Goal: Task Accomplishment & Management: Manage account settings

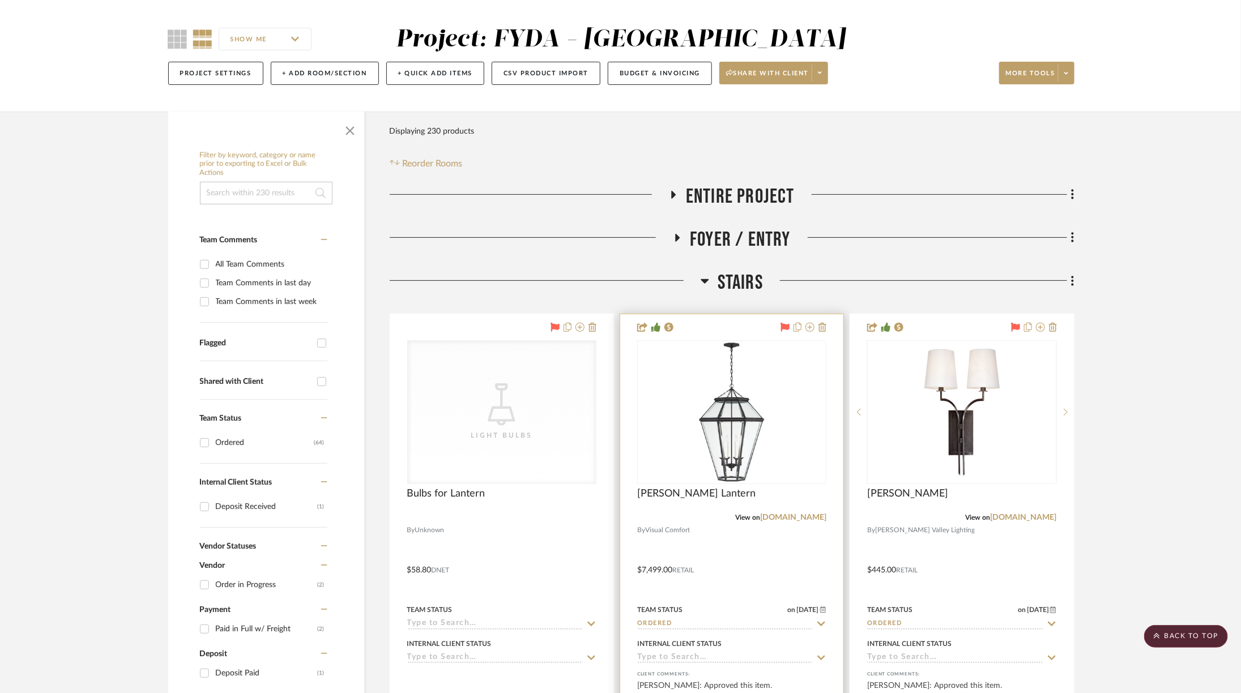
scroll to position [83, 2]
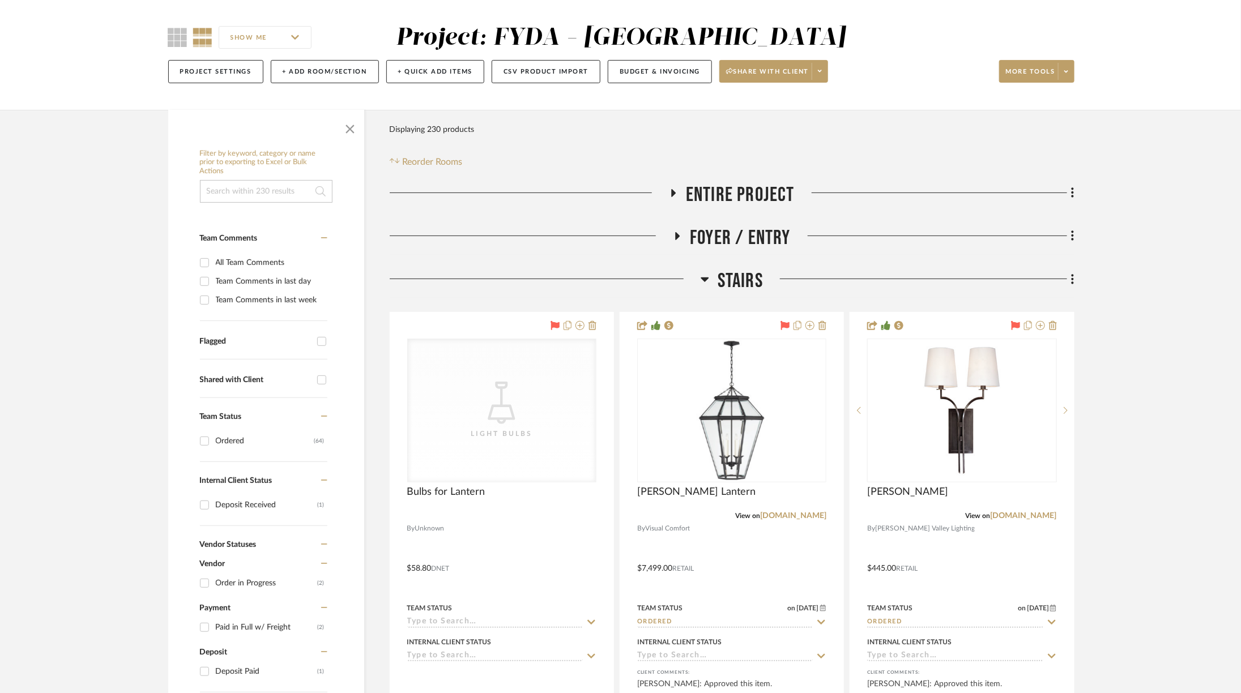
click at [741, 272] on span "Stairs" at bounding box center [739, 281] width 45 height 24
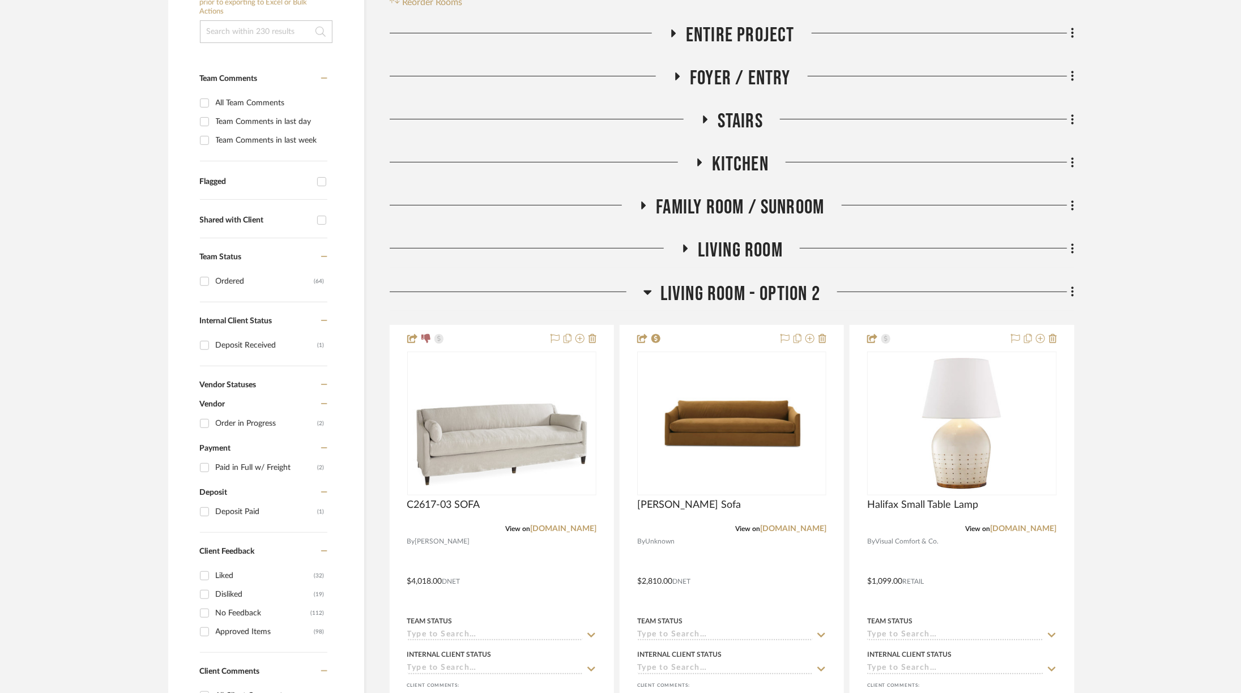
scroll to position [253, 2]
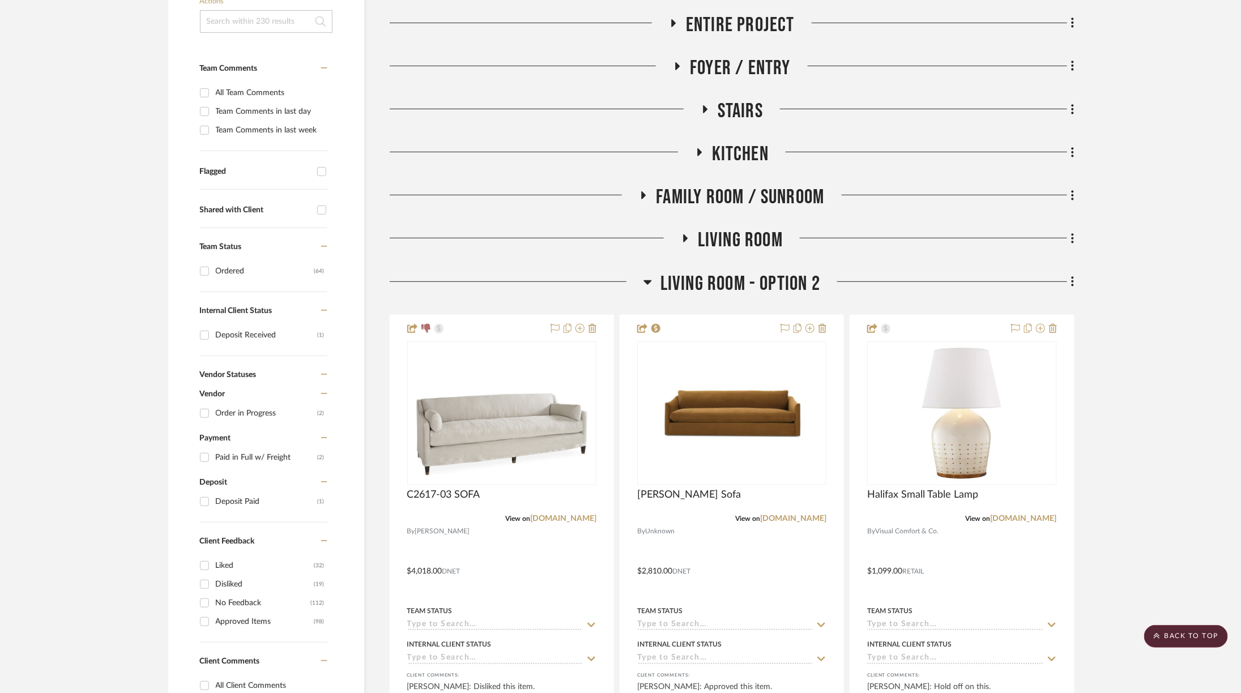
click at [721, 191] on span "Family Room / Sunroom" at bounding box center [740, 197] width 168 height 24
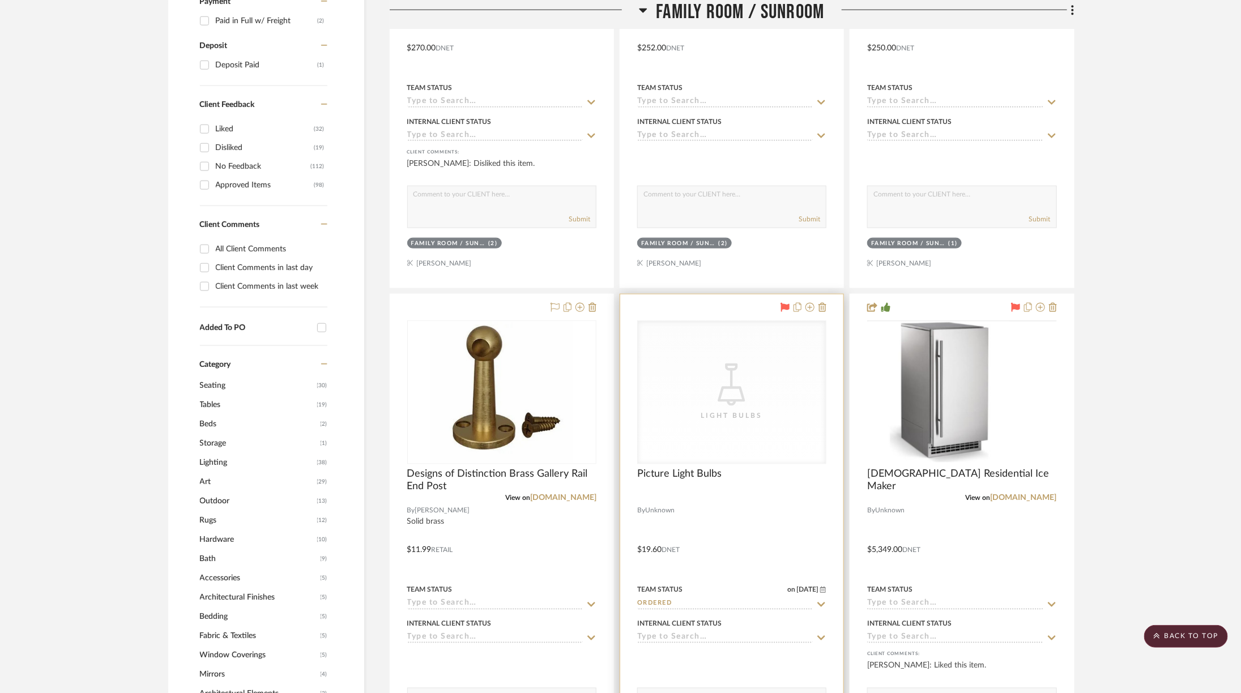
scroll to position [700, 2]
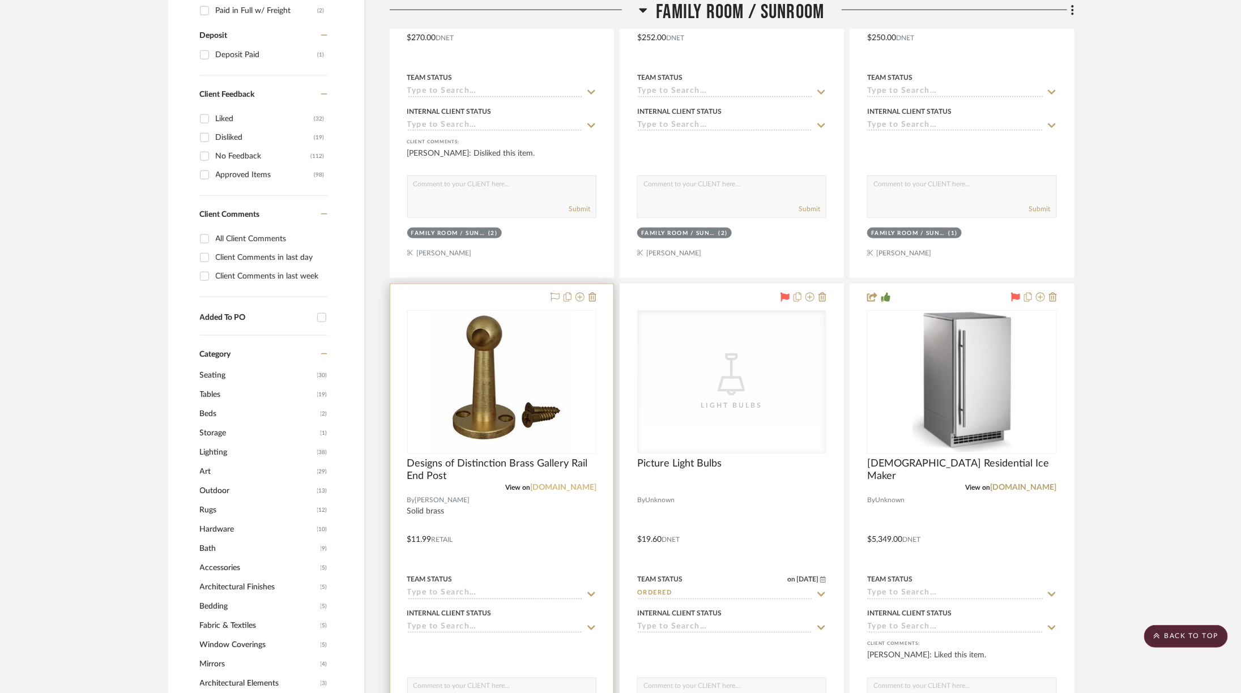
click at [563, 486] on link "vandykes.com" at bounding box center [563, 488] width 66 height 8
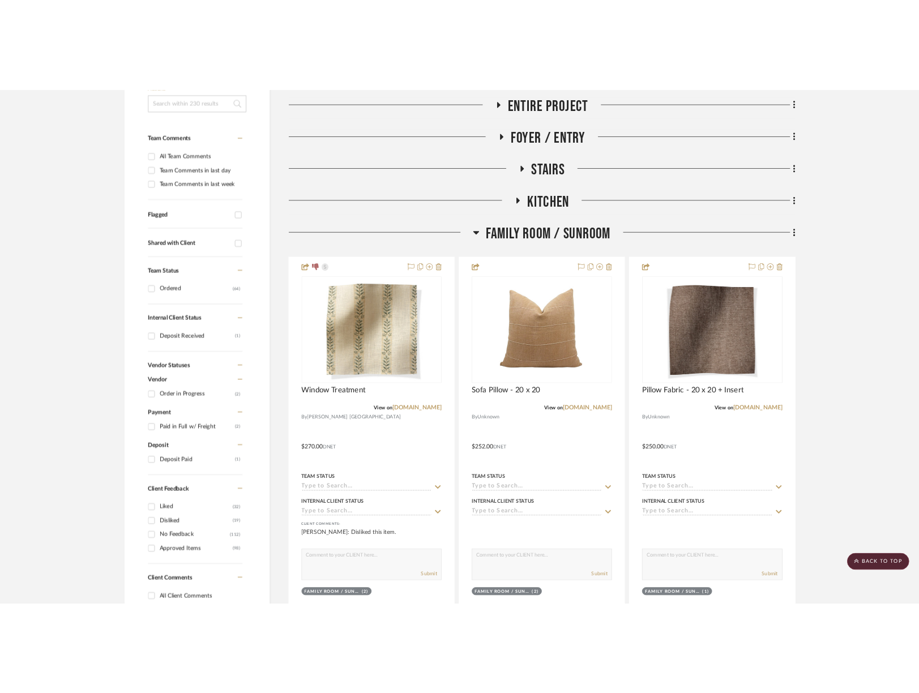
scroll to position [258, 2]
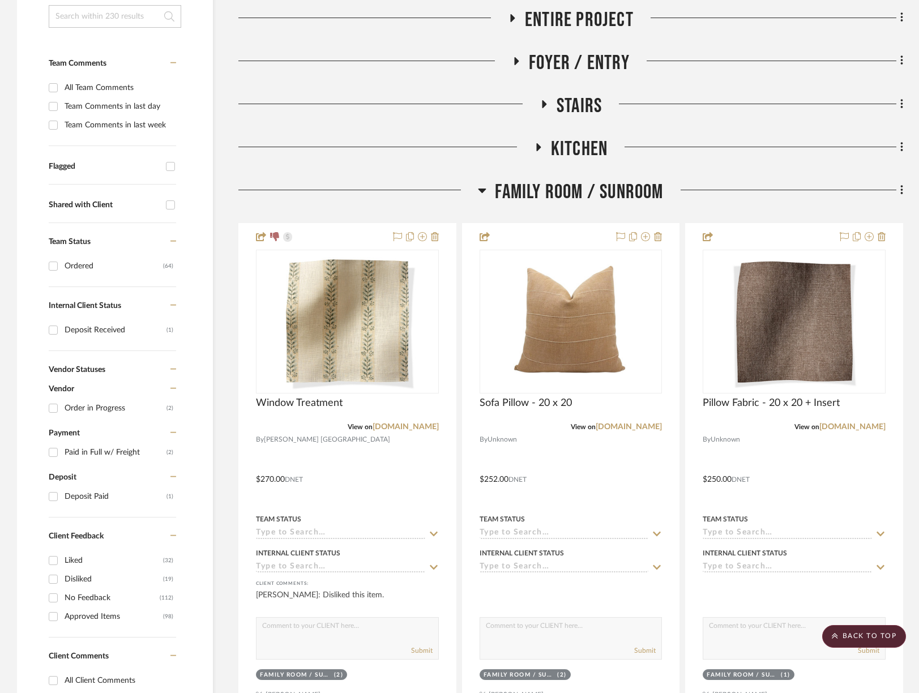
click at [551, 186] on span "Family Room / Sunroom" at bounding box center [579, 192] width 168 height 24
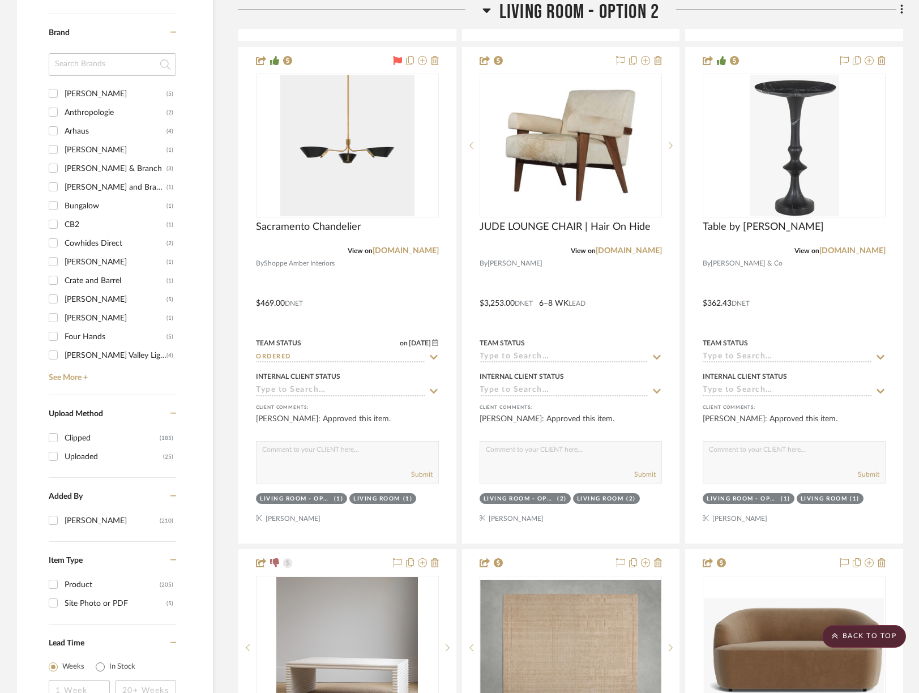
scroll to position [1523, 2]
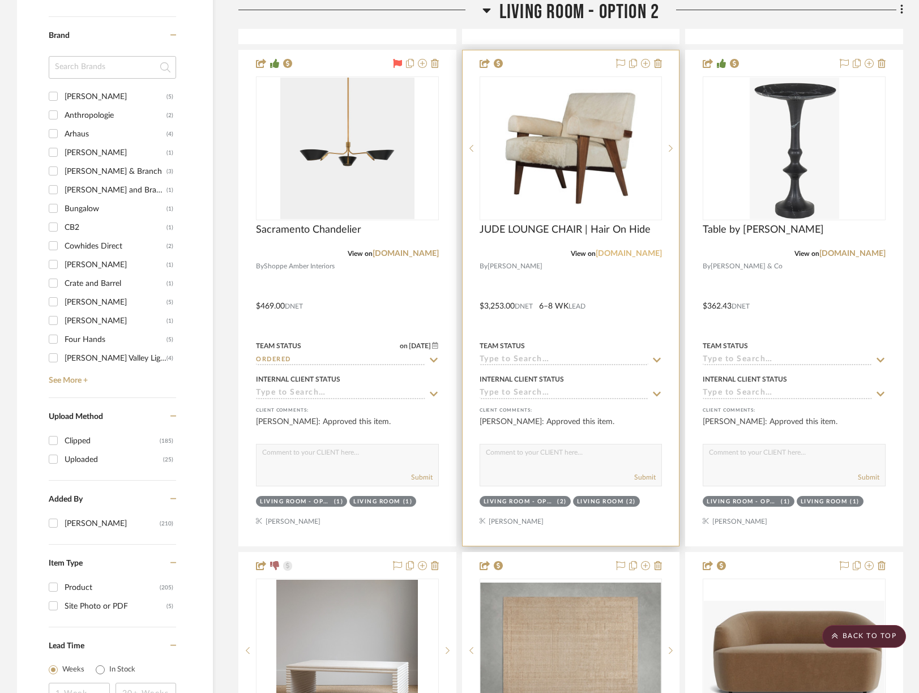
click at [611, 250] on link "alicelanehome.com" at bounding box center [629, 254] width 66 height 8
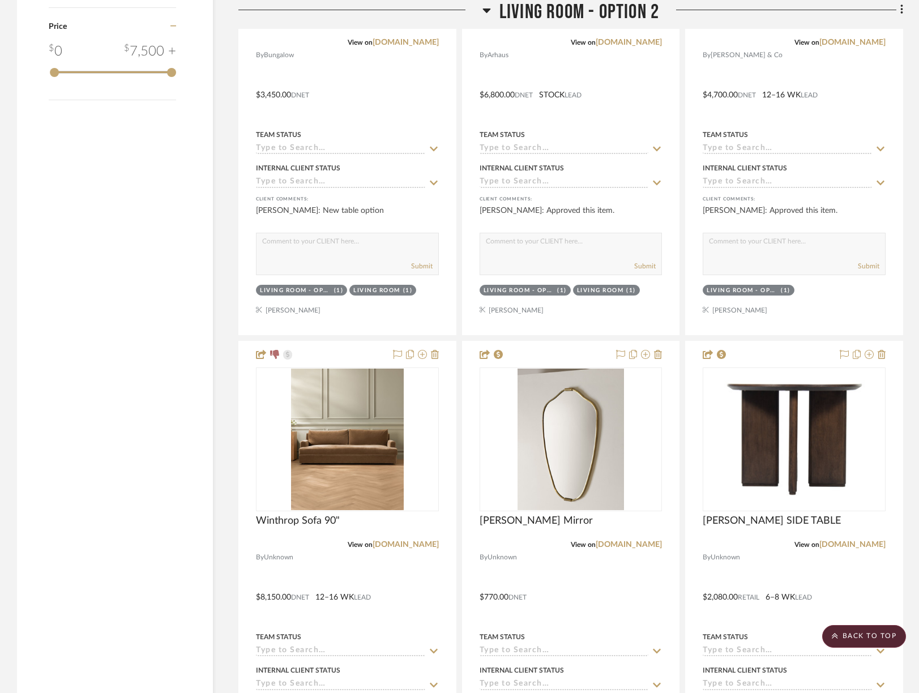
scroll to position [2261, 2]
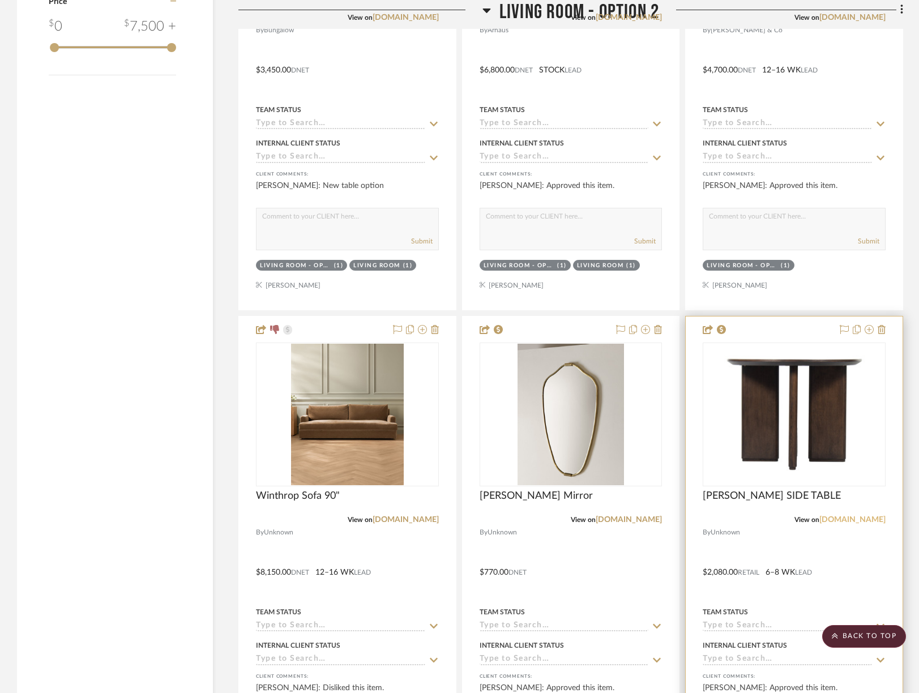
click at [841, 516] on link "alicelanehome.com" at bounding box center [852, 520] width 66 height 8
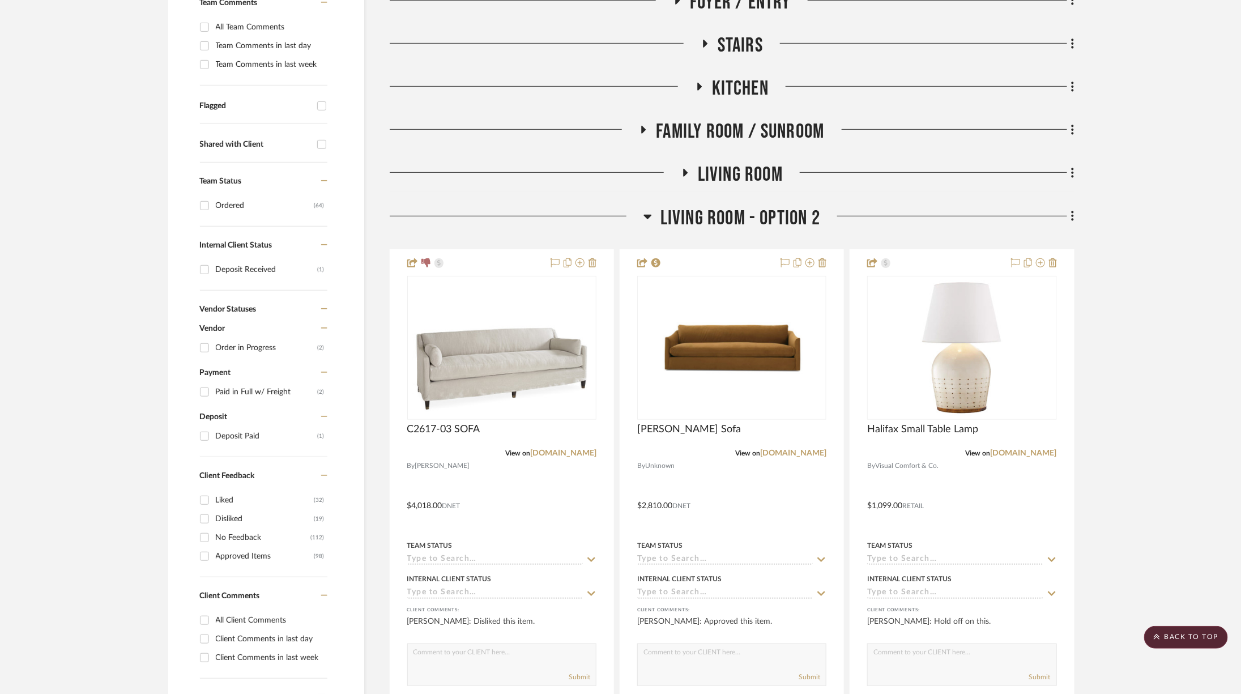
scroll to position [0, 0]
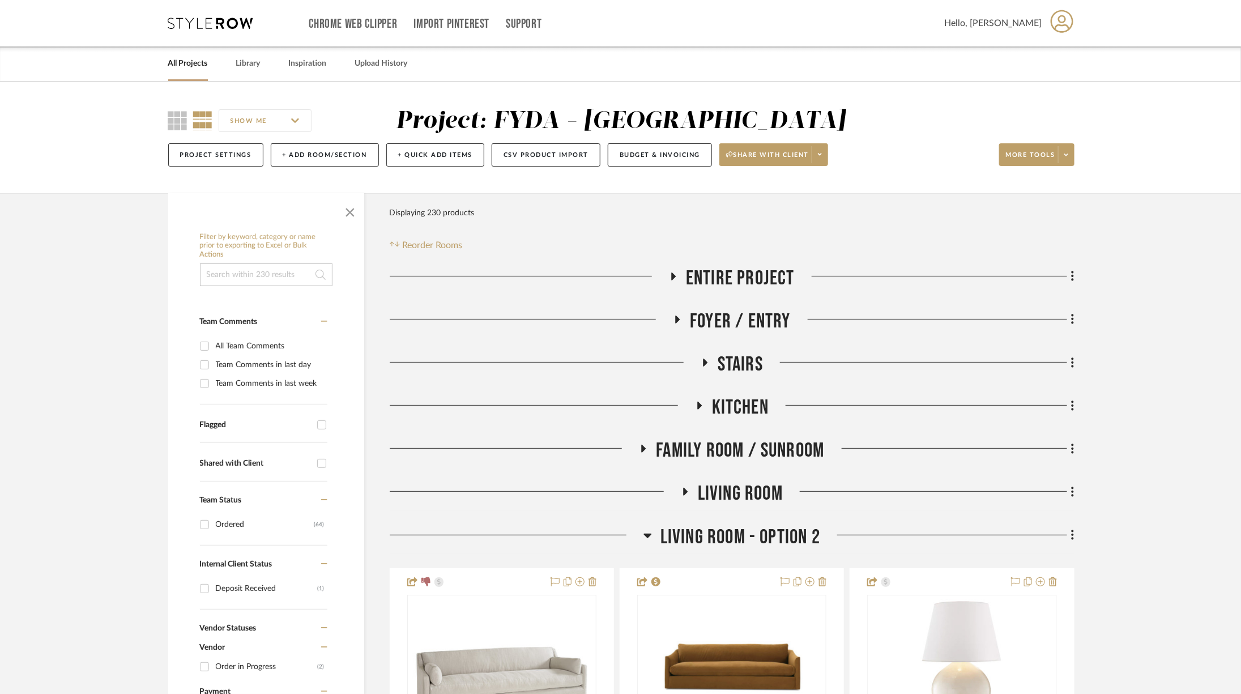
click at [731, 403] on span "Kitchen" at bounding box center [740, 407] width 57 height 24
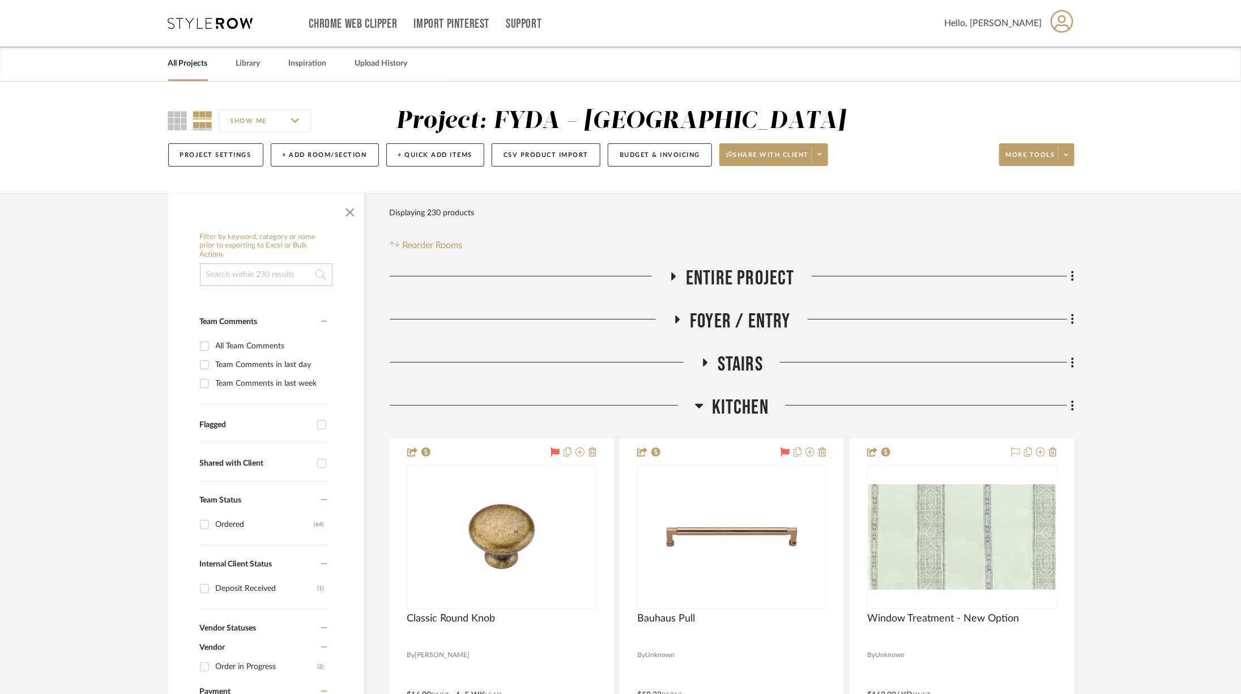
click at [731, 403] on span "Kitchen" at bounding box center [740, 407] width 57 height 24
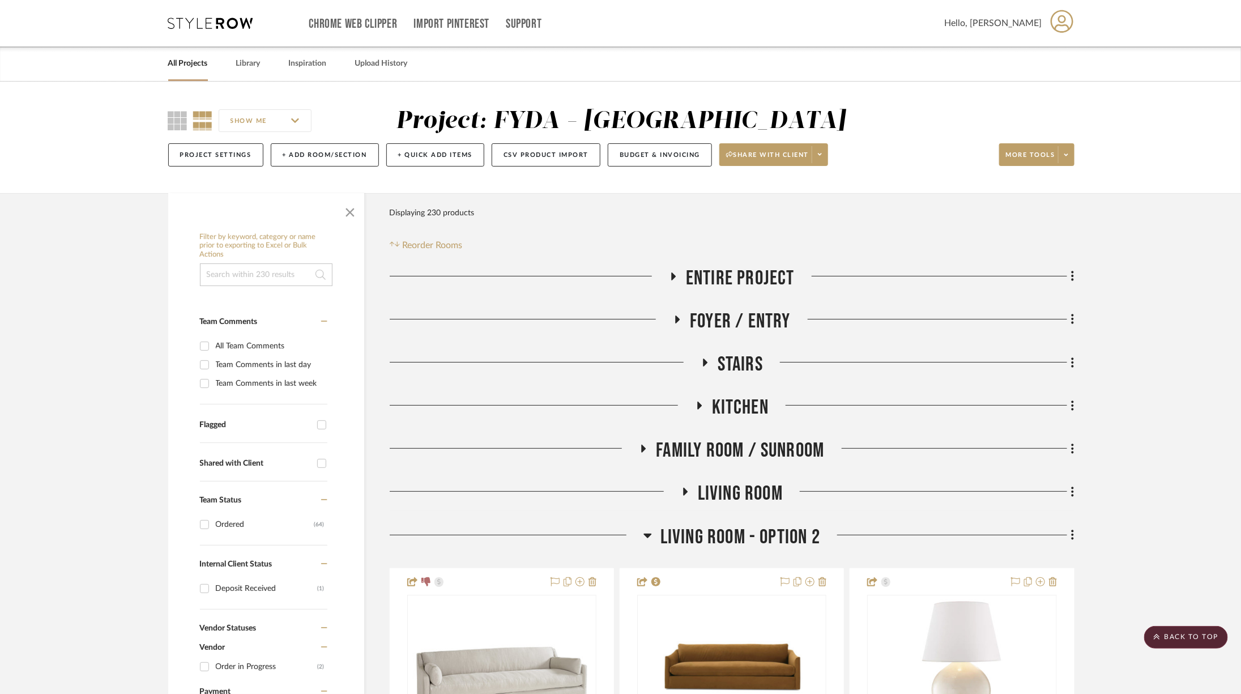
click at [691, 535] on span "Living Room - Option 2" at bounding box center [740, 537] width 160 height 24
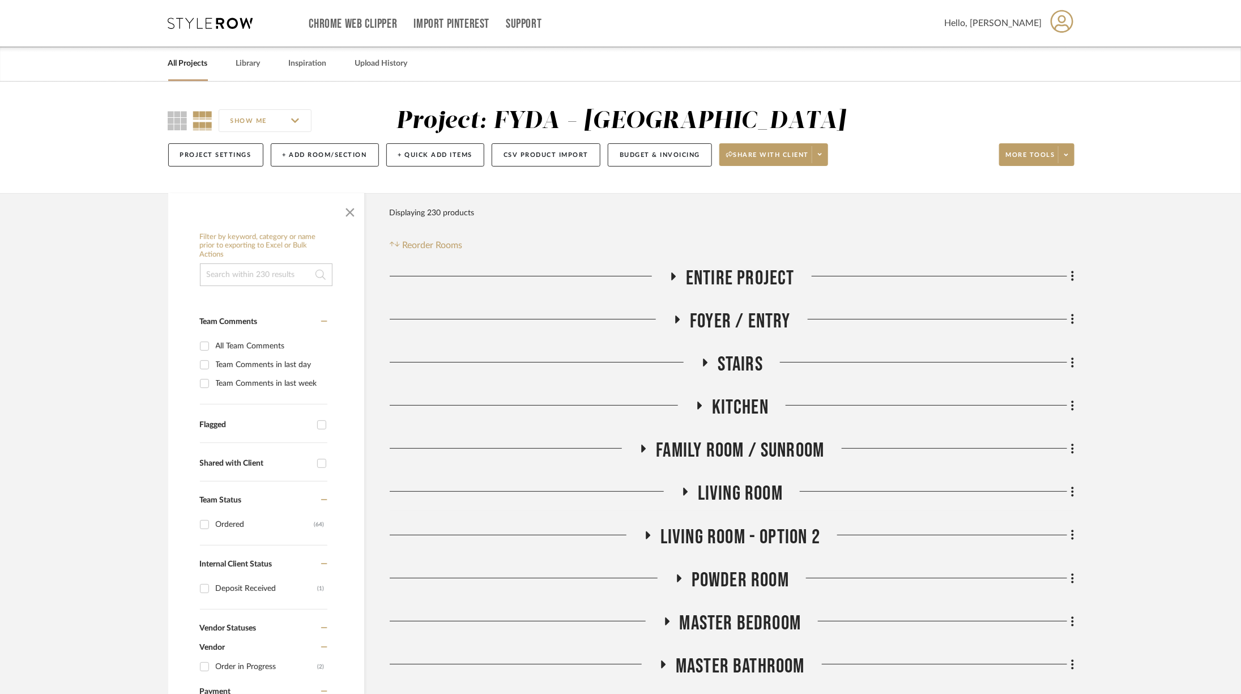
drag, startPoint x: 752, startPoint y: 631, endPoint x: 754, endPoint y: 625, distance: 5.9
click at [752, 630] on span "Master Bedroom" at bounding box center [741, 623] width 122 height 24
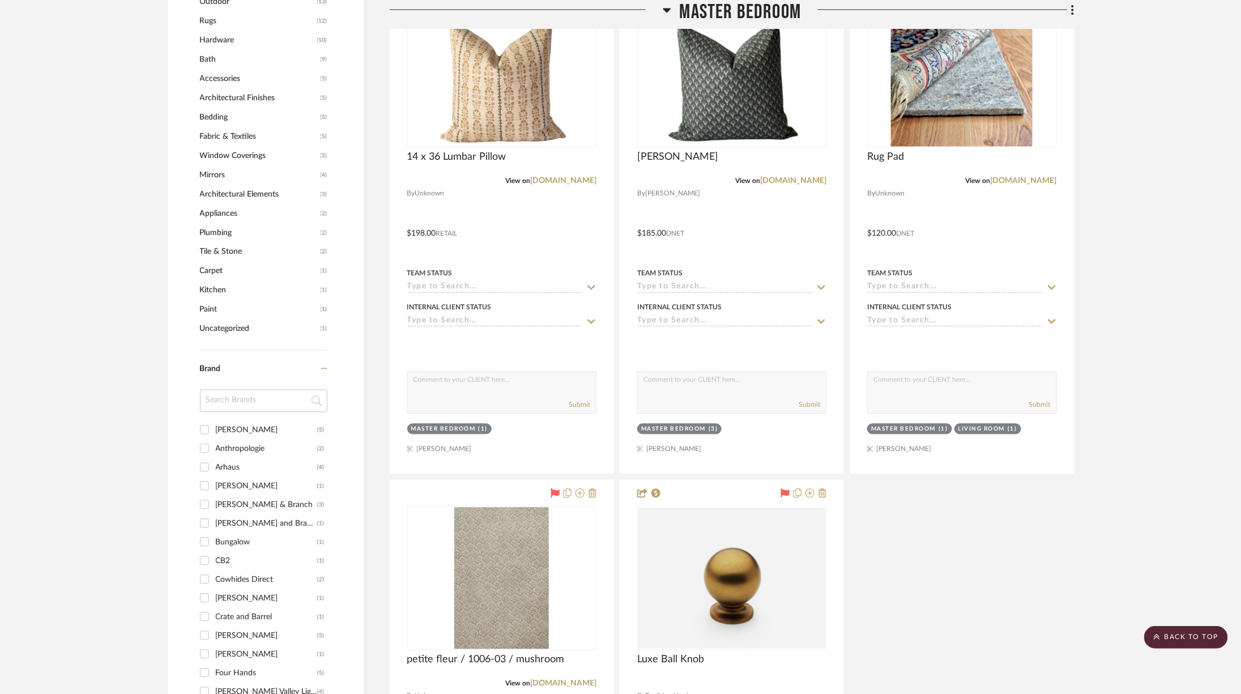
scroll to position [1605, 0]
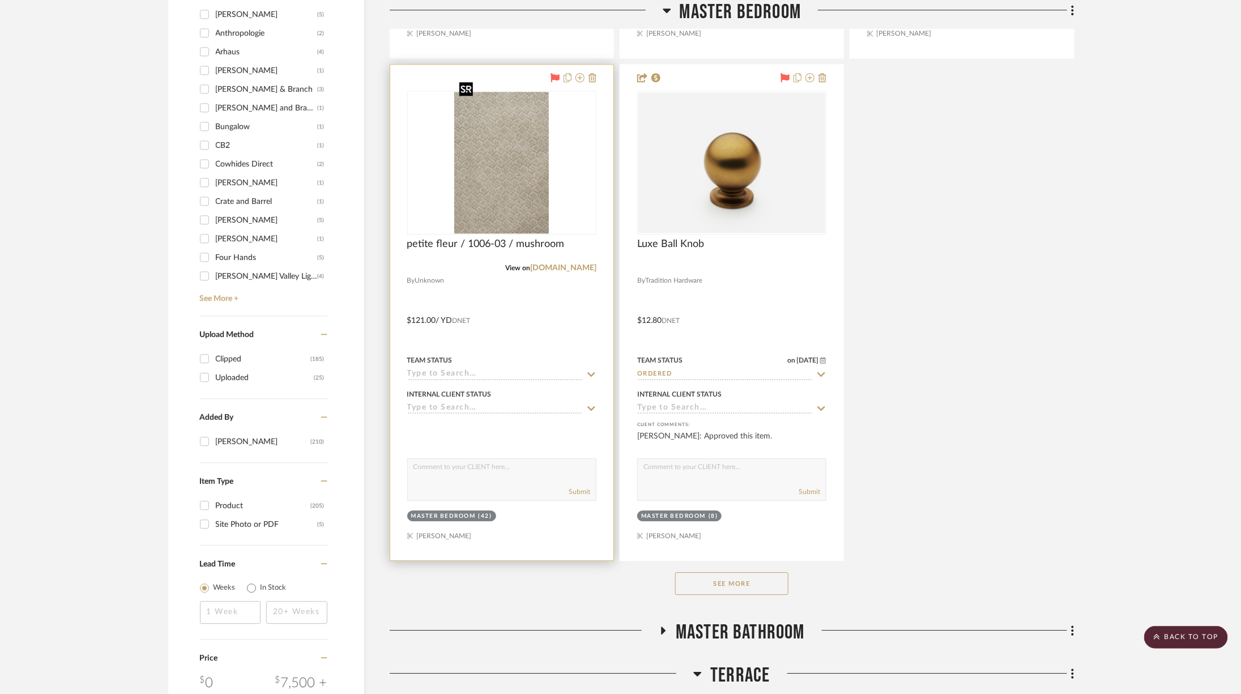
click at [519, 136] on img "0" at bounding box center [501, 163] width 94 height 142
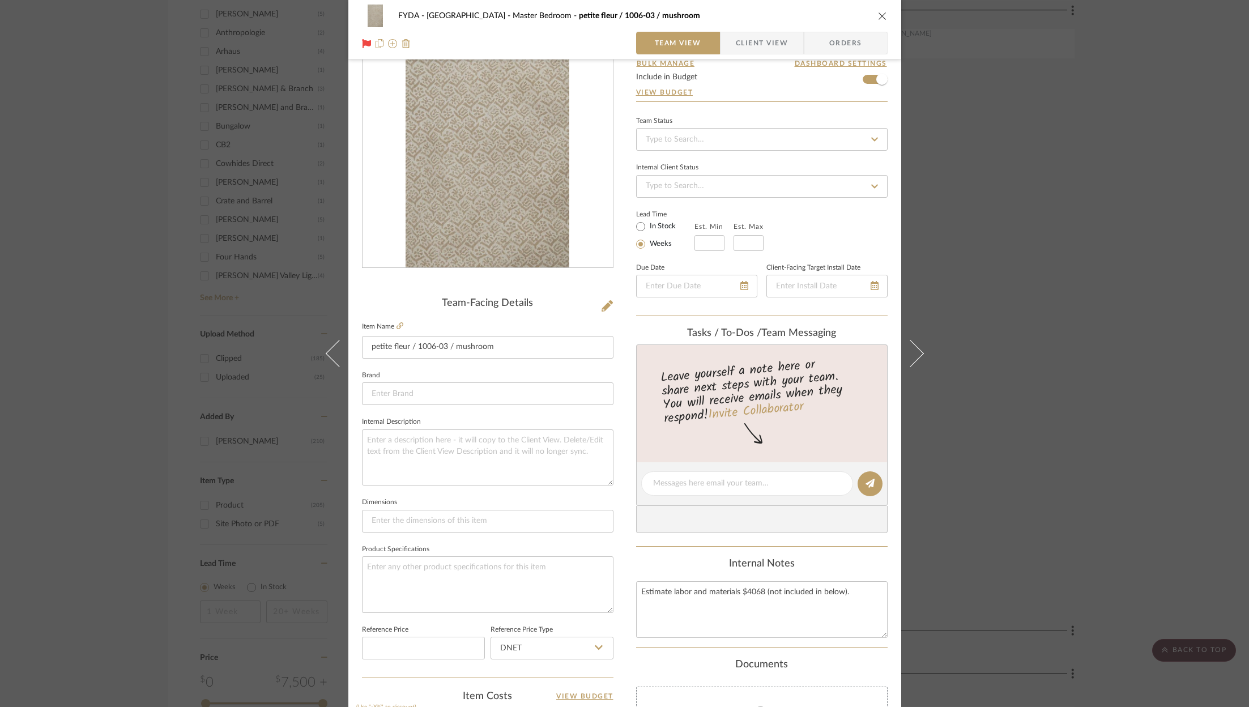
scroll to position [0, 0]
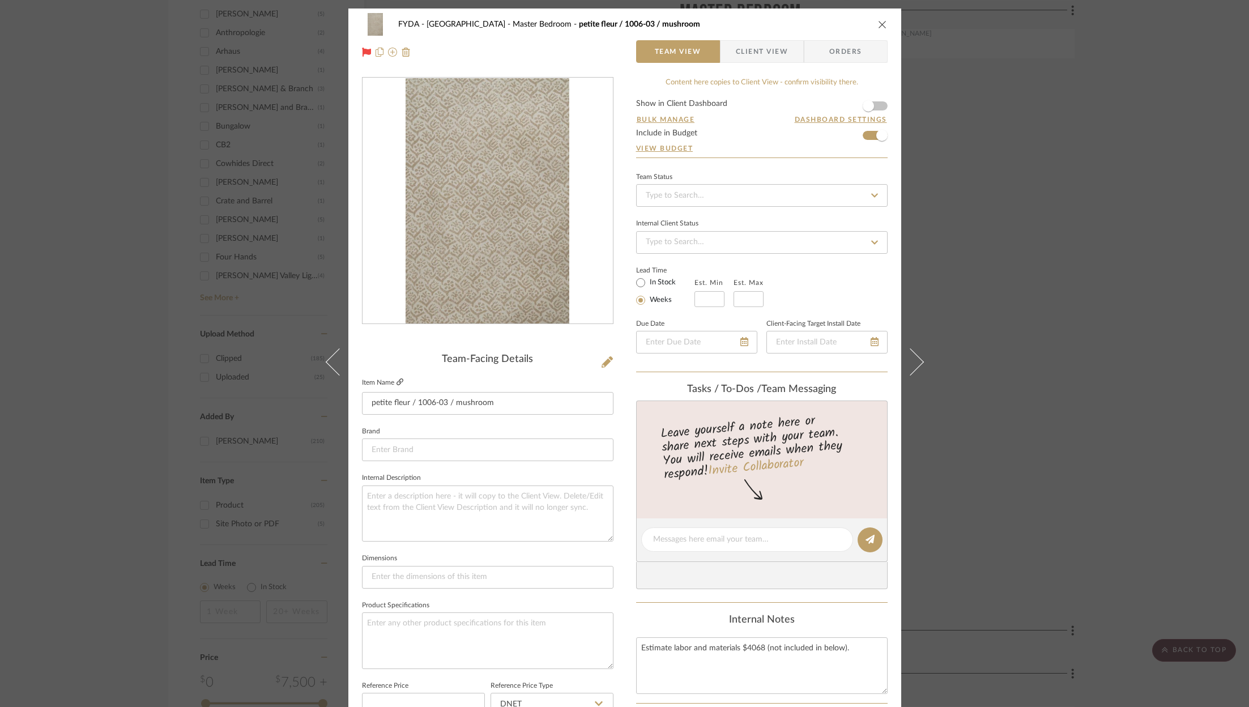
click at [398, 383] on icon at bounding box center [399, 381] width 7 height 7
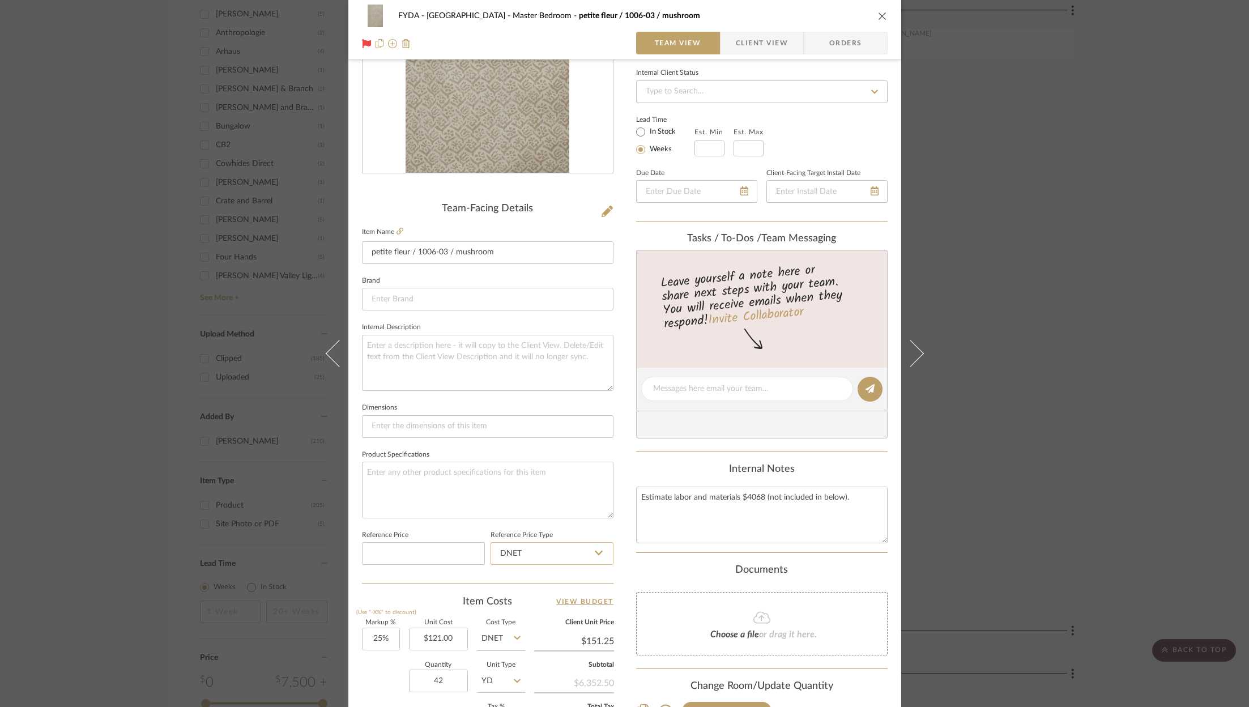
scroll to position [344, 0]
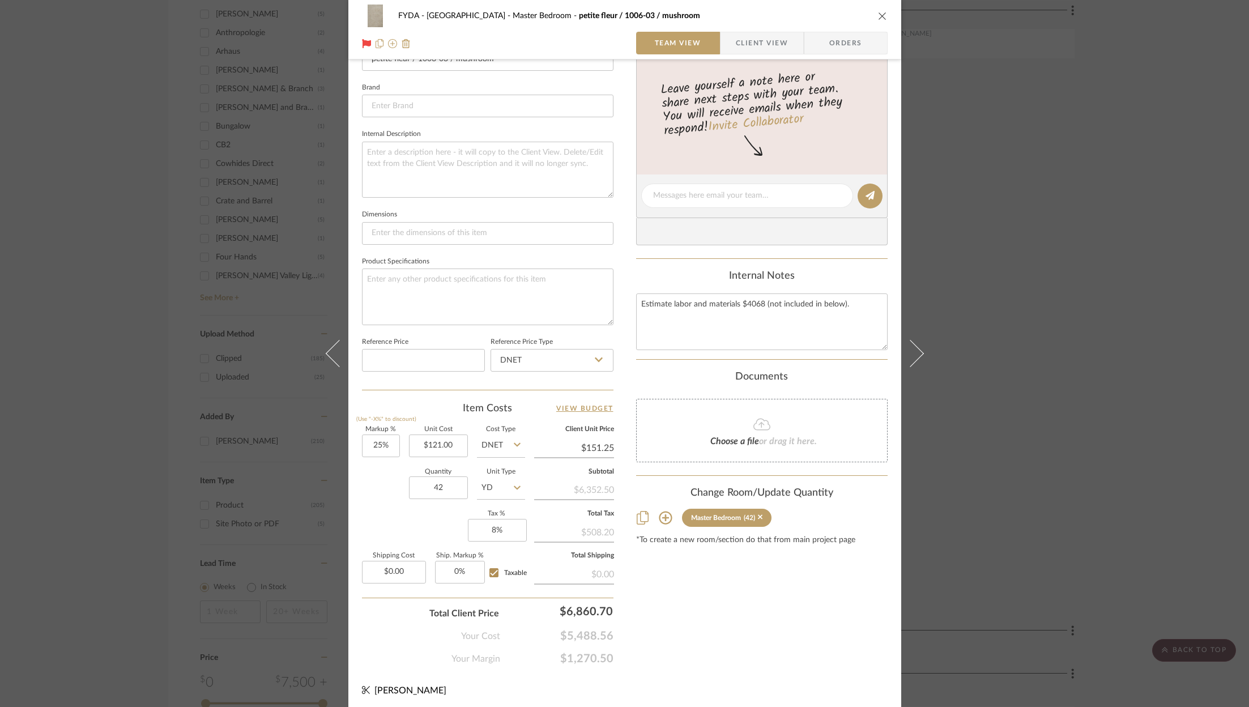
click at [877, 20] on button "close" at bounding box center [882, 16] width 10 height 10
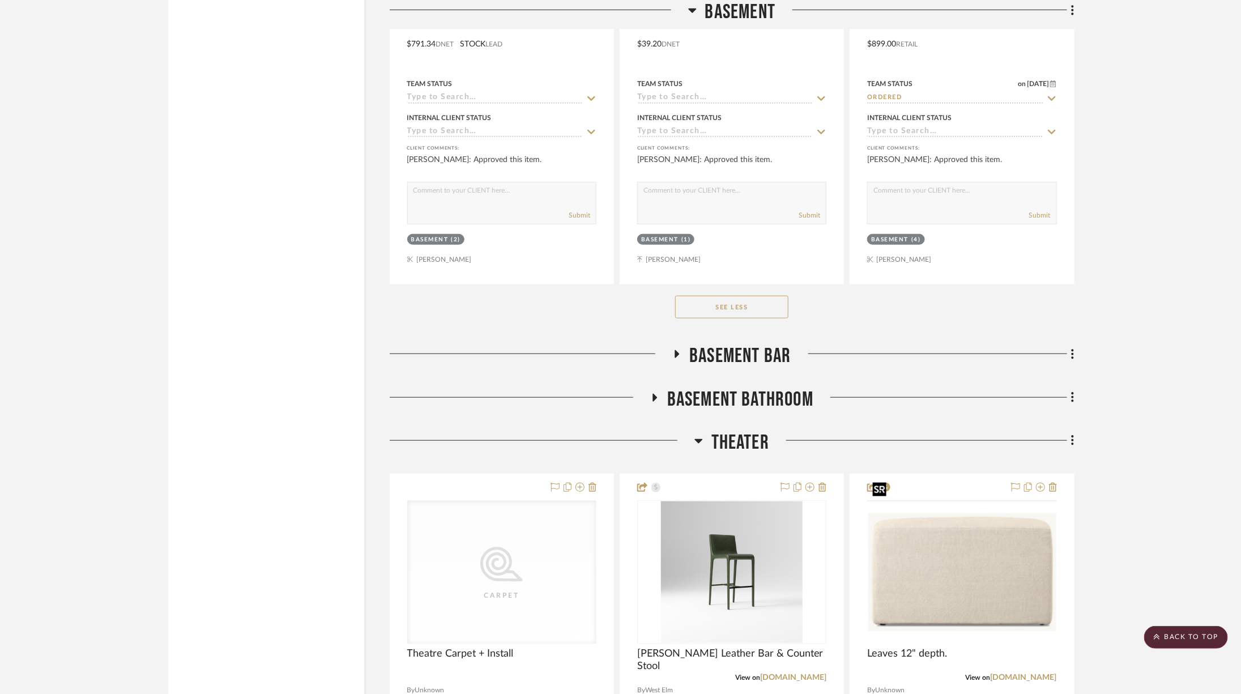
scroll to position [7778, 0]
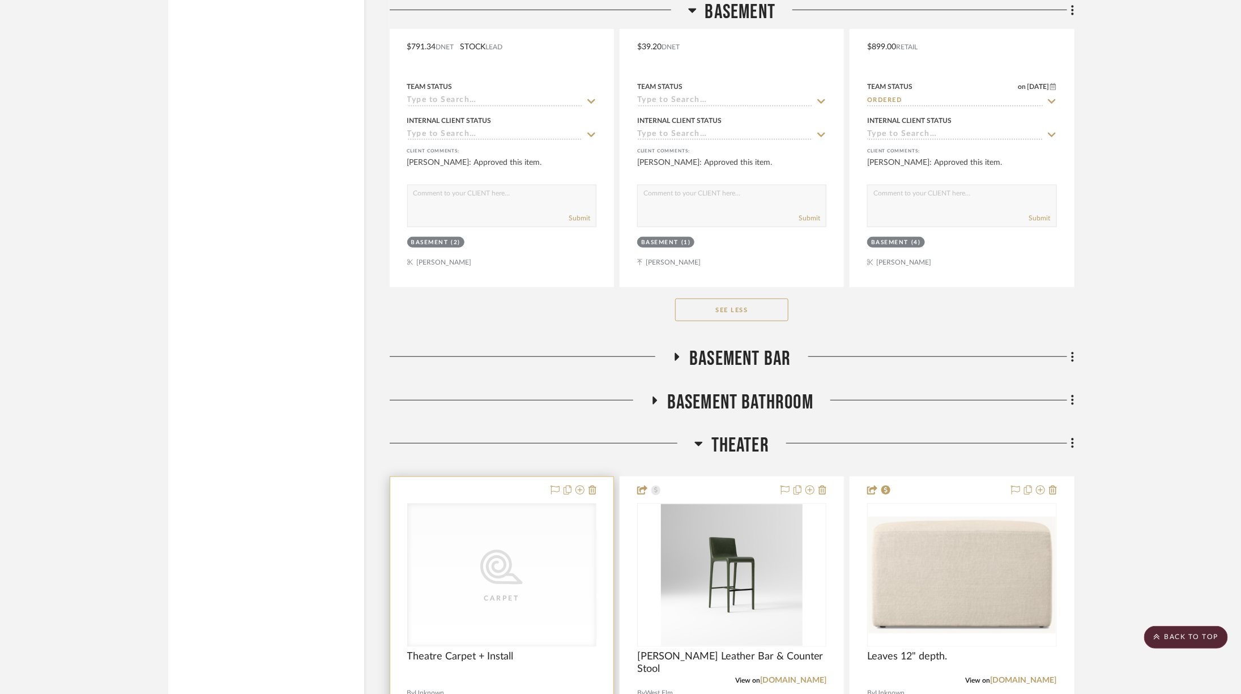
click at [0, 0] on icon "CategoryIconCarpet@2x" at bounding box center [0, 0] width 0 height 0
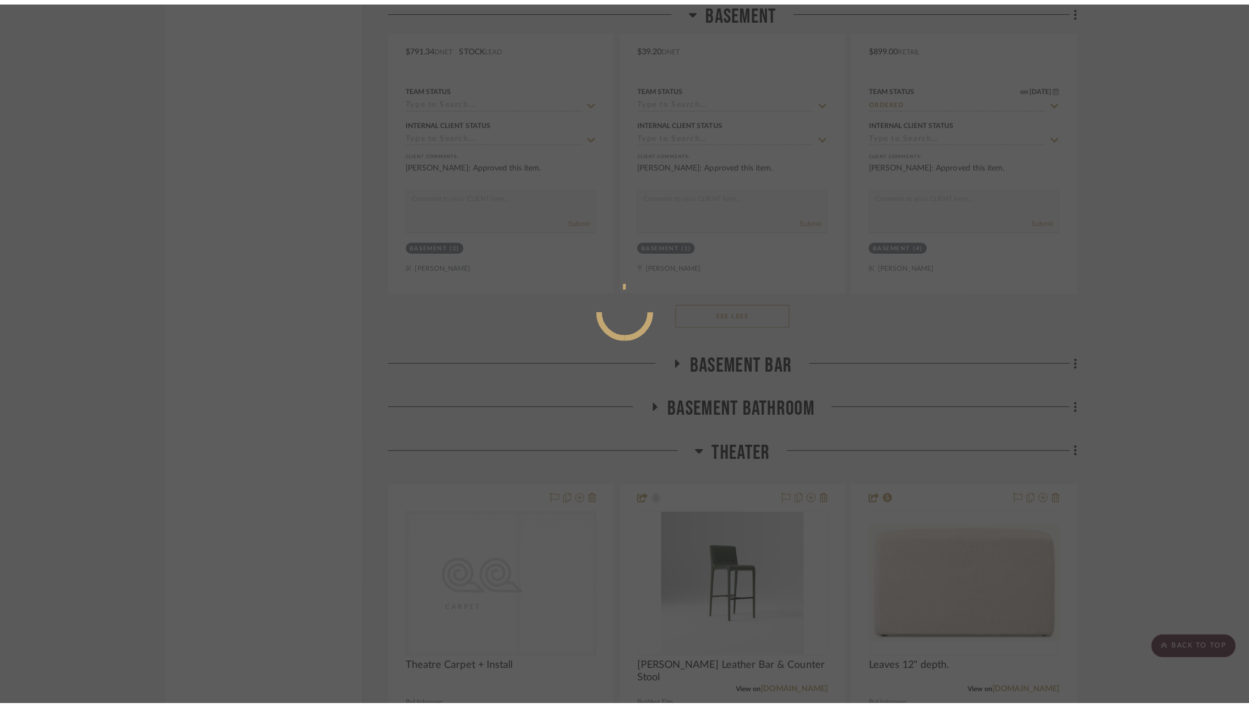
scroll to position [0, 0]
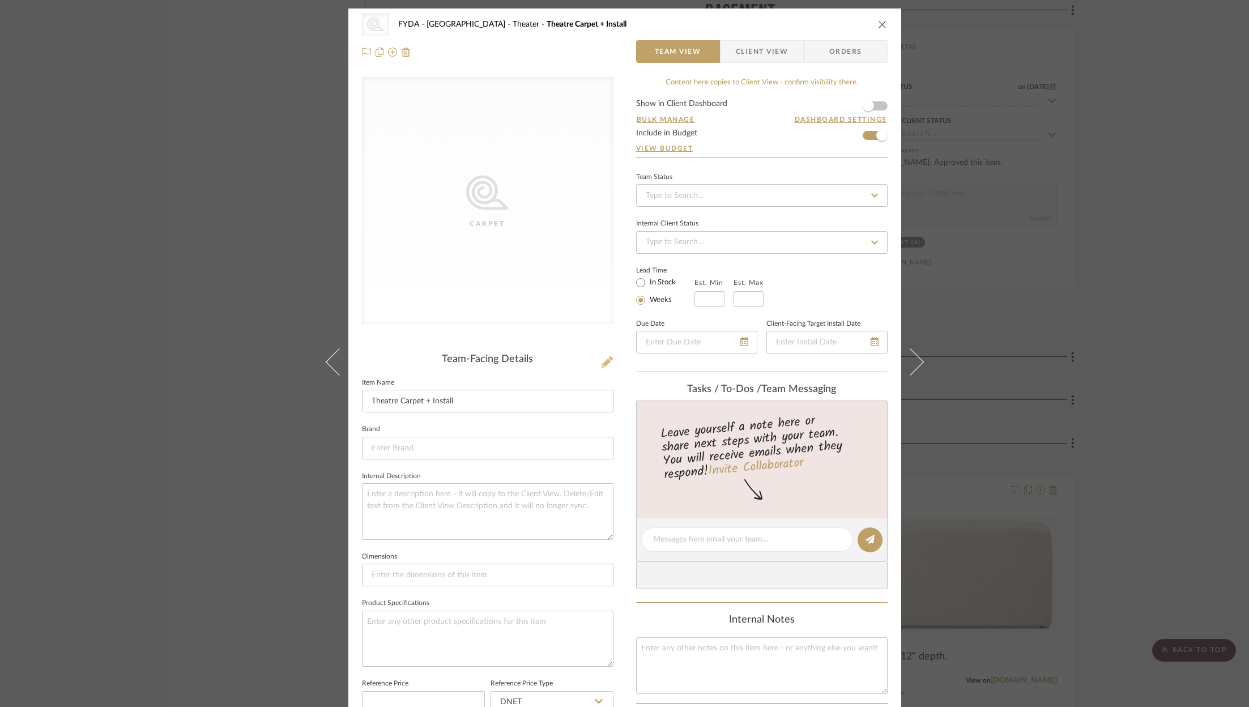
click at [604, 364] on icon at bounding box center [606, 361] width 11 height 11
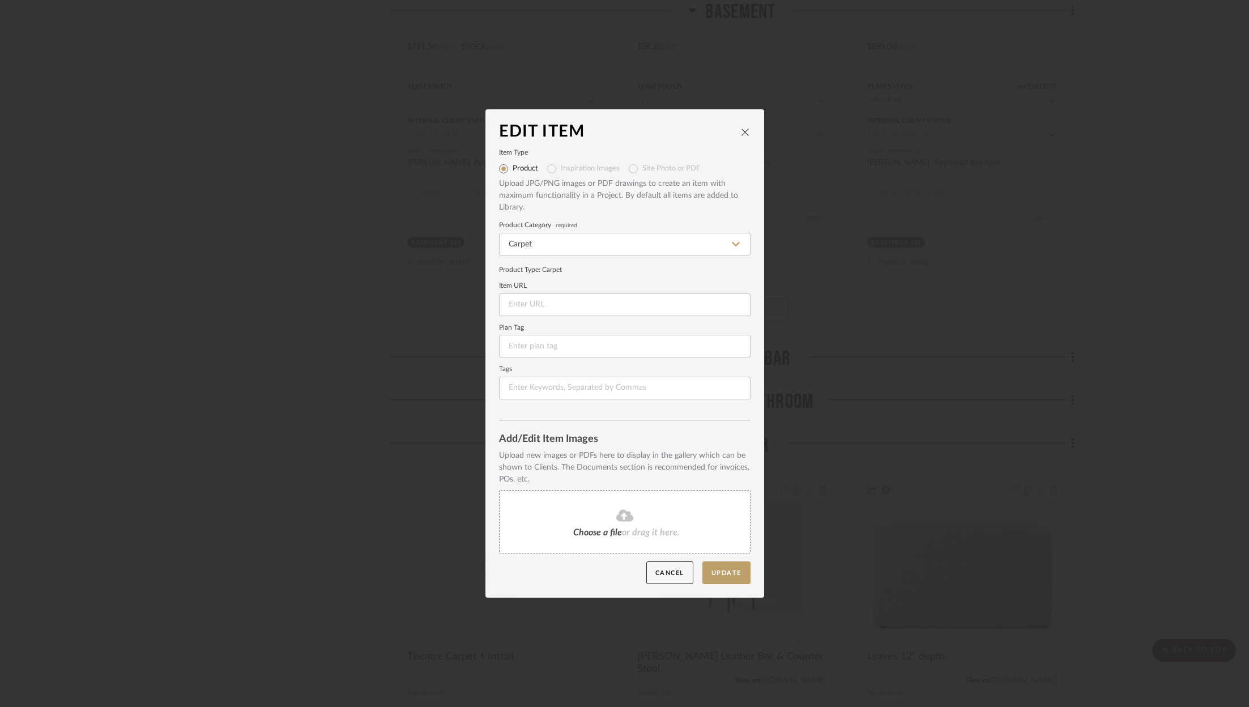
click at [627, 519] on icon at bounding box center [624, 515] width 17 height 12
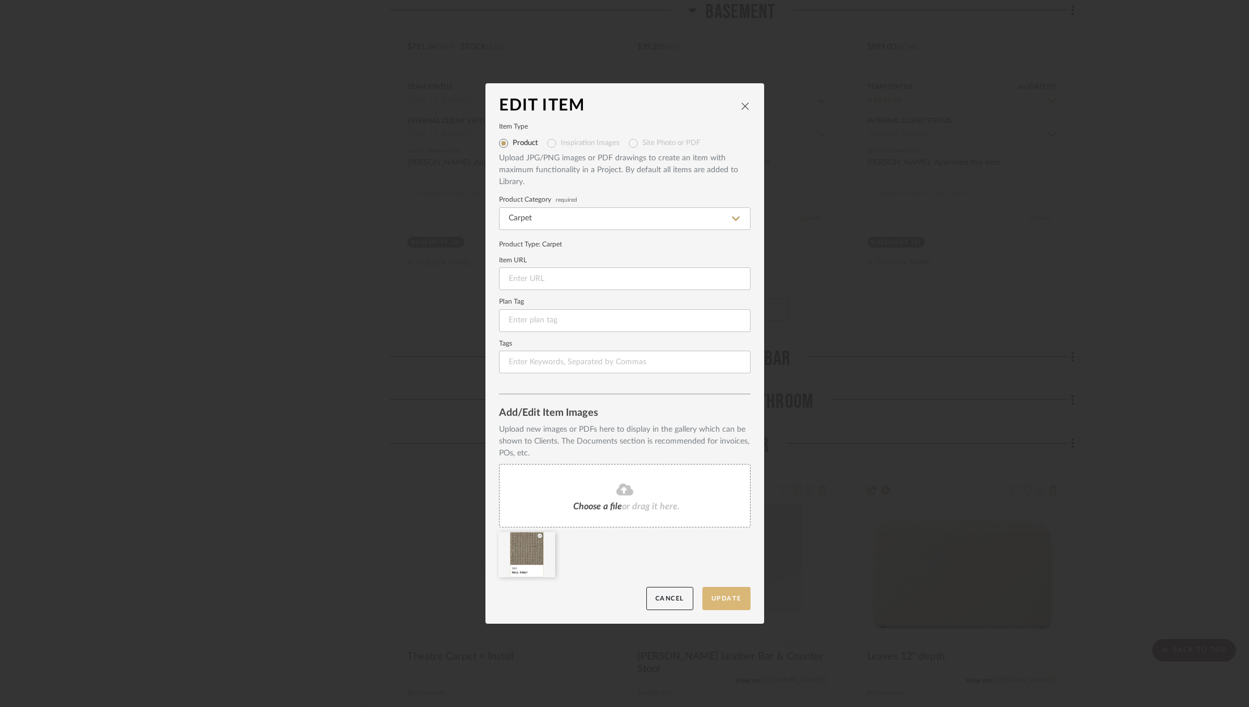
click at [738, 593] on button "Update" at bounding box center [726, 598] width 48 height 23
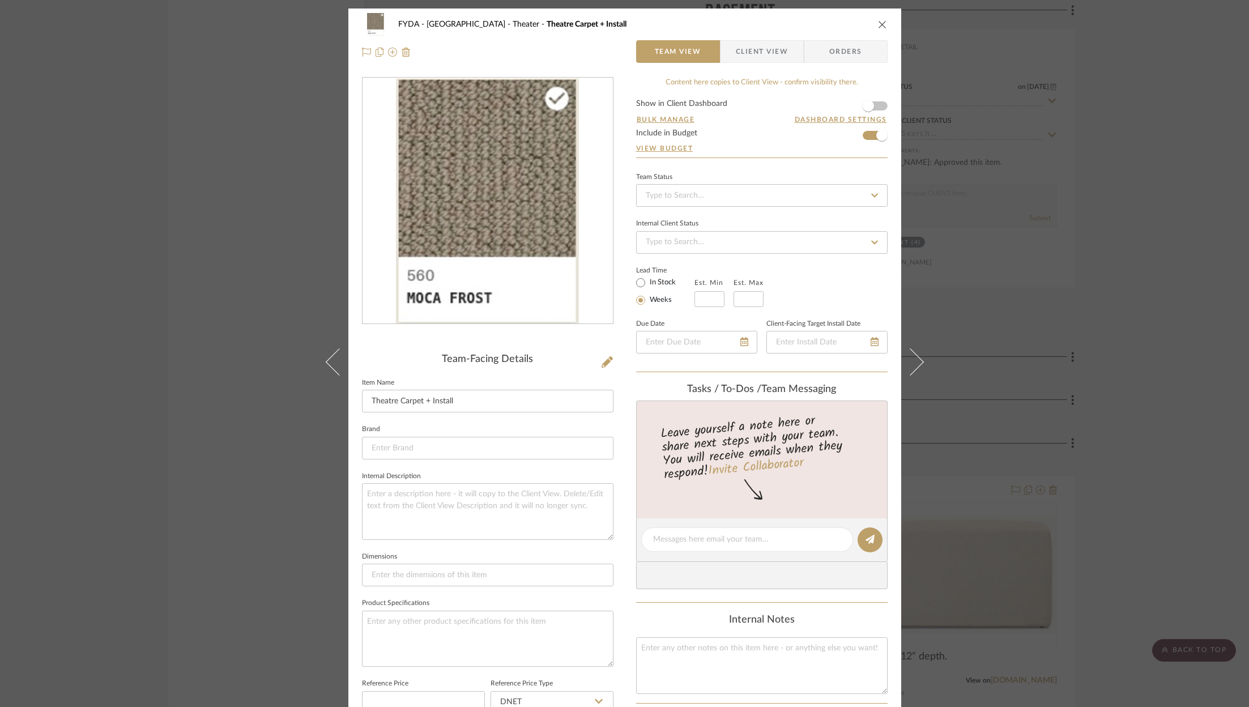
scroll to position [341, 0]
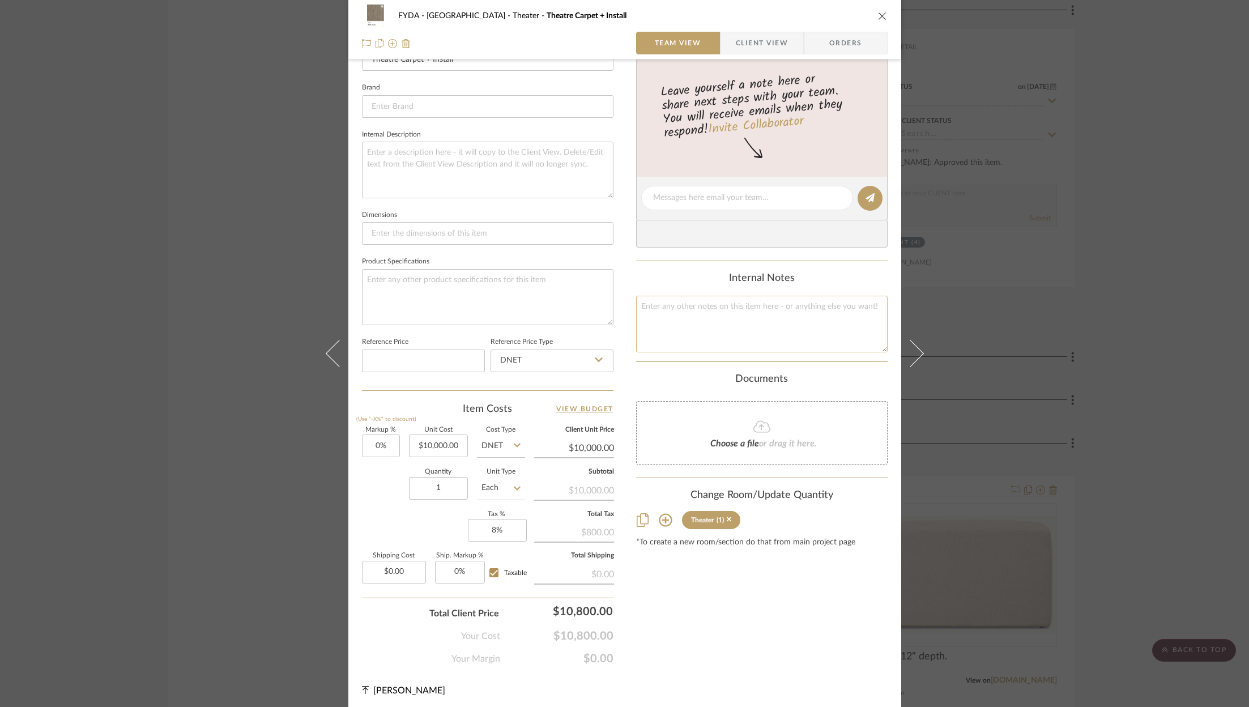
click at [705, 296] on textarea at bounding box center [761, 324] width 251 height 56
type textarea "8-10k"
click at [434, 446] on input "10000.00" at bounding box center [438, 445] width 59 height 23
type input "$5,647.50"
click at [694, 597] on div "Content here copies to Client View - confirm visibility there. Show in Client D…" at bounding box center [761, 201] width 251 height 930
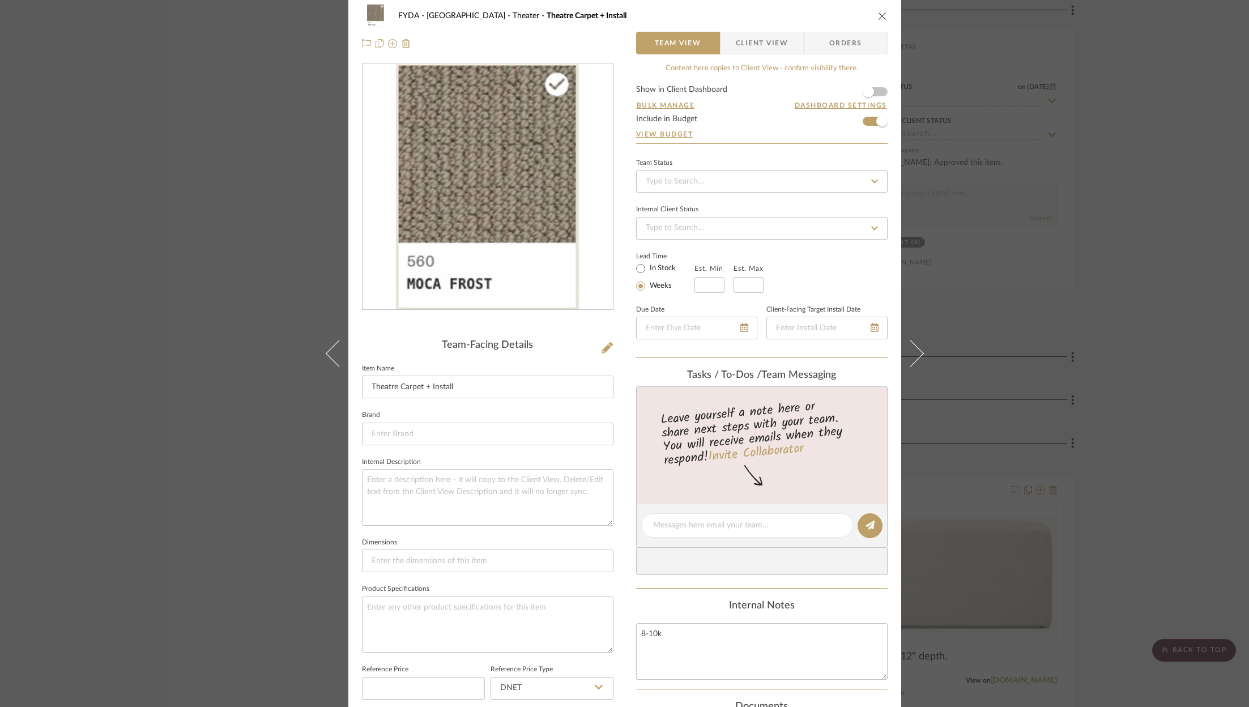
scroll to position [0, 0]
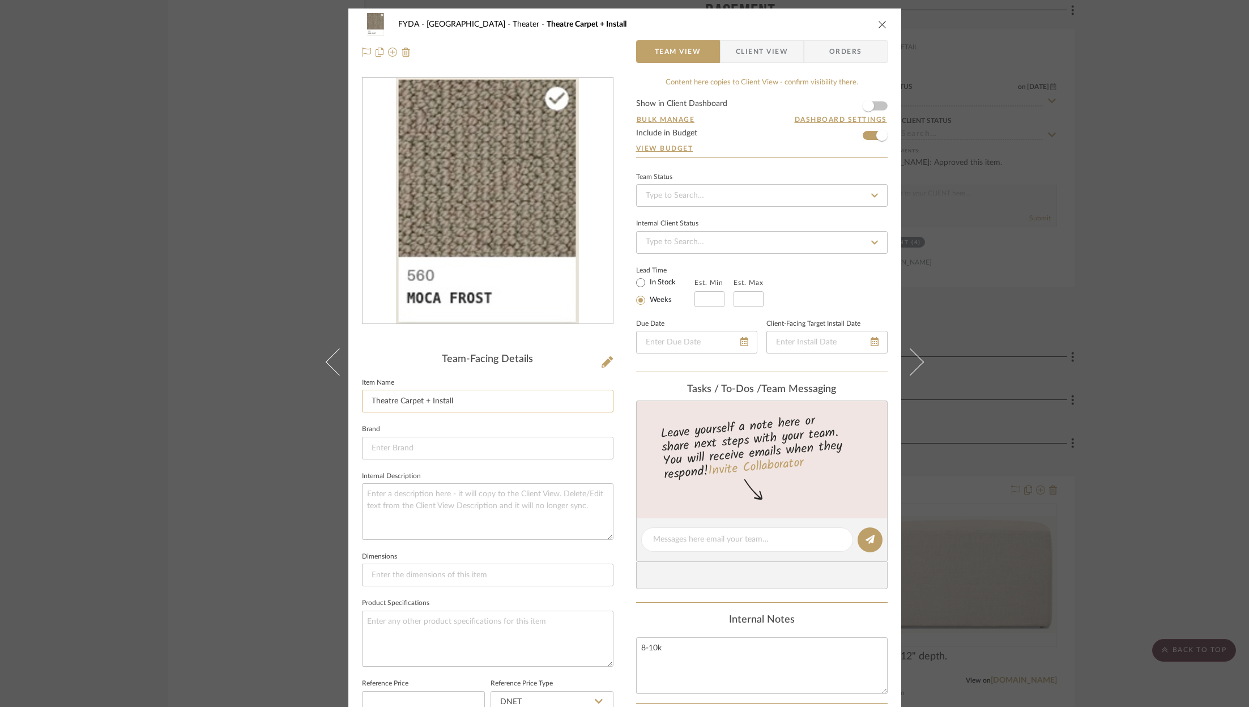
type input "$5,647.50"
click at [492, 396] on input "Theatre Carpet + Install" at bounding box center [487, 401] width 251 height 23
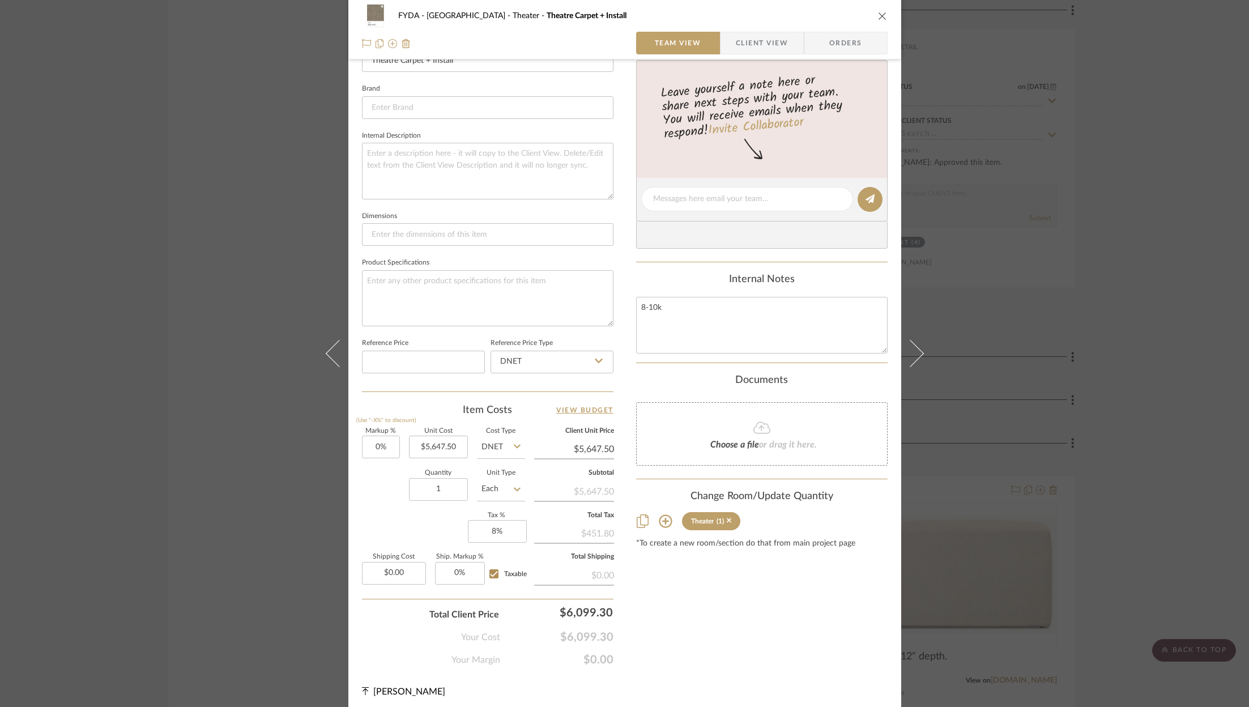
scroll to position [341, 0]
click at [382, 439] on input "0" at bounding box center [381, 445] width 38 height 23
type input "30%"
click at [762, 686] on div "FYDA - 655 City Park Theater Theatre Carpet + Install Team View Client View Ord…" at bounding box center [624, 189] width 553 height 1044
type input "$7,341.75"
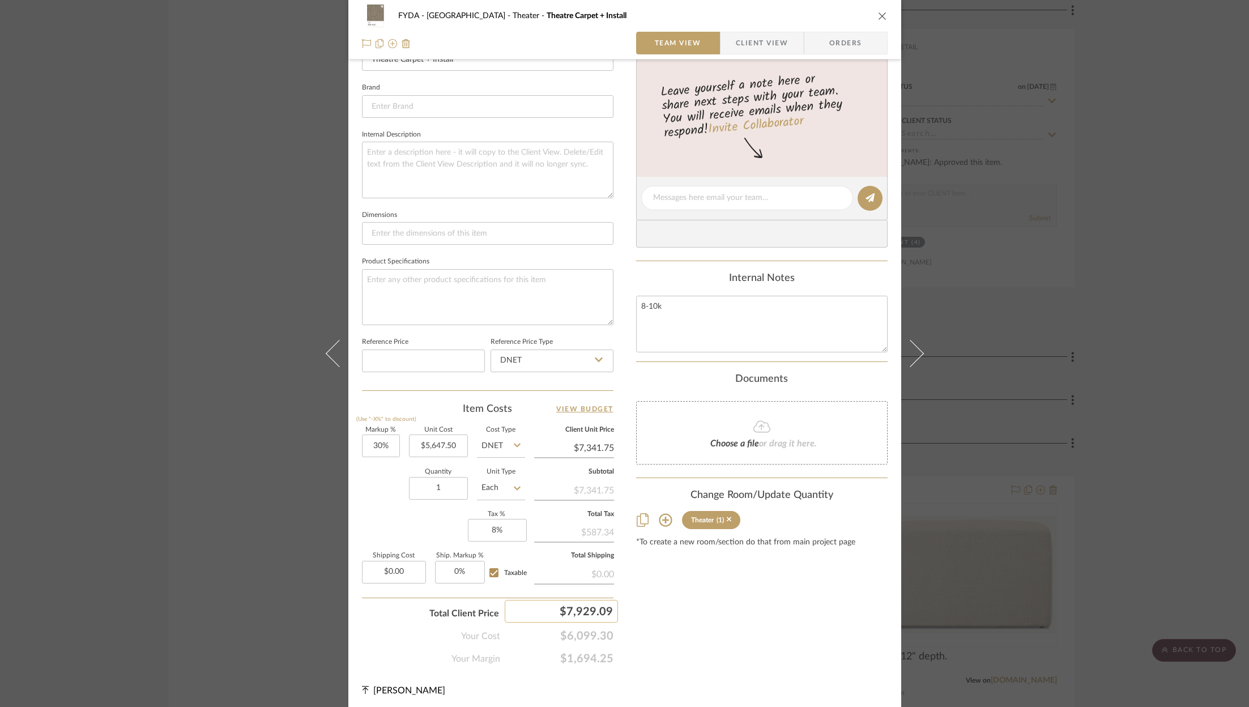
click at [574, 600] on div "$7,929.09" at bounding box center [561, 611] width 113 height 23
drag, startPoint x: 574, startPoint y: 600, endPoint x: 582, endPoint y: 607, distance: 10.4
click at [582, 608] on input "7929.09" at bounding box center [561, 611] width 113 height 23
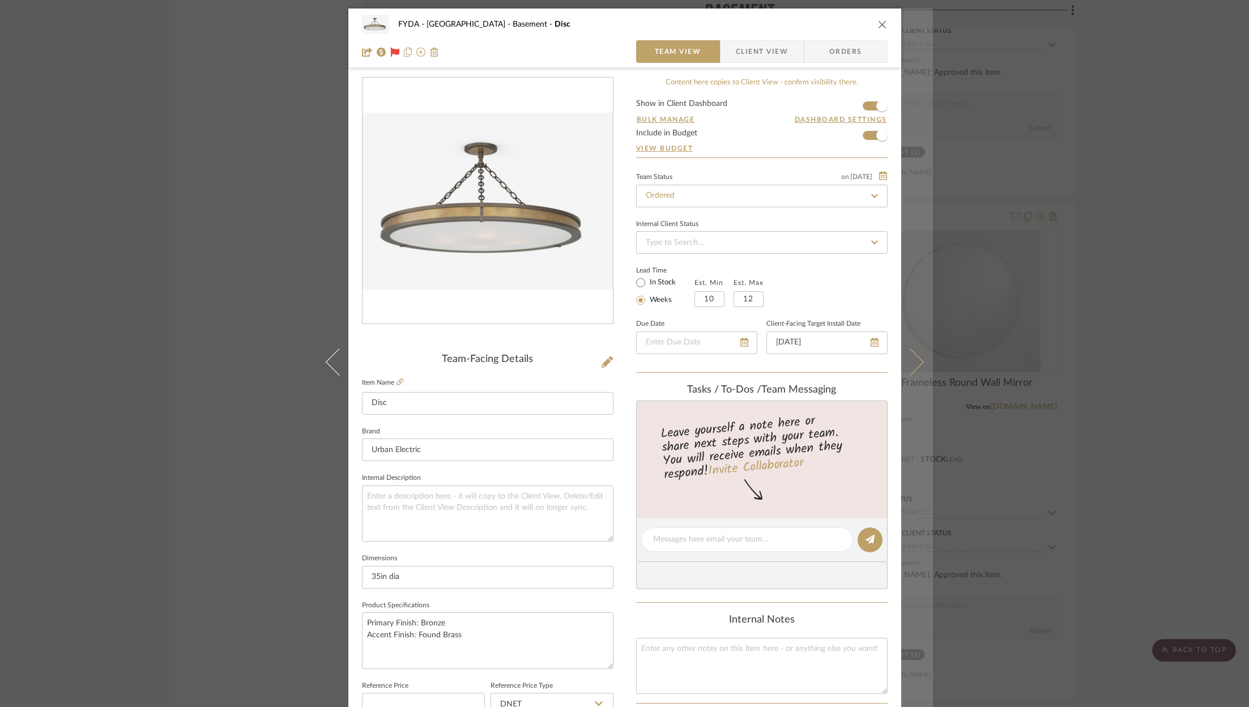
scroll to position [344, 0]
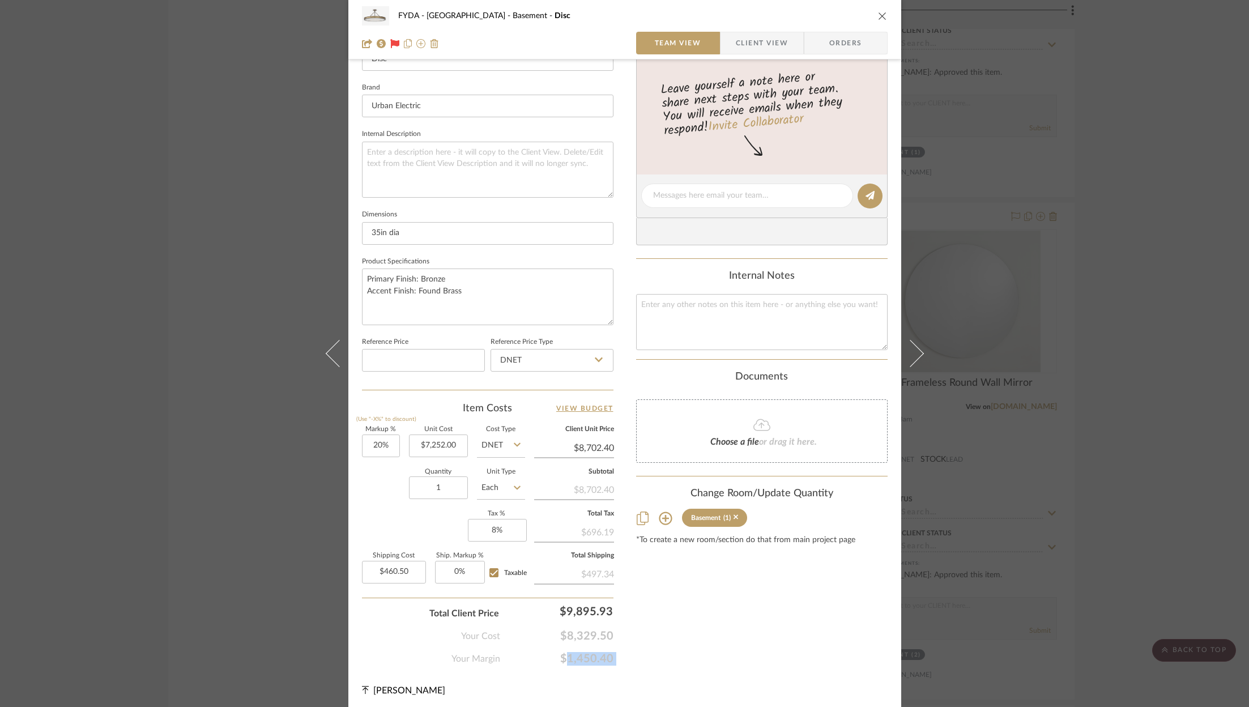
click at [878, 17] on icon "close" at bounding box center [882, 15] width 9 height 9
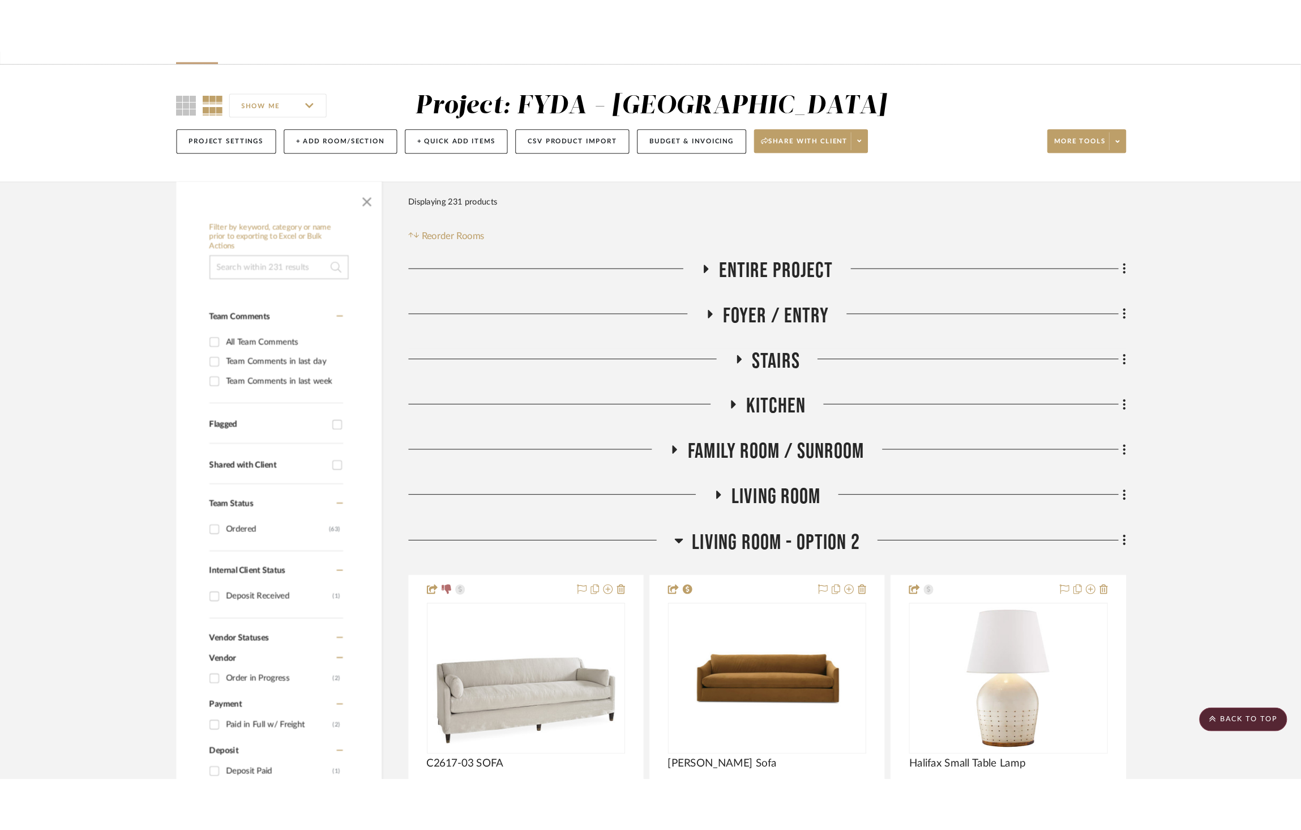
scroll to position [0, 0]
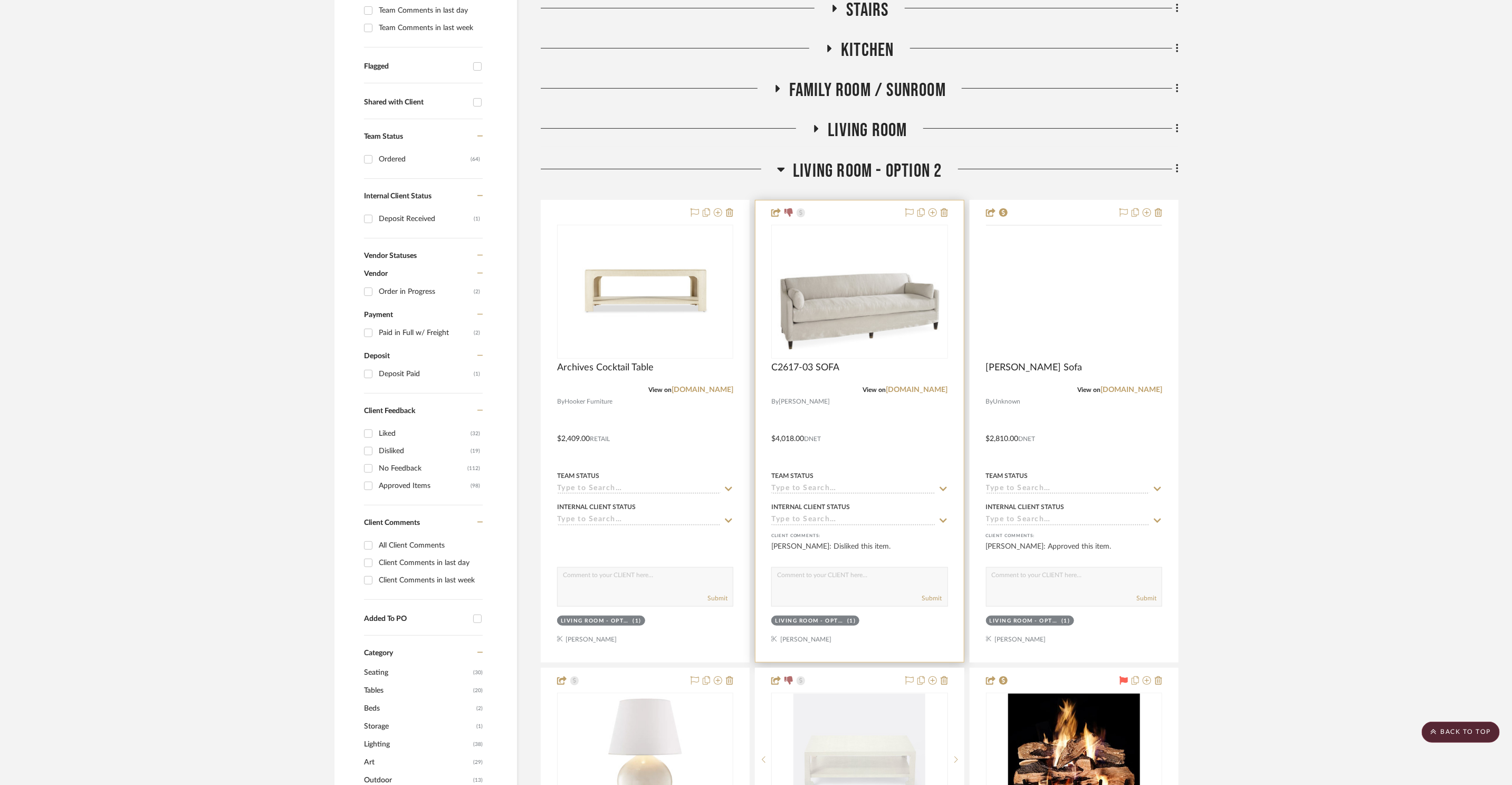
scroll to position [255, 0]
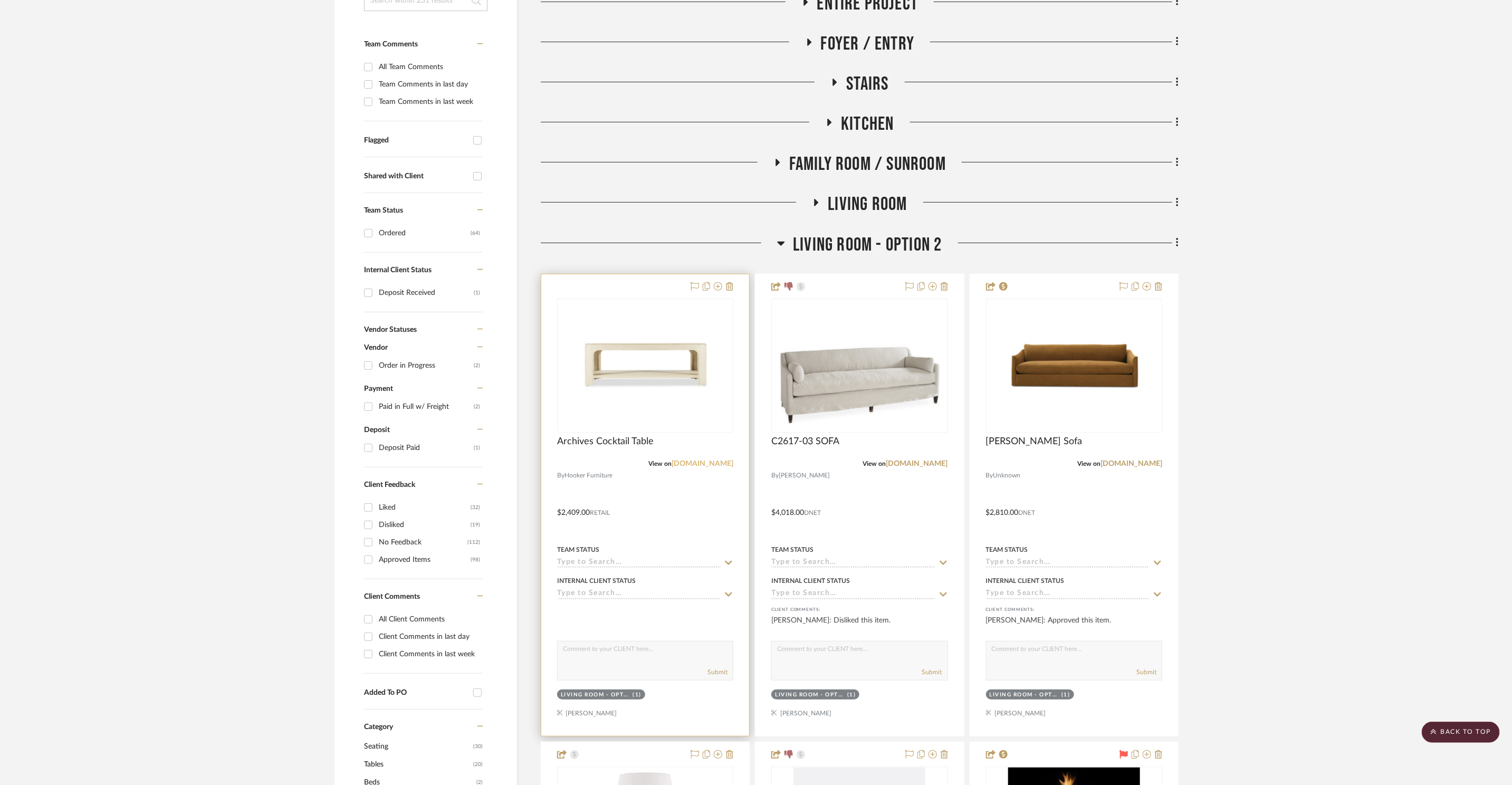
click at [710, 463] on link "perigold.com" at bounding box center [702, 464] width 61 height 7
click at [668, 341] on img "0" at bounding box center [646, 366] width 132 height 132
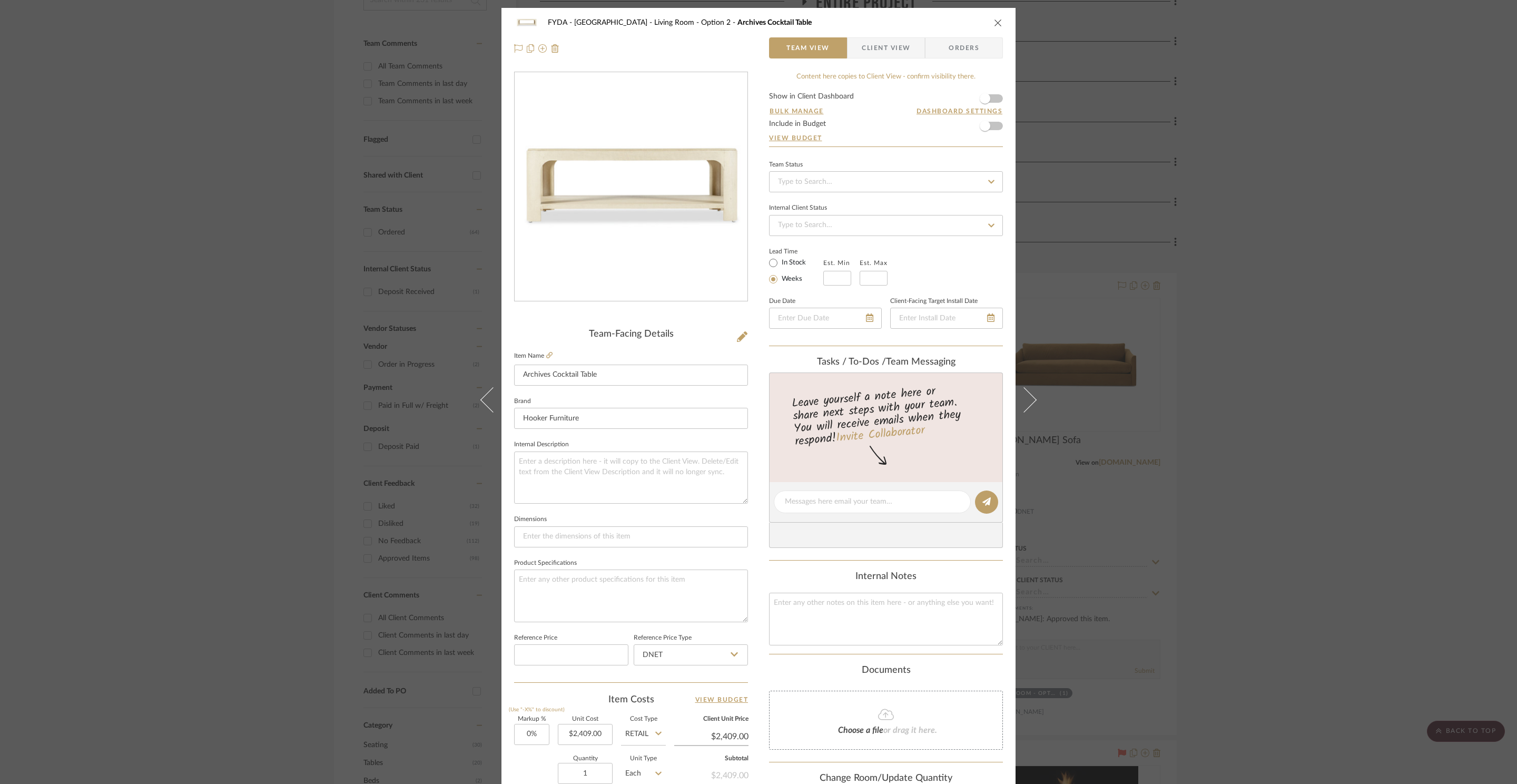
scroll to position [198, 0]
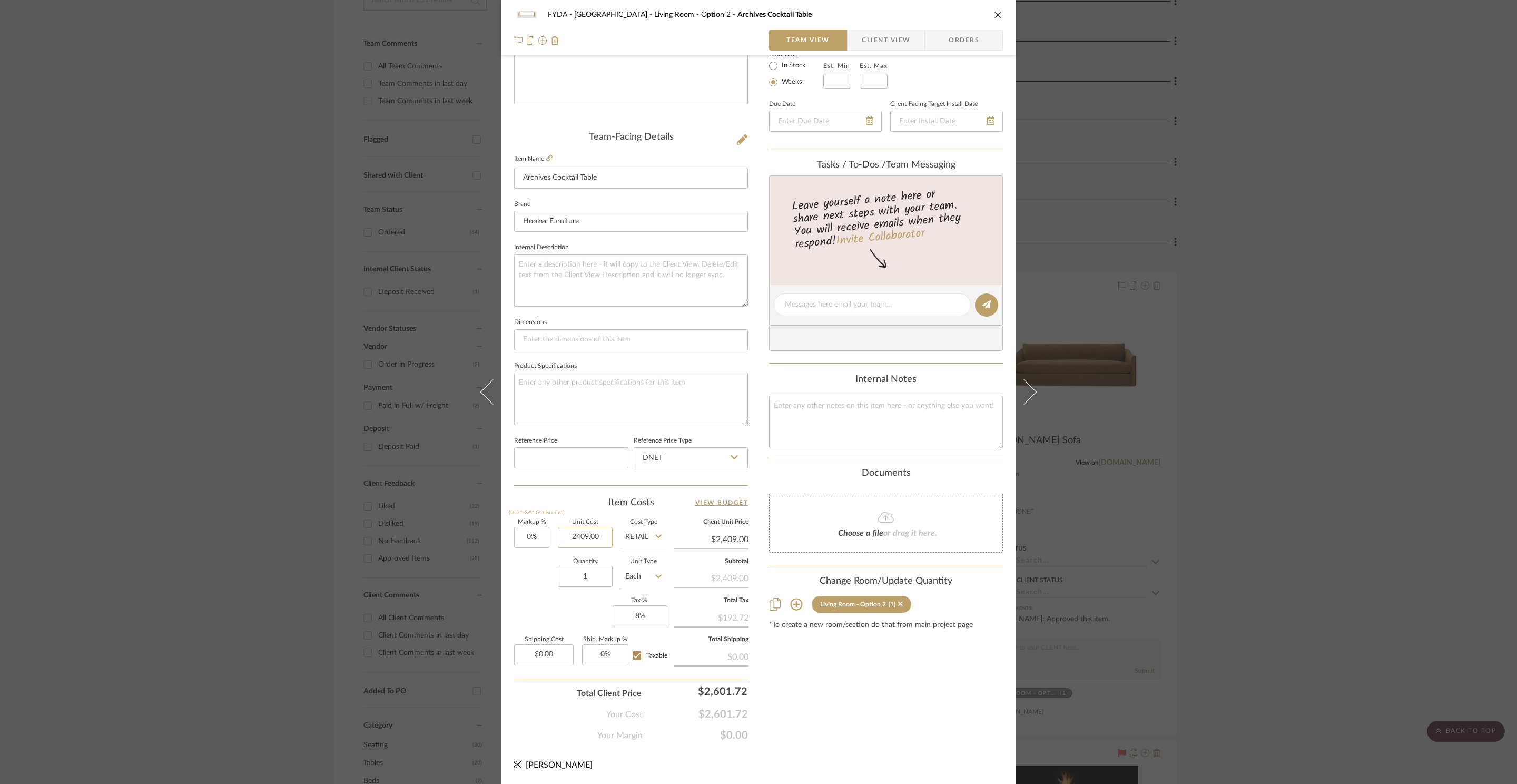
click at [585, 541] on input "2409.00" at bounding box center [585, 537] width 55 height 21
type input "$1,759.00"
click at [892, 751] on div "FYDA - 655 City Park Living Room - Option 2 Archives Cocktail Table Team View C…" at bounding box center [758, 298] width 514 height 973
type input "$1,759.00"
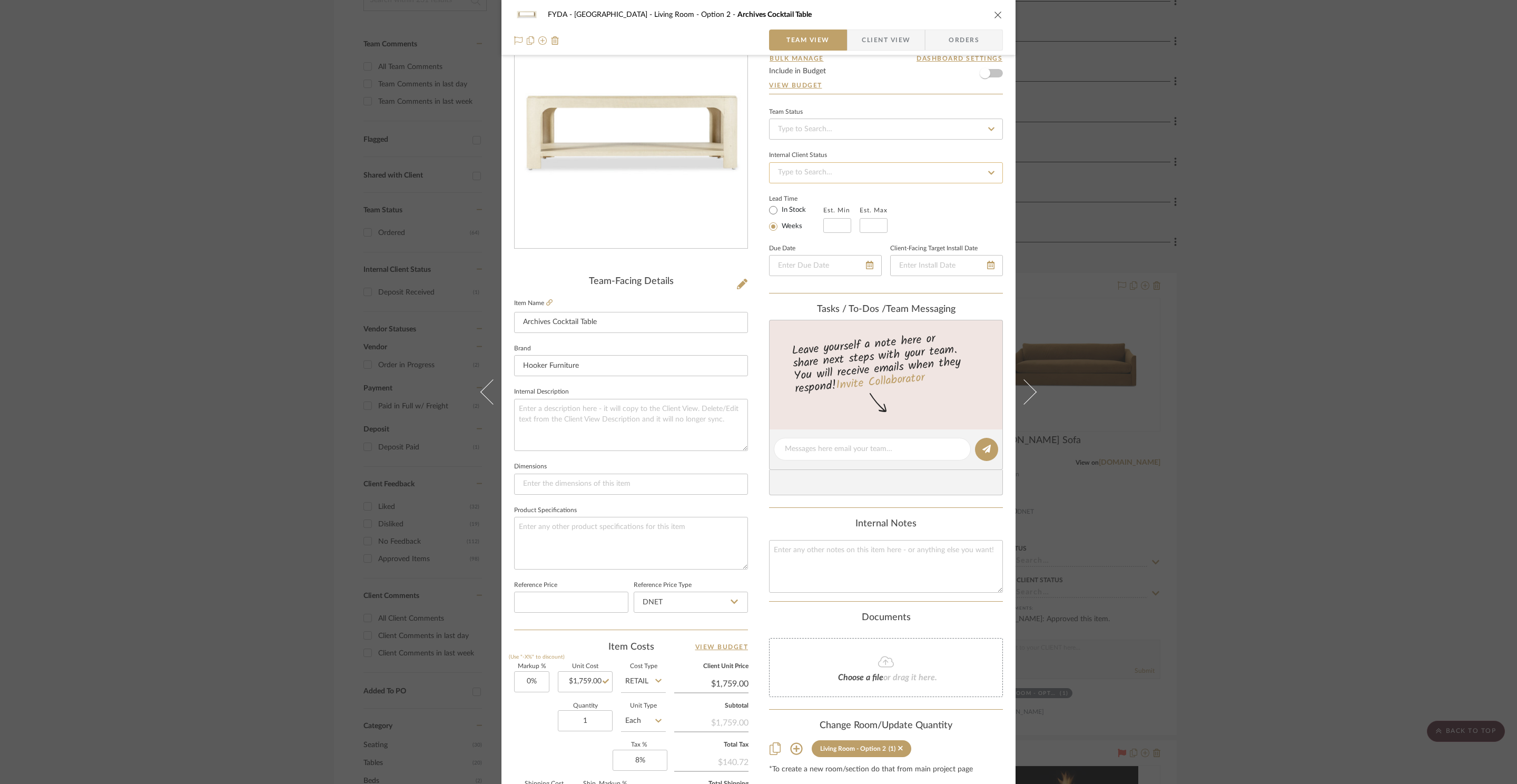
scroll to position [0, 0]
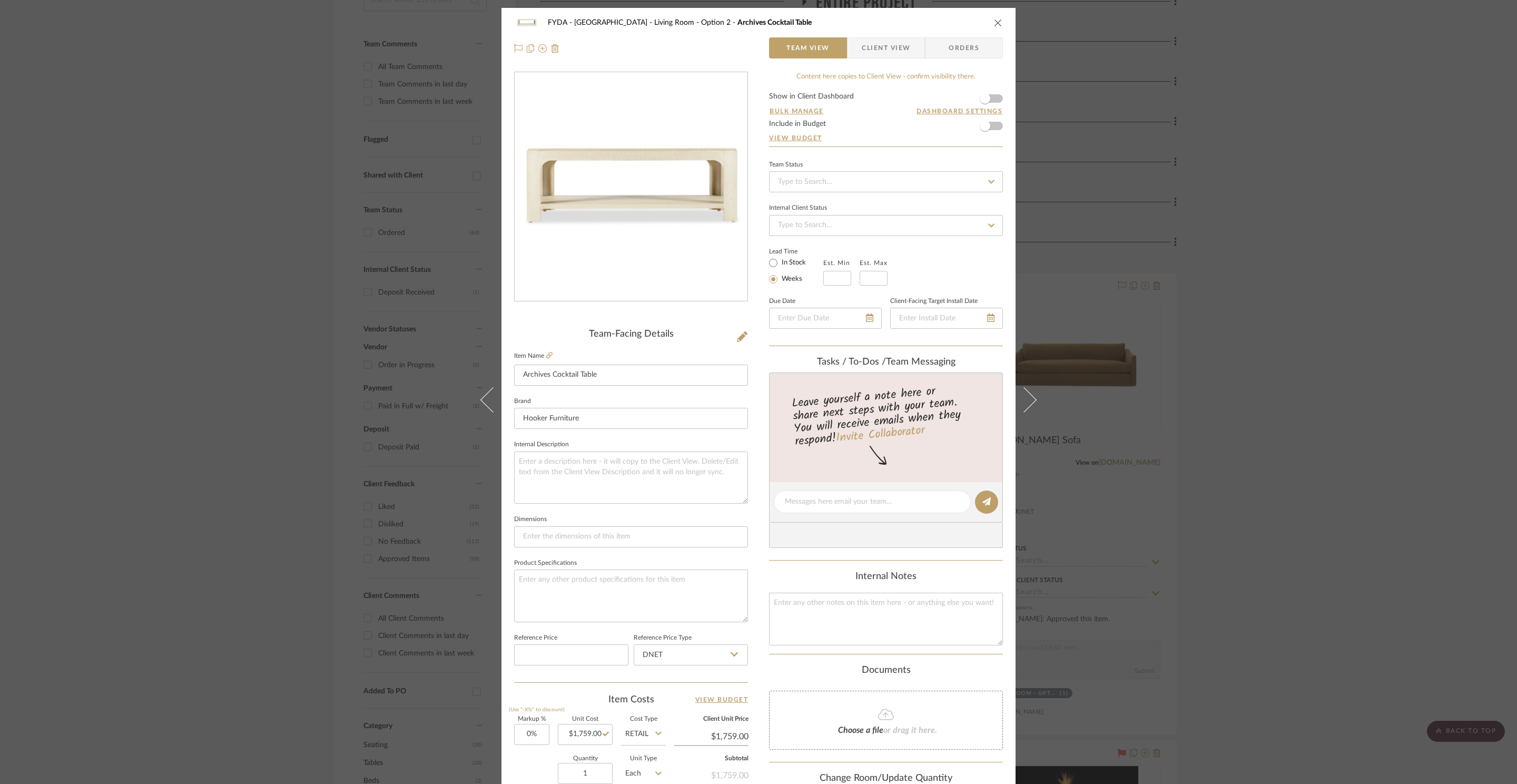
click at [994, 99] on form "Show in Client Dashboard Bulk Manage Dashboard Settings Include in Budget View …" at bounding box center [885, 120] width 233 height 54
click at [991, 101] on span "button" at bounding box center [984, 98] width 23 height 23
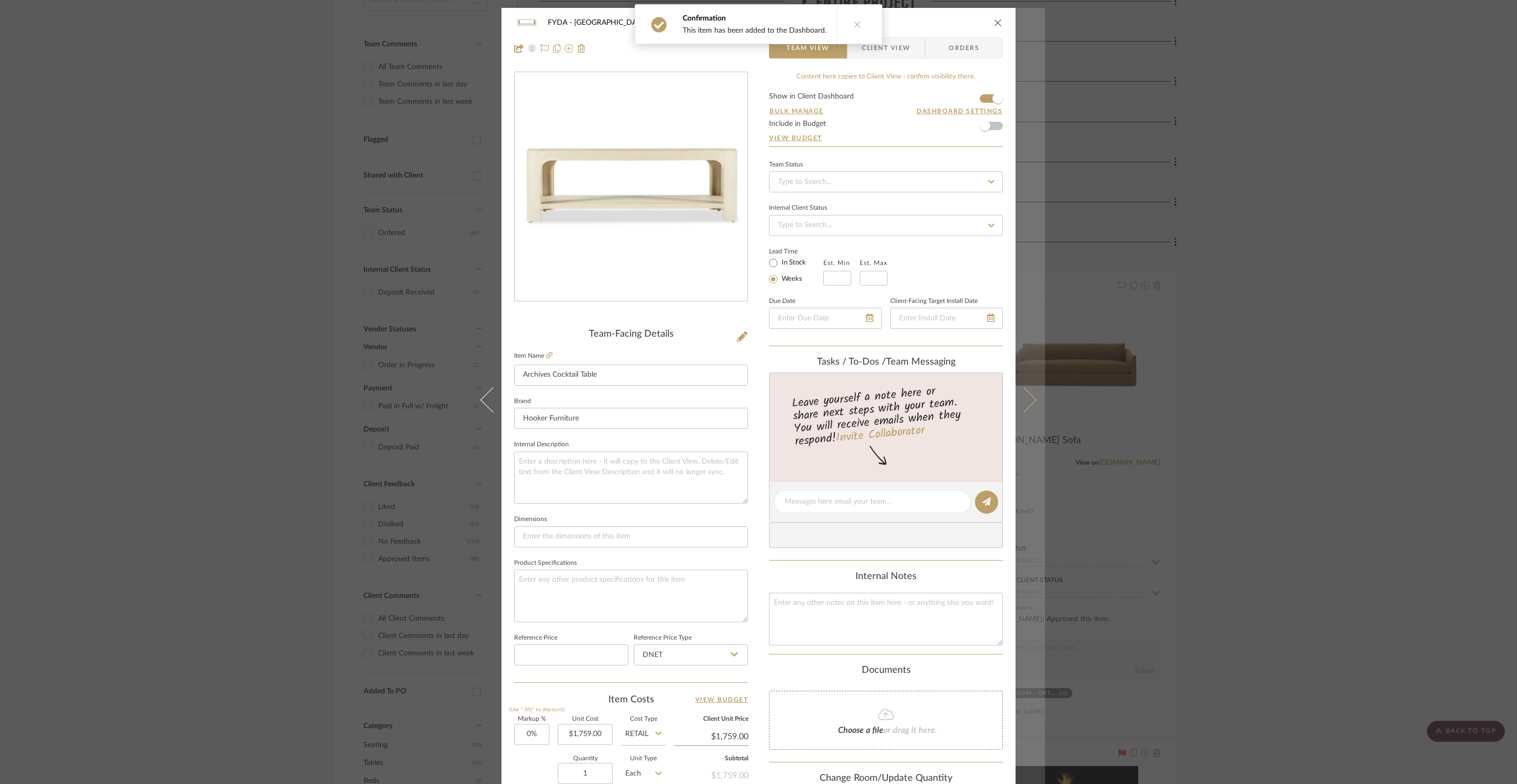
drag, startPoint x: 998, startPoint y: 17, endPoint x: 1026, endPoint y: 11, distance: 28.6
click at [999, 16] on div "FYDA - 655 City Park Living Room - Option 2 Archives Cocktail Table" at bounding box center [758, 22] width 488 height 21
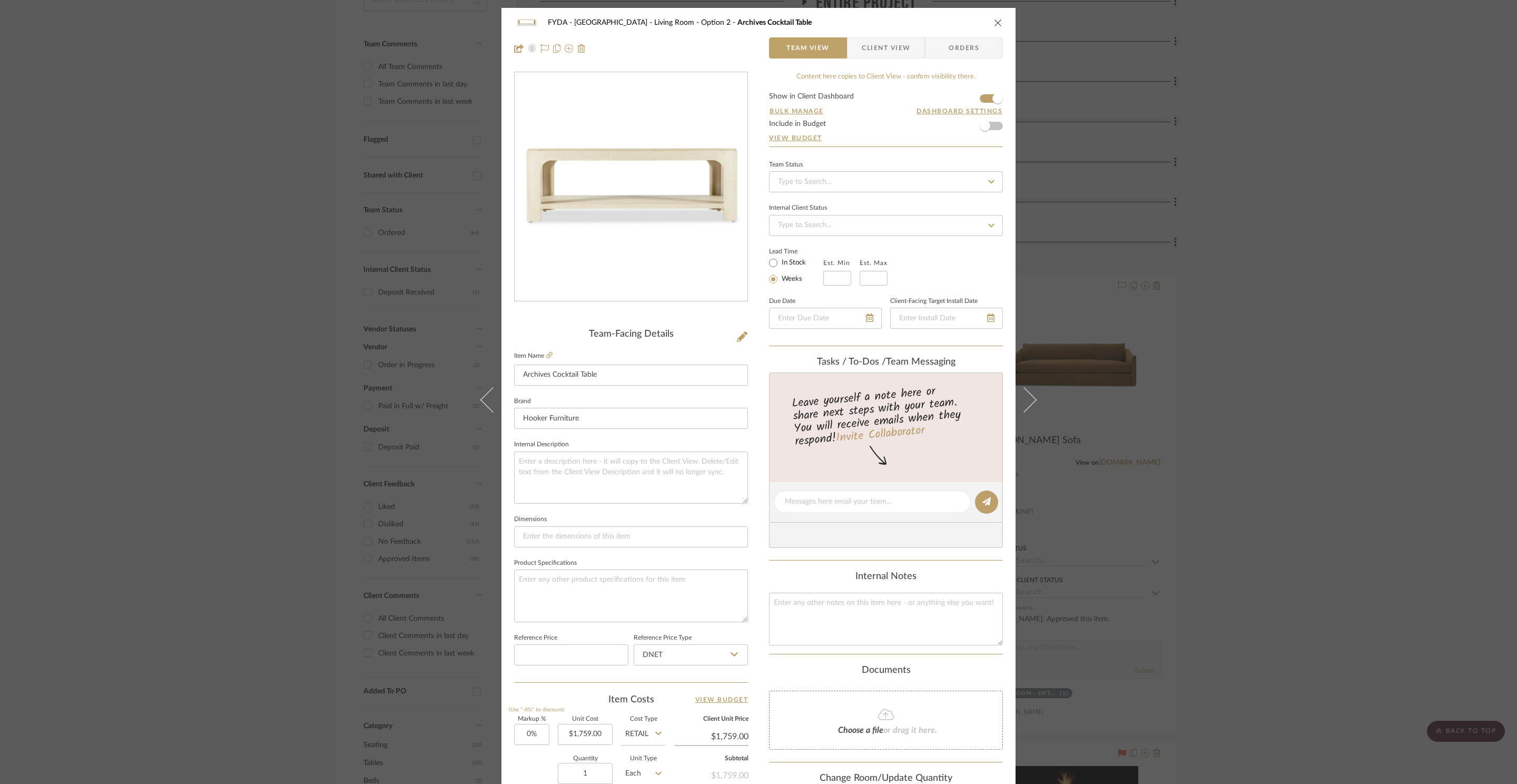
click at [995, 22] on icon "close" at bounding box center [998, 22] width 8 height 8
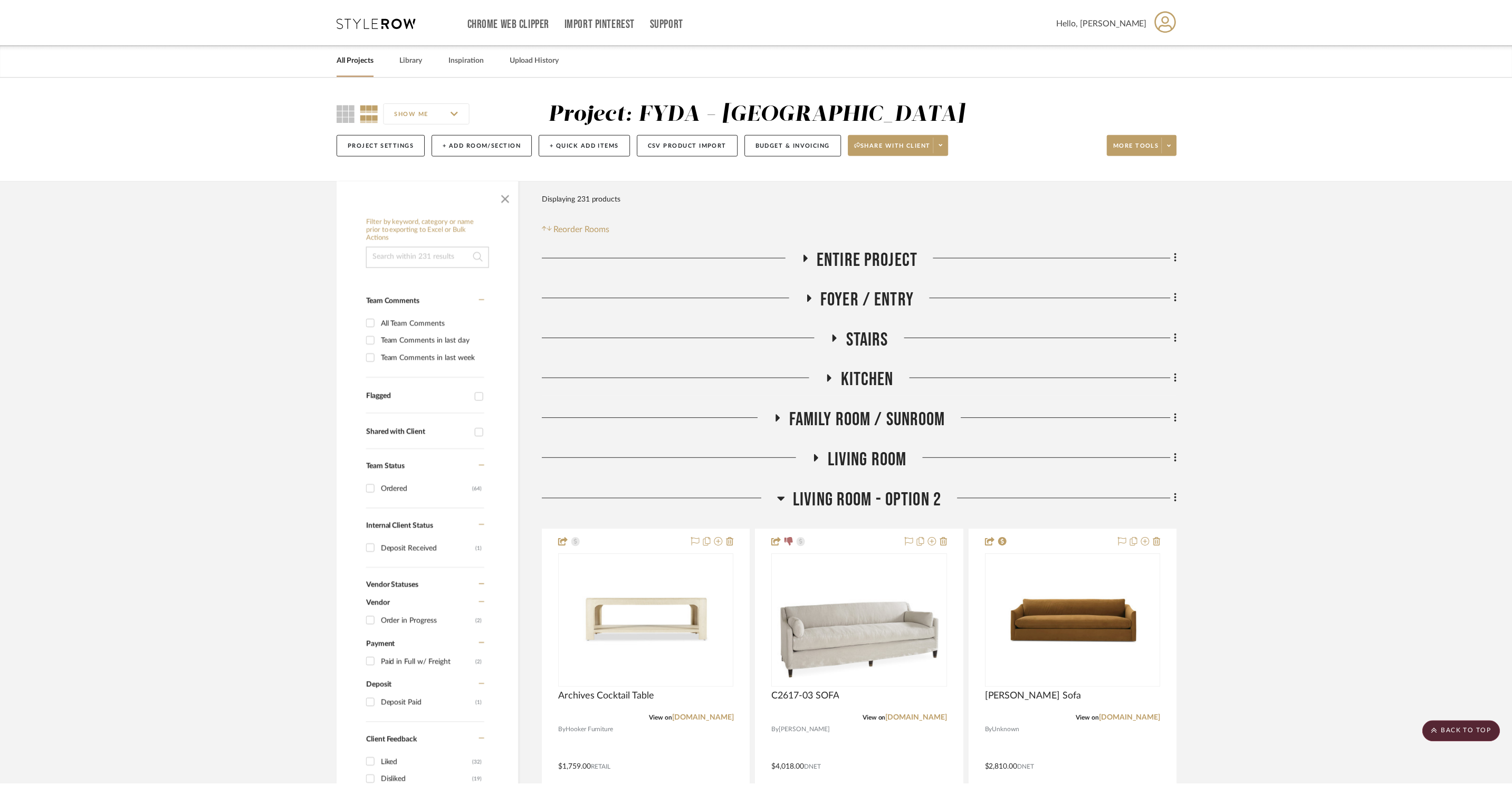
scroll to position [255, 0]
click at [353, 22] on icon at bounding box center [374, 21] width 79 height 10
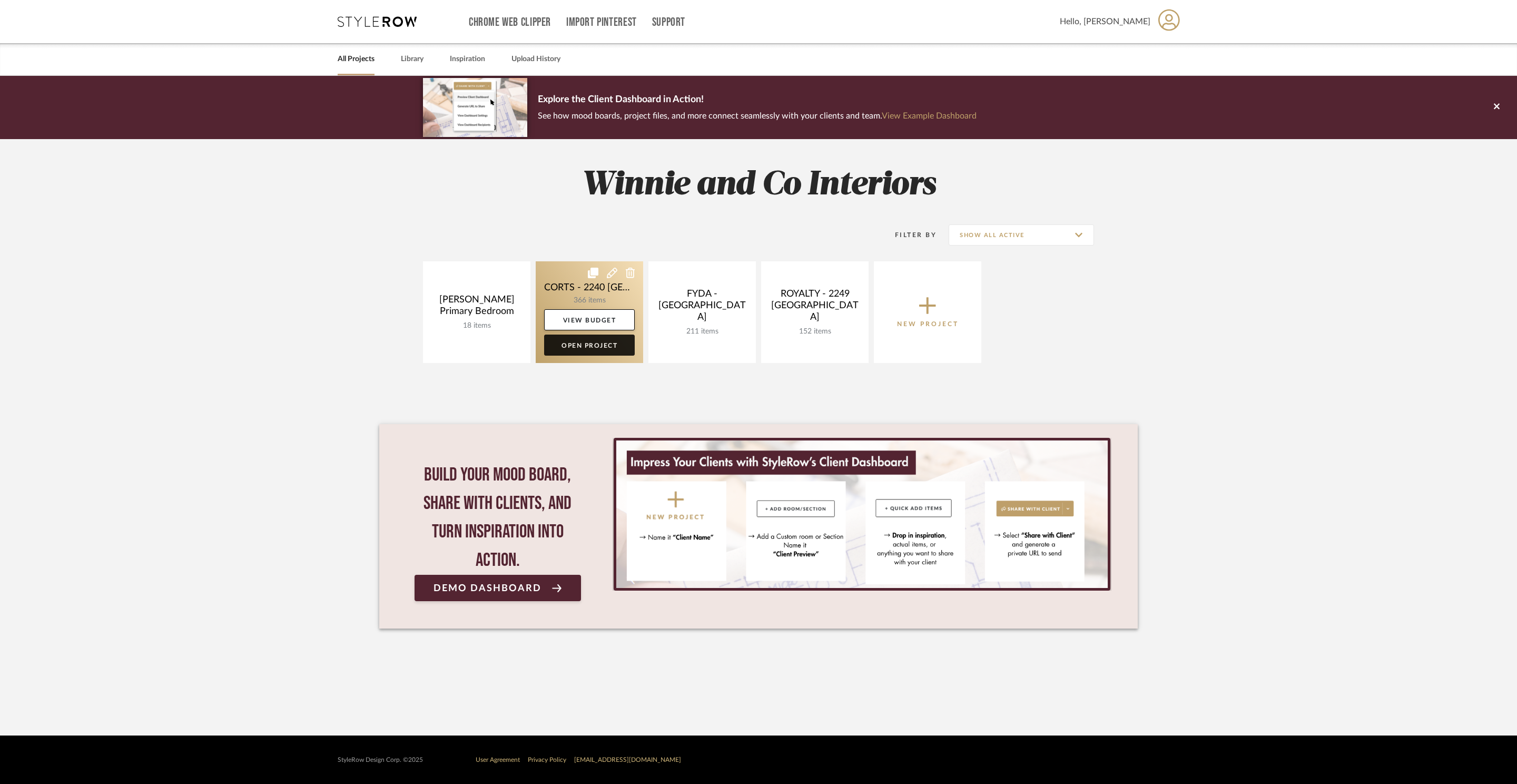
click at [578, 345] on link "Open Project" at bounding box center [589, 345] width 90 height 21
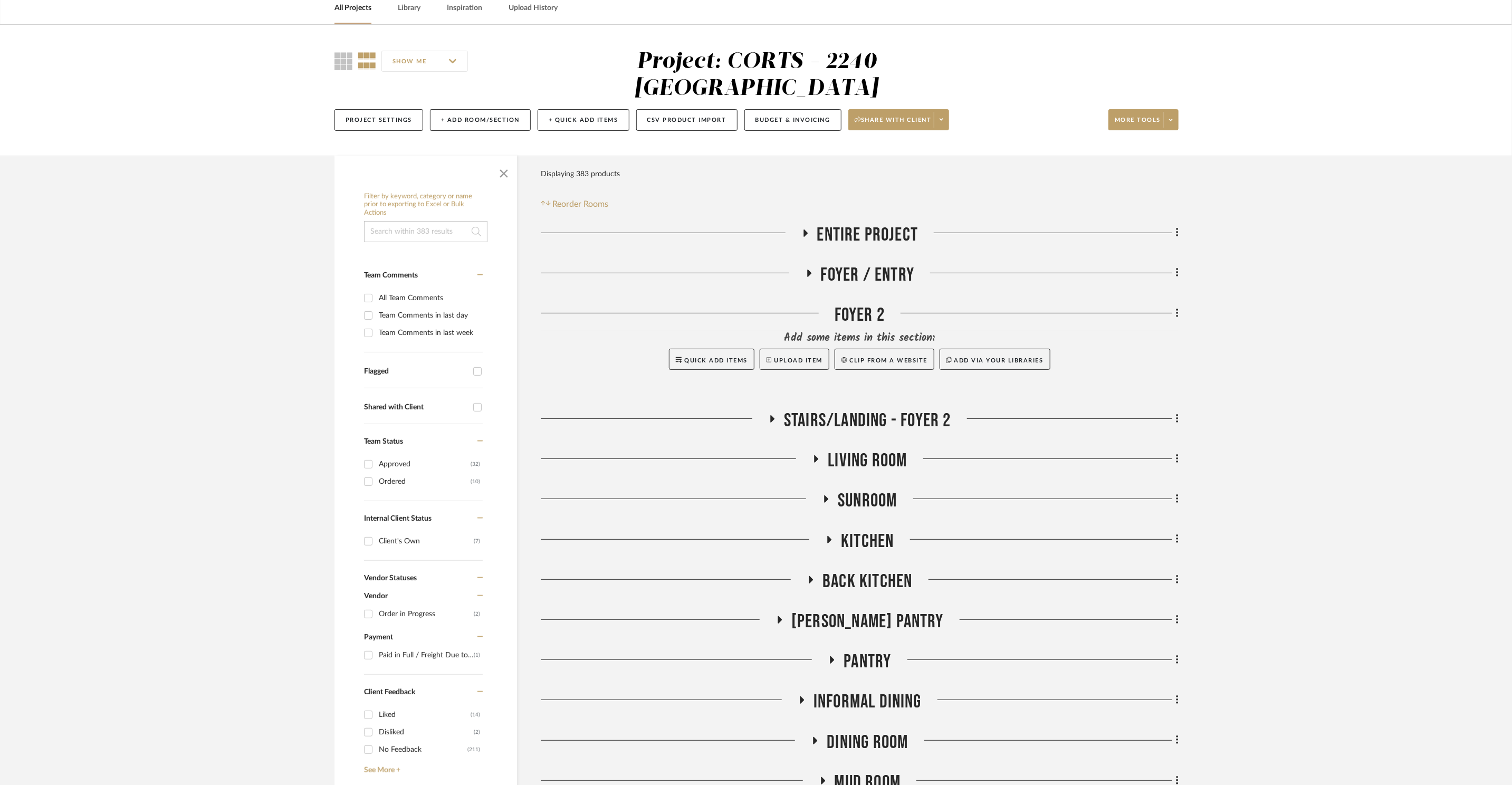
scroll to position [248, 0]
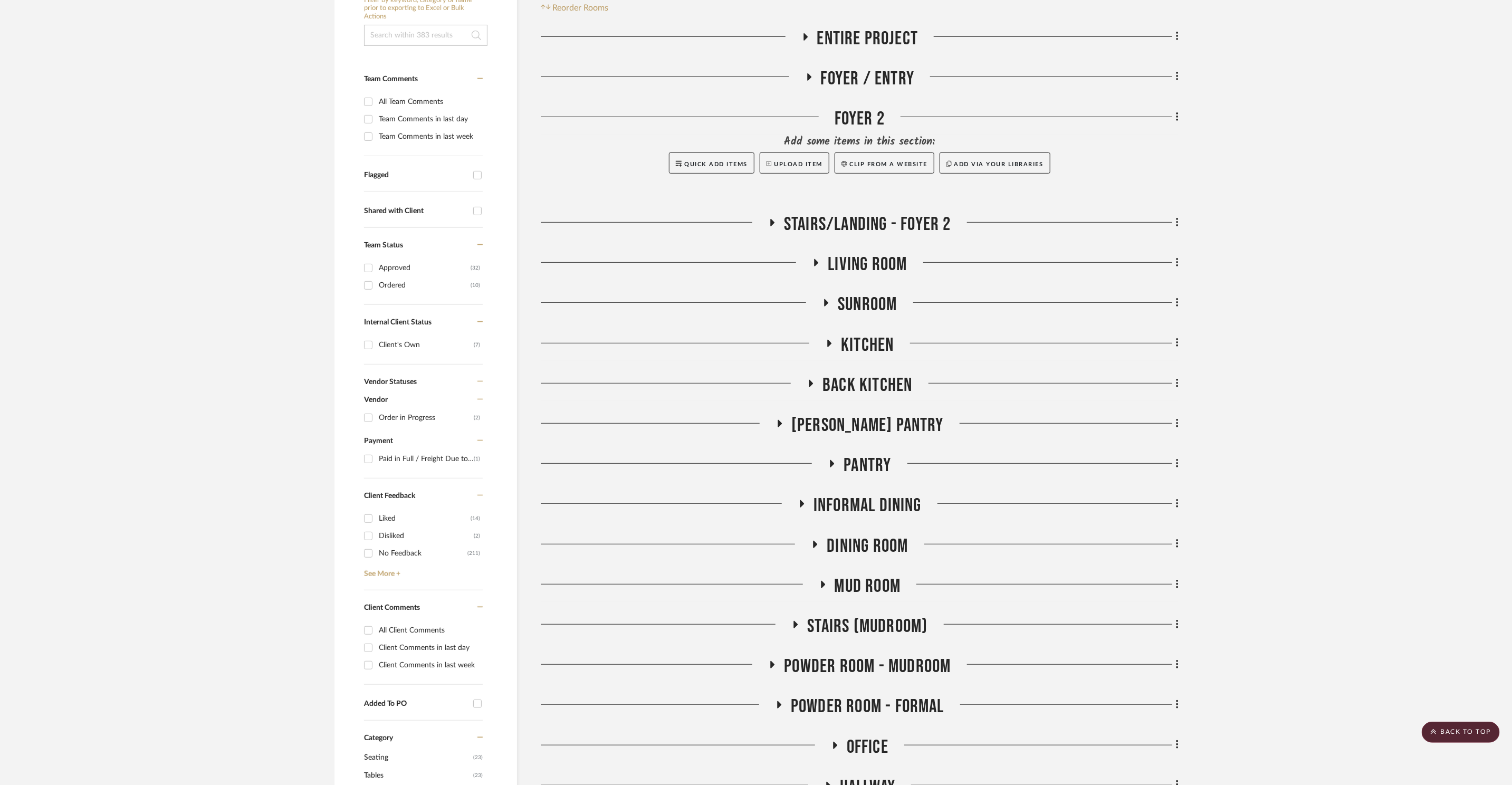
click at [865, 454] on span "Pantry" at bounding box center [866, 466] width 48 height 22
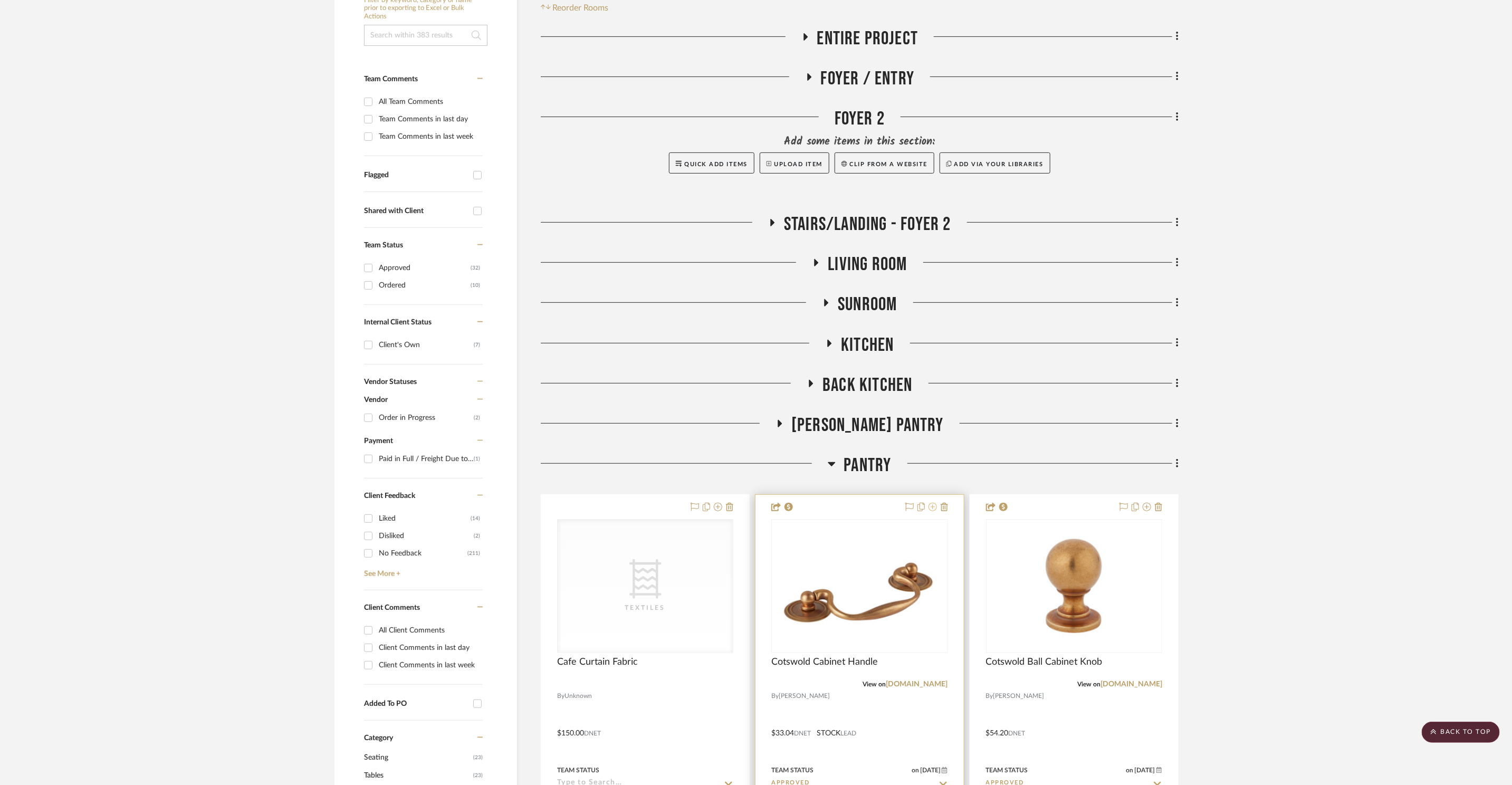
click at [931, 503] on icon at bounding box center [933, 507] width 8 height 8
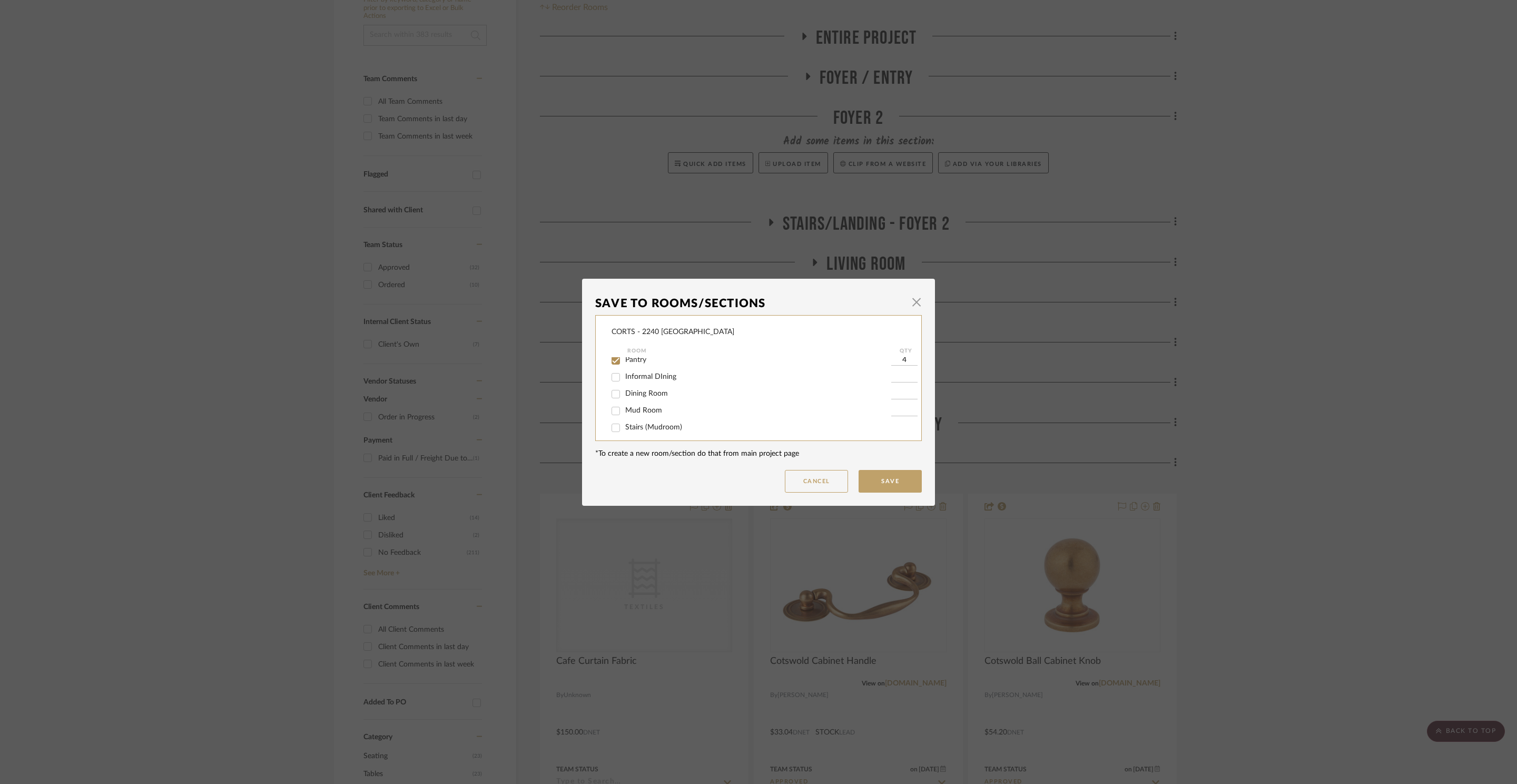
scroll to position [153, 0]
click at [660, 383] on span "Informal DIning" at bounding box center [650, 380] width 51 height 7
click at [624, 383] on input "Informal DIning" at bounding box center [616, 380] width 17 height 17
checkbox input "true"
click at [905, 376] on input "1" at bounding box center [904, 380] width 26 height 10
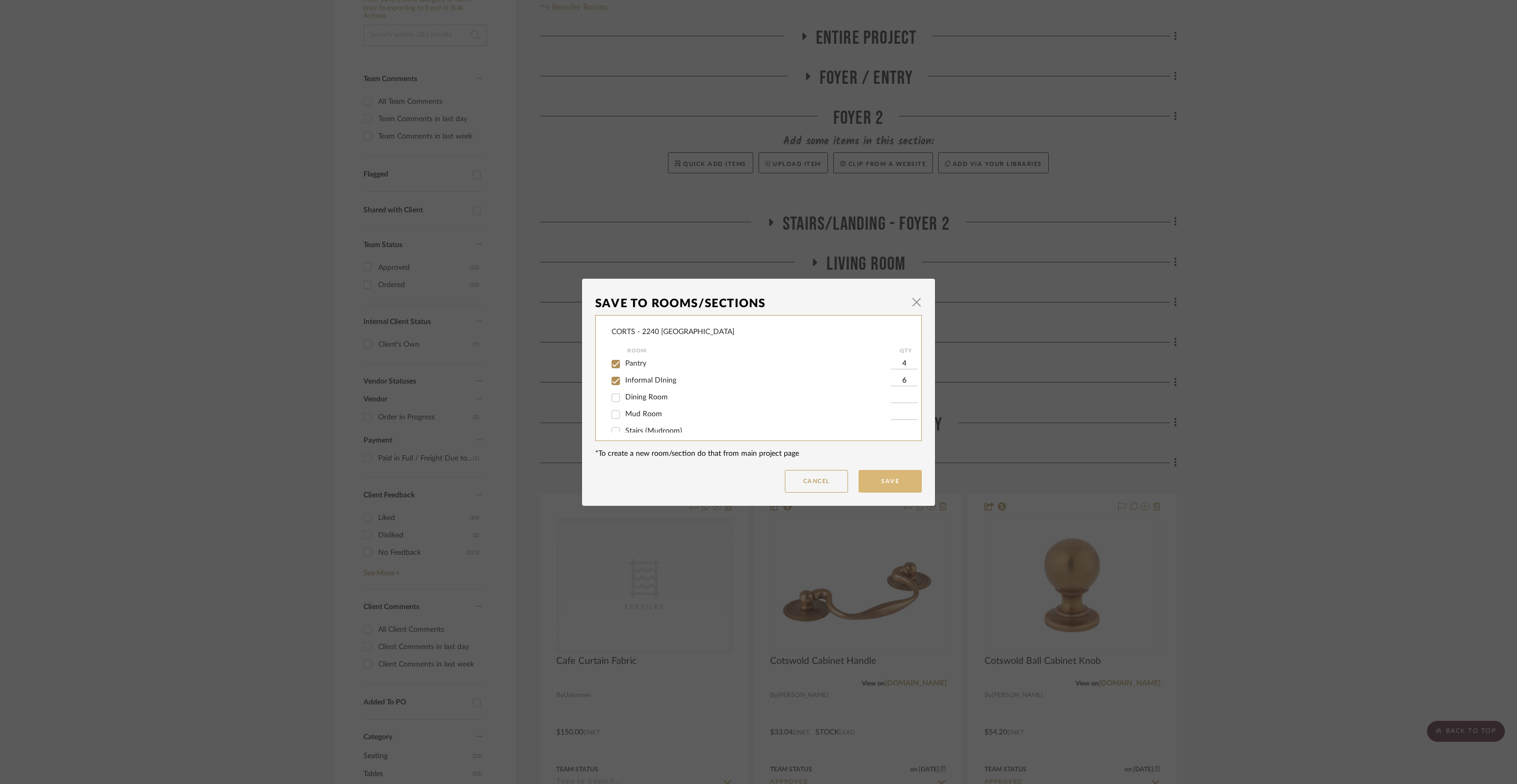
type input "6"
click at [899, 478] on button "Save" at bounding box center [890, 481] width 63 height 22
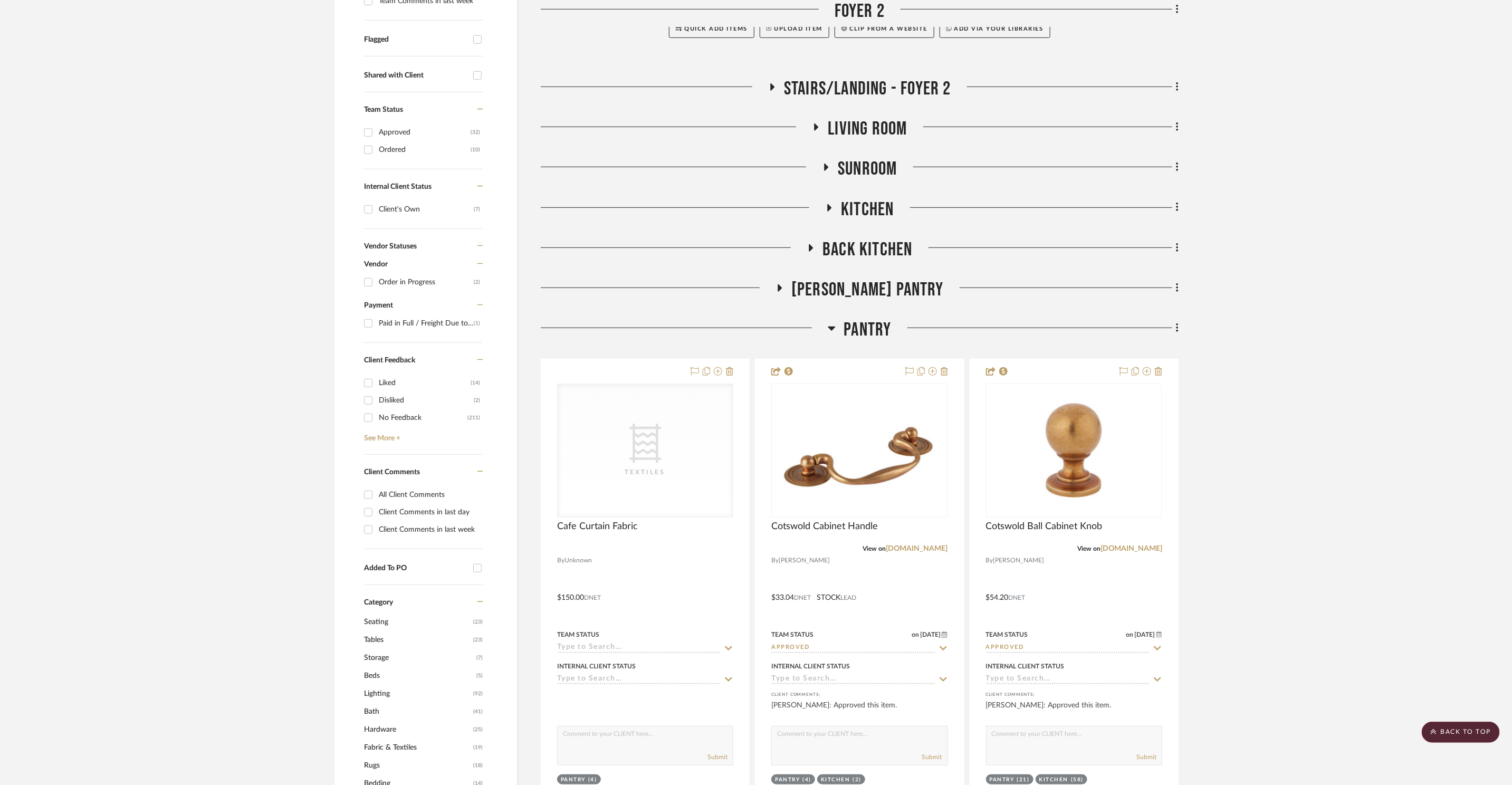
scroll to position [458, 0]
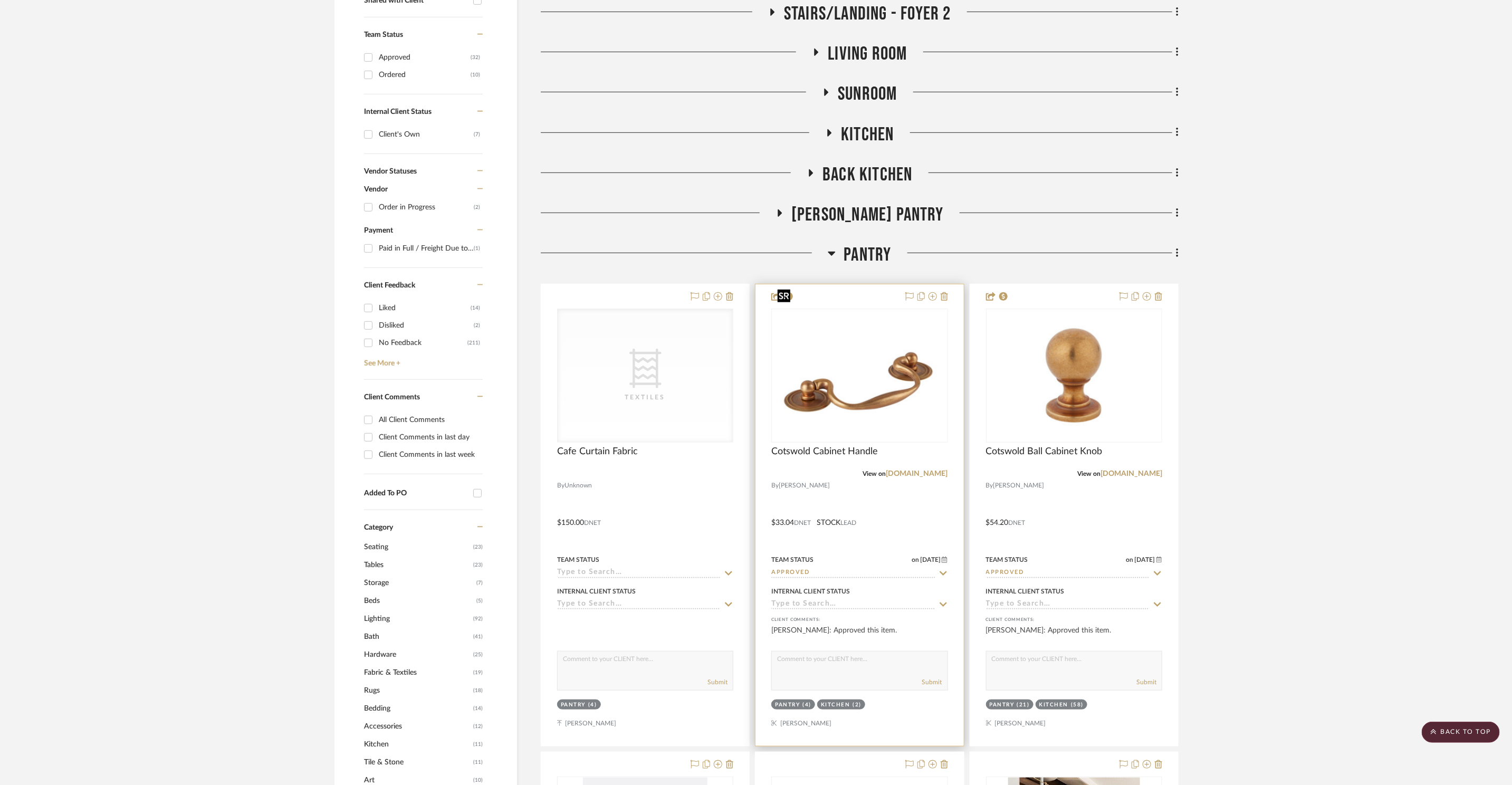
click at [906, 380] on img "0" at bounding box center [859, 375] width 174 height 130
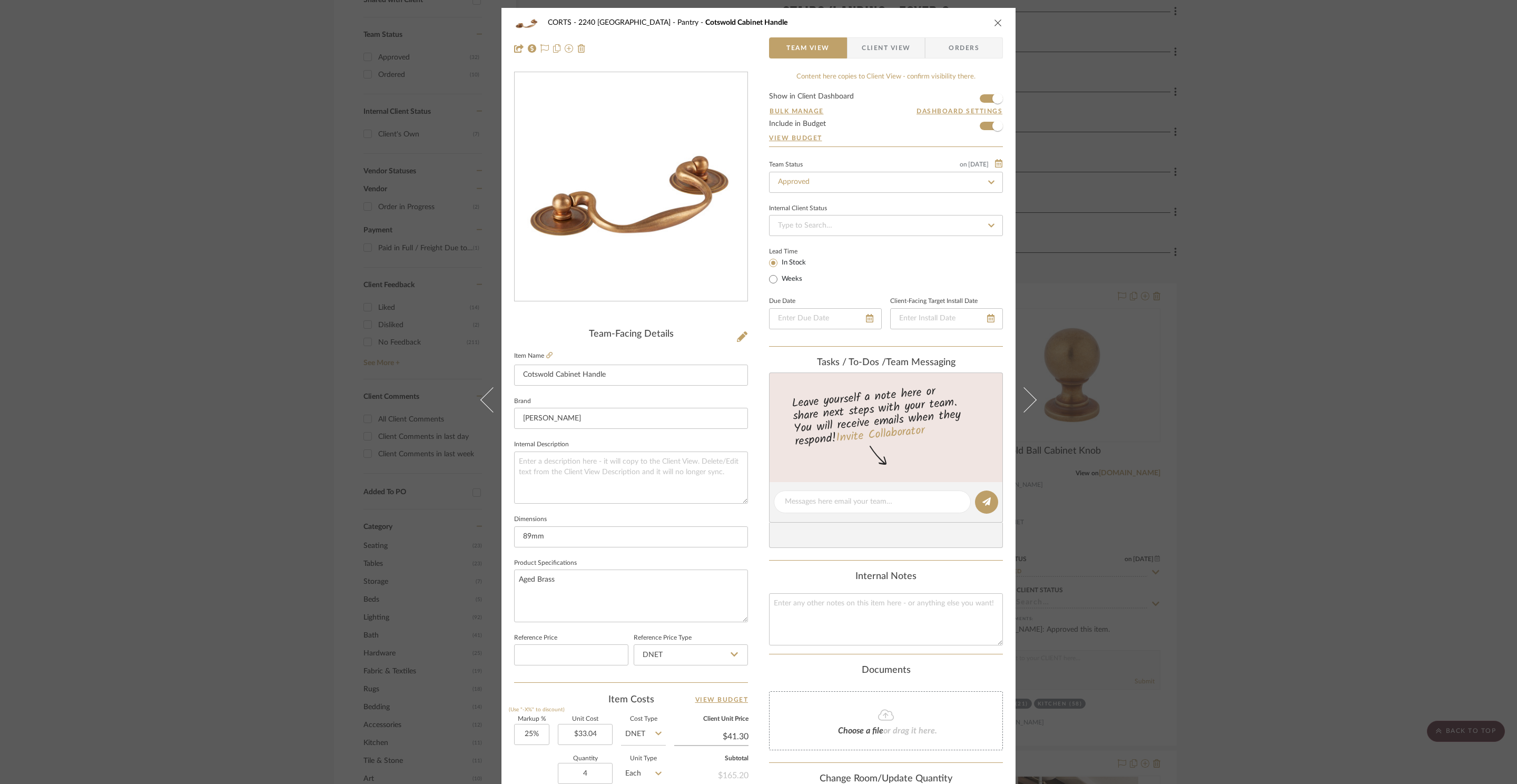
click at [1230, 376] on div "CORTS - 2240 Tewksbury Pantry Cotswold Cabinet Handle Team View Client View Ord…" at bounding box center [758, 392] width 1517 height 784
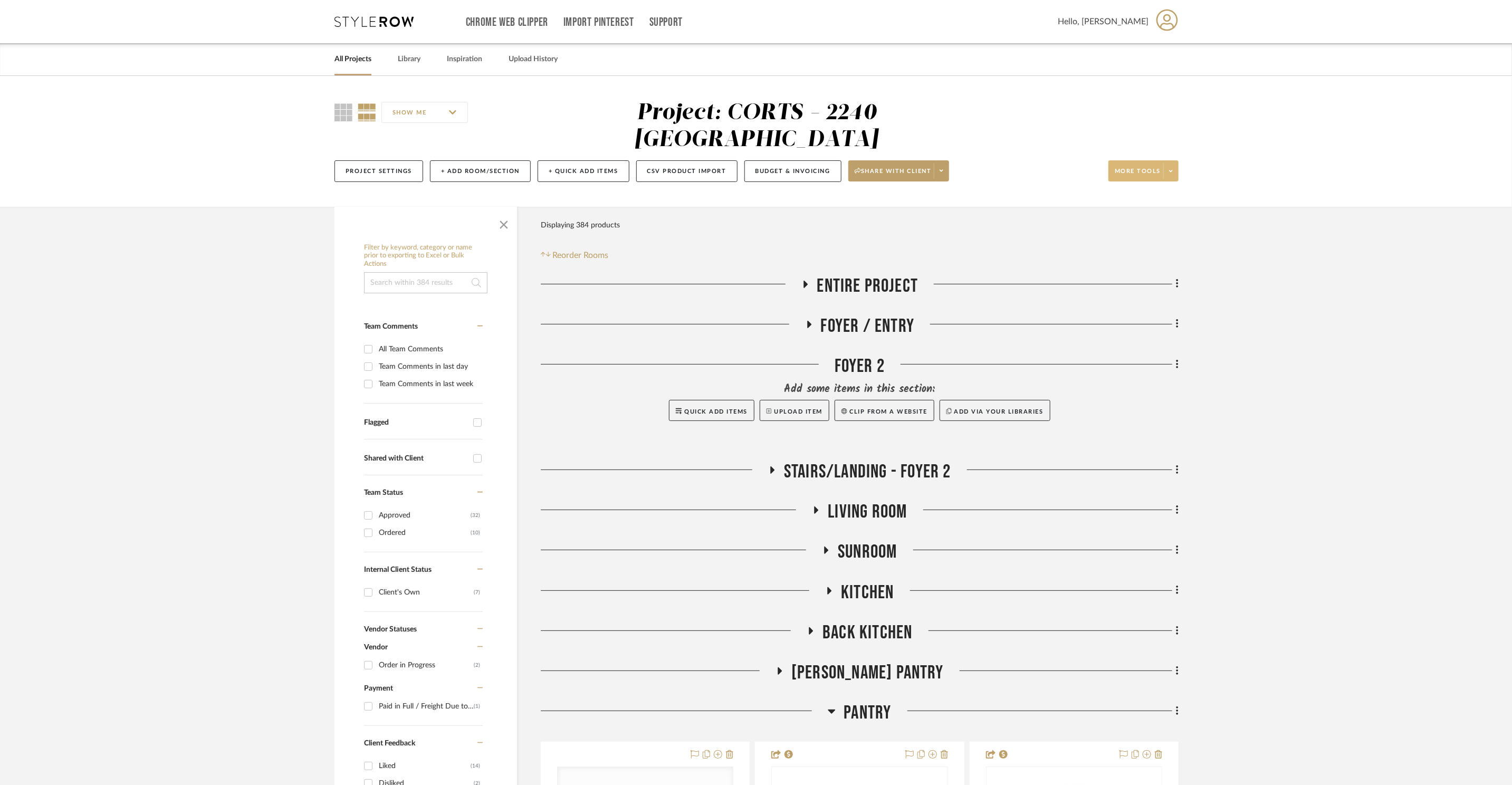
click at [1173, 163] on span at bounding box center [1171, 170] width 15 height 16
click at [815, 144] on div at bounding box center [756, 392] width 1512 height 785
click at [805, 160] on button "Budget & Invoicing" at bounding box center [793, 170] width 97 height 21
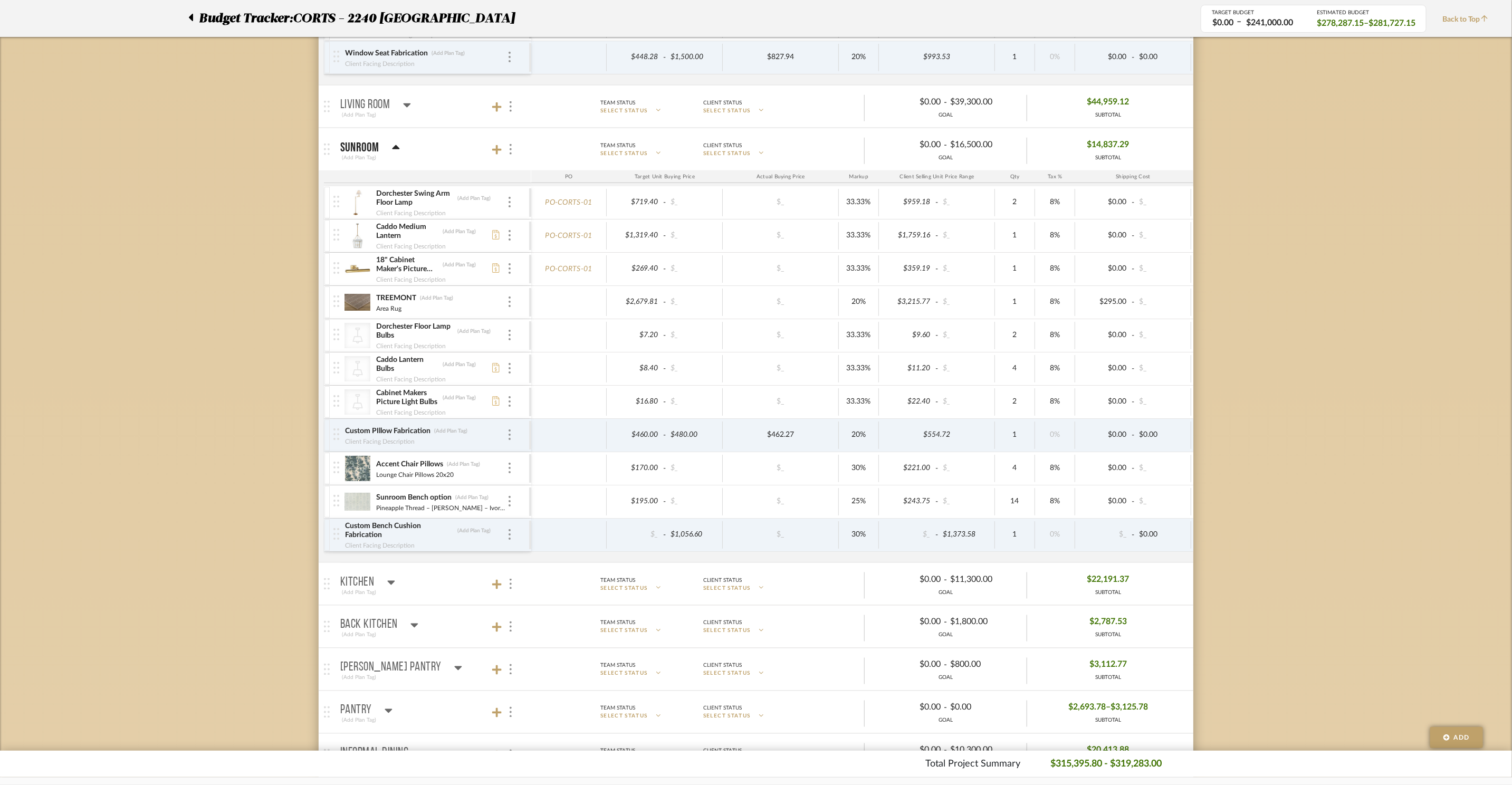
scroll to position [1394, 0]
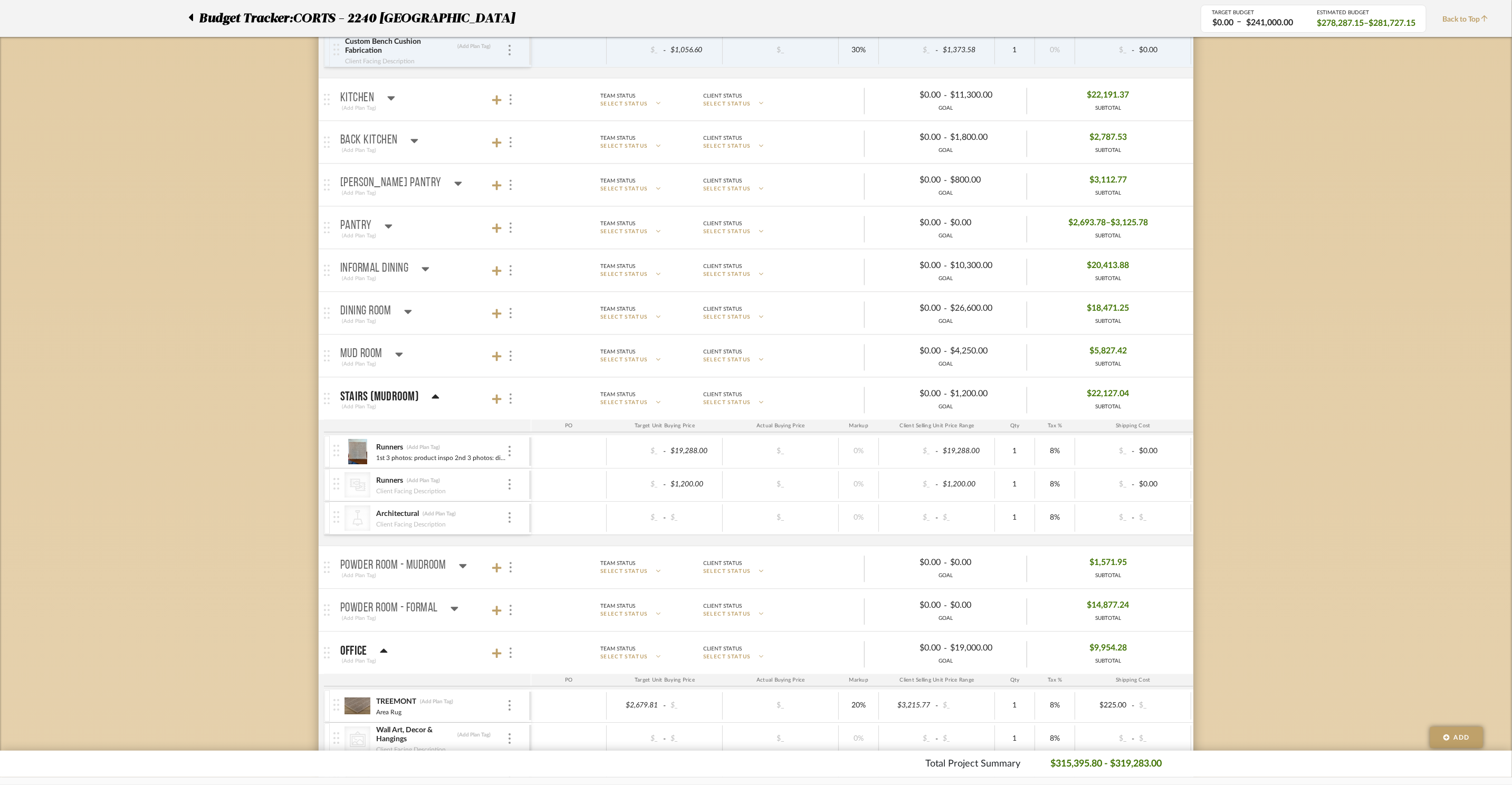
click at [421, 190] on div "Butler's Pantry" at bounding box center [401, 183] width 122 height 13
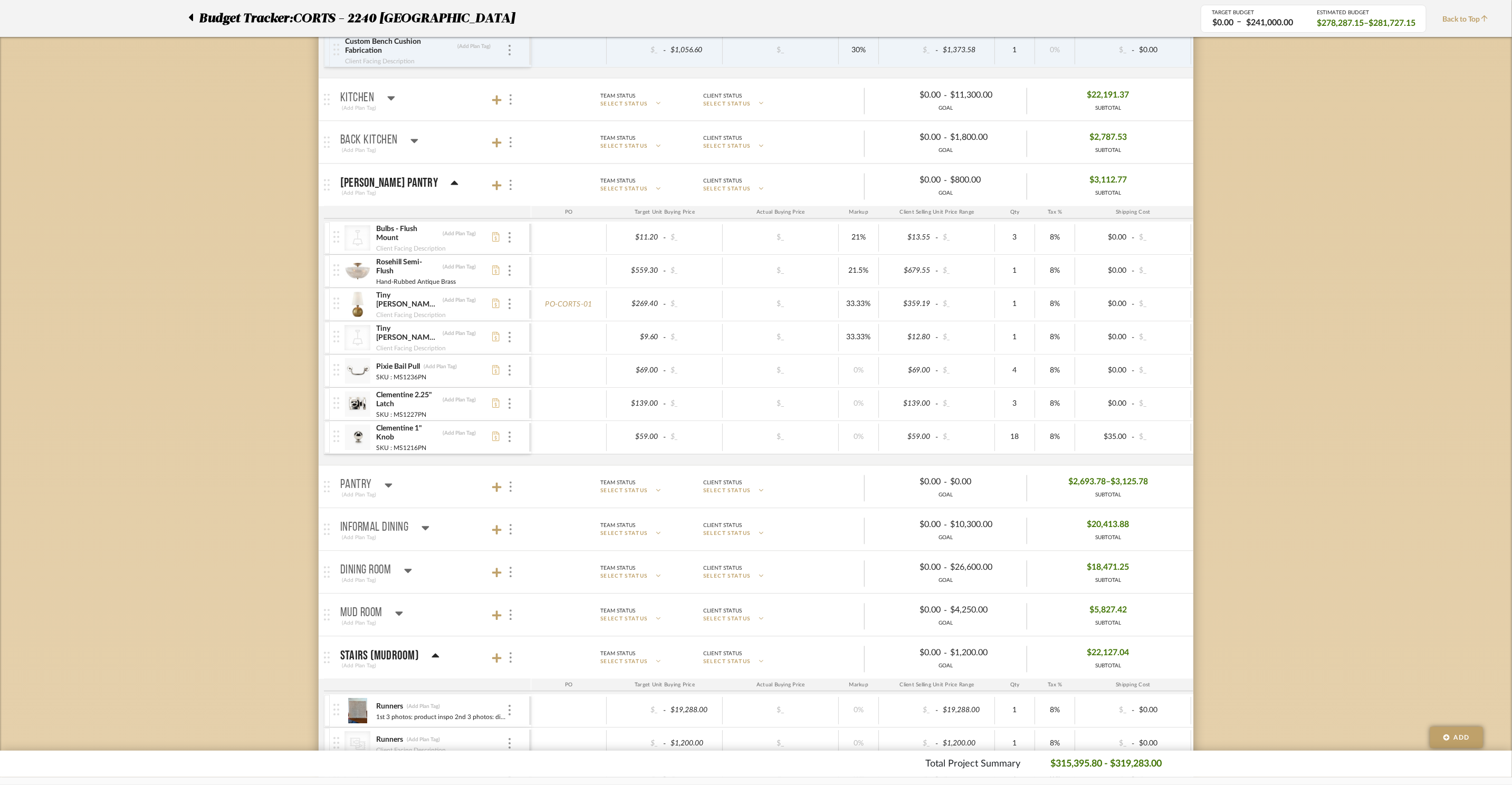
click at [388, 102] on icon at bounding box center [391, 99] width 7 height 13
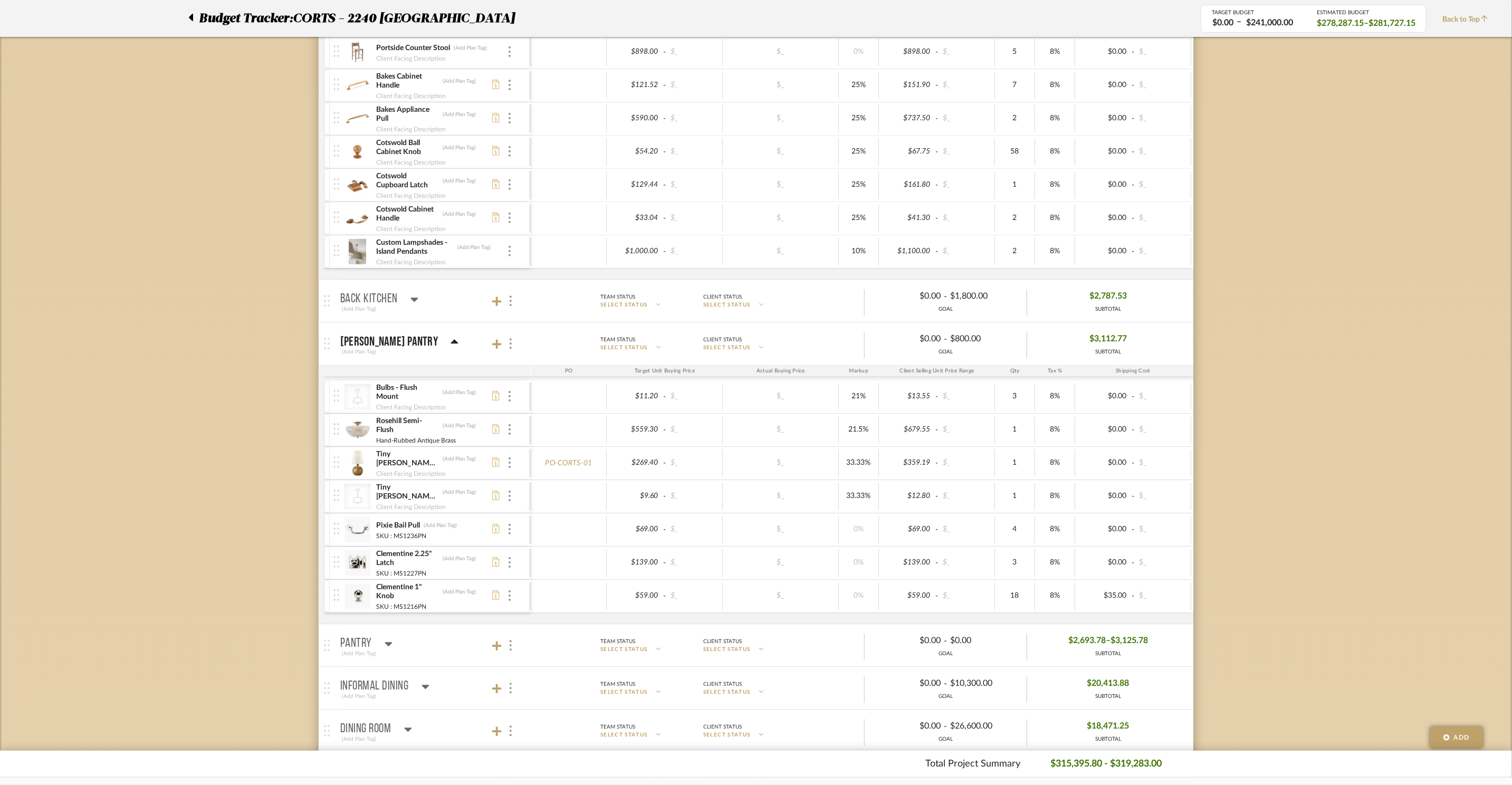
scroll to position [2004, 0]
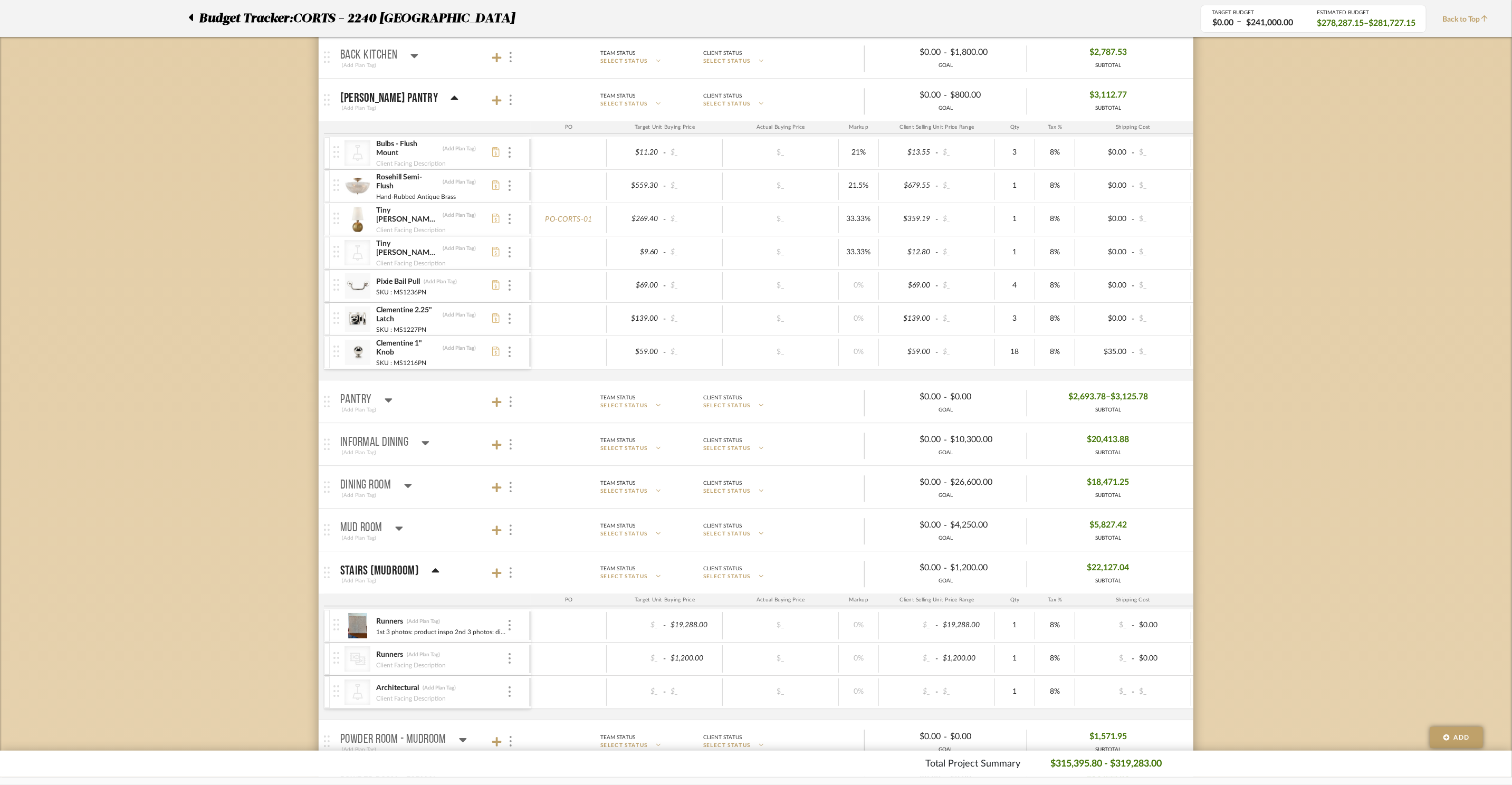
click at [385, 406] on icon at bounding box center [388, 399] width 7 height 13
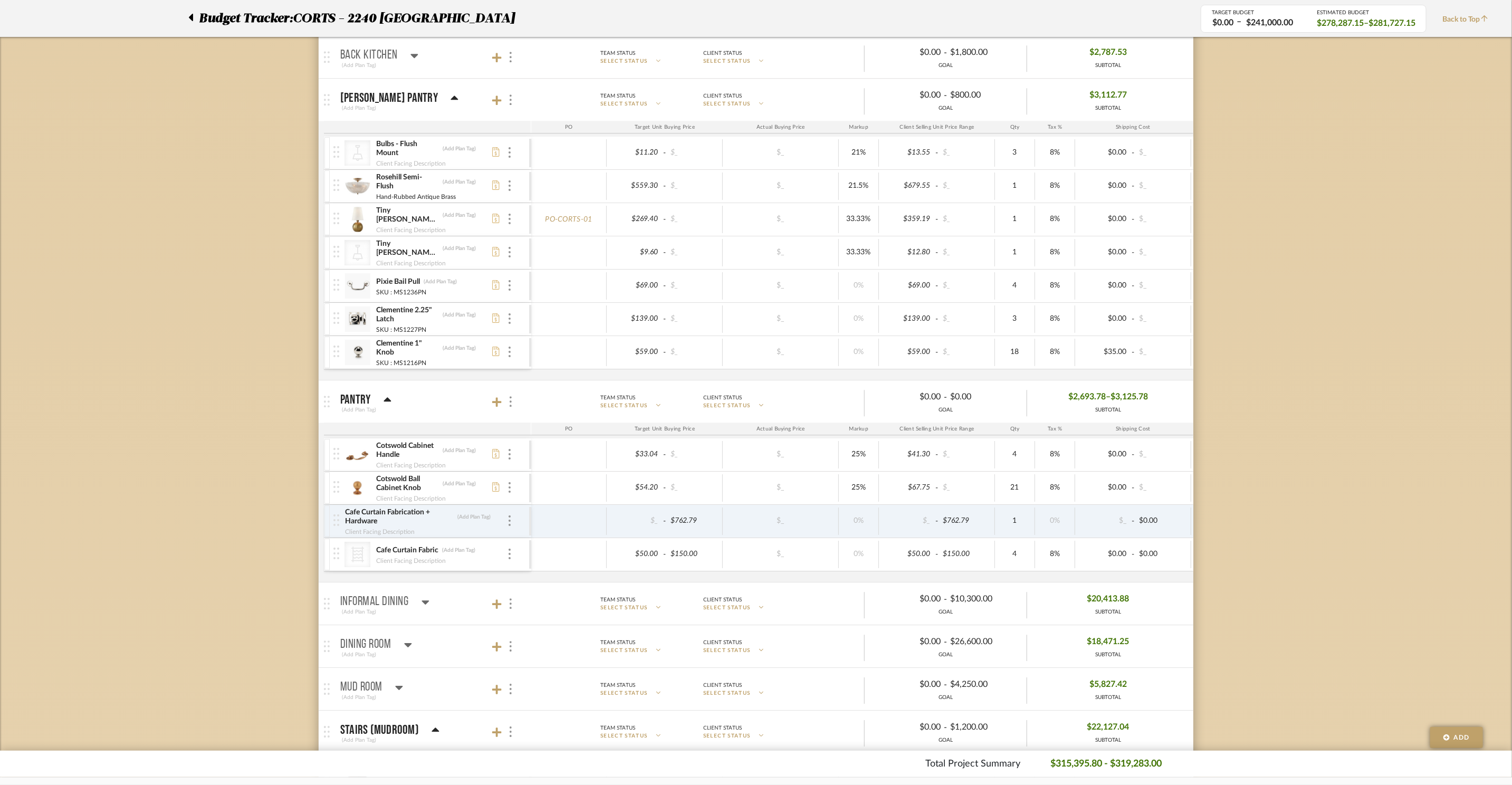
click at [429, 616] on mat-panel-title "Informal DIning (Add Plan Tag)" at bounding box center [432, 603] width 185 height 26
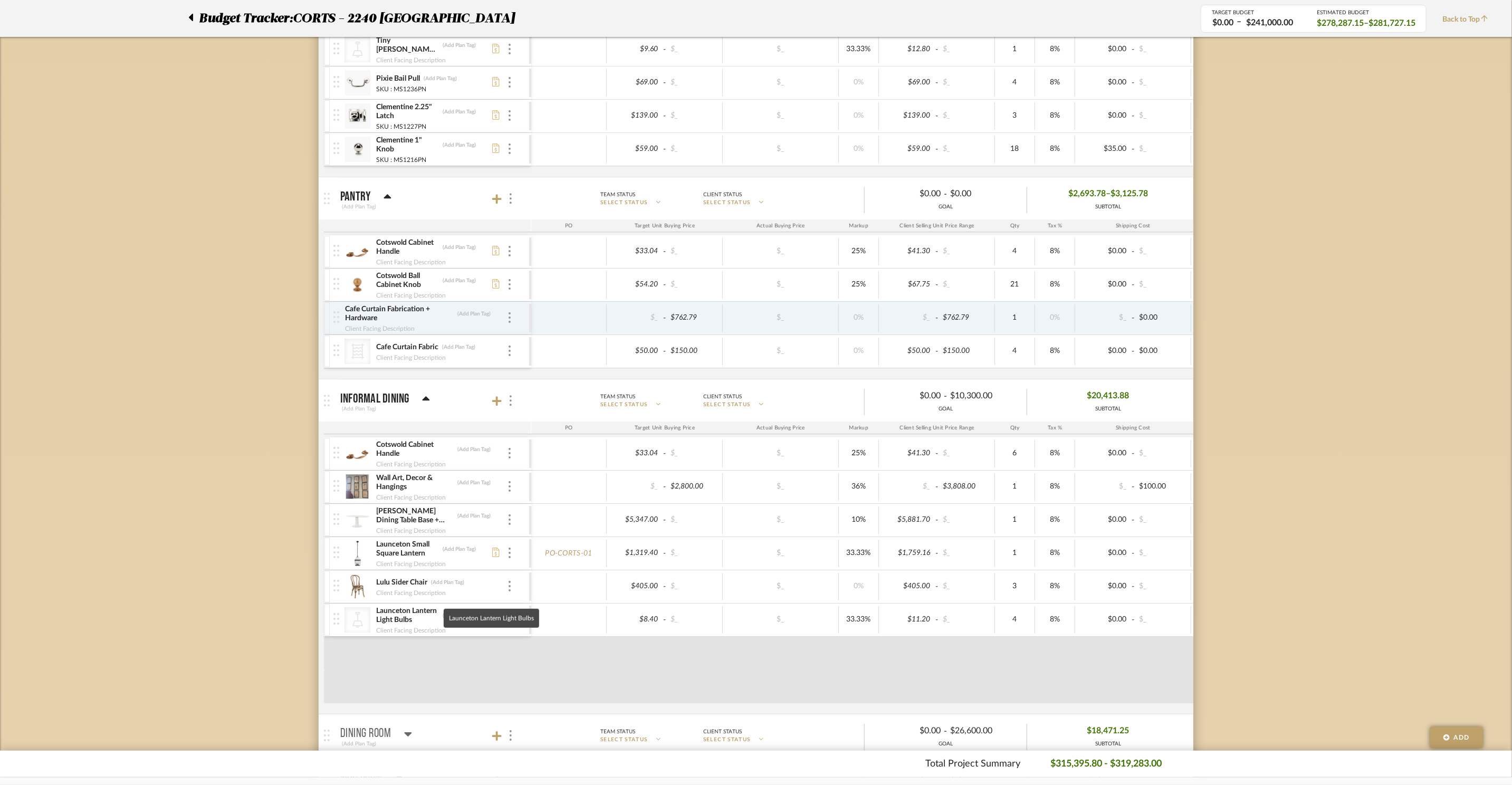
scroll to position [2233, 0]
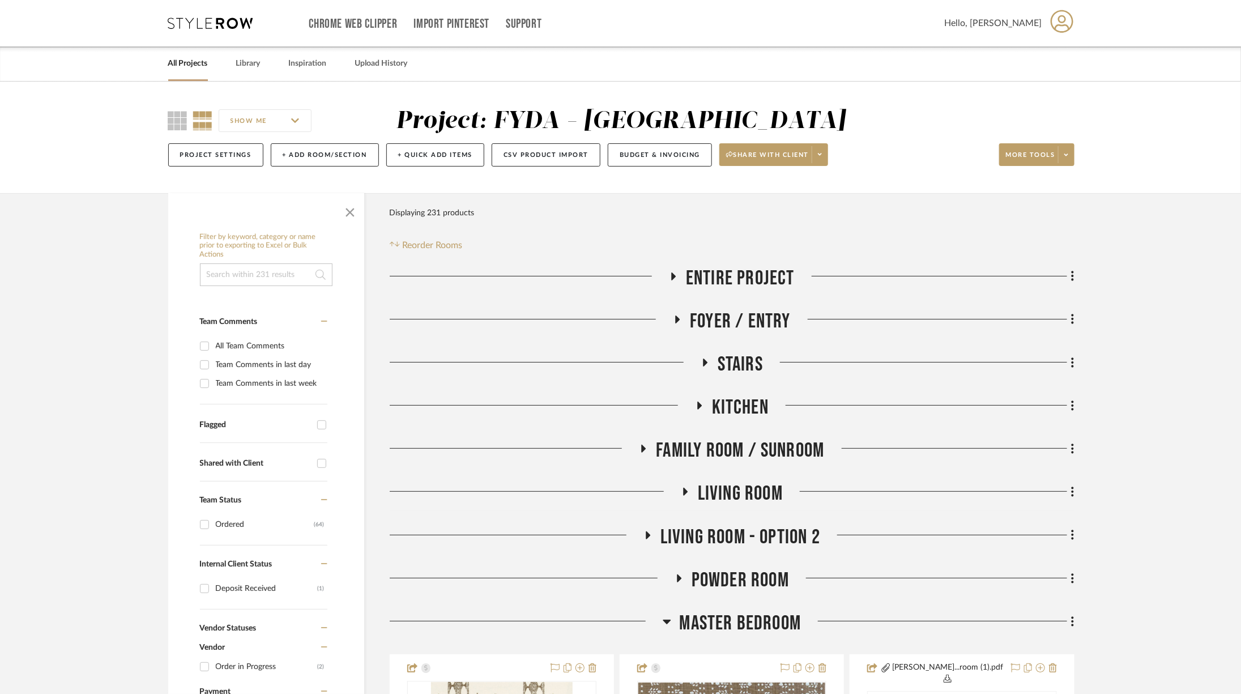
click at [720, 626] on span "Master Bedroom" at bounding box center [741, 623] width 122 height 24
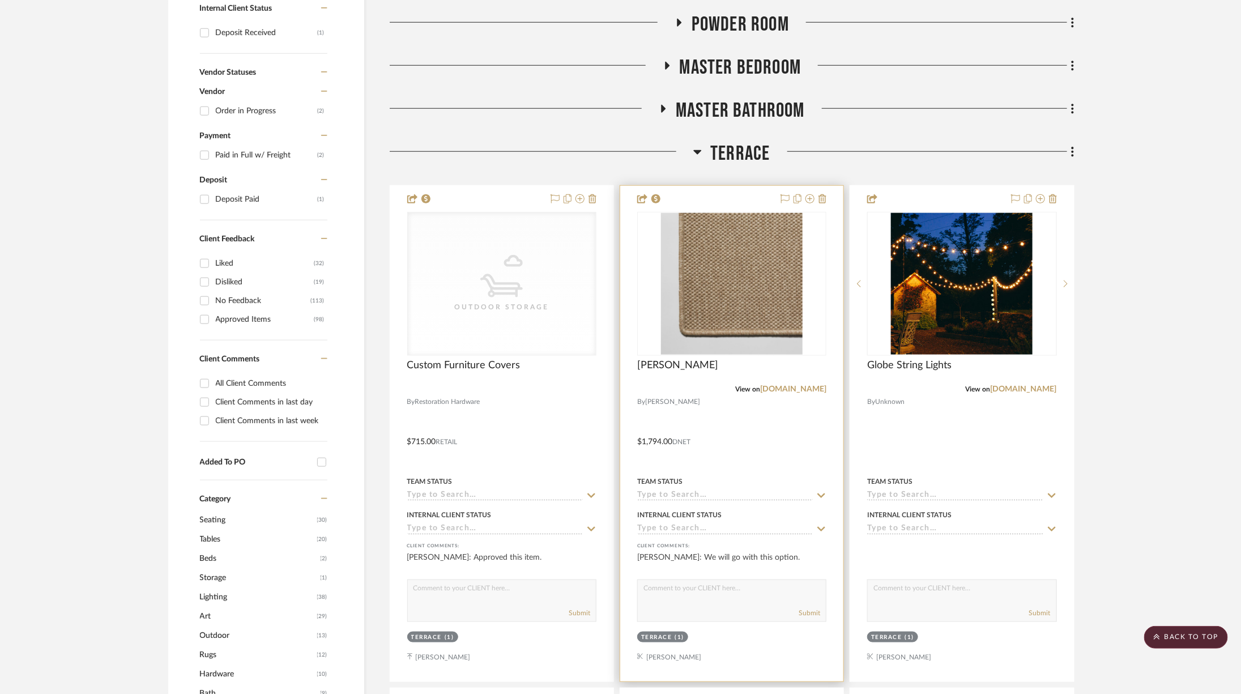
scroll to position [557, 0]
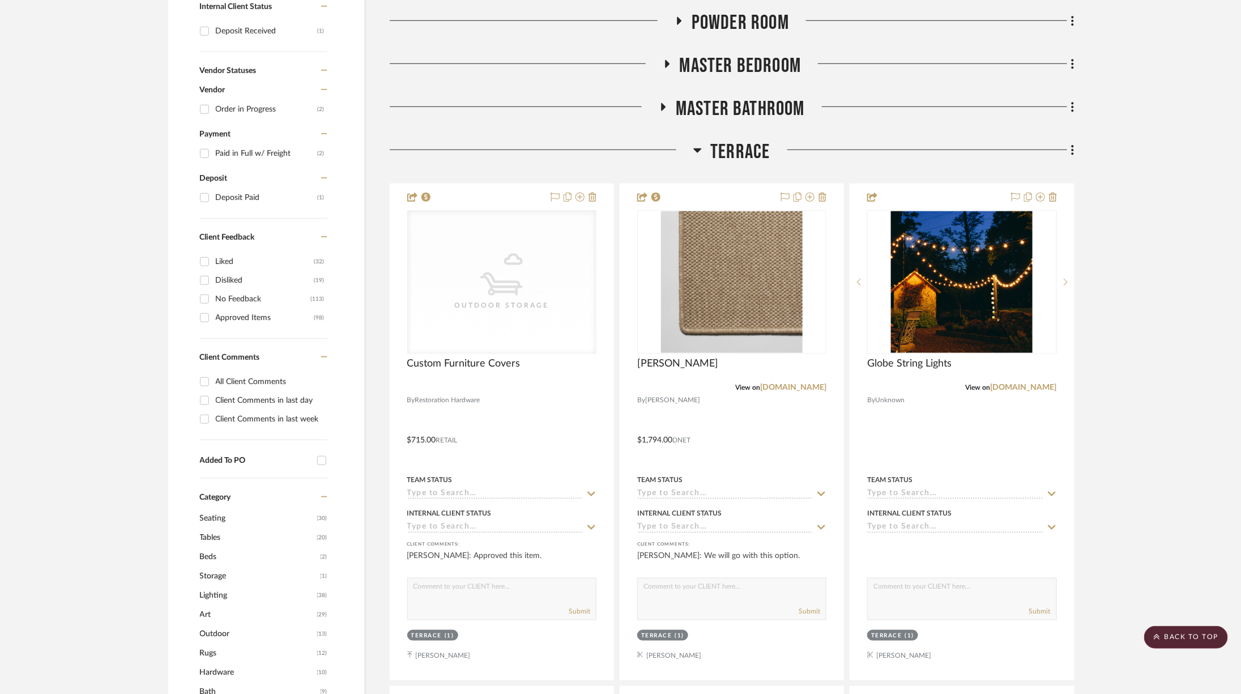
click at [744, 152] on span "Terrace" at bounding box center [739, 152] width 59 height 24
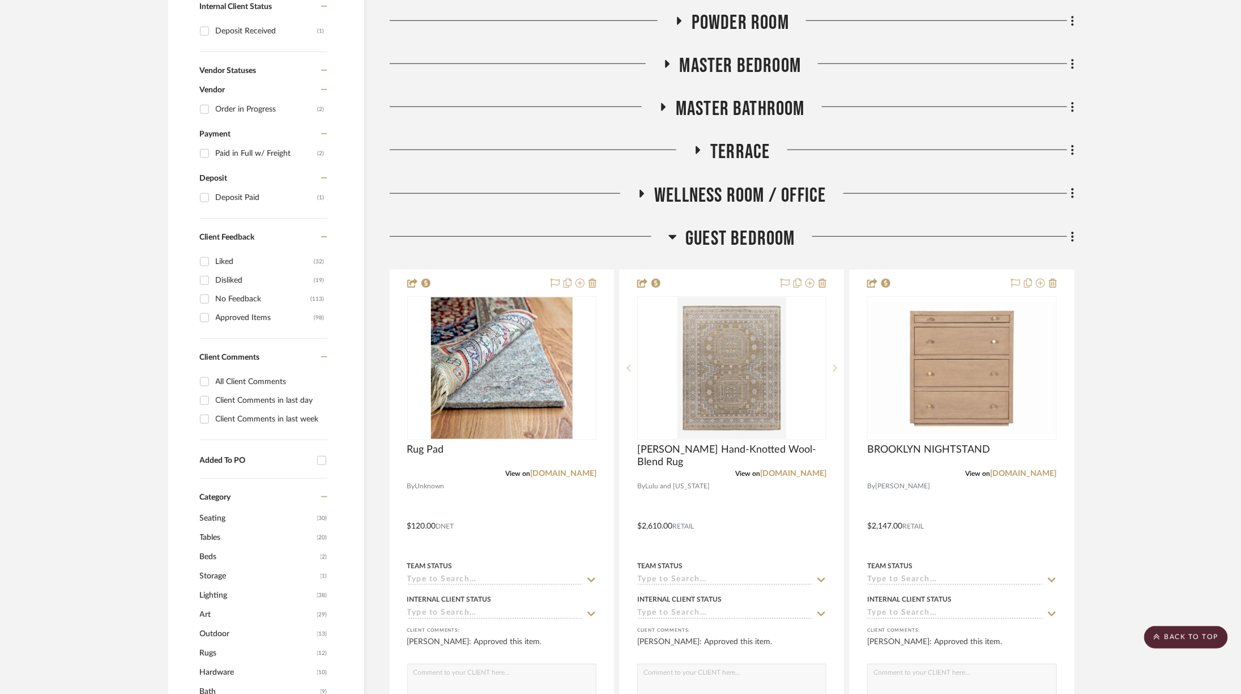
click at [740, 65] on span "Master Bedroom" at bounding box center [741, 66] width 122 height 24
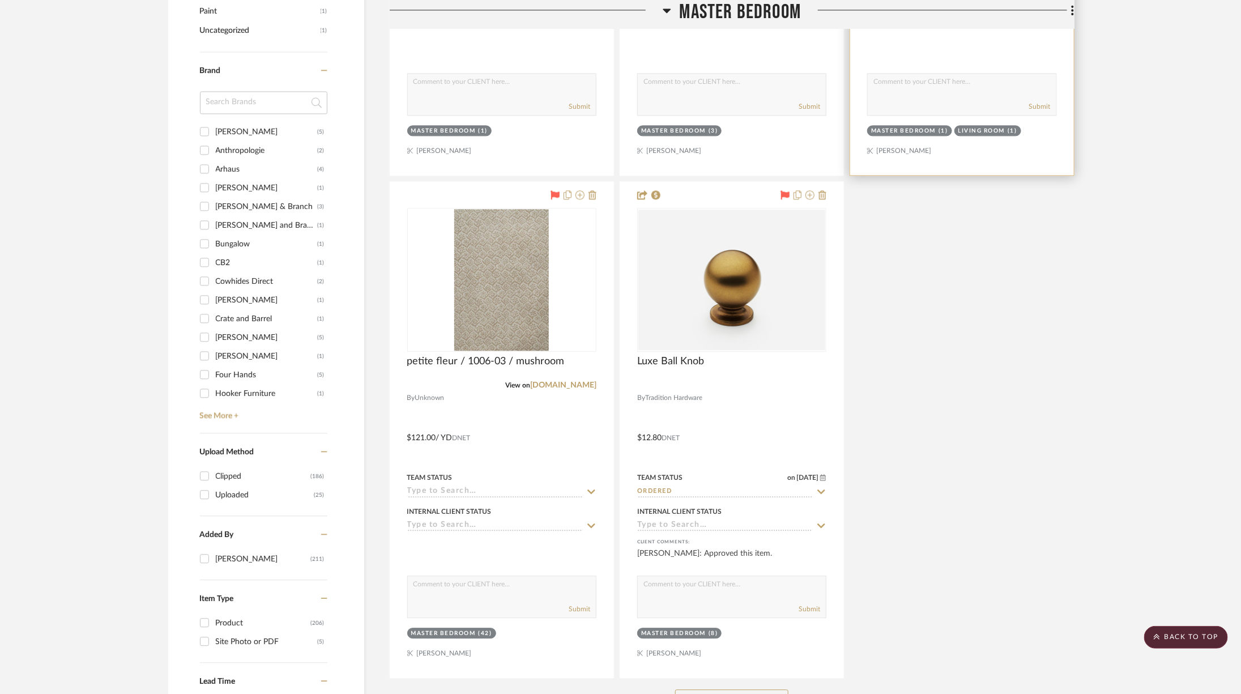
scroll to position [1557, 0]
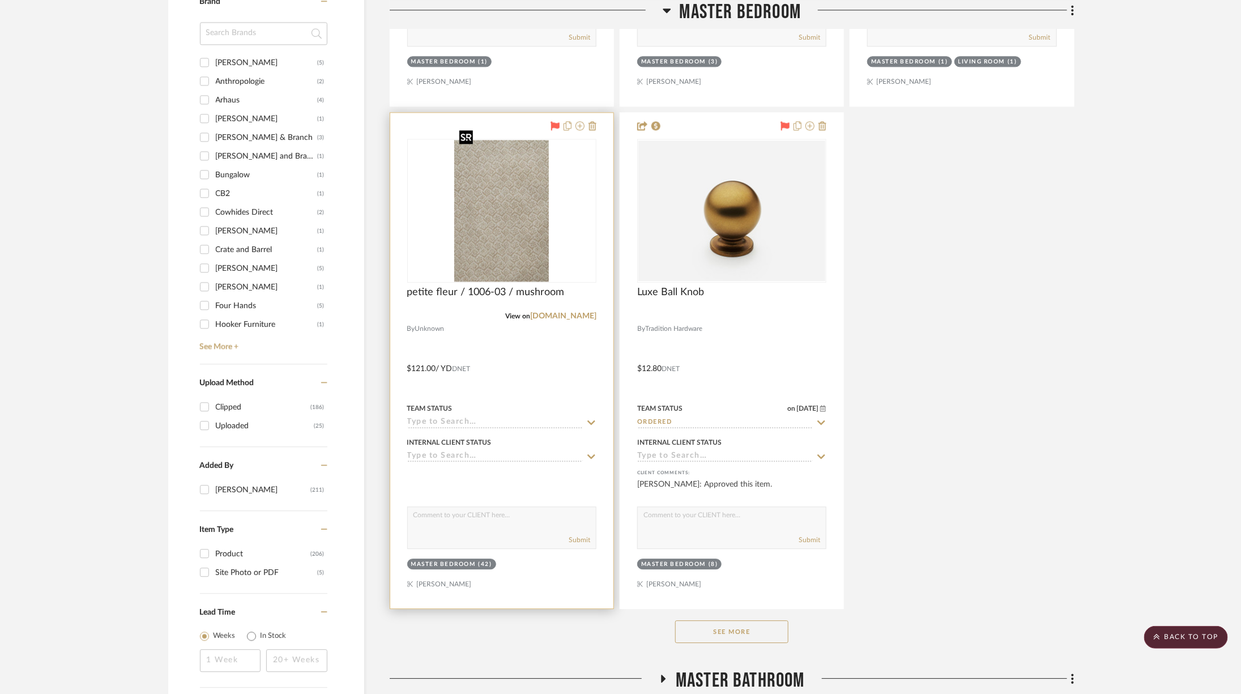
click at [485, 207] on img "0" at bounding box center [501, 211] width 94 height 142
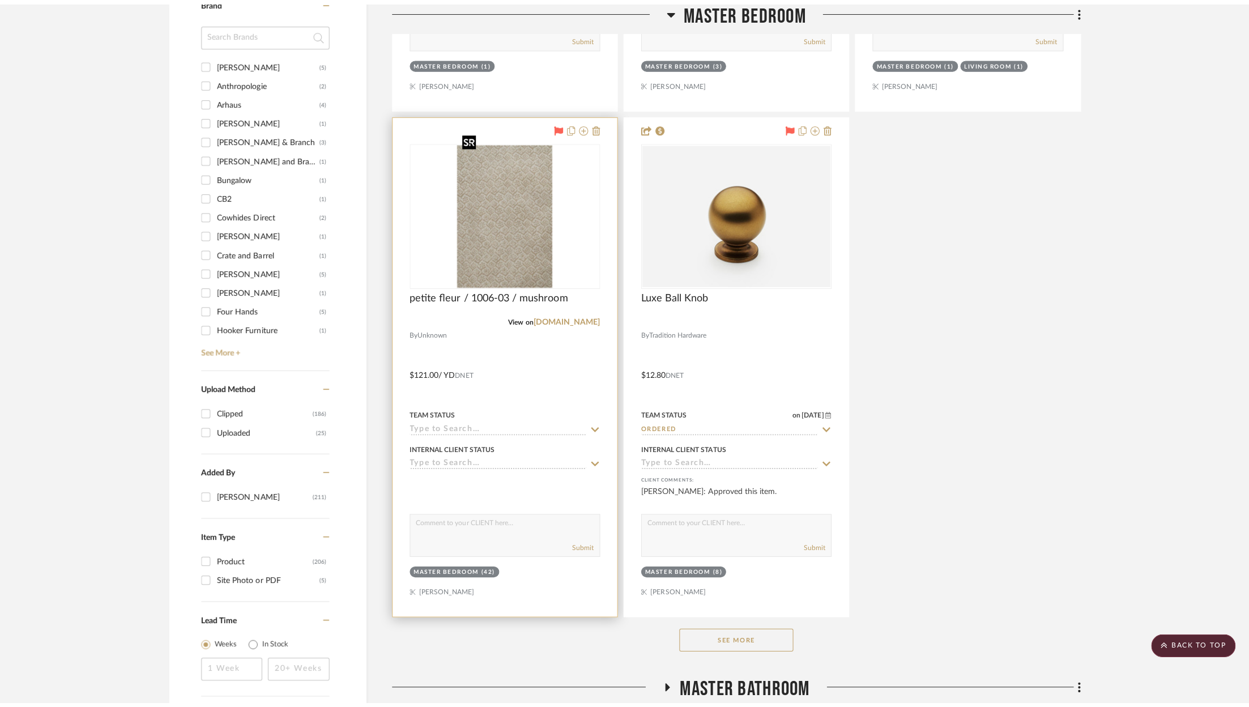
scroll to position [0, 0]
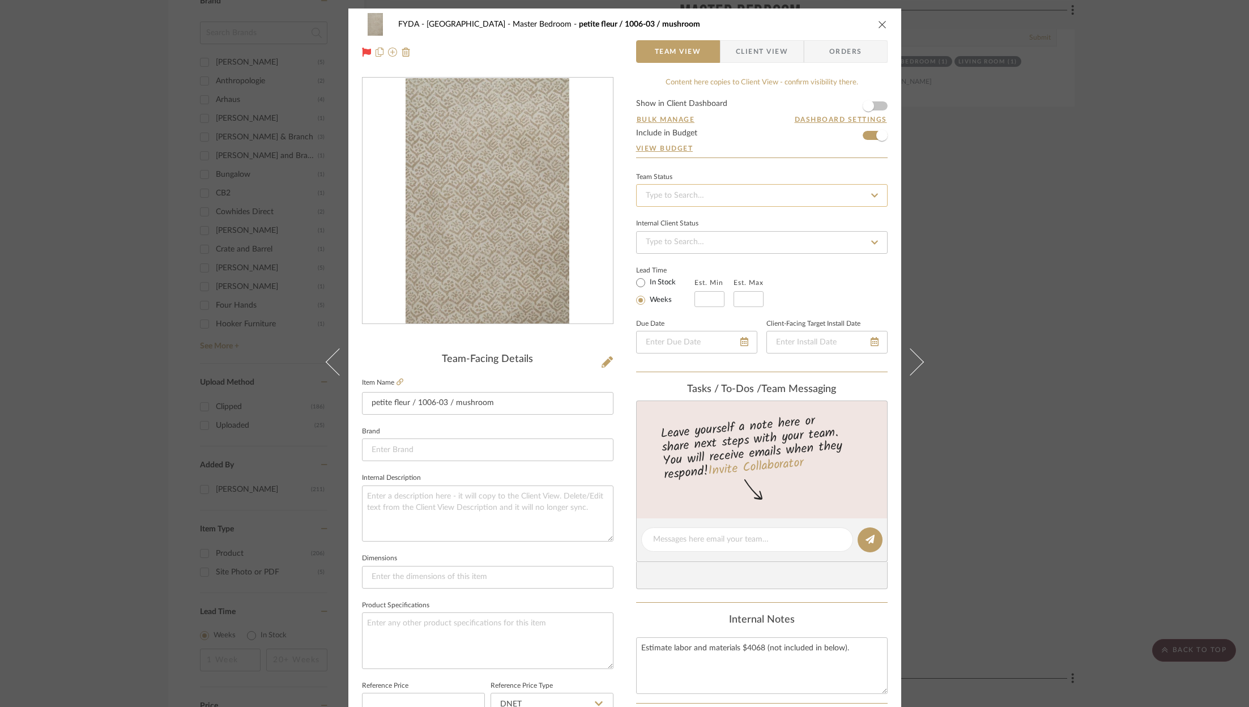
click at [783, 192] on input at bounding box center [761, 195] width 251 height 23
click at [763, 252] on div "Ordered" at bounding box center [758, 253] width 250 height 29
type input "9/9/2025"
type input "Ordered"
type input "9/9/2025"
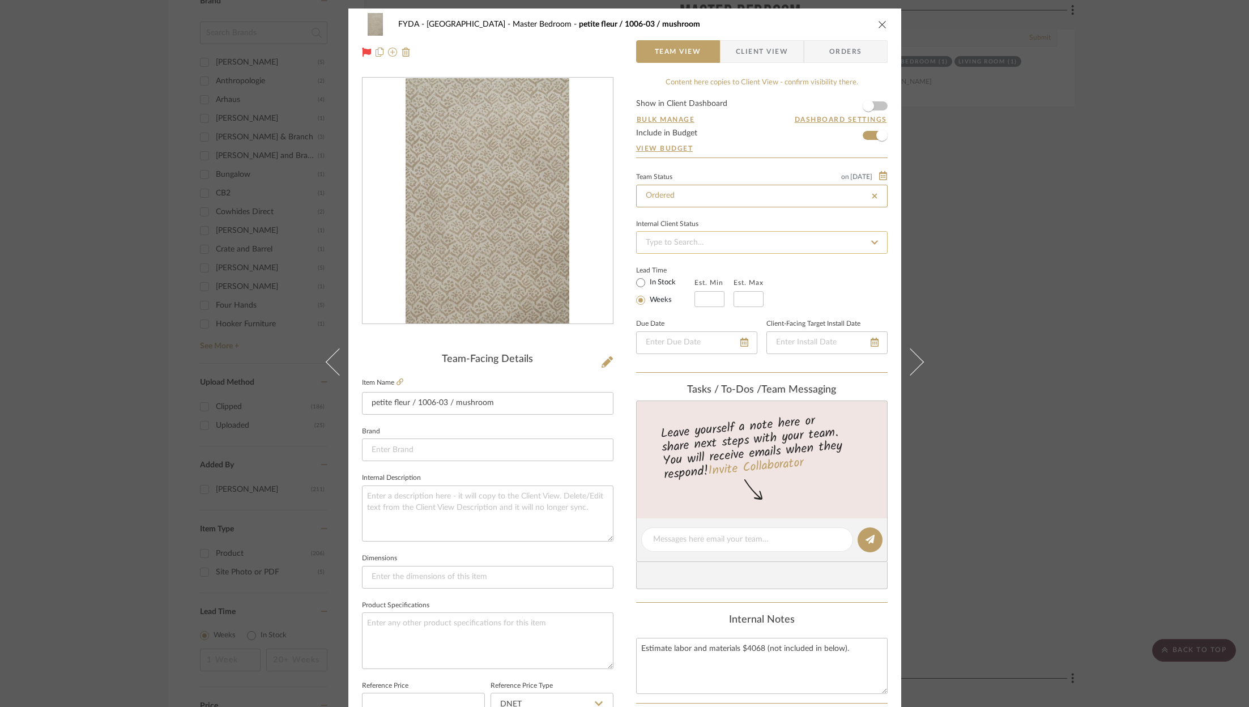
type input "Ordered"
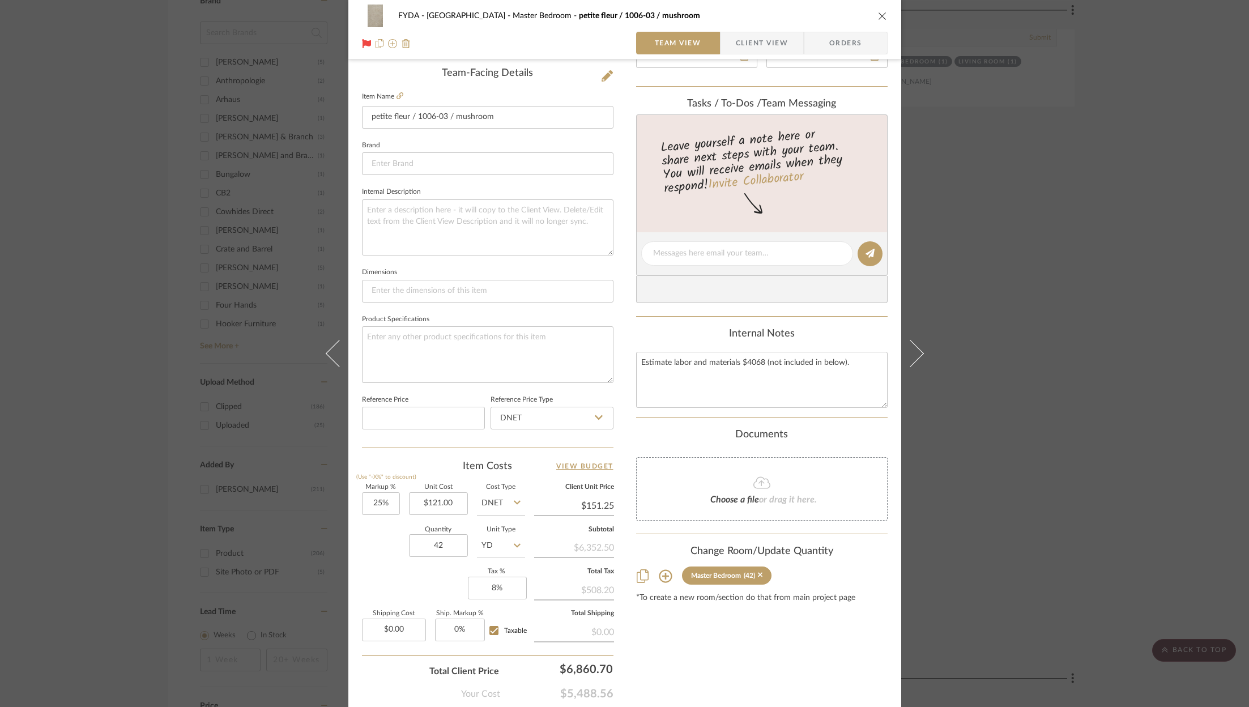
scroll to position [344, 0]
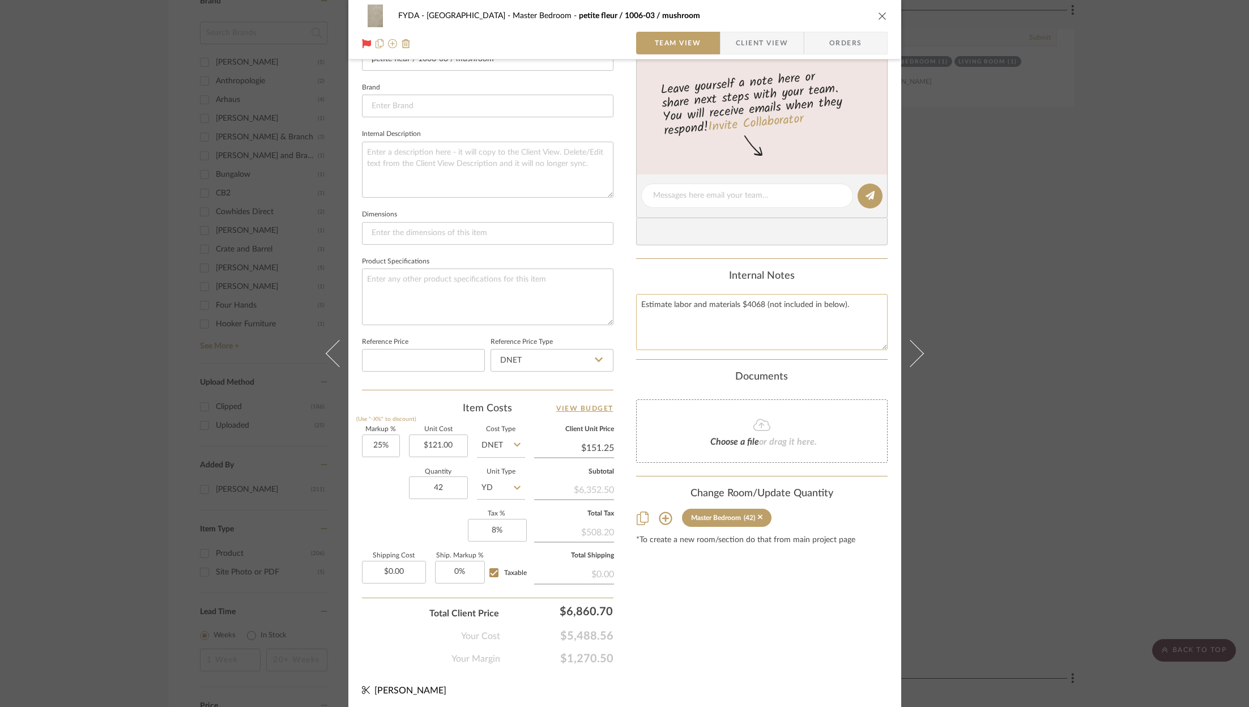
click at [835, 309] on textarea "Estimate labor and materials $4068 (not included in below)." at bounding box center [761, 322] width 251 height 56
click at [404, 566] on input "0.00" at bounding box center [394, 572] width 64 height 23
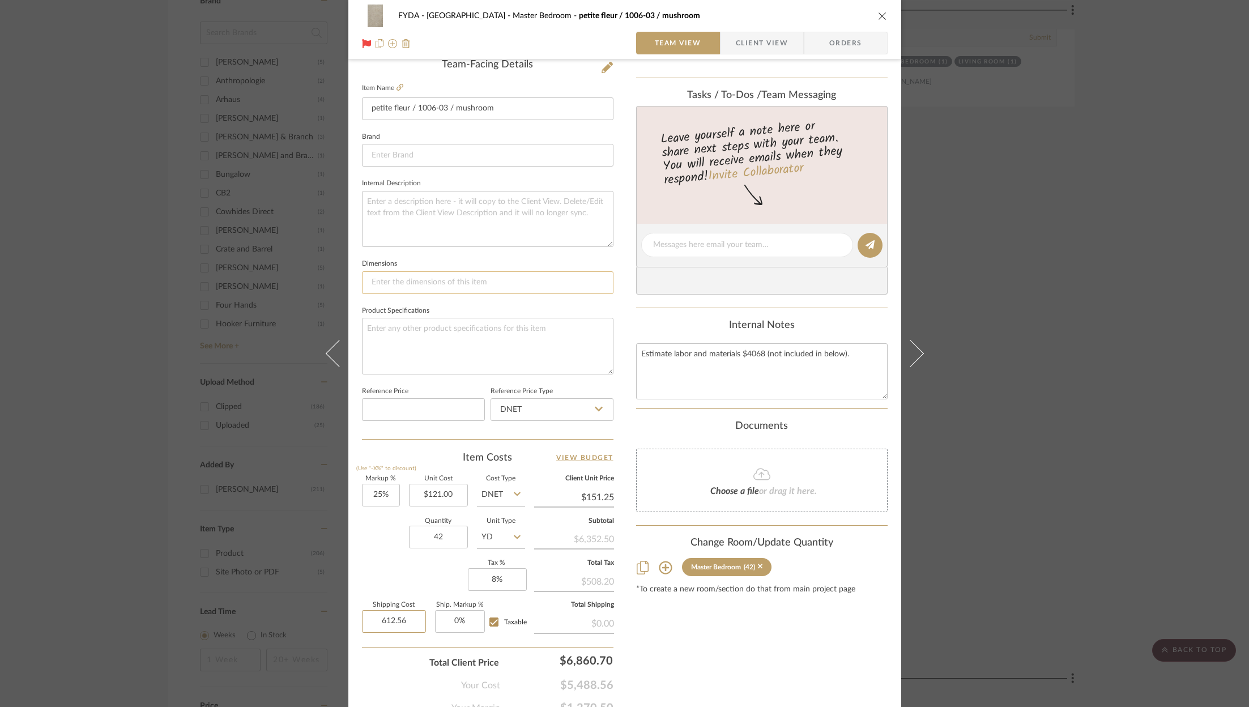
scroll to position [267, 0]
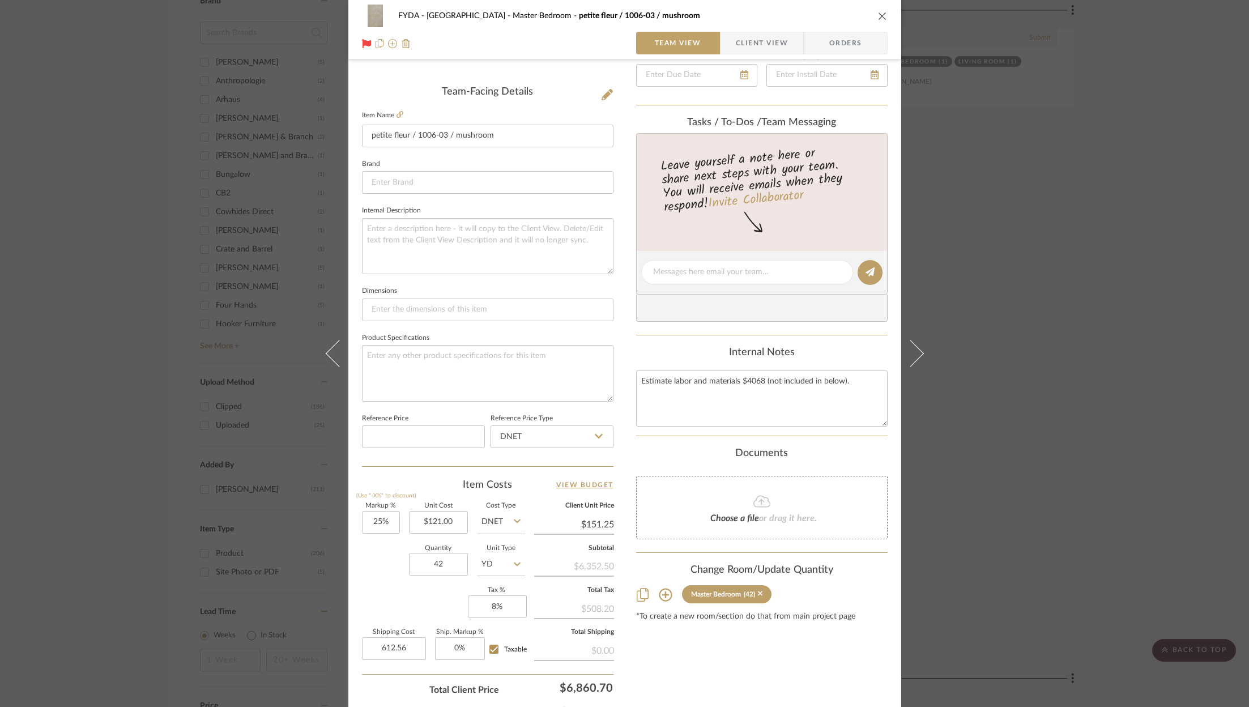
type input "$612.56"
click at [720, 652] on div "Content here copies to Client View - confirm visibility there. Show in Client D…" at bounding box center [761, 276] width 251 height 932
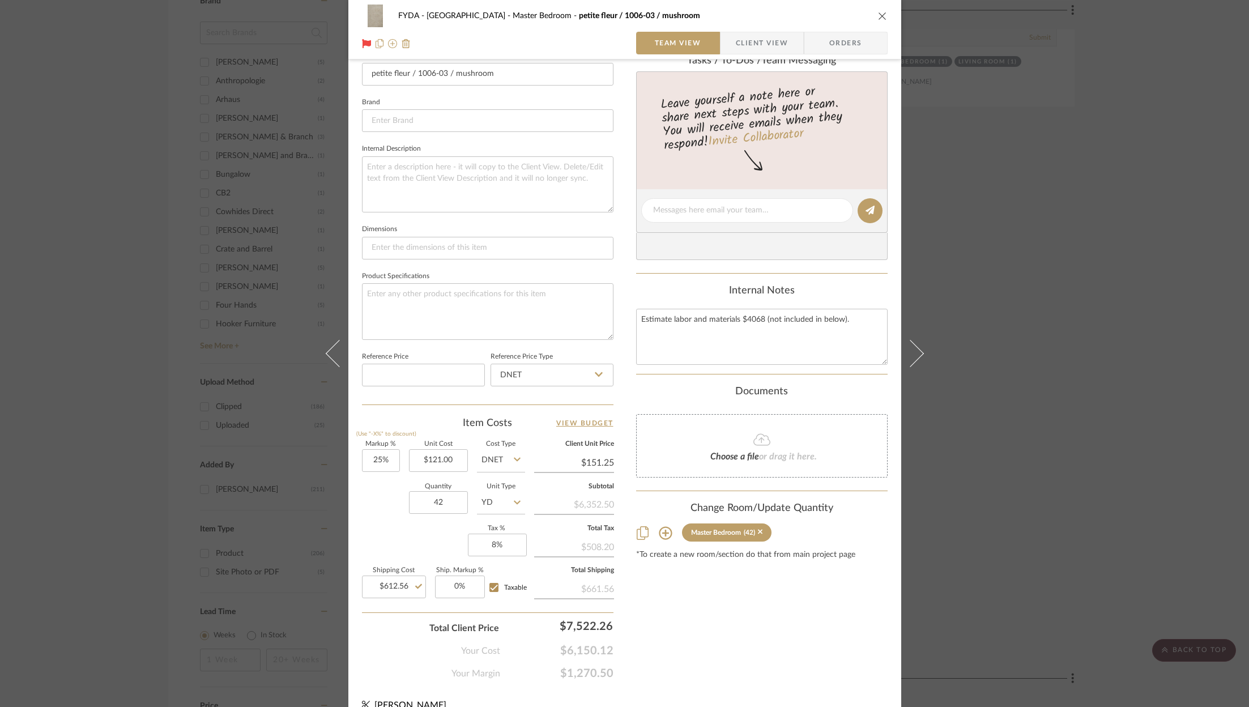
scroll to position [344, 0]
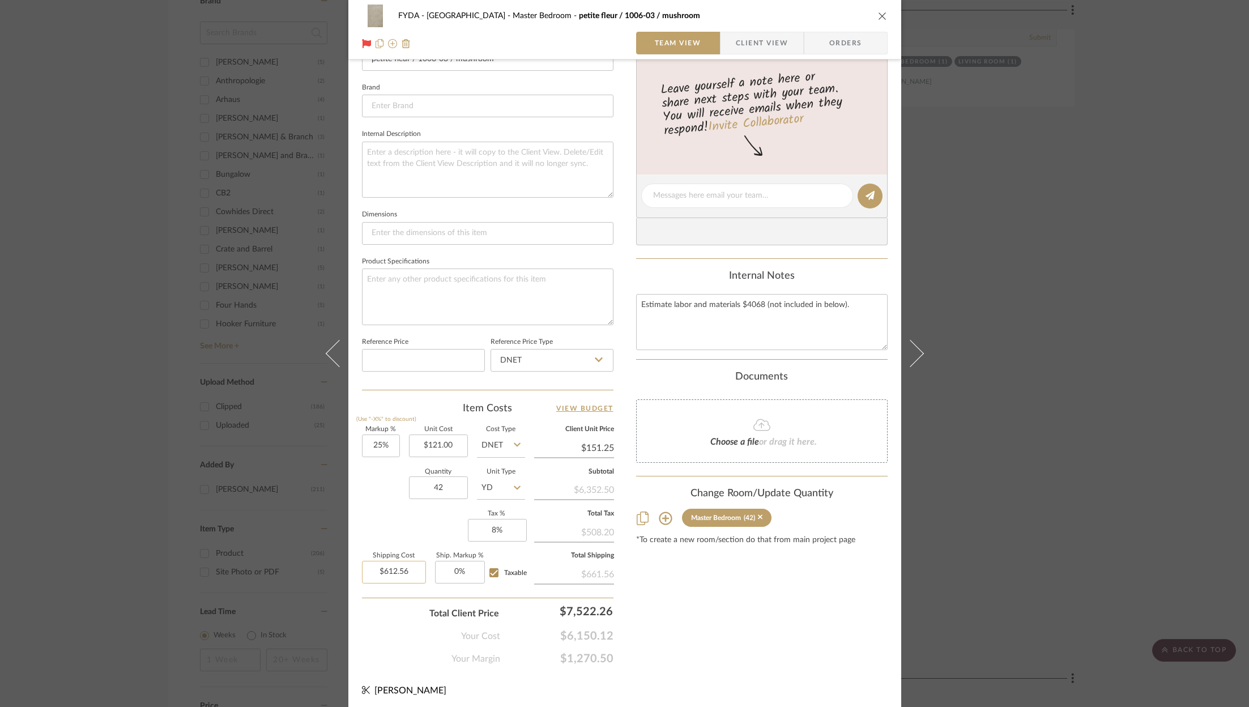
type input "612.56"
click at [399, 566] on input "612.56" at bounding box center [394, 572] width 64 height 23
click at [716, 661] on div "Content here copies to Client View - confirm visibility there. Show in Client D…" at bounding box center [761, 199] width 251 height 932
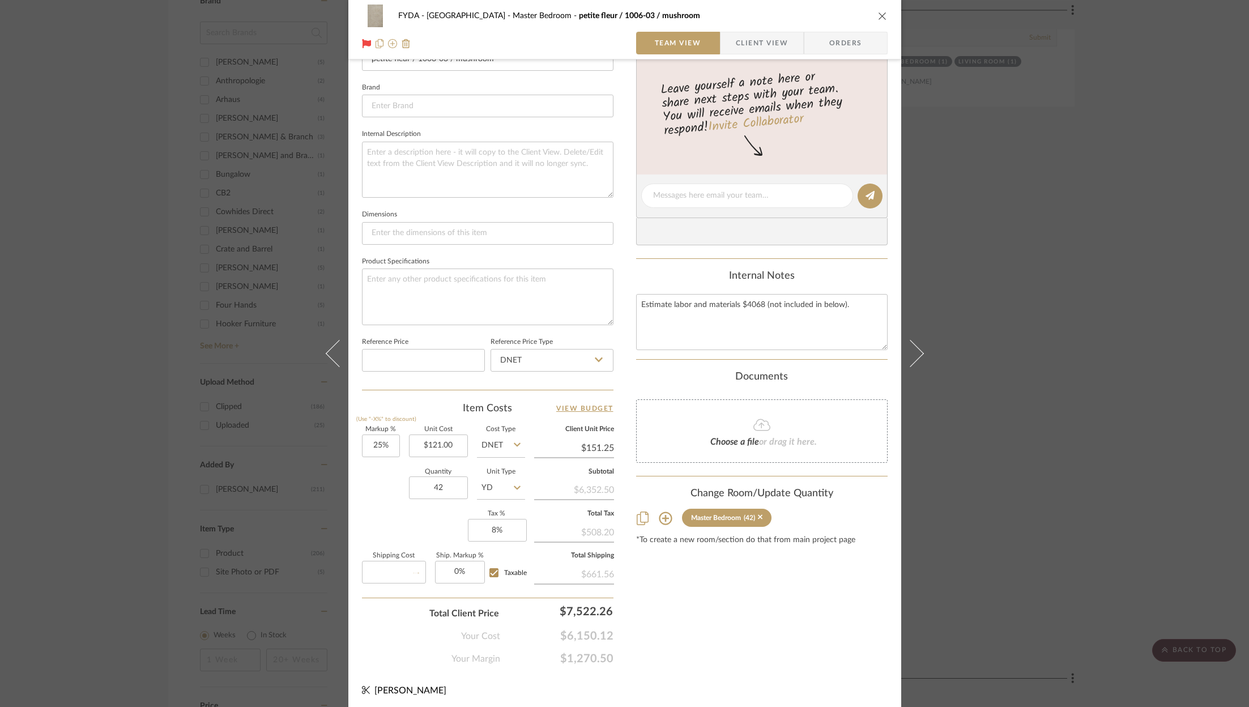
type input "$0.00"
click at [400, 566] on input "0.00" at bounding box center [394, 572] width 64 height 23
type input "$612.56"
click at [751, 638] on div "Content here copies to Client View - confirm visibility there. Show in Client D…" at bounding box center [761, 199] width 251 height 932
type input "6860.70"
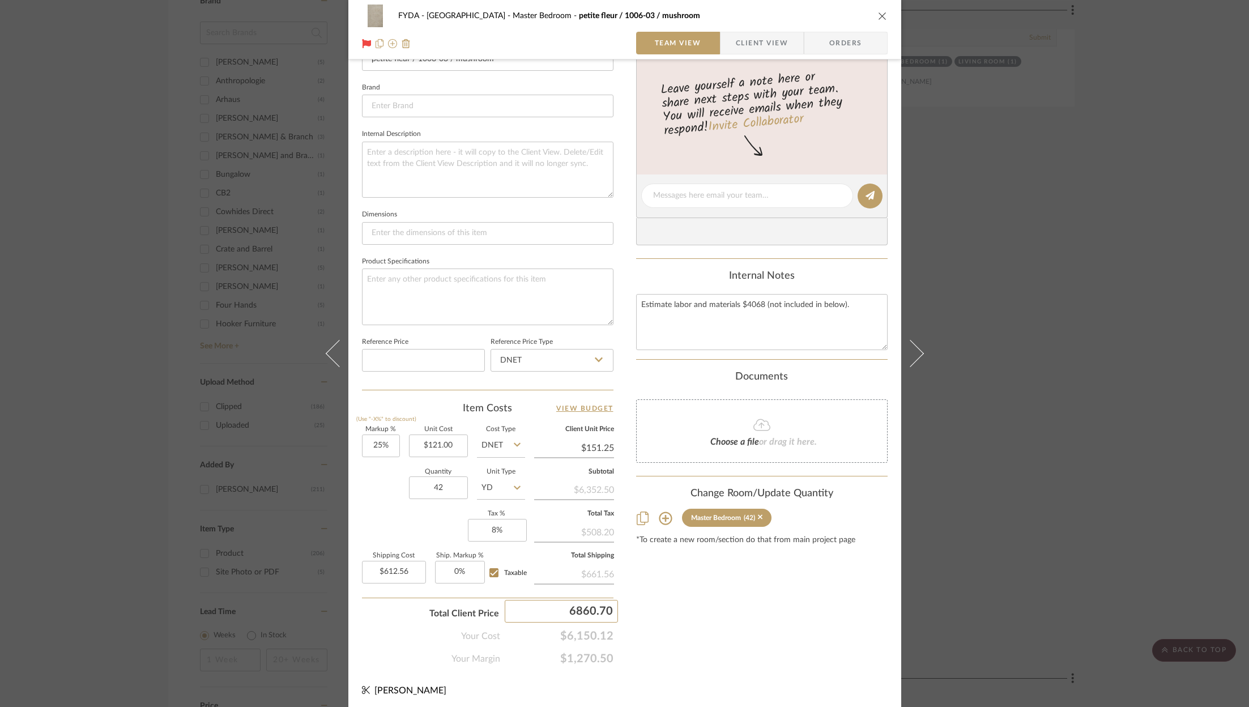
click at [766, 636] on div "Content here copies to Client View - confirm visibility there. Show in Client D…" at bounding box center [761, 199] width 251 height 932
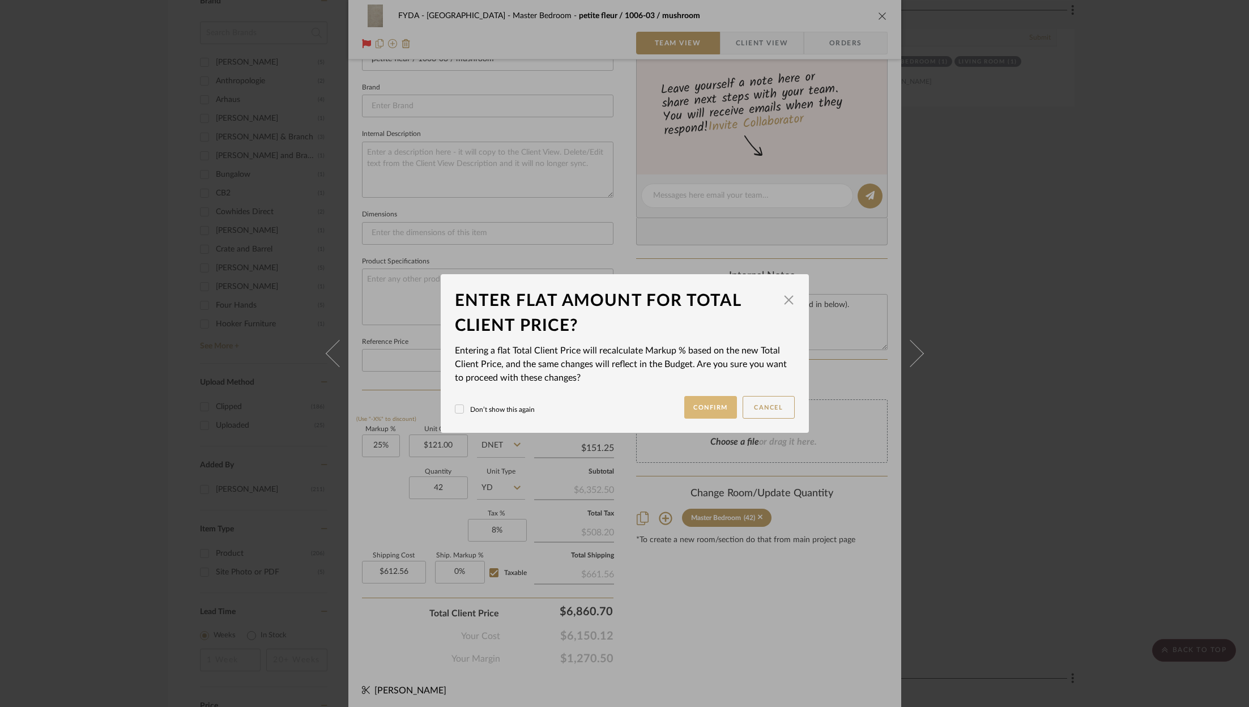
click at [710, 404] on button "Confirm" at bounding box center [710, 407] width 53 height 23
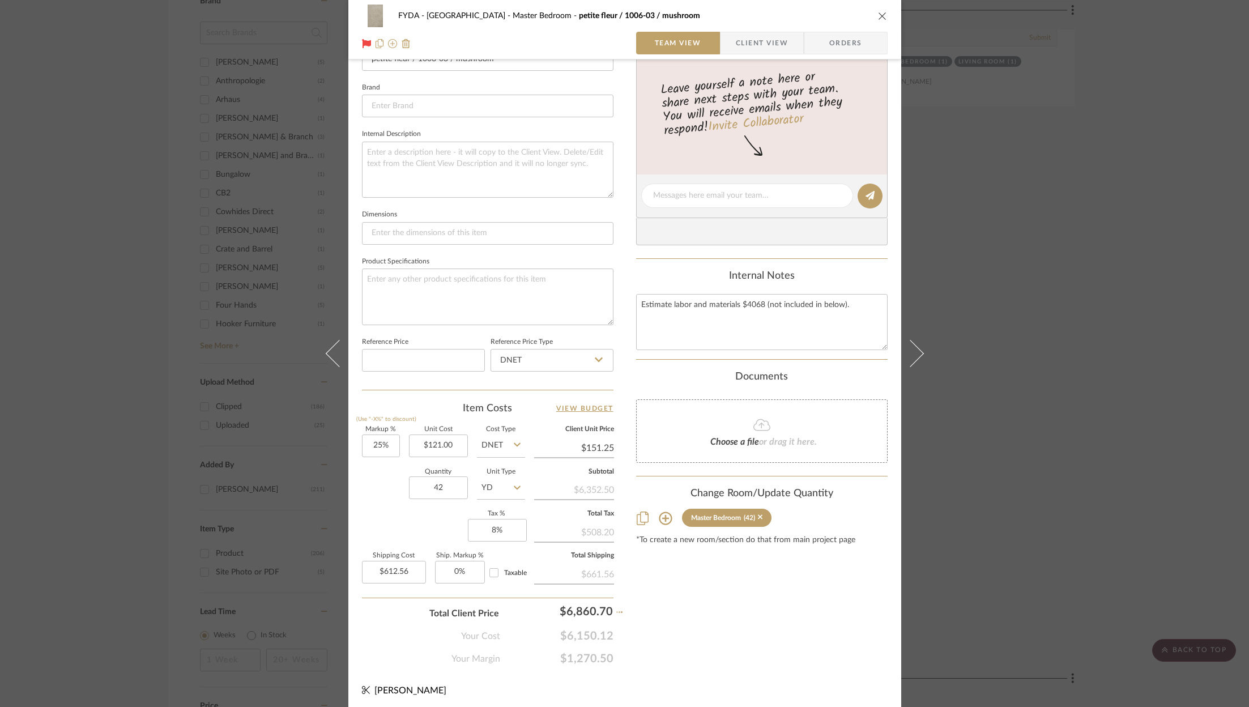
type input "35%"
type input "$163.35"
type input "0%"
type input "$0.00"
checkbox input "false"
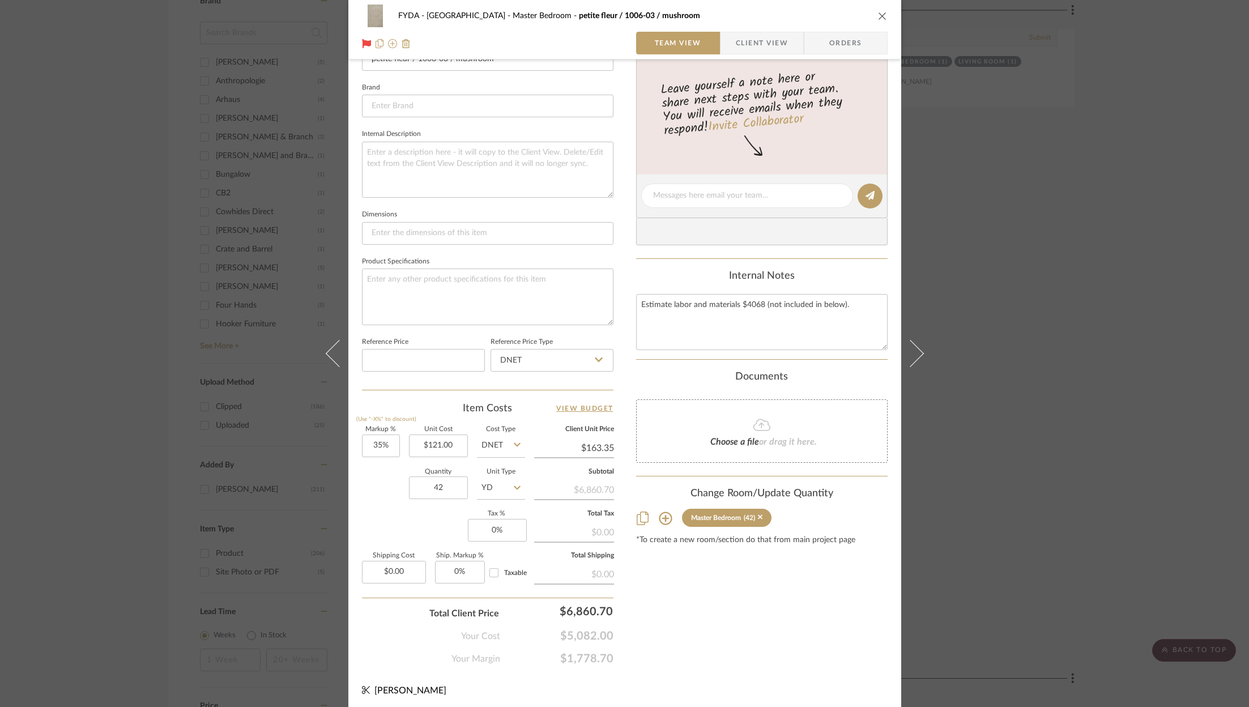
click at [768, 50] on span "Client View" at bounding box center [762, 43] width 52 height 23
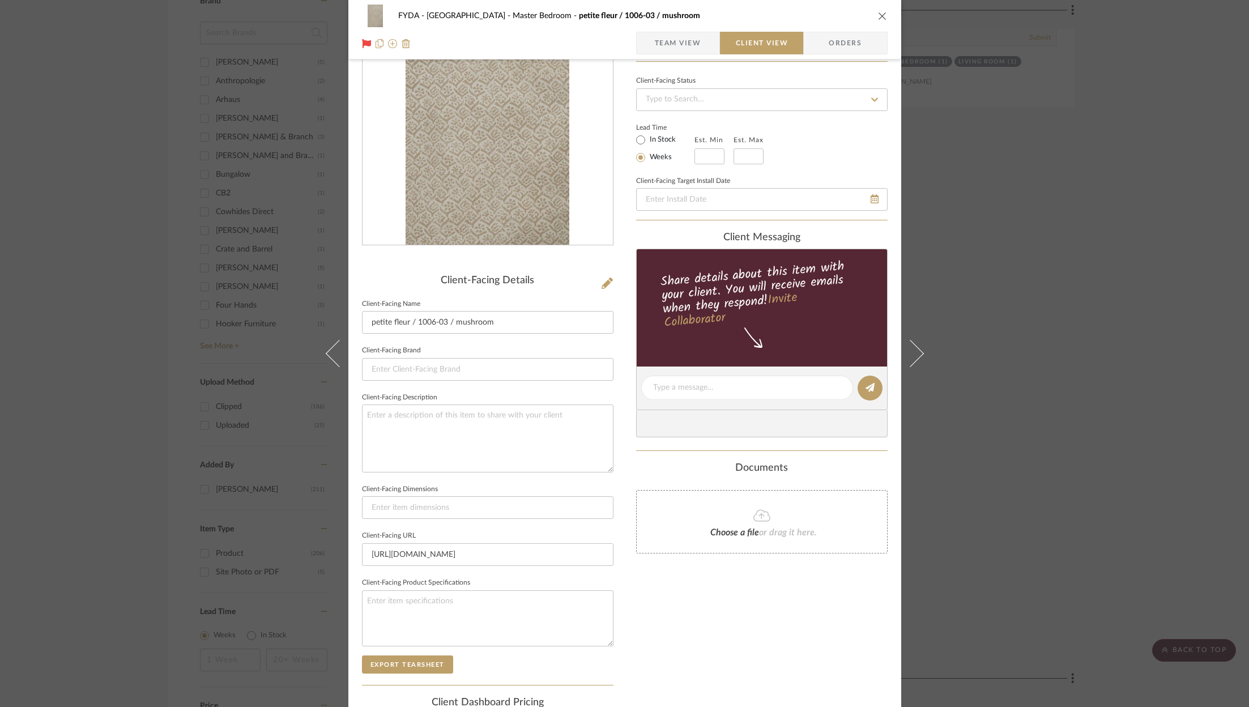
scroll to position [0, 0]
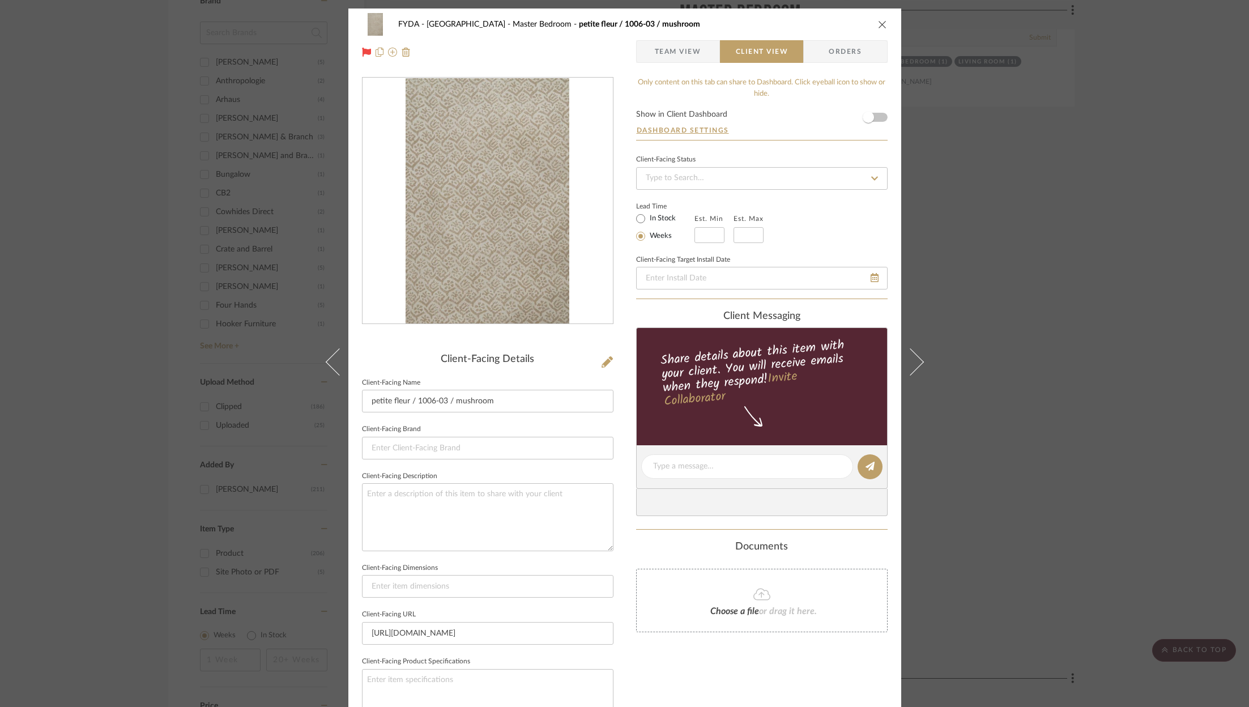
click at [678, 59] on span "Team View" at bounding box center [678, 51] width 46 height 23
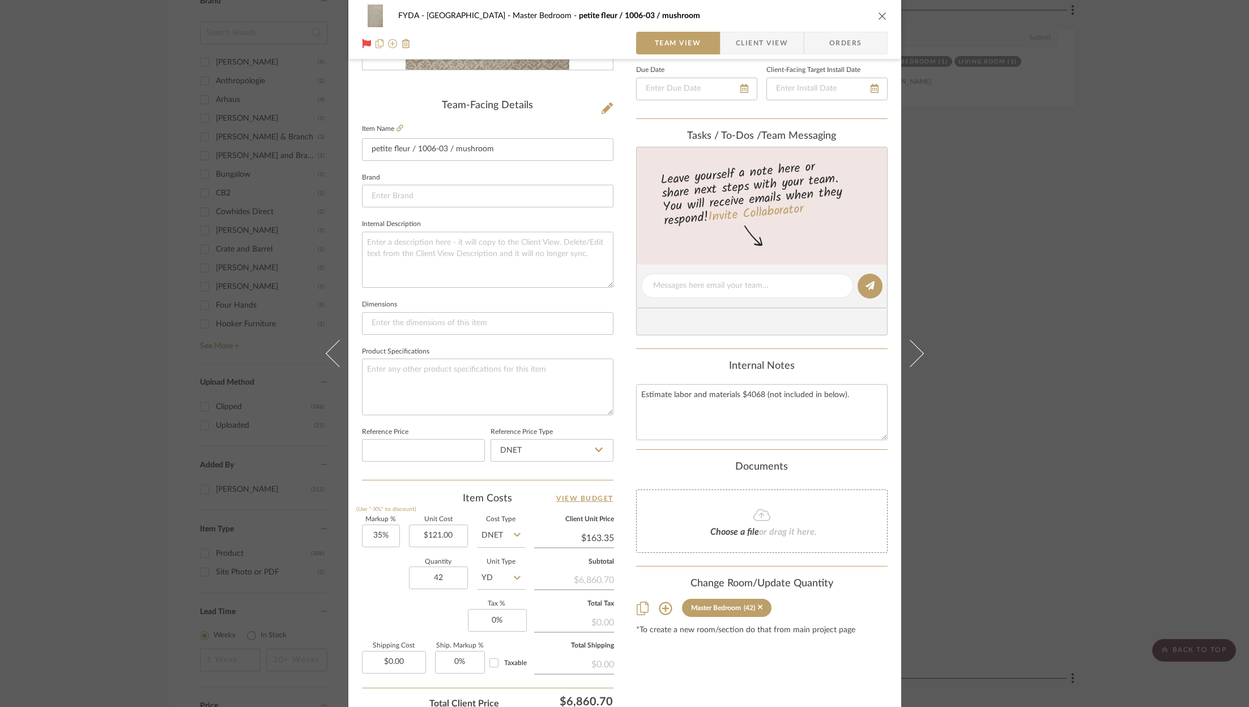
scroll to position [344, 0]
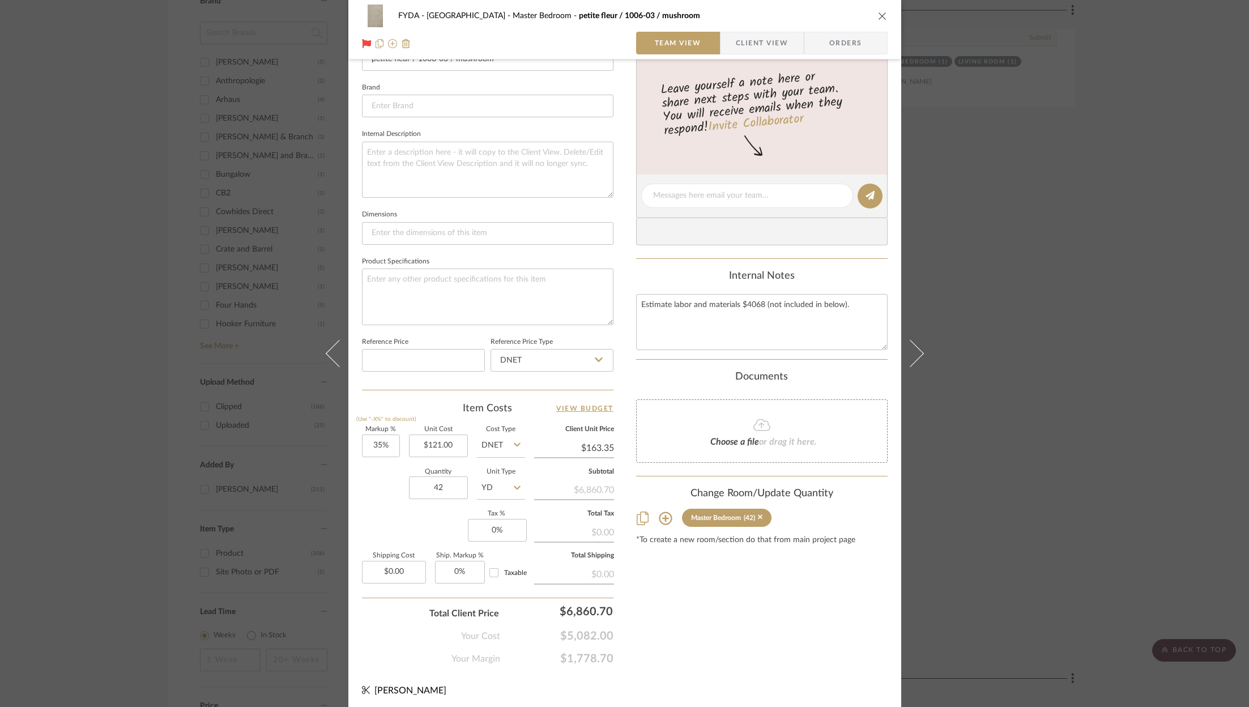
click at [591, 620] on div "Your Cost $5,082.00" at bounding box center [487, 631] width 251 height 23
click at [592, 608] on input "6860.7" at bounding box center [561, 611] width 113 height 23
click at [700, 626] on div "FYDA - 655 City Park Master Bedroom petite fleur / 1006-03 / mushroom Team View…" at bounding box center [624, 353] width 1249 height 707
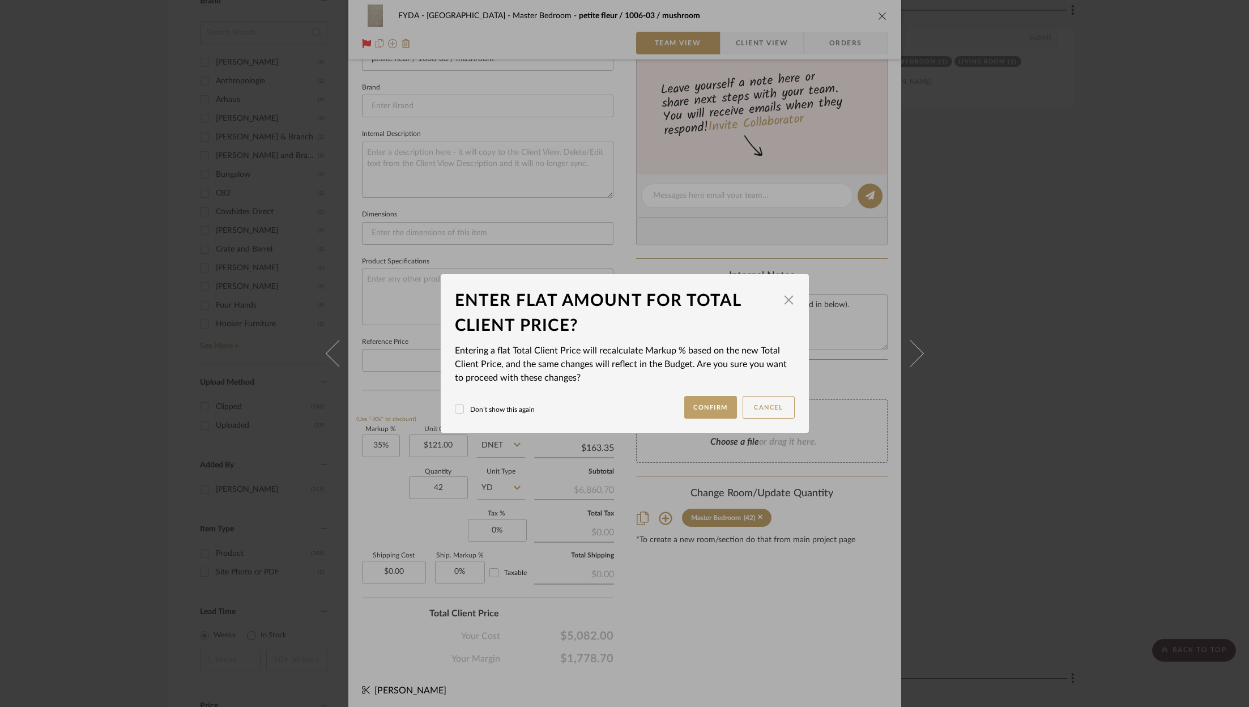
click at [707, 391] on mat-dialog-content "Enter flat amount for total client price? × Entering a flat Total Client Price …" at bounding box center [625, 353] width 340 height 130
click at [710, 405] on button "Confirm" at bounding box center [710, 407] width 53 height 23
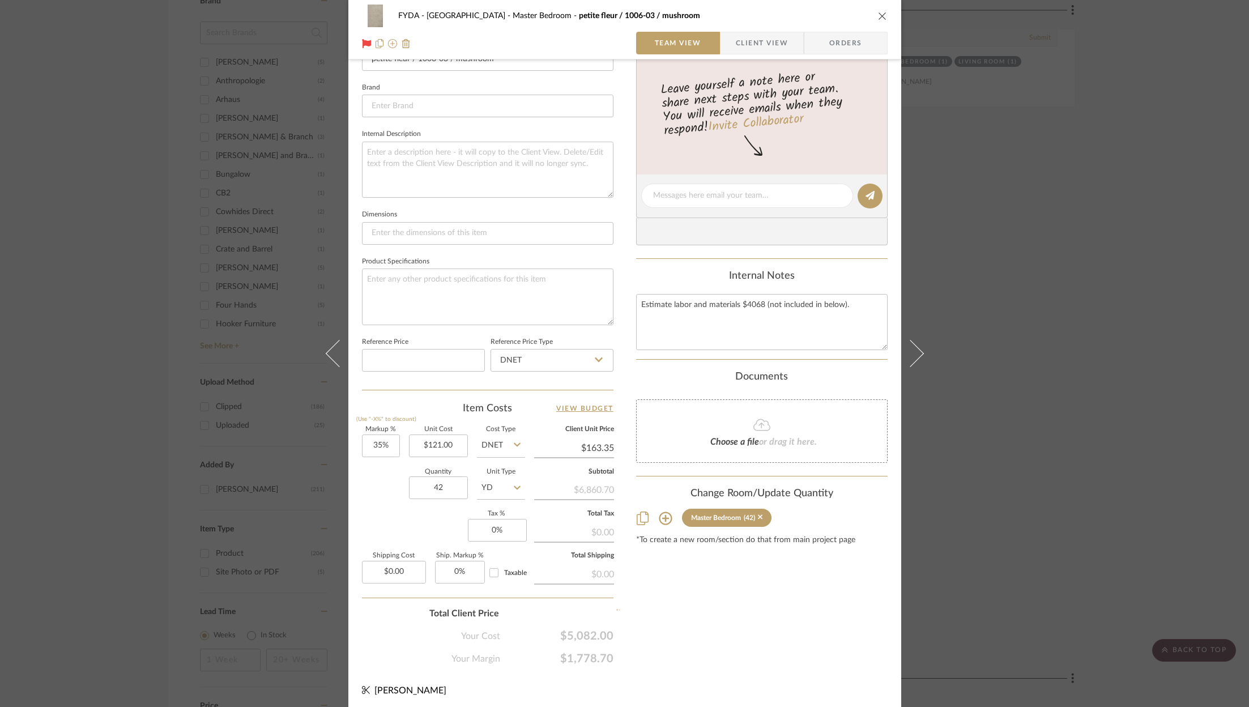
type input "-100%"
type input "$0.00"
click at [714, 593] on div "Content here copies to Client View - confirm visibility there. Show in Client D…" at bounding box center [761, 199] width 251 height 932
click at [881, 18] on icon "close" at bounding box center [882, 15] width 9 height 9
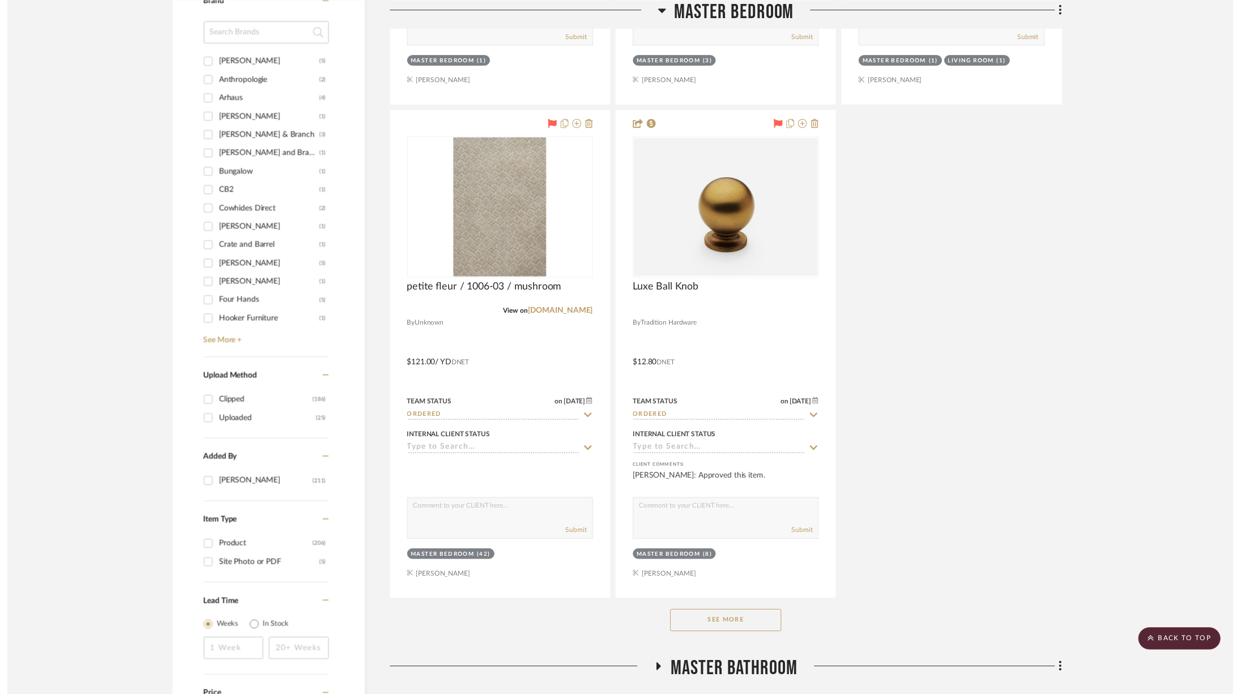
scroll to position [1557, 0]
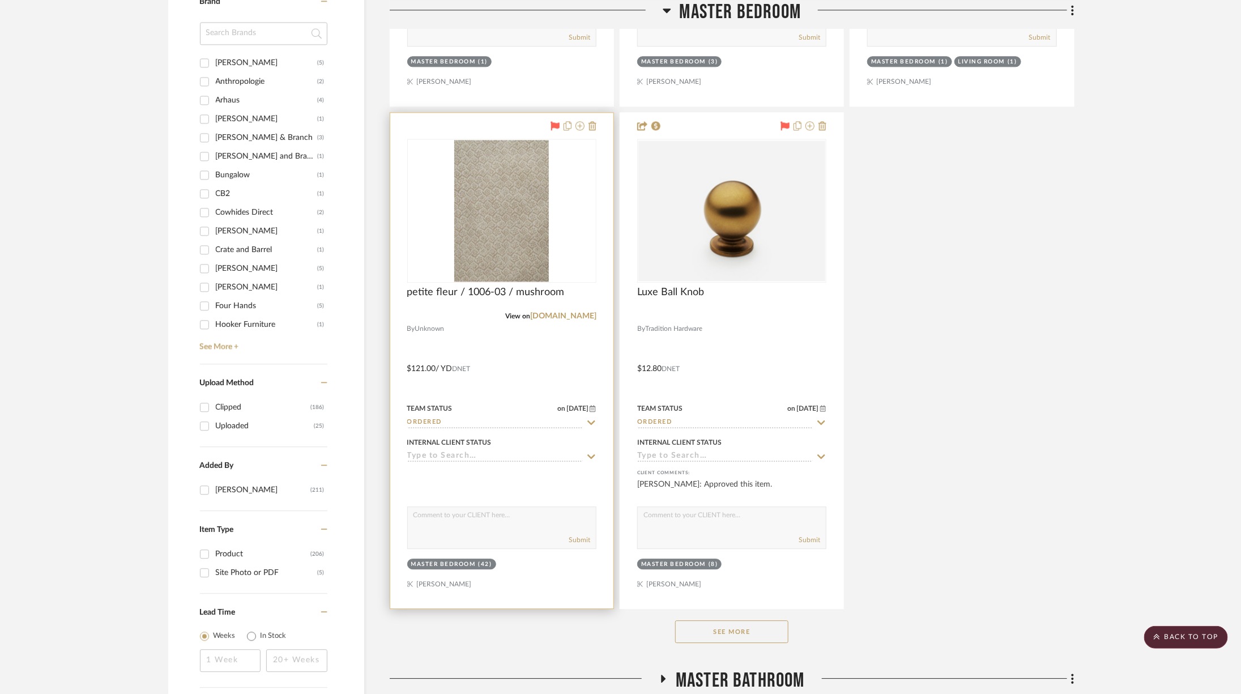
click at [584, 215] on div "0" at bounding box center [502, 210] width 188 height 143
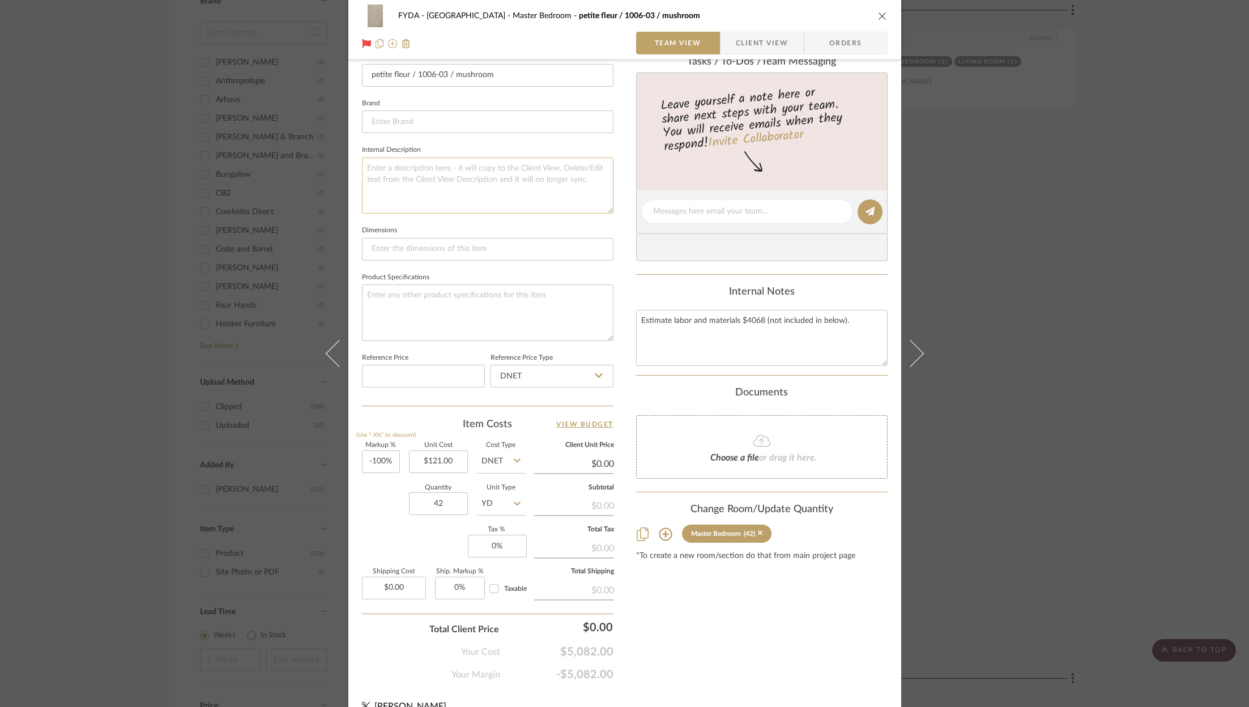
scroll to position [344, 0]
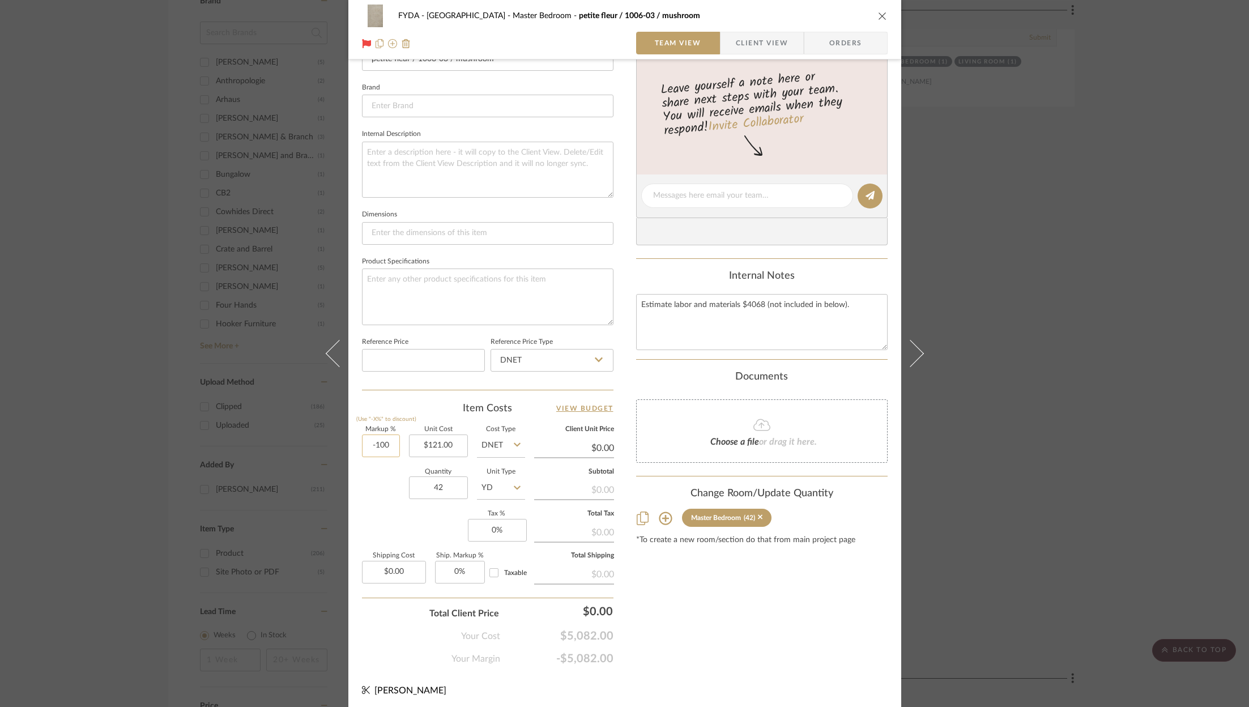
click at [374, 447] on input "-100" at bounding box center [381, 445] width 38 height 23
type input "0%"
click at [819, 632] on div "Content here copies to Client View - confirm visibility there. Show in Client D…" at bounding box center [761, 199] width 251 height 932
type input "$121.00"
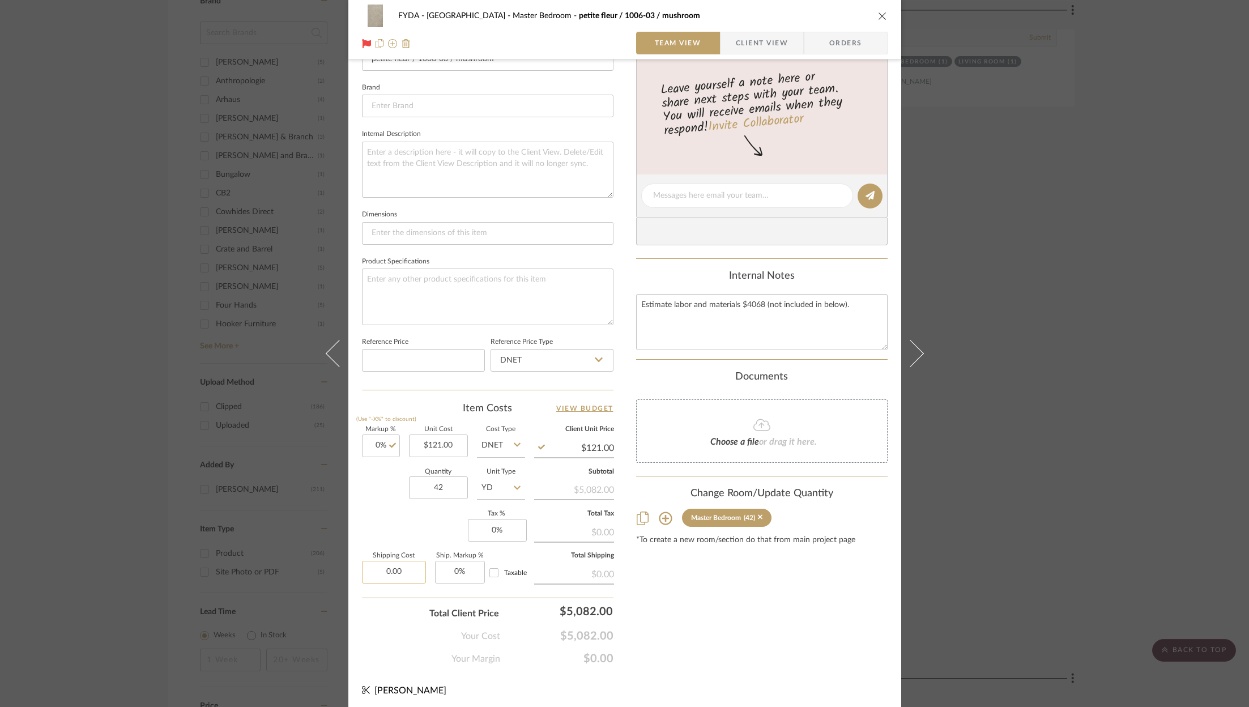
click at [386, 568] on input "0.00" at bounding box center [394, 572] width 64 height 23
type input "$612.56"
click at [801, 650] on div "Content here copies to Client View - confirm visibility there. Show in Client D…" at bounding box center [761, 199] width 251 height 932
click at [379, 446] on input "0" at bounding box center [381, 445] width 38 height 23
type input "20%"
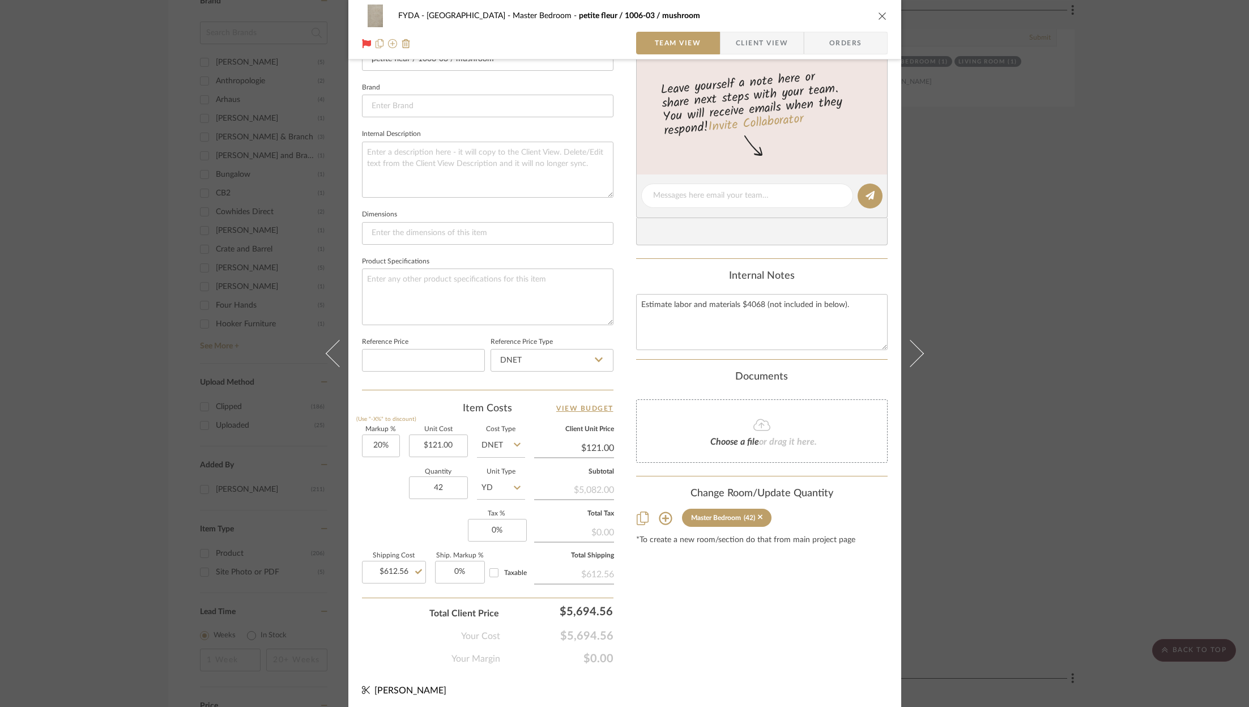
click at [681, 630] on div "Content here copies to Client View - confirm visibility there. Show in Client D…" at bounding box center [761, 199] width 251 height 932
type input "$145.20"
click at [384, 440] on input "20" at bounding box center [381, 445] width 38 height 23
type input "22%"
click at [728, 644] on div "Content here copies to Client View - confirm visibility there. Show in Client D…" at bounding box center [761, 199] width 251 height 932
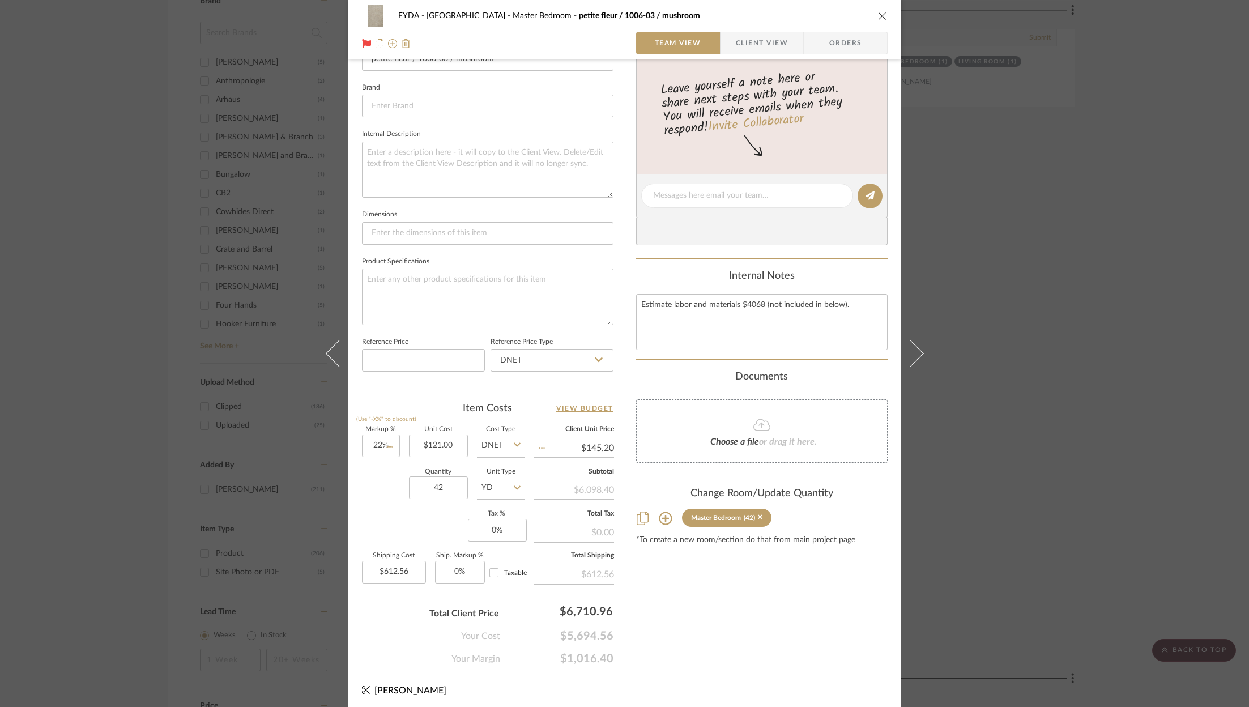
type input "$147.62"
click at [373, 441] on input "22" at bounding box center [381, 445] width 38 height 23
type input "23%"
click at [732, 594] on div "Content here copies to Client View - confirm visibility there. Show in Client D…" at bounding box center [761, 199] width 251 height 932
type input "$148.83"
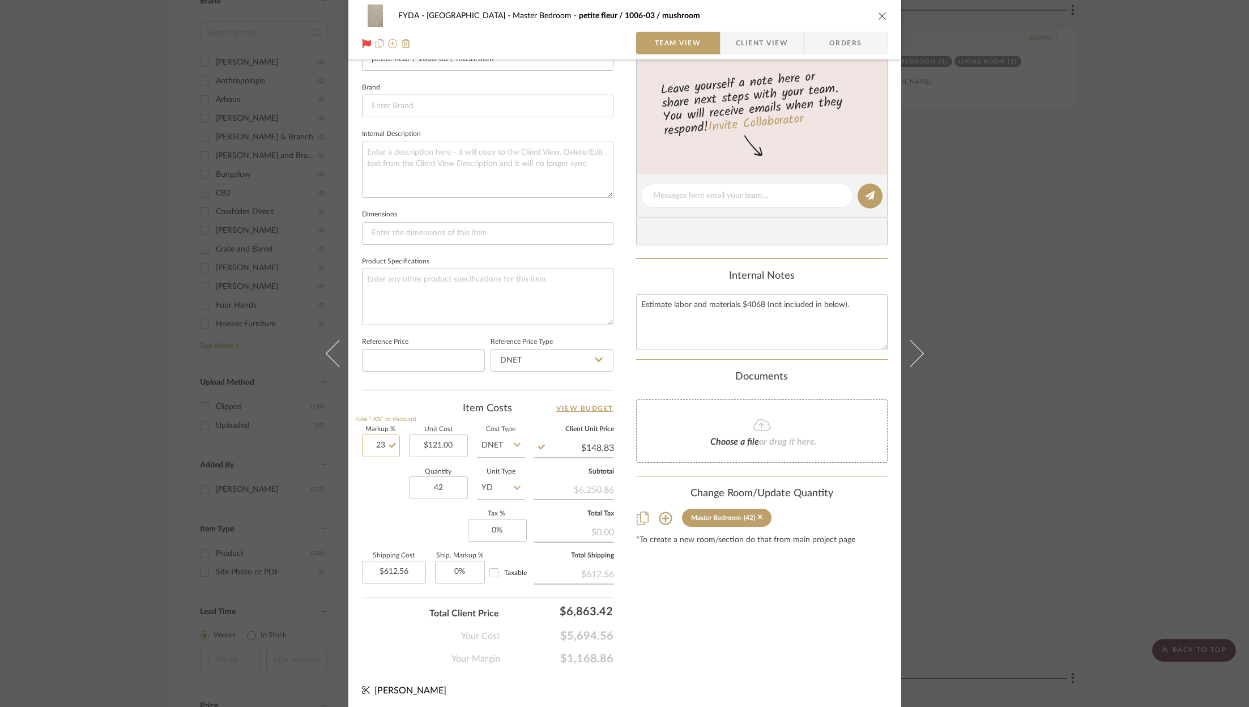
click at [383, 438] on input "23" at bounding box center [381, 445] width 38 height 23
type input "22%"
click at [730, 610] on div "Content here copies to Client View - confirm visibility there. Show in Client D…" at bounding box center [761, 199] width 251 height 932
type input "$147.62"
click at [381, 447] on input "22" at bounding box center [381, 445] width 38 height 23
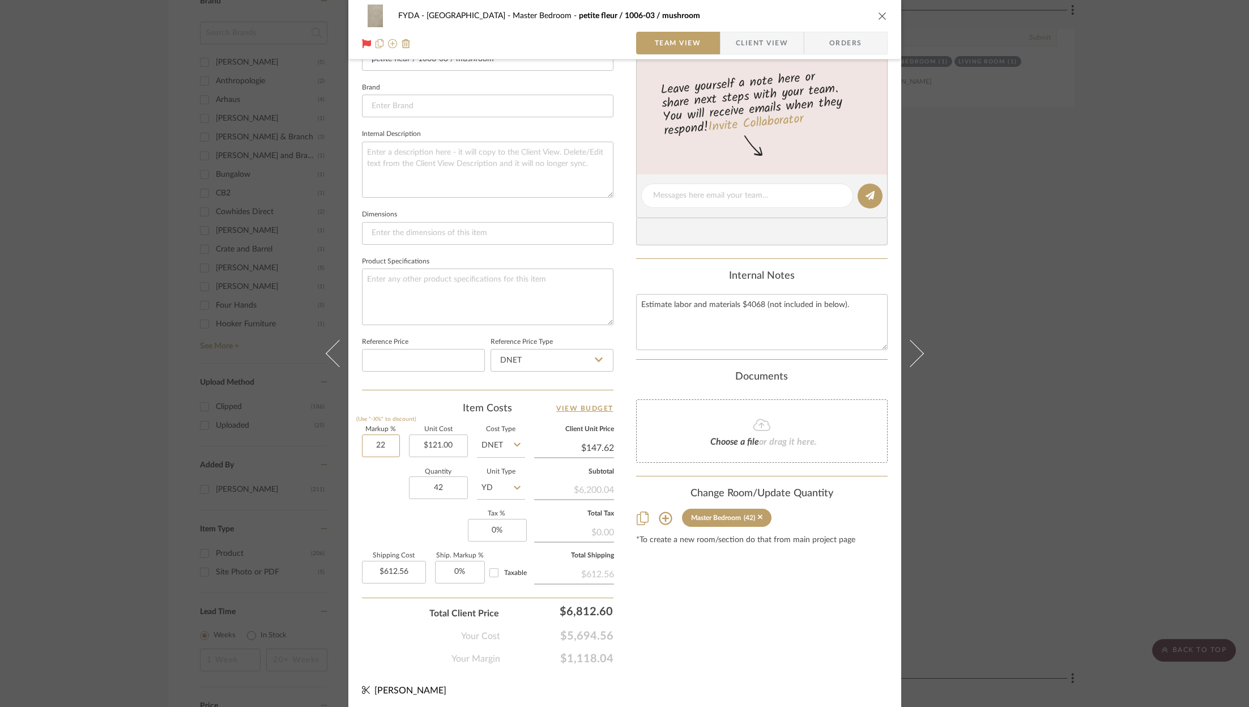
type input "2"
type input "15%"
click at [697, 614] on div "Content here copies to Client View - confirm visibility there. Show in Client D…" at bounding box center [761, 199] width 251 height 932
type input "$139.15"
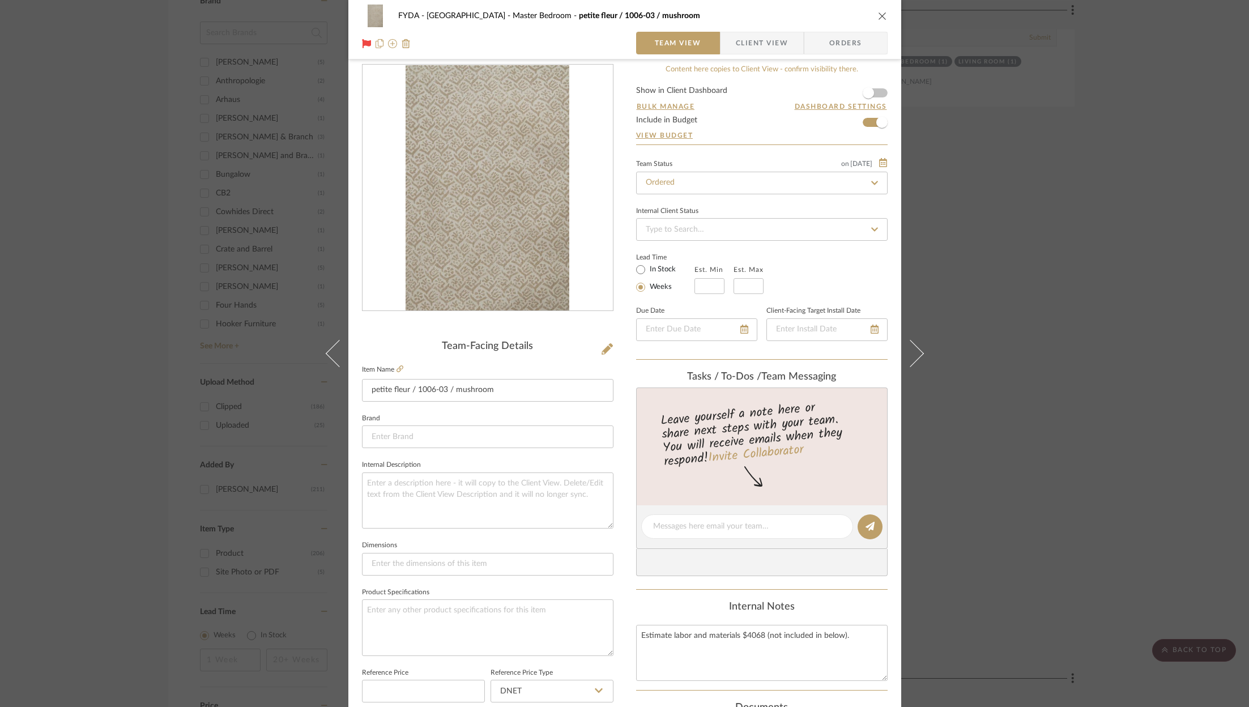
scroll to position [0, 0]
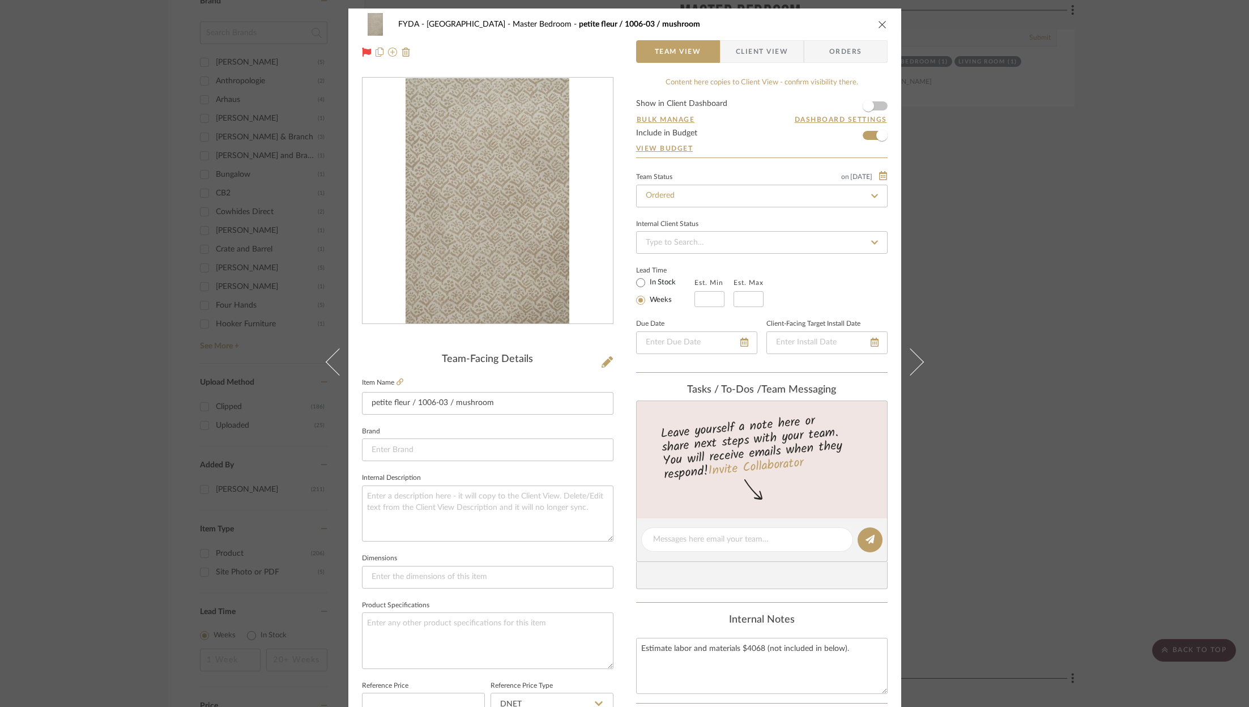
click at [878, 24] on icon "close" at bounding box center [882, 24] width 9 height 9
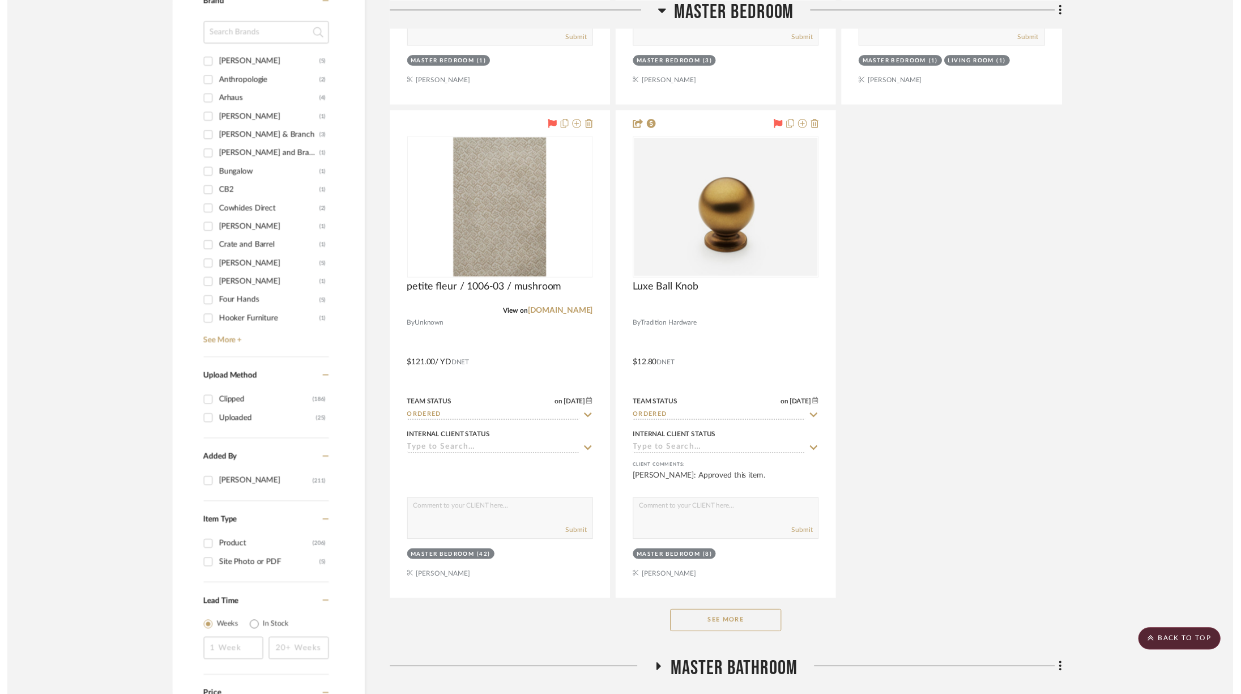
scroll to position [1557, 0]
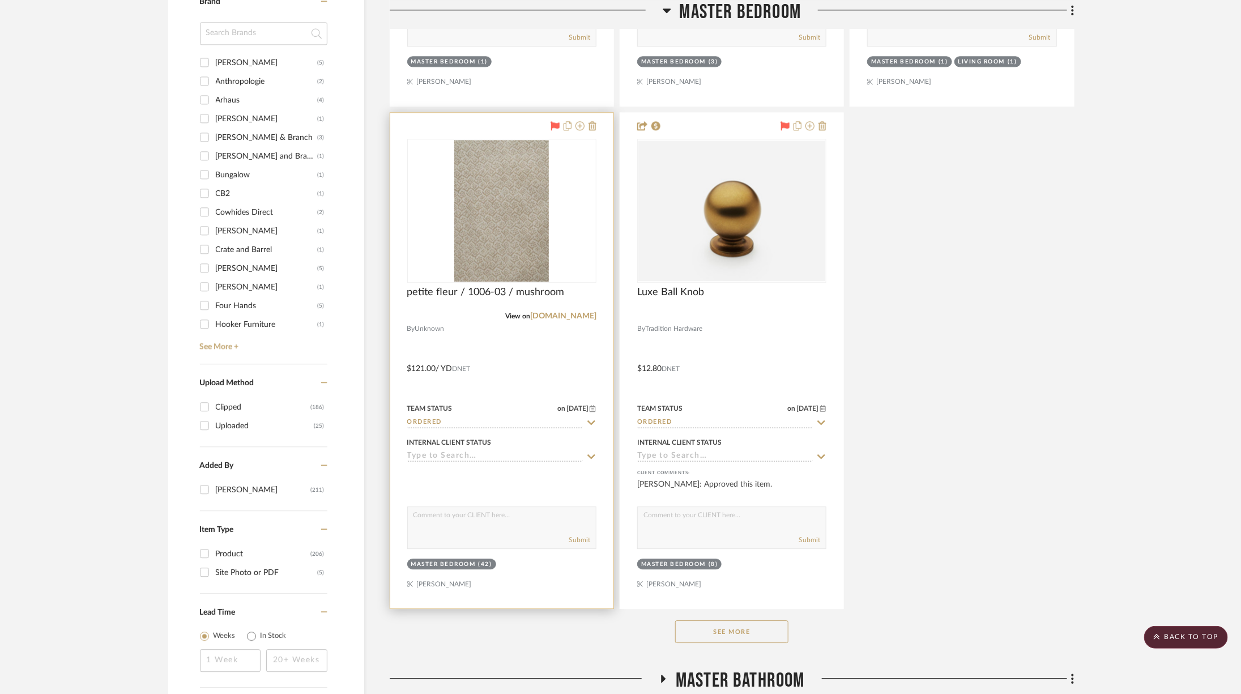
click at [437, 157] on div "0" at bounding box center [502, 210] width 188 height 143
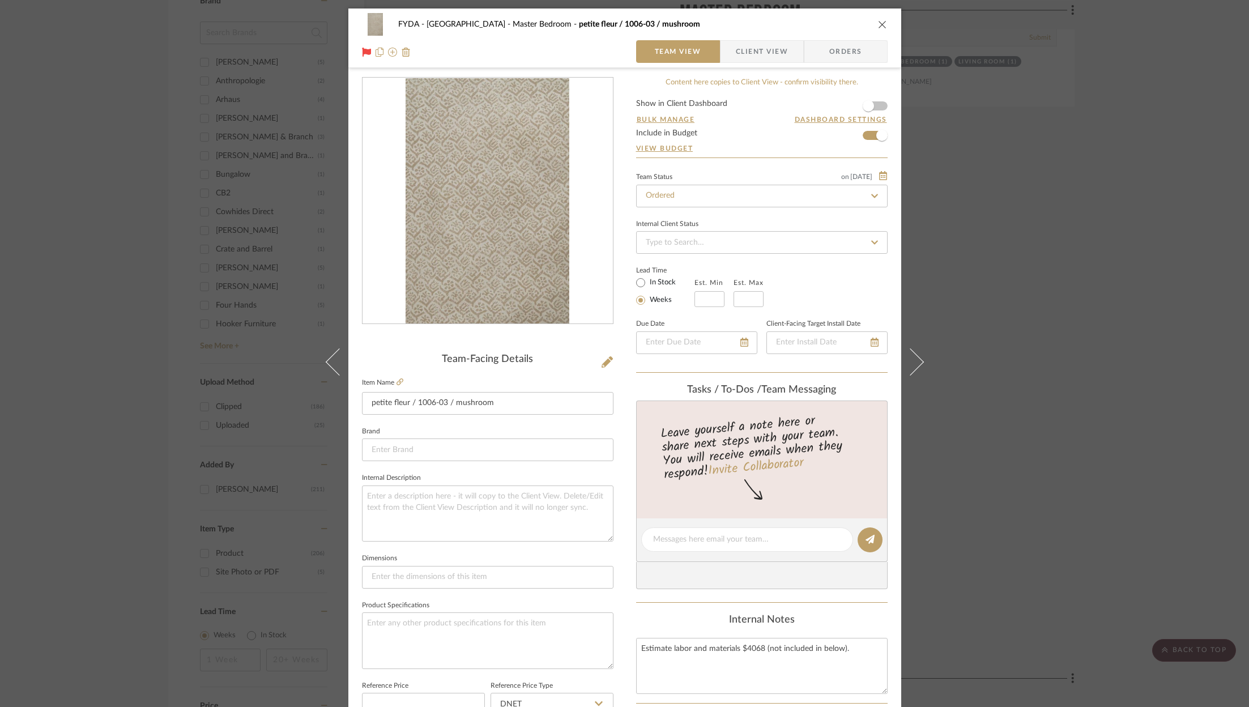
scroll to position [344, 0]
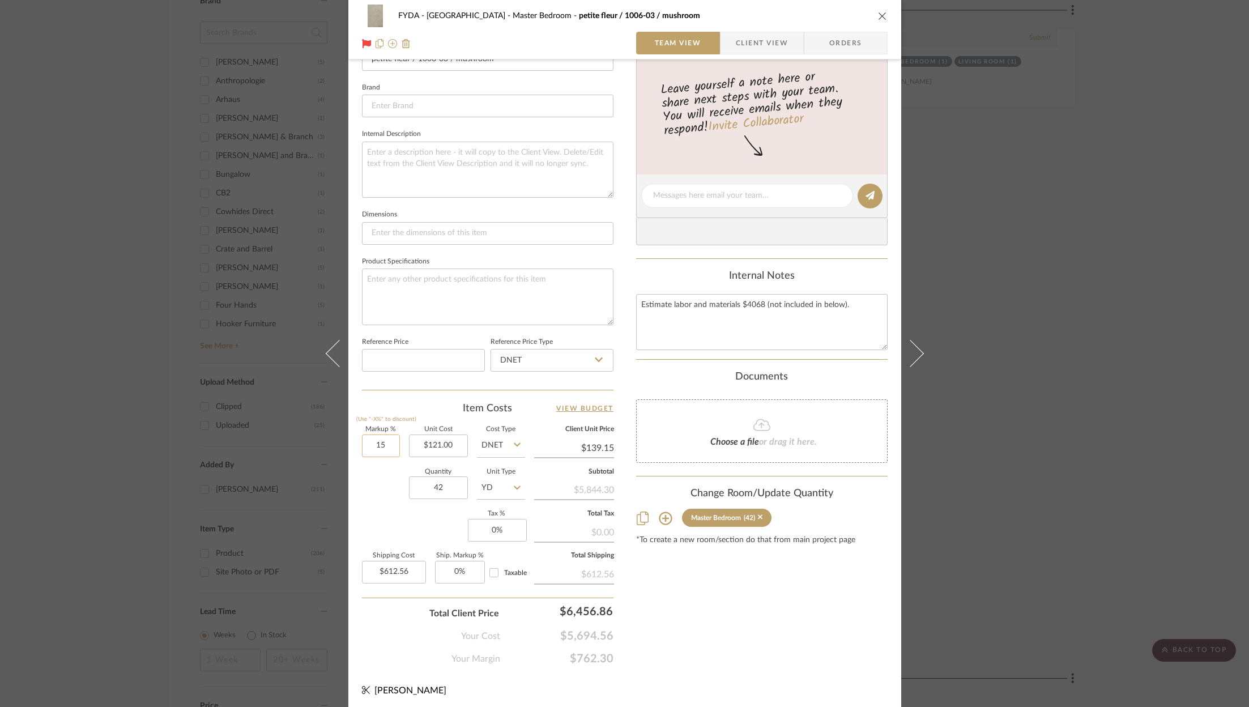
click at [379, 441] on input "15" at bounding box center [381, 445] width 38 height 23
type input "10%"
click at [864, 644] on div "Content here copies to Client View - confirm visibility there. Show in Client D…" at bounding box center [761, 199] width 251 height 932
type input "$133.10"
click at [376, 441] on input "10" at bounding box center [381, 445] width 38 height 23
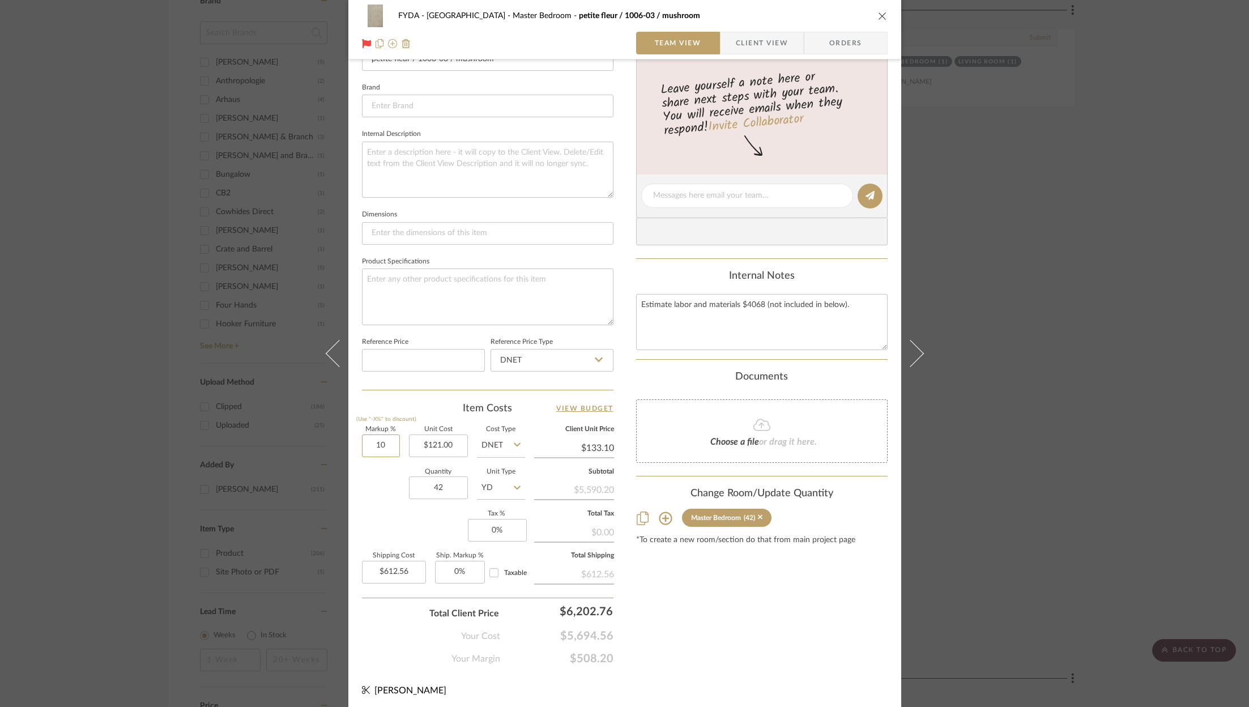
type input "0"
type input "12%"
click at [801, 636] on div "Content here copies to Client View - confirm visibility there. Show in Client D…" at bounding box center [761, 199] width 251 height 932
type input "$135.52"
click at [378, 436] on input "12" at bounding box center [381, 445] width 38 height 23
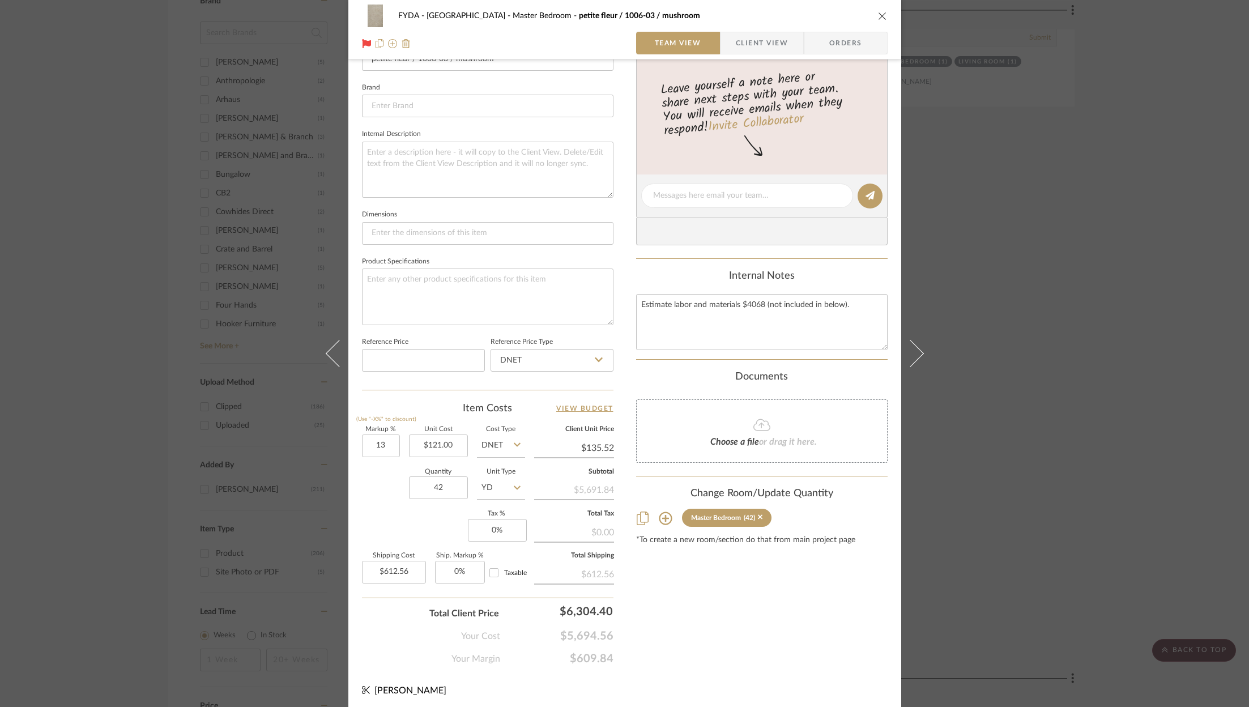
type input "13%"
click at [659, 618] on div "Content here copies to Client View - confirm visibility there. Show in Client D…" at bounding box center [761, 199] width 251 height 932
type input "$136.73"
click at [377, 439] on input "13" at bounding box center [381, 445] width 38 height 23
type input "12%"
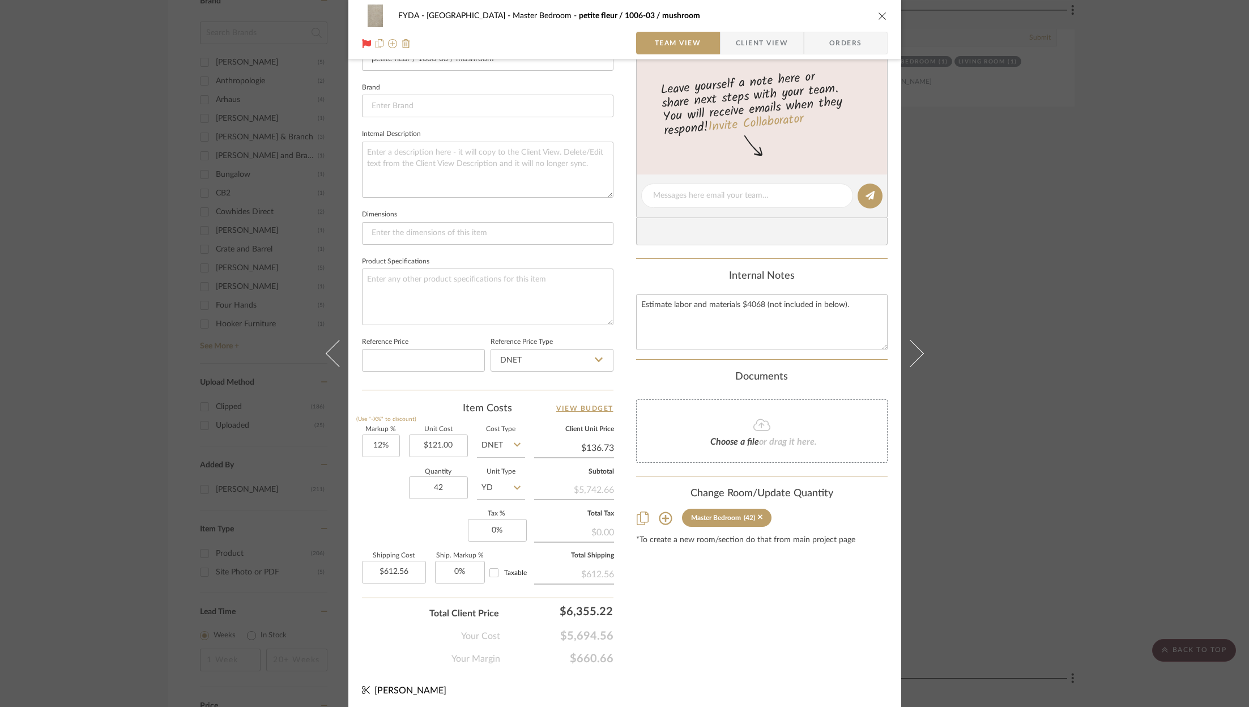
click at [729, 610] on div "Content here copies to Client View - confirm visibility there. Show in Client D…" at bounding box center [761, 199] width 251 height 932
type input "$135.52"
click at [494, 567] on input "Taxable" at bounding box center [494, 572] width 18 height 18
checkbox input "true"
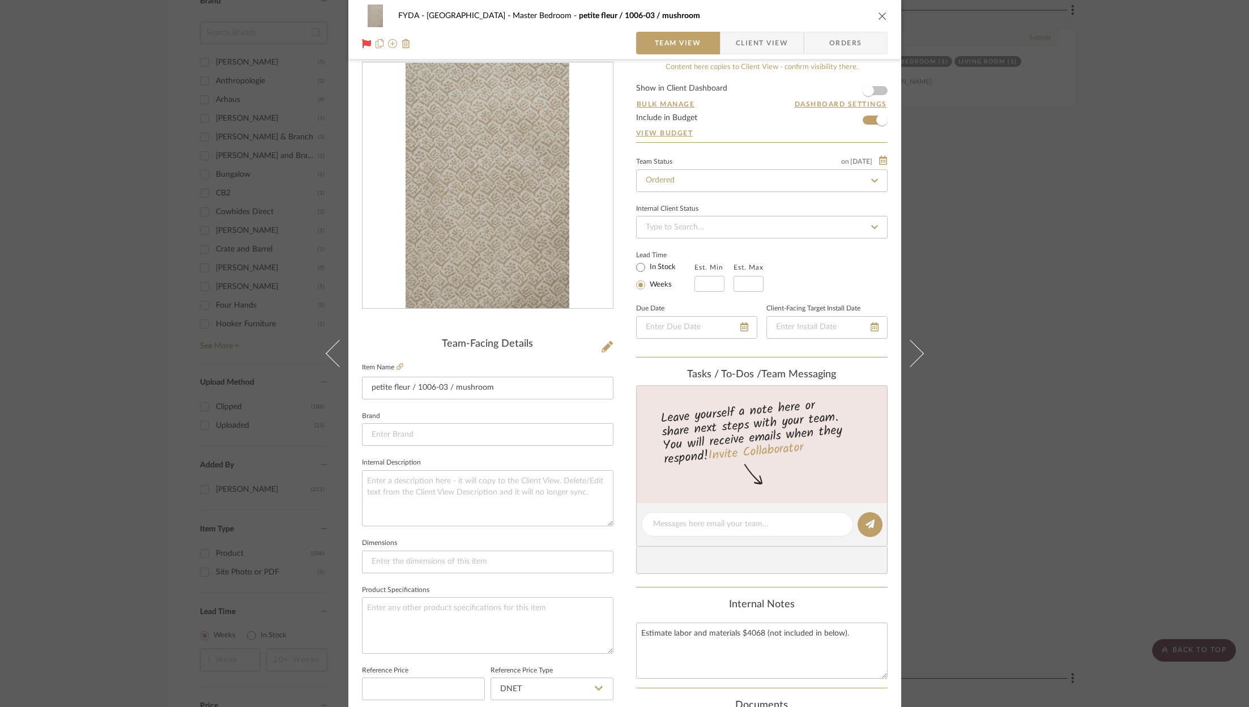
scroll to position [0, 0]
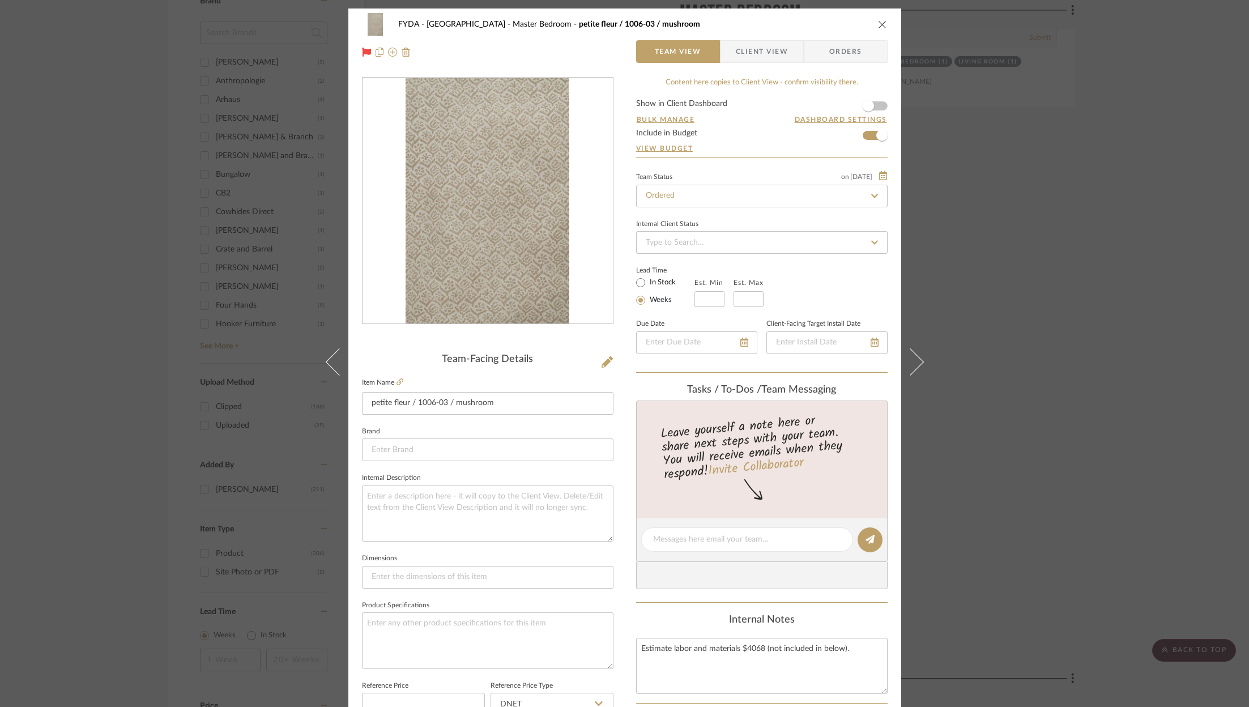
click at [878, 22] on icon "close" at bounding box center [882, 24] width 9 height 9
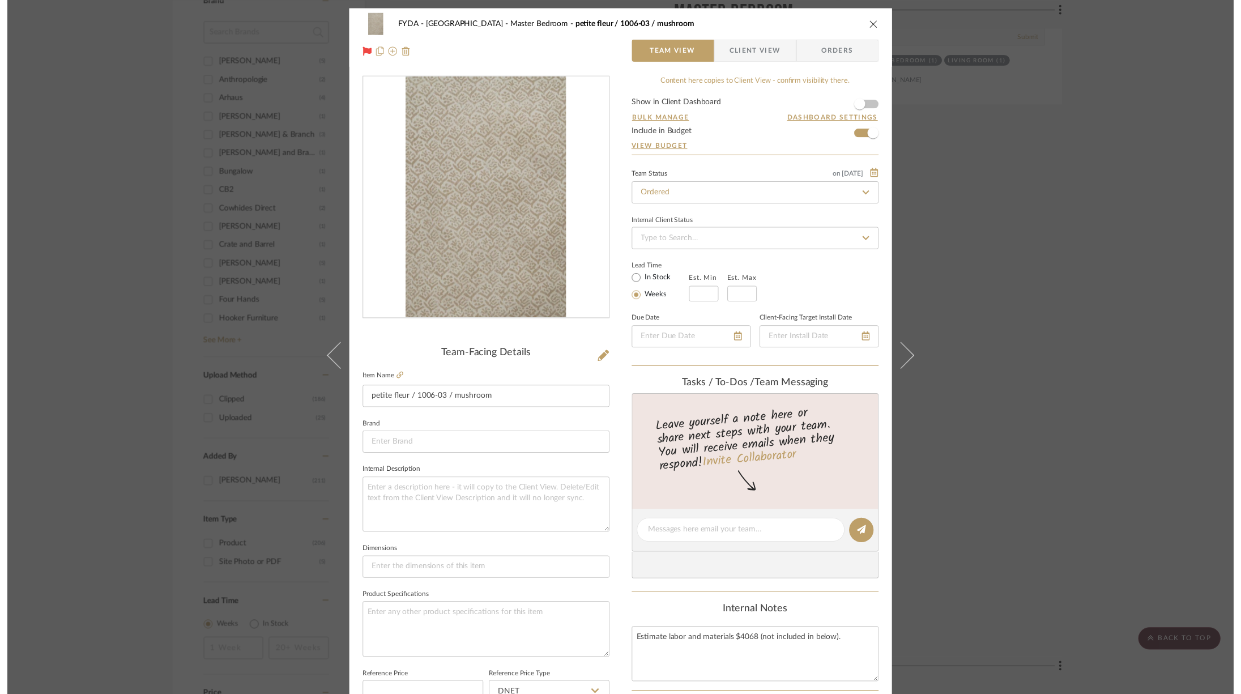
scroll to position [1557, 0]
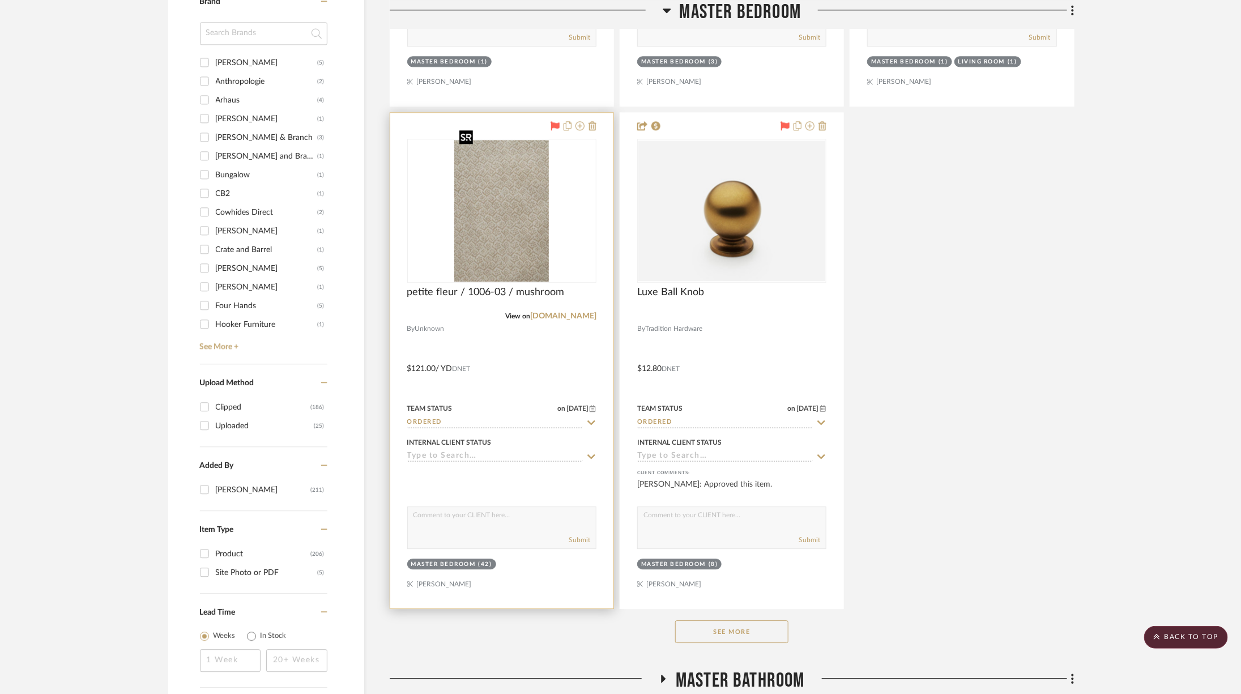
click at [496, 143] on img "0" at bounding box center [501, 211] width 94 height 142
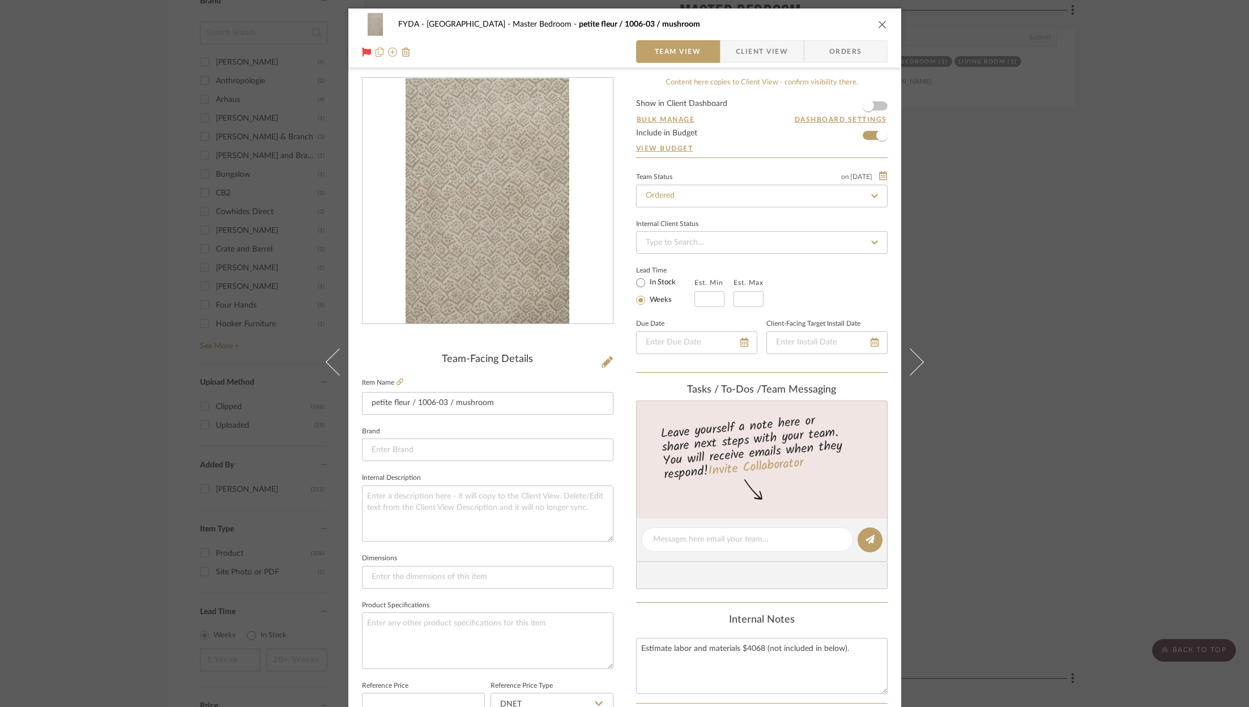
scroll to position [344, 0]
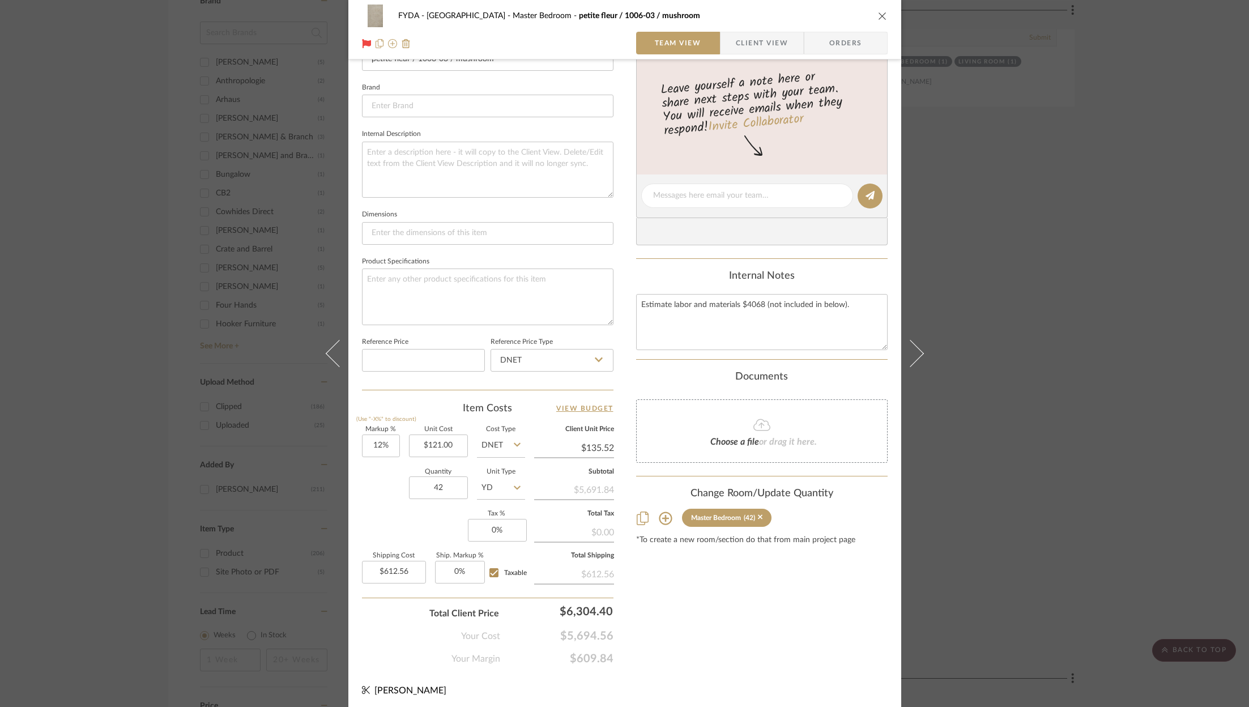
click at [881, 14] on icon "close" at bounding box center [882, 15] width 9 height 9
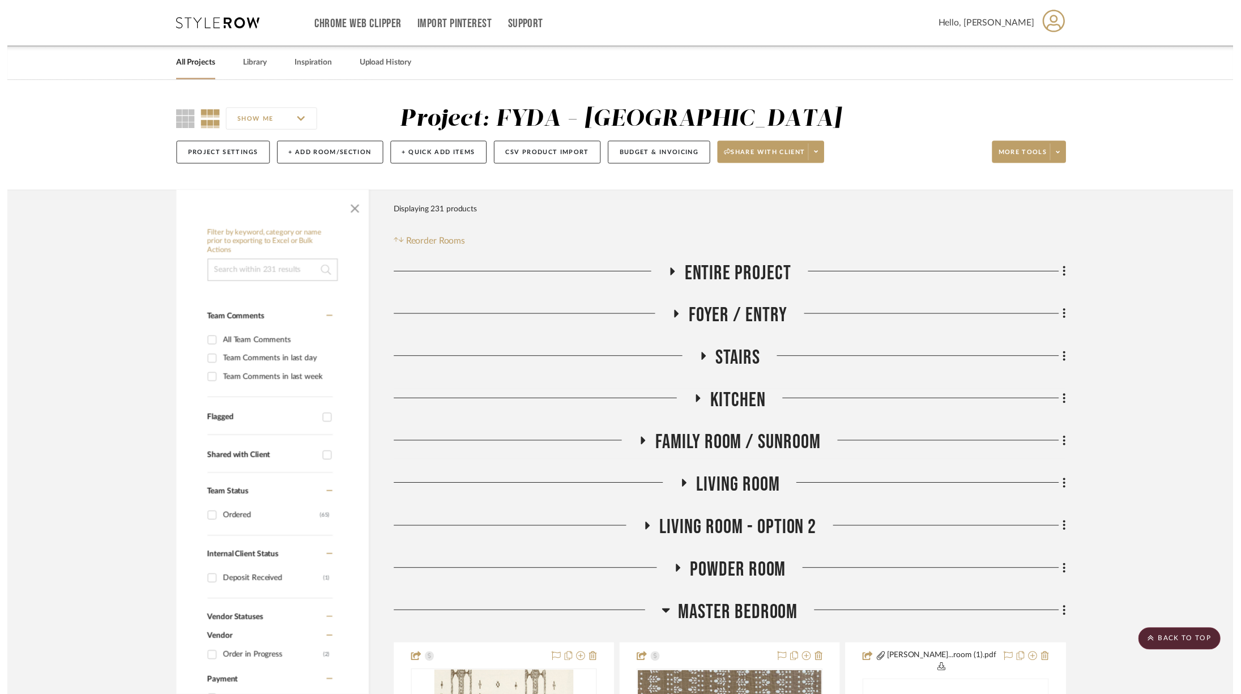
scroll to position [1557, 0]
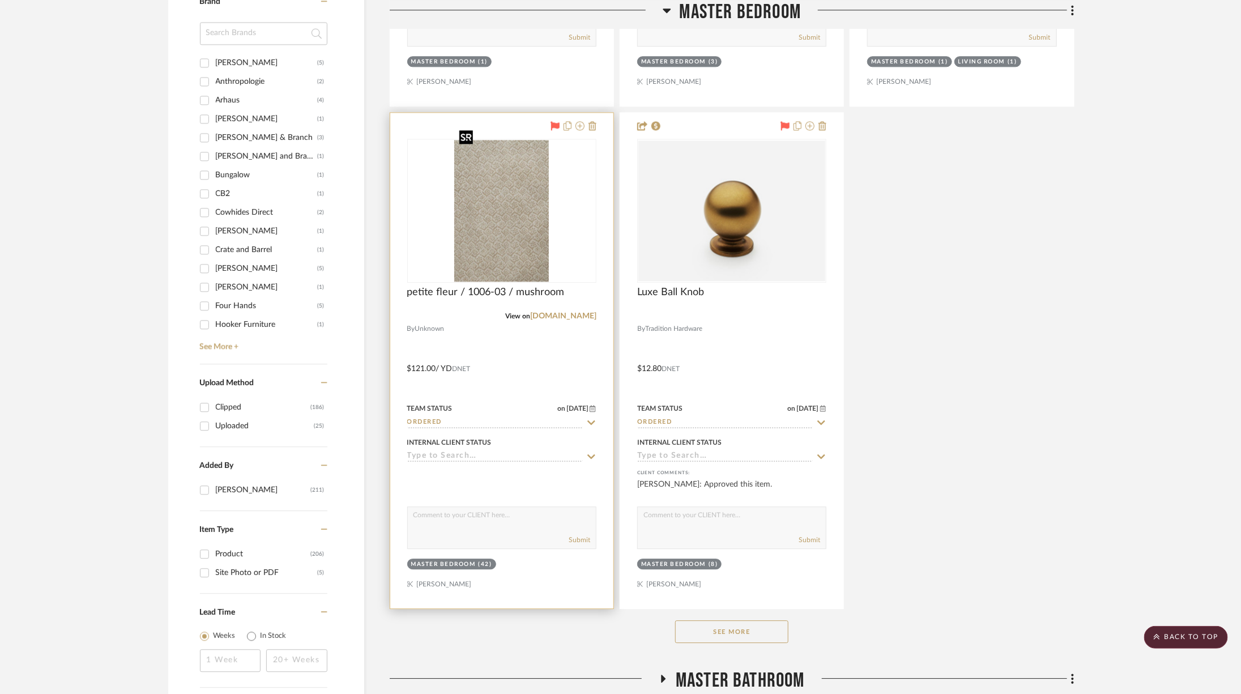
click at [524, 217] on img "0" at bounding box center [501, 211] width 94 height 142
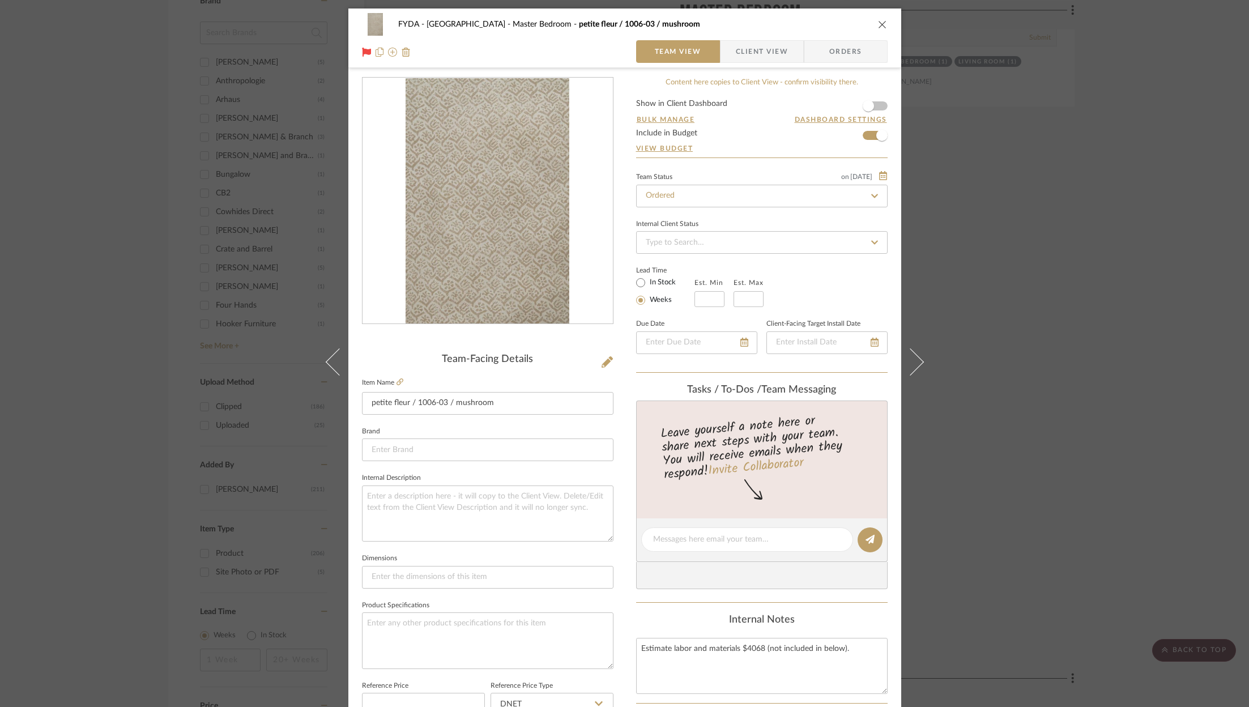
scroll to position [344, 0]
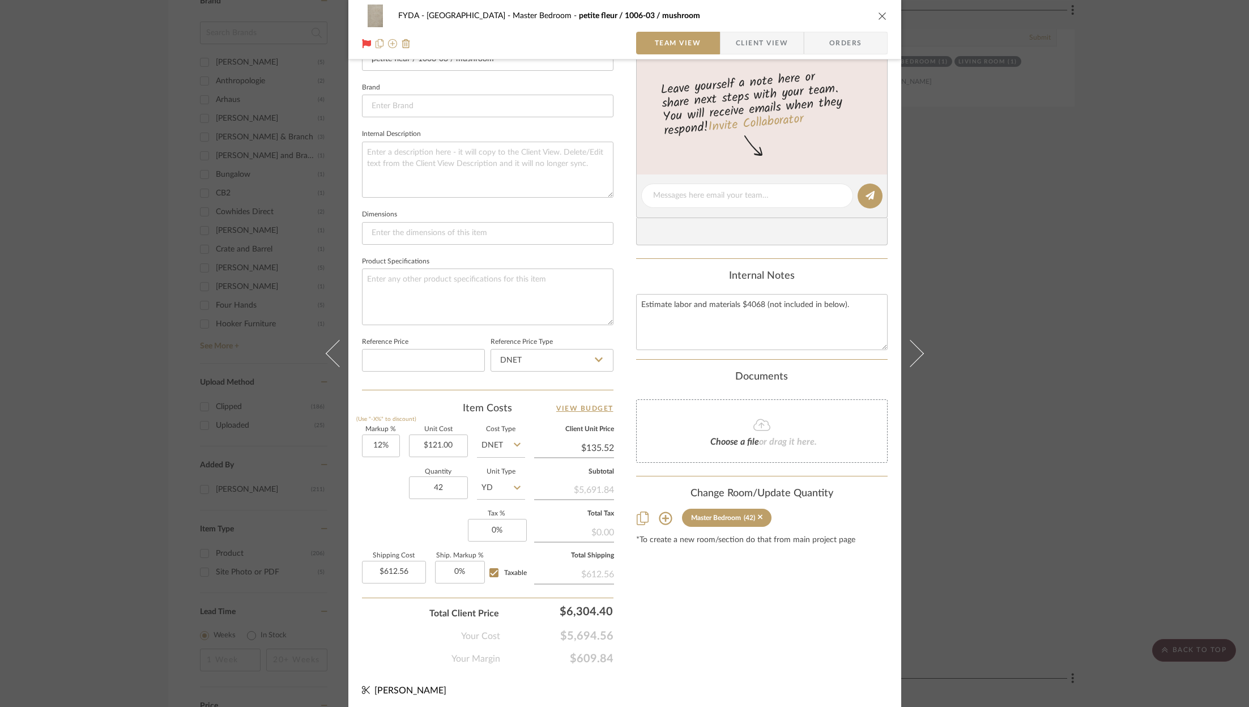
click at [878, 12] on icon "close" at bounding box center [882, 15] width 9 height 9
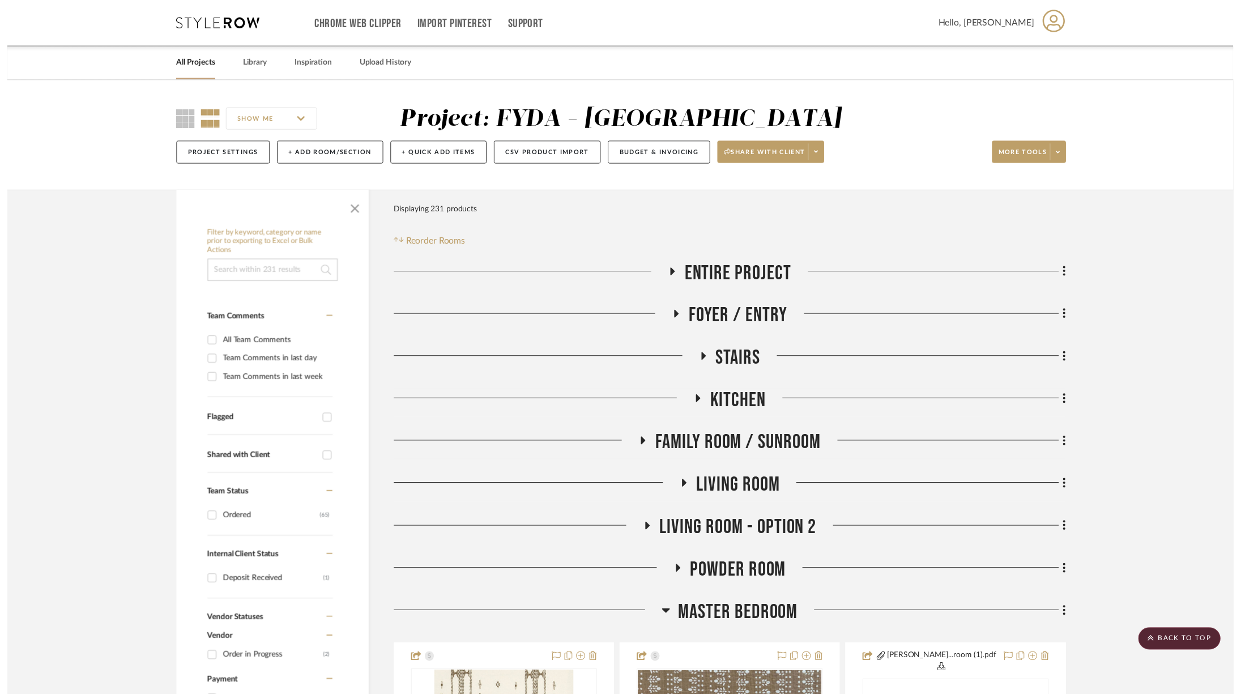
scroll to position [1557, 0]
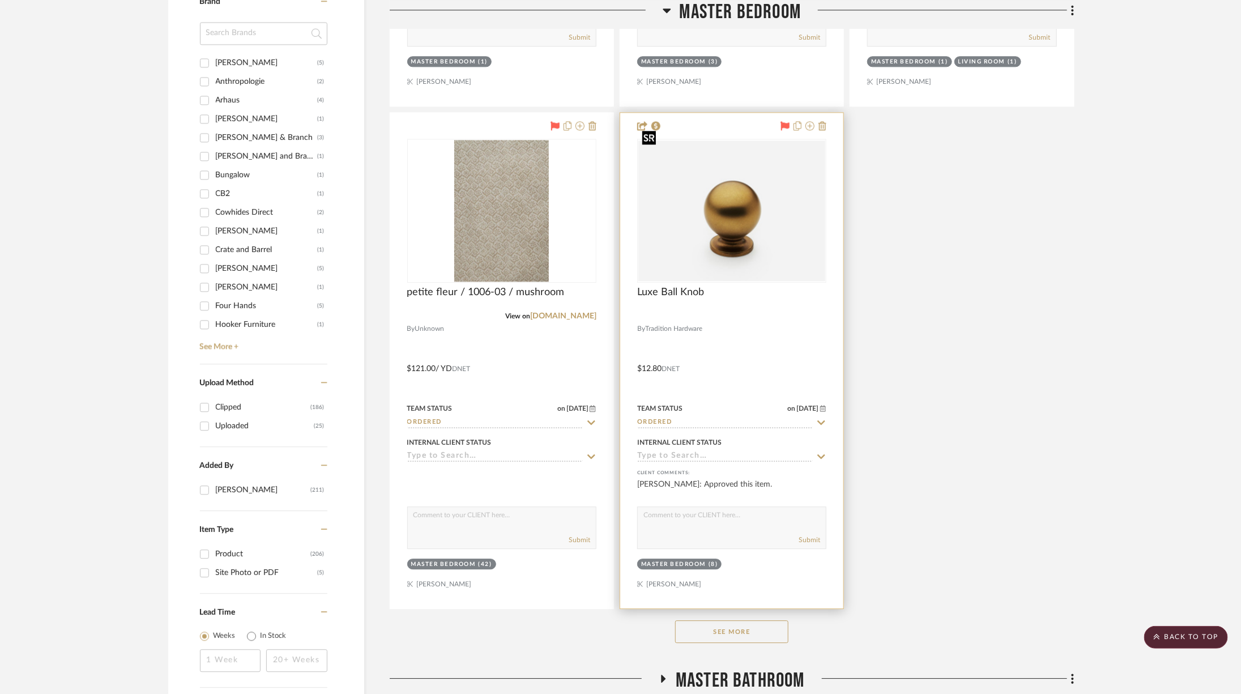
click at [724, 222] on img "0" at bounding box center [731, 210] width 187 height 140
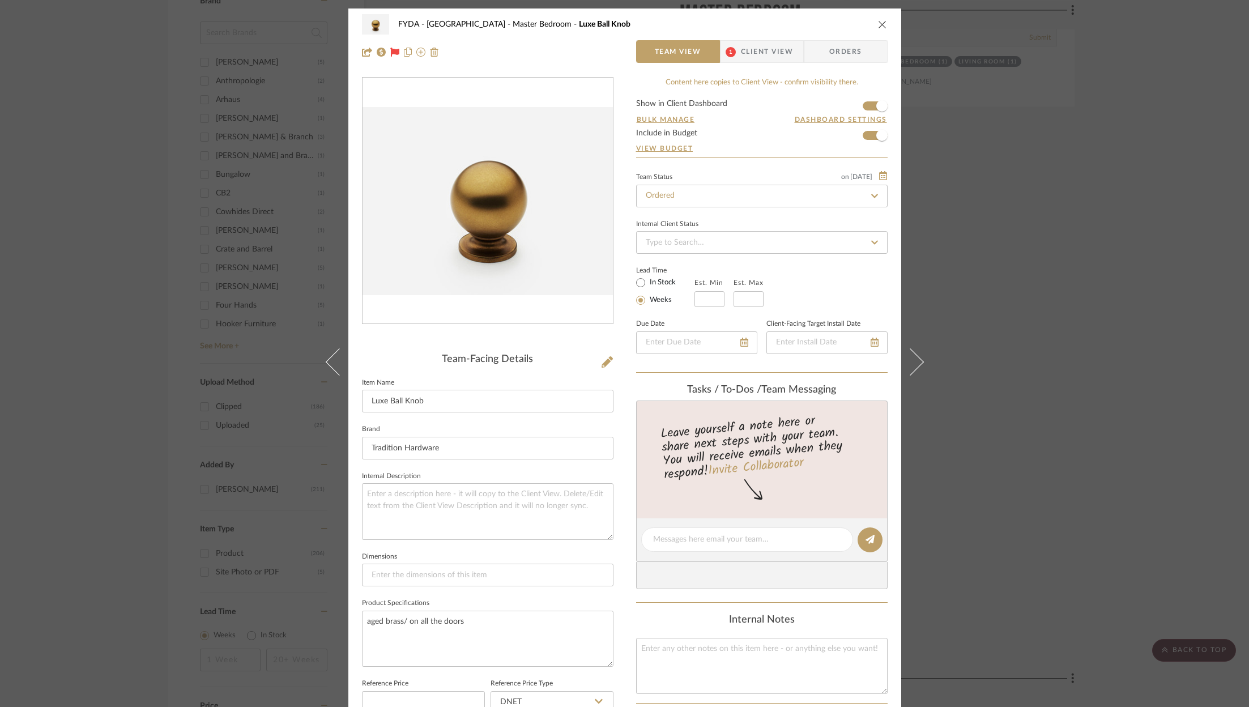
scroll to position [341, 0]
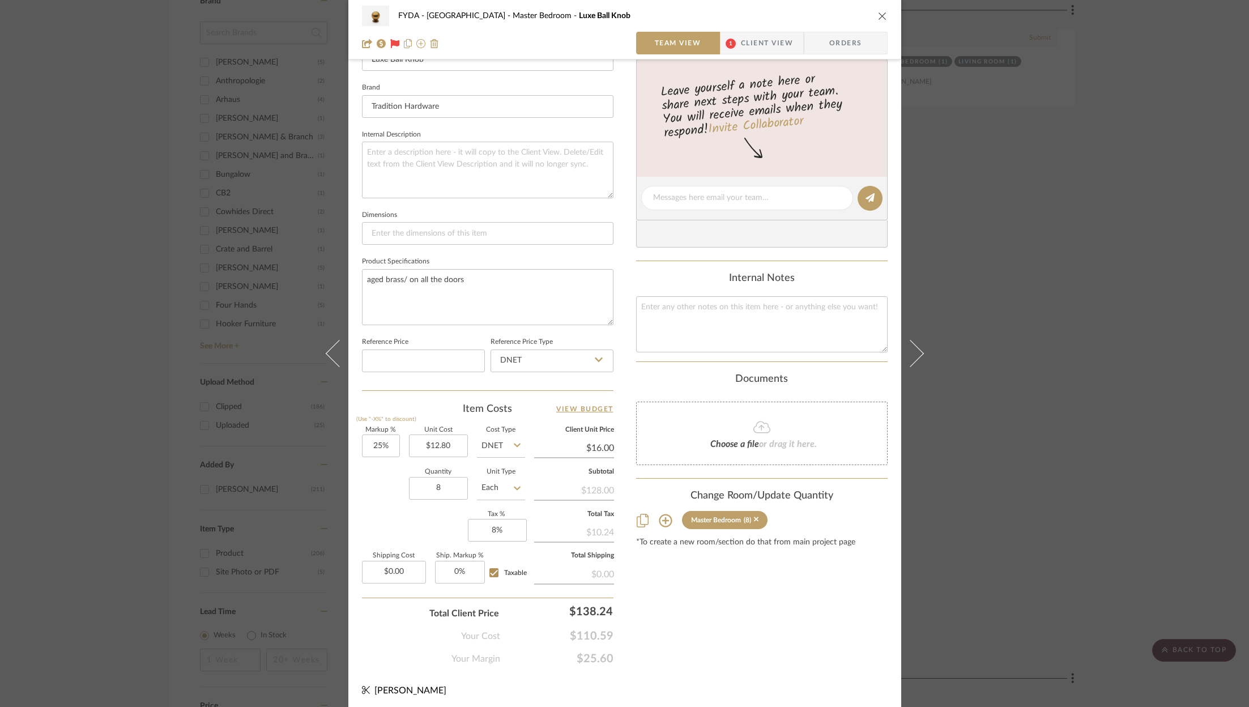
click at [1084, 205] on div "FYDA - 655 City Park Master Bedroom Luxe Ball Knob Team View 1 Client View Orde…" at bounding box center [624, 353] width 1249 height 707
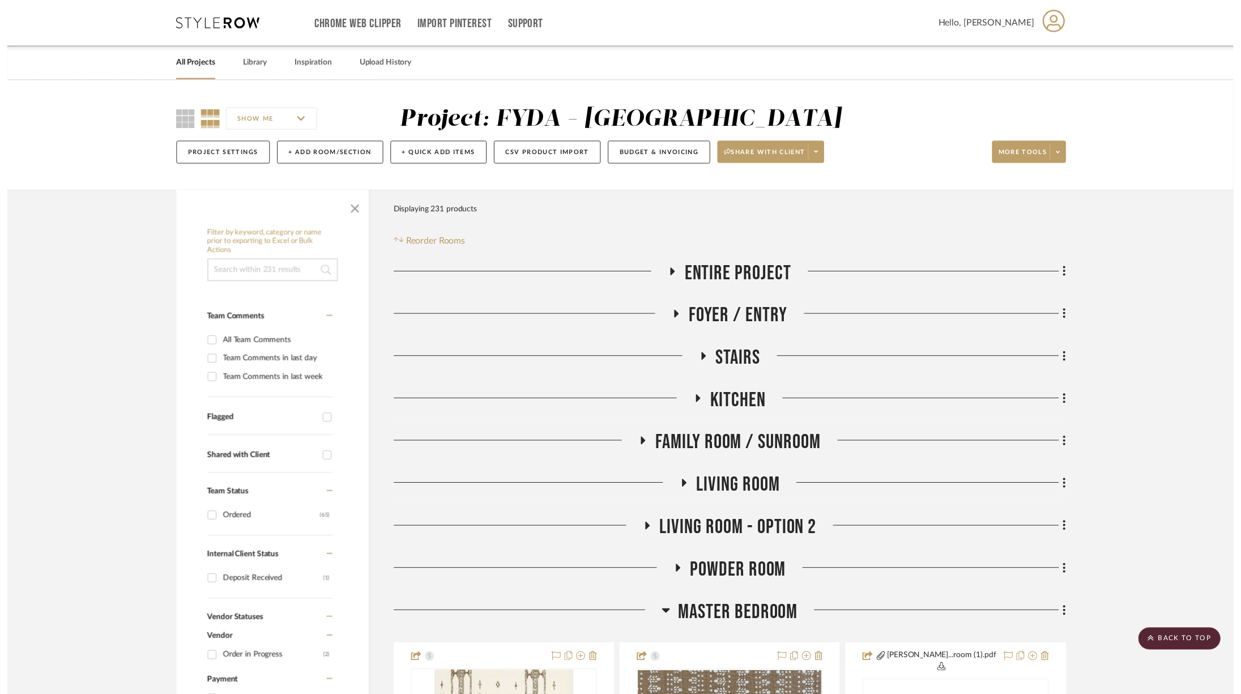
scroll to position [1557, 0]
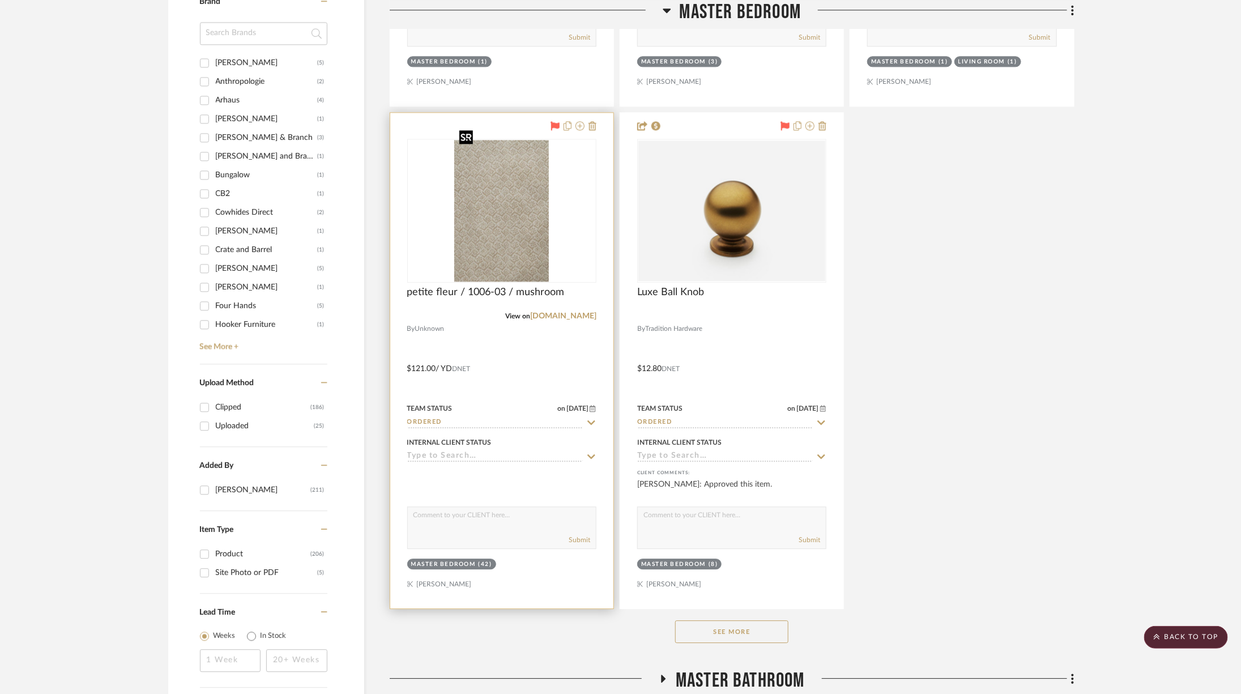
click at [478, 214] on img "0" at bounding box center [501, 211] width 94 height 142
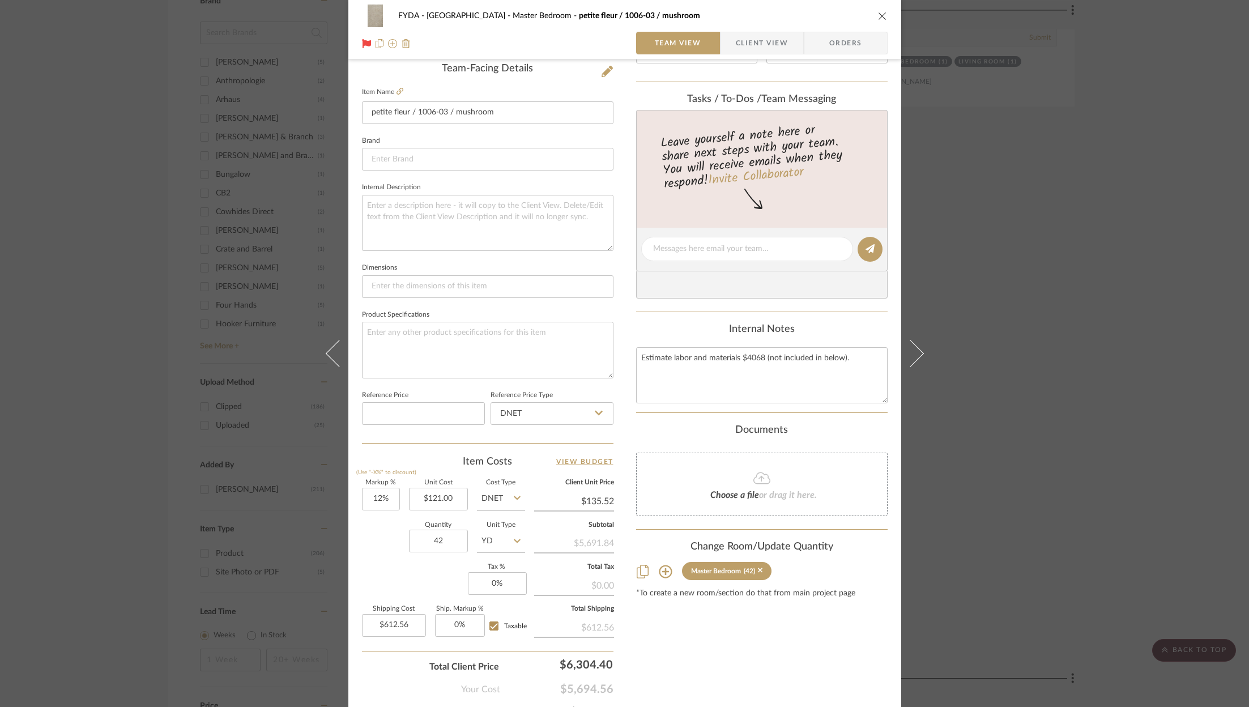
scroll to position [344, 0]
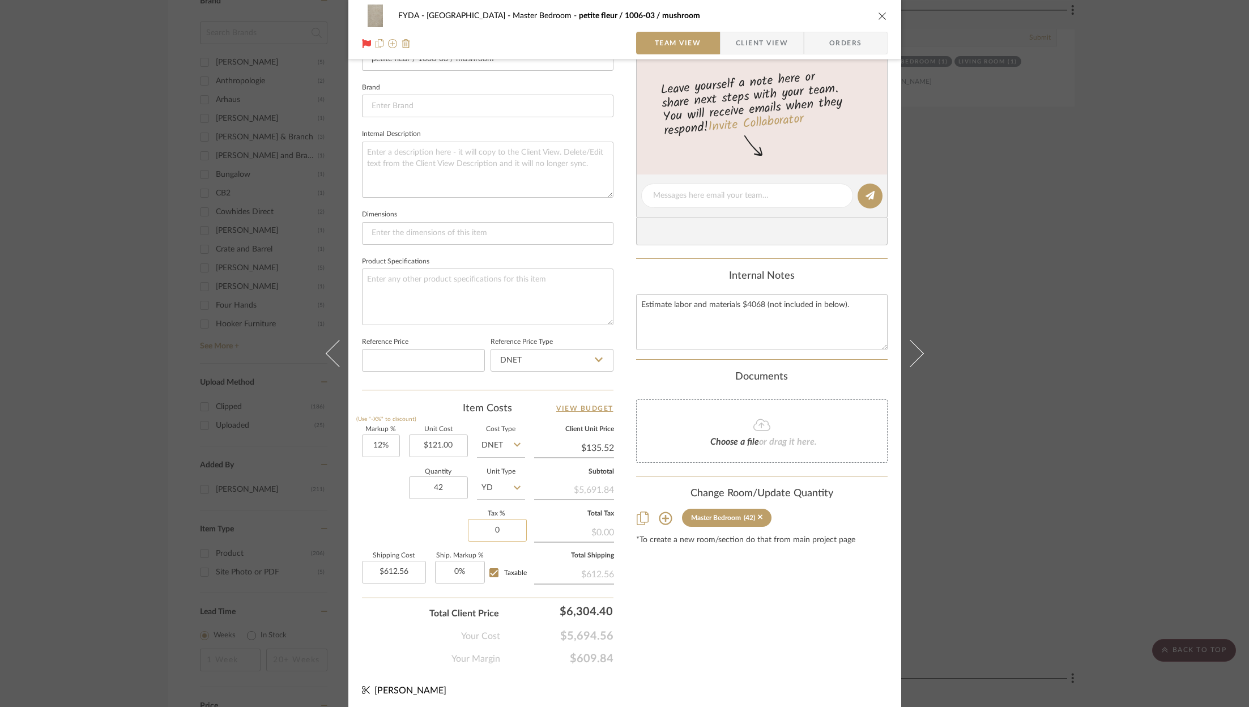
click at [506, 531] on input "0" at bounding box center [497, 530] width 59 height 23
type input "8%"
click at [812, 605] on div "Content here copies to Client View - confirm visibility there. Show in Client D…" at bounding box center [761, 199] width 251 height 932
click at [379, 439] on input "12" at bounding box center [381, 445] width 38 height 23
type input "10%"
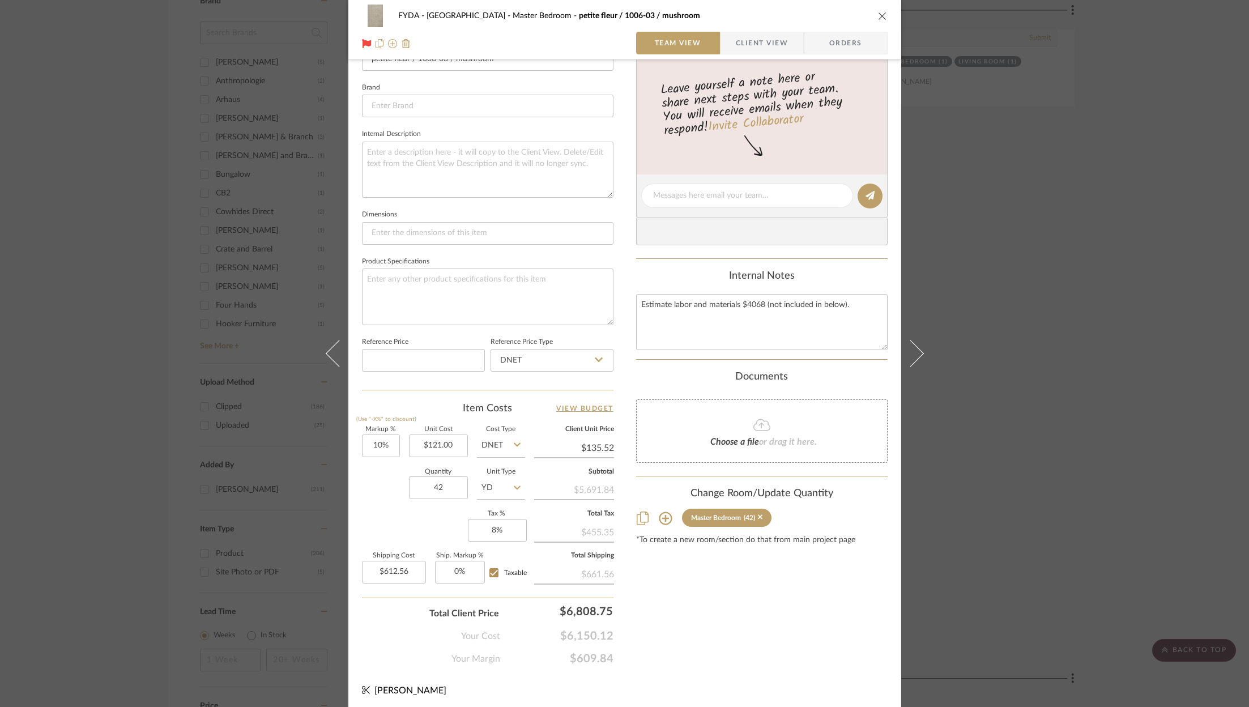
click at [728, 610] on div "Content here copies to Client View - confirm visibility there. Show in Client D…" at bounding box center [761, 199] width 251 height 932
type input "$133.10"
click at [369, 435] on input "10" at bounding box center [381, 445] width 38 height 23
type input "12%"
click at [722, 620] on div "Content here copies to Client View - confirm visibility there. Show in Client D…" at bounding box center [761, 199] width 251 height 932
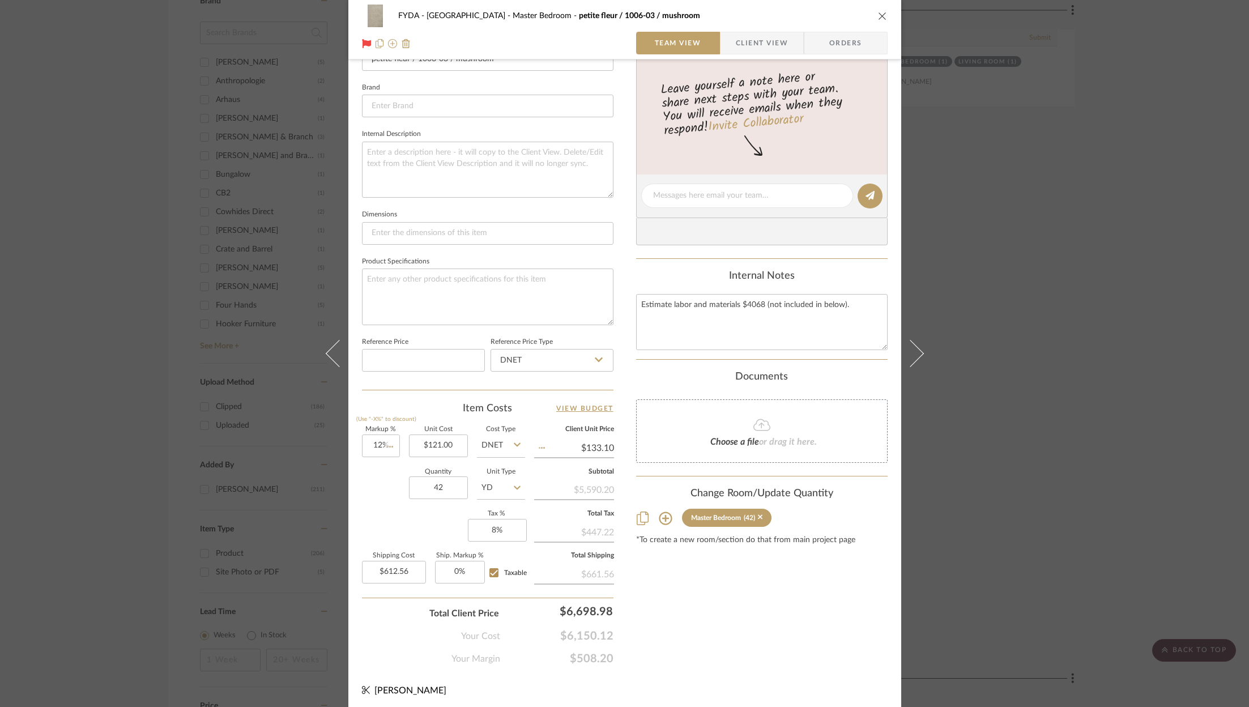
type input "$135.52"
click at [371, 439] on input "12" at bounding box center [381, 445] width 38 height 23
type input "10%"
click at [794, 639] on div "Content here copies to Client View - confirm visibility there. Show in Client D…" at bounding box center [761, 199] width 251 height 932
type input "$133.10"
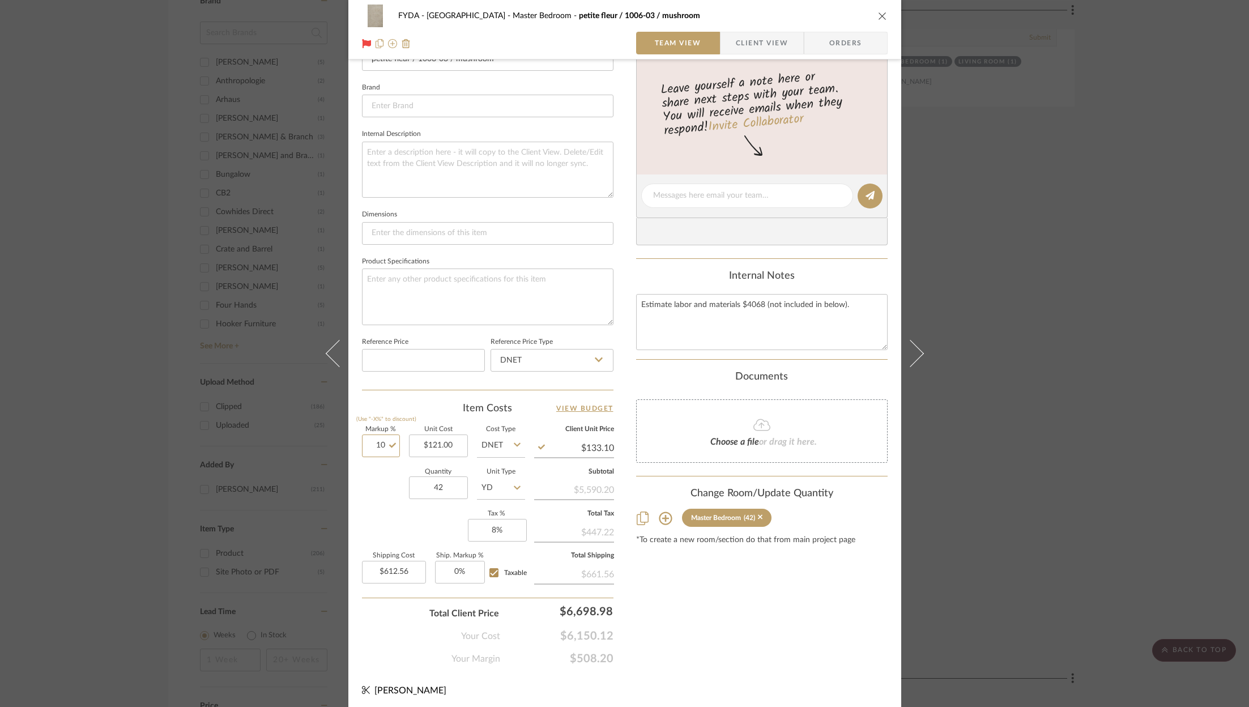
drag, startPoint x: 371, startPoint y: 438, endPoint x: 478, endPoint y: 486, distance: 117.1
click at [371, 439] on input "10" at bounding box center [381, 445] width 38 height 23
type input "1"
type input "12%"
click at [774, 646] on div "Content here copies to Client View - confirm visibility there. Show in Client D…" at bounding box center [761, 199] width 251 height 932
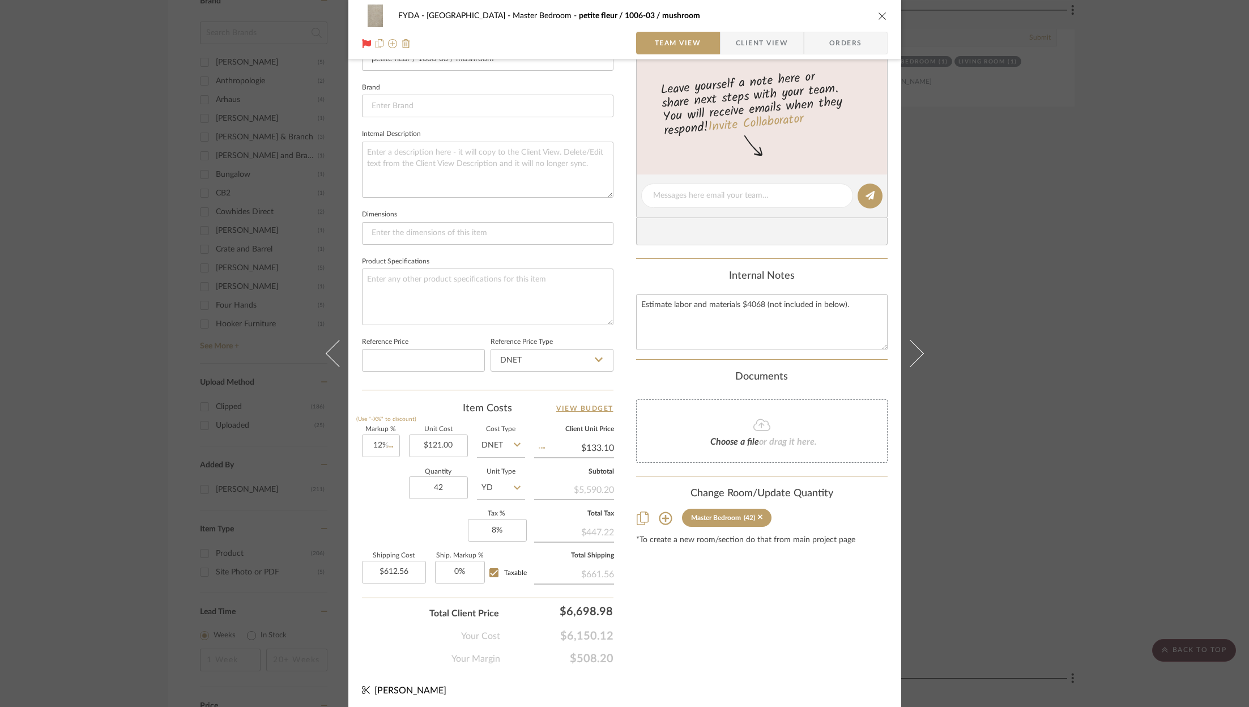
type input "$135.52"
click at [774, 640] on div "Content here copies to Client View - confirm visibility there. Show in Client D…" at bounding box center [761, 199] width 251 height 932
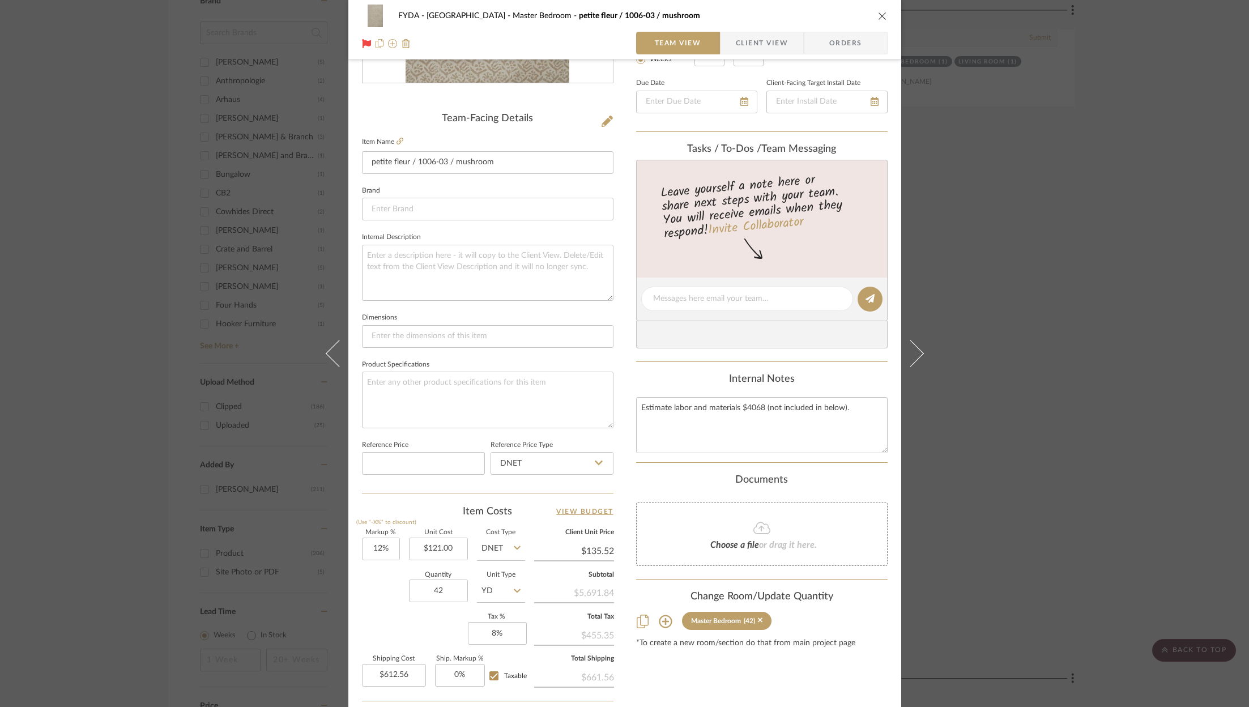
scroll to position [336, 0]
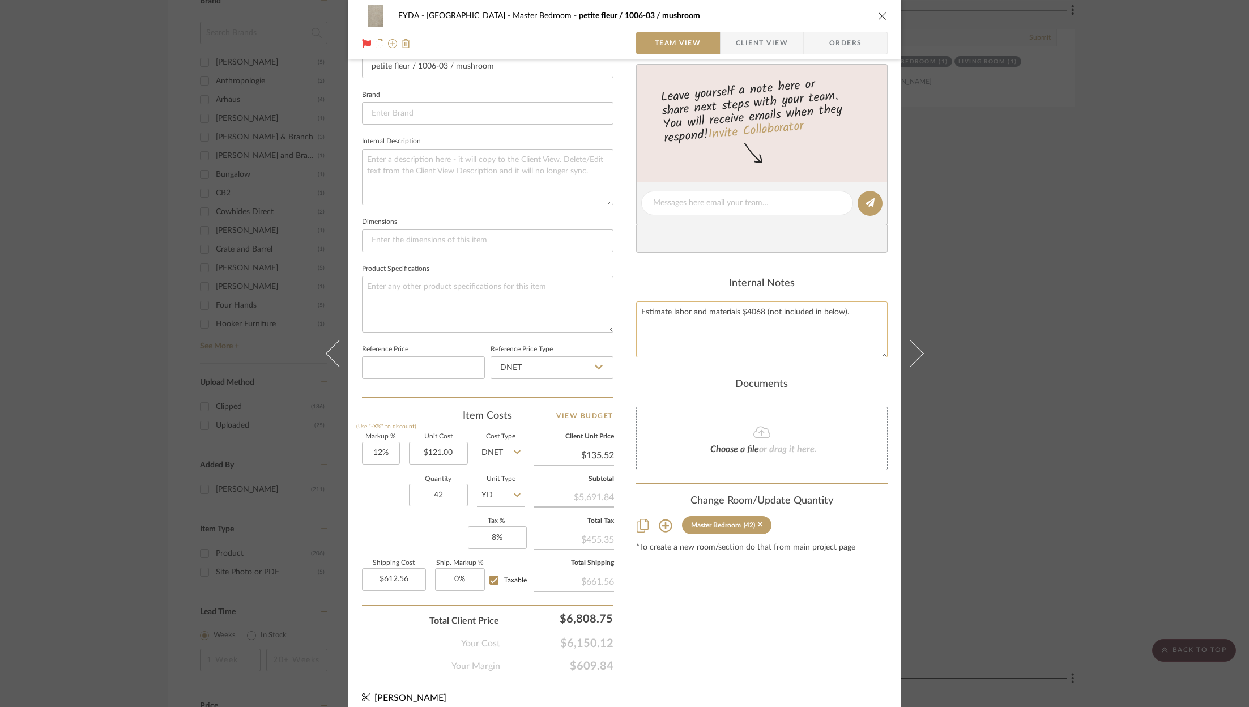
click at [869, 311] on textarea "Estimate labor and materials $4068 (not included in below)." at bounding box center [761, 329] width 251 height 56
drag, startPoint x: 854, startPoint y: 324, endPoint x: 857, endPoint y: 305, distance: 19.4
click at [854, 315] on textarea "Estimate labor and materials $4068 (not included in below)." at bounding box center [761, 329] width 251 height 56
click at [848, 318] on textarea "Estimate labor and materials $4068 (not included in below)." at bounding box center [761, 329] width 251 height 56
type textarea "Estimate labor and materials $4068 (not included in below). J Roselli"
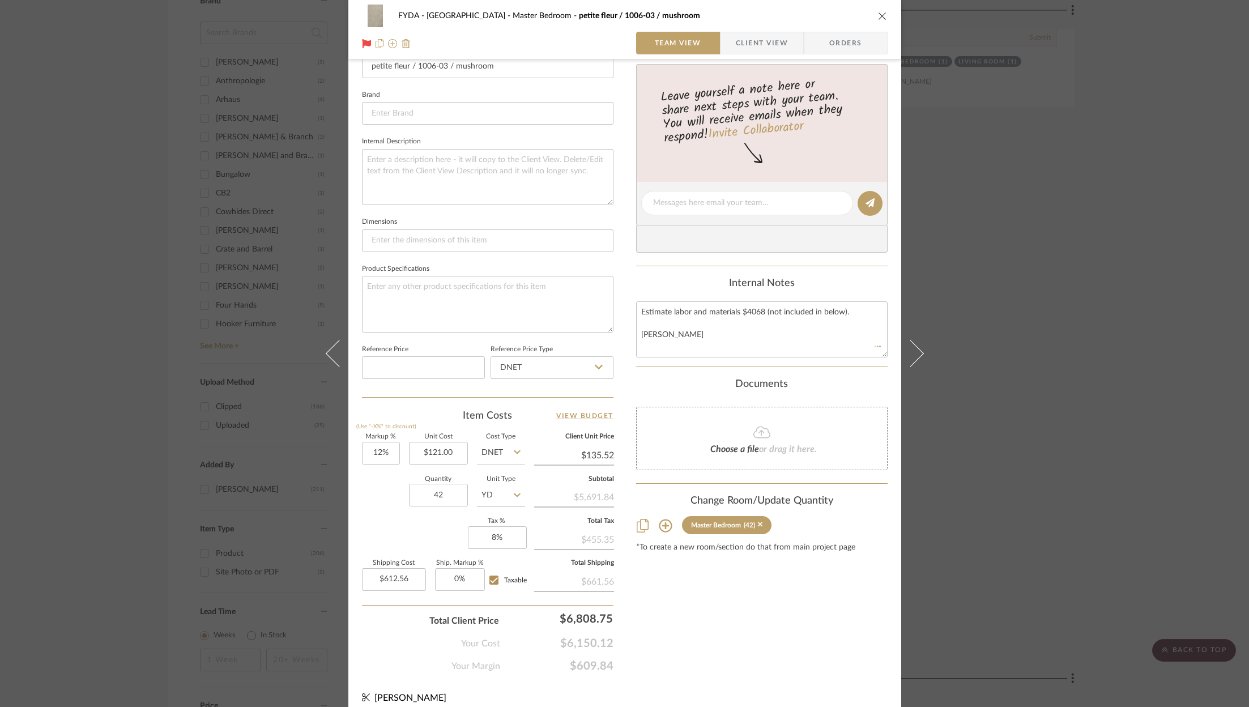
click at [772, 623] on div "Content here copies to Client View - confirm visibility there. Show in Client D…" at bounding box center [761, 207] width 251 height 932
click at [707, 332] on textarea "Estimate labor and materials $4068 (not included in below). J Roselli" at bounding box center [761, 329] width 251 height 56
type textarea "Estimate labor and materials $4068 (not included in below). J Roselli Tarriff f…"
click at [759, 430] on icon at bounding box center [761, 432] width 17 height 14
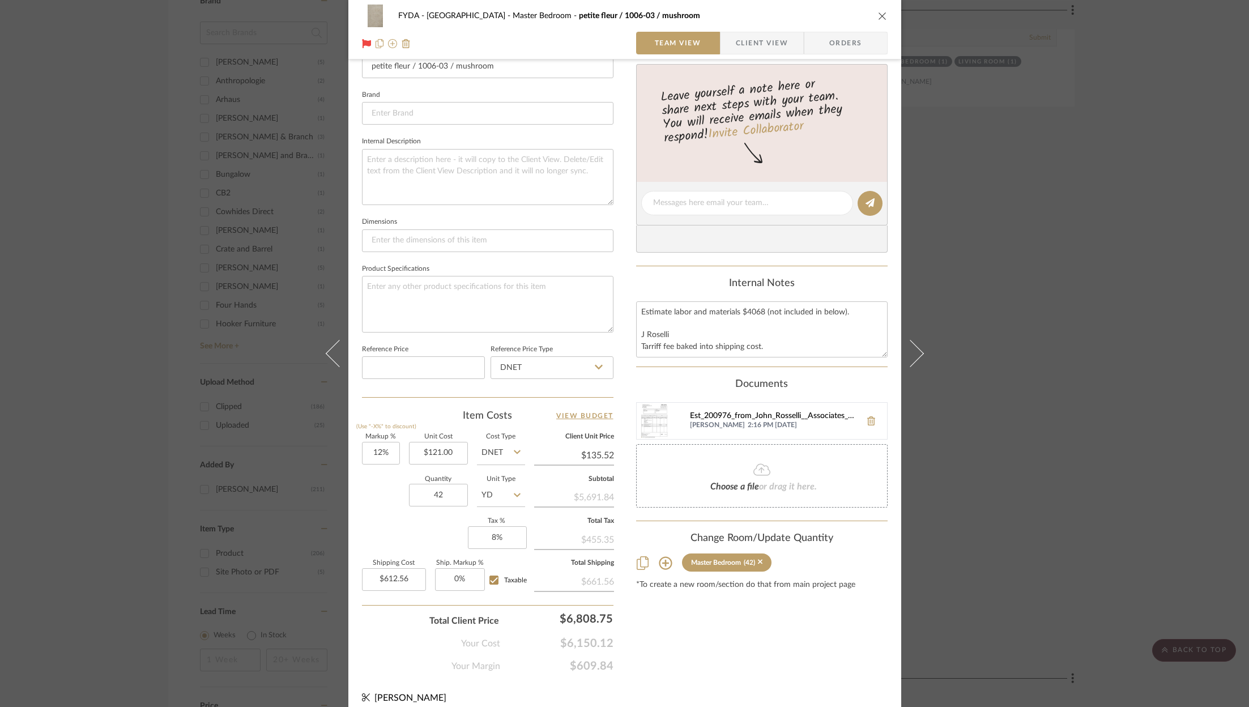
click at [738, 412] on div "Est_200976_from_John_Rosselli__Associates_Ltd._23392.pdf" at bounding box center [772, 416] width 165 height 9
click at [1070, 344] on div "FYDA - 655 City Park Master Bedroom petite fleur / 1006-03 / mushroom Team View…" at bounding box center [624, 353] width 1249 height 707
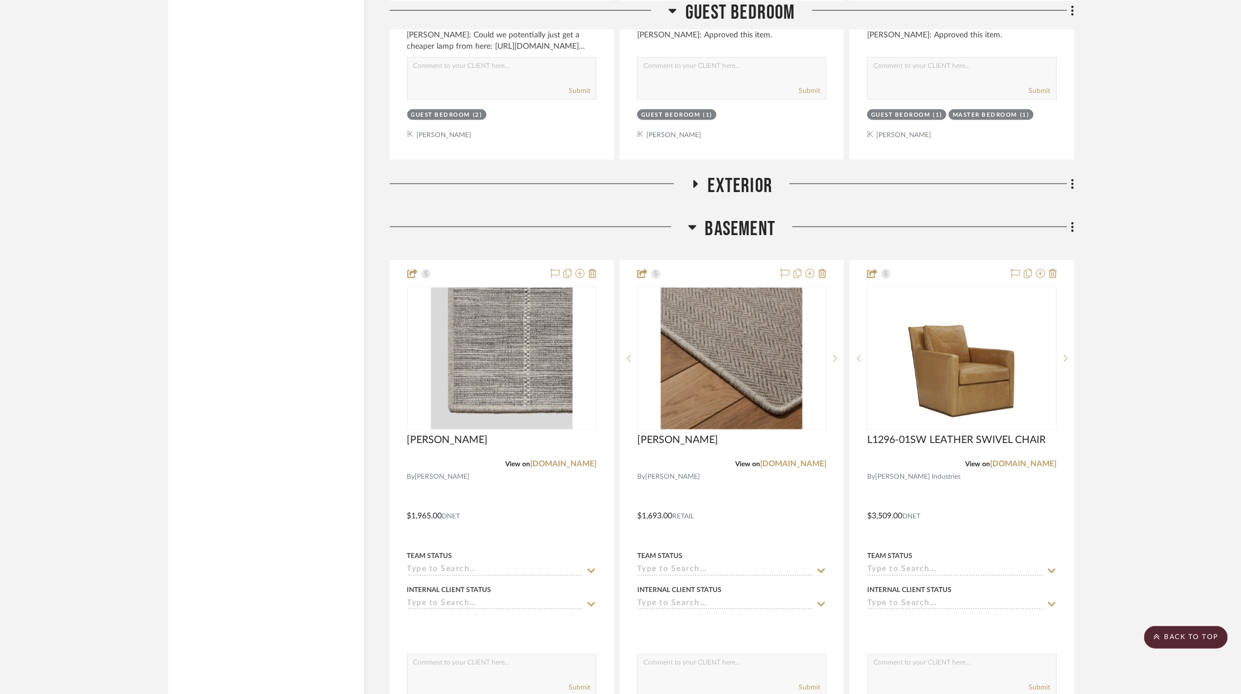
scroll to position [3237, 0]
click at [744, 216] on span "Basement" at bounding box center [740, 228] width 71 height 24
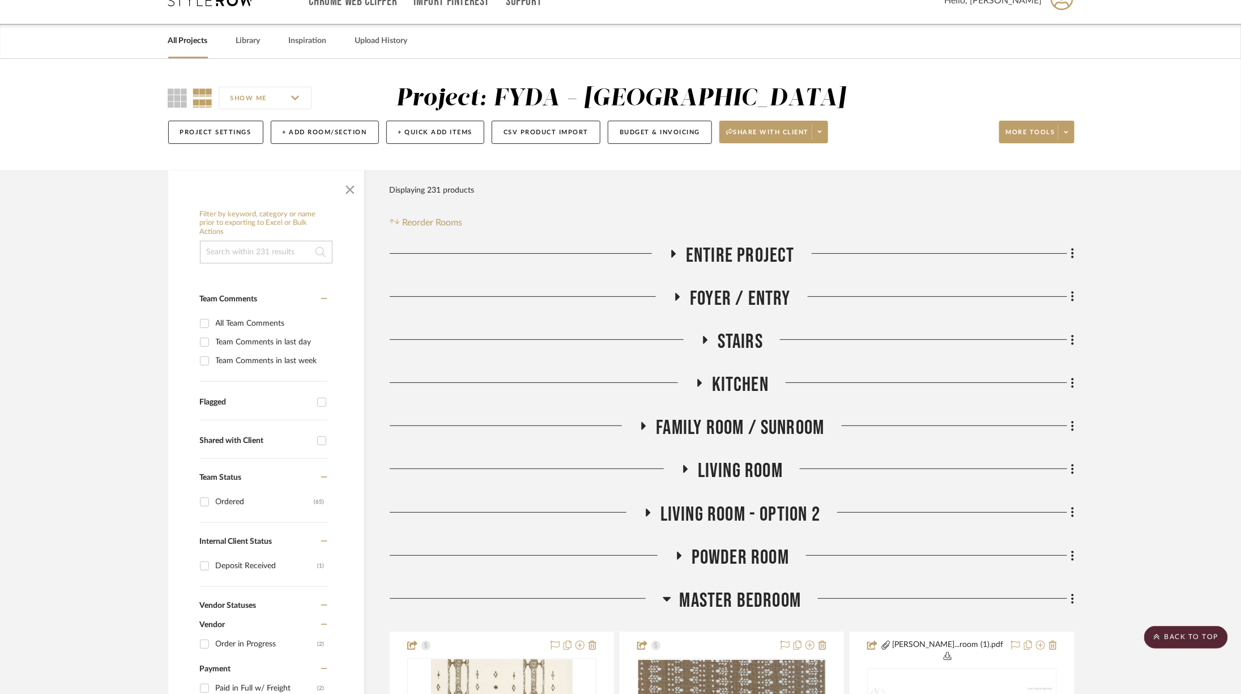
scroll to position [0, 0]
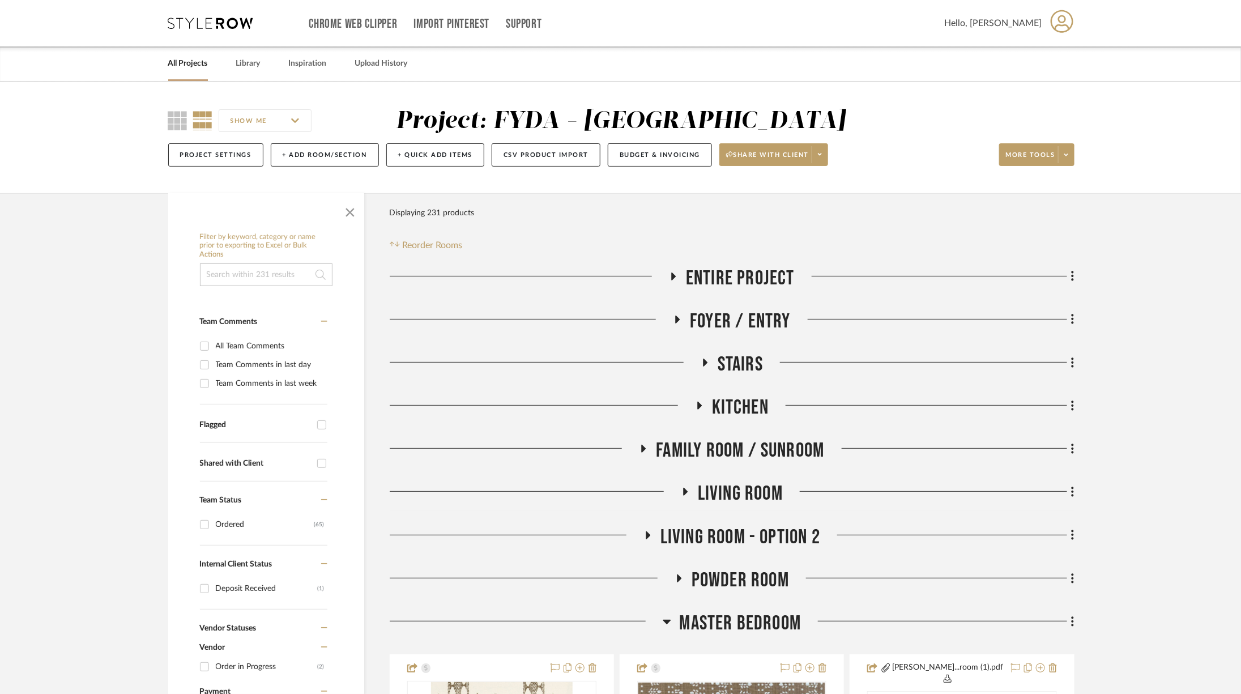
click at [722, 408] on span "Kitchen" at bounding box center [740, 407] width 57 height 24
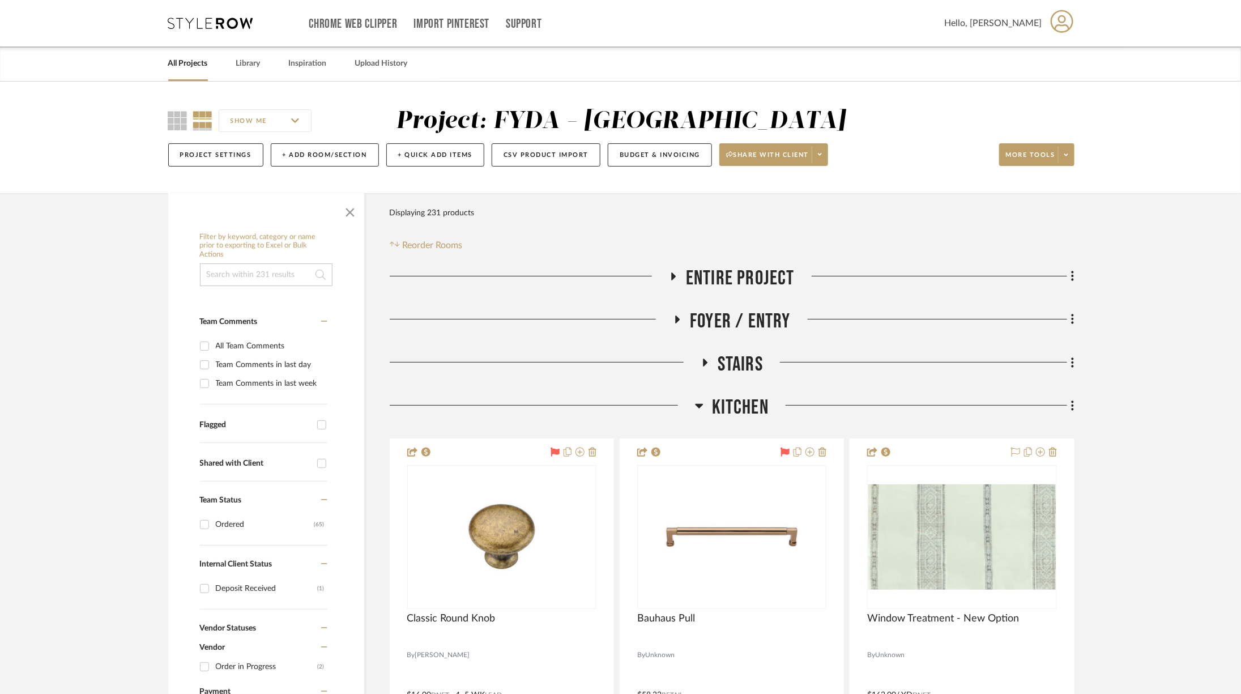
click at [740, 411] on span "Kitchen" at bounding box center [740, 407] width 57 height 24
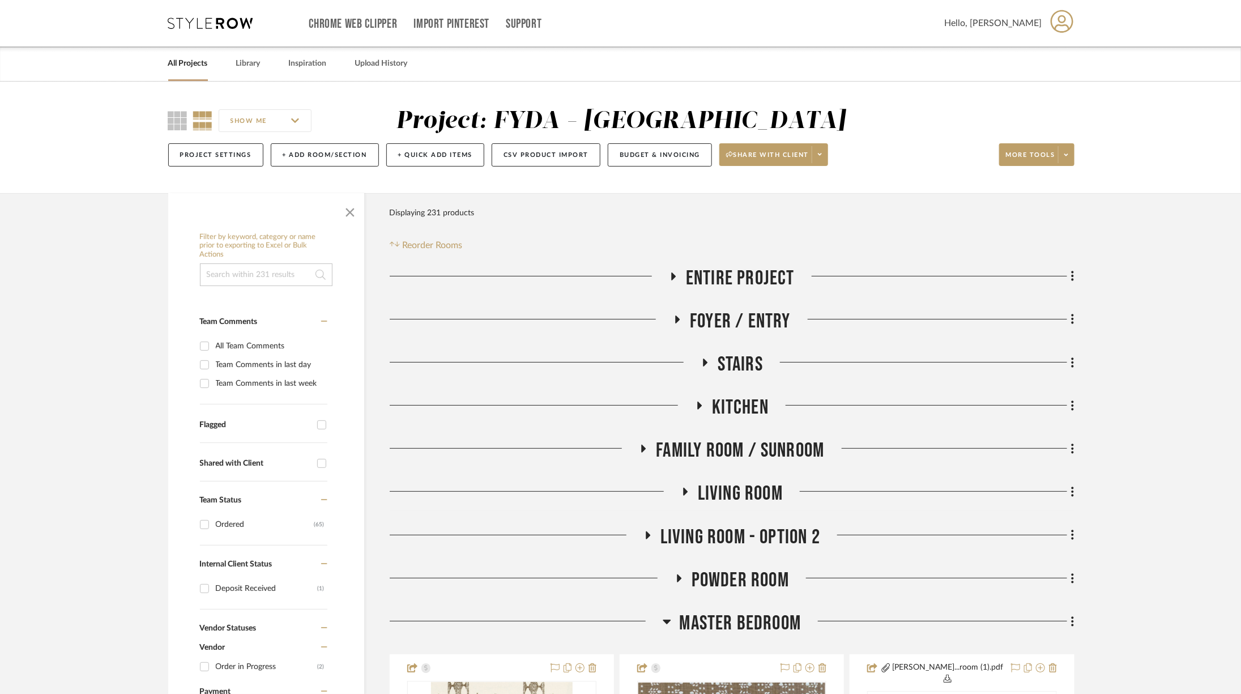
click at [767, 490] on span "Living Room" at bounding box center [740, 493] width 85 height 24
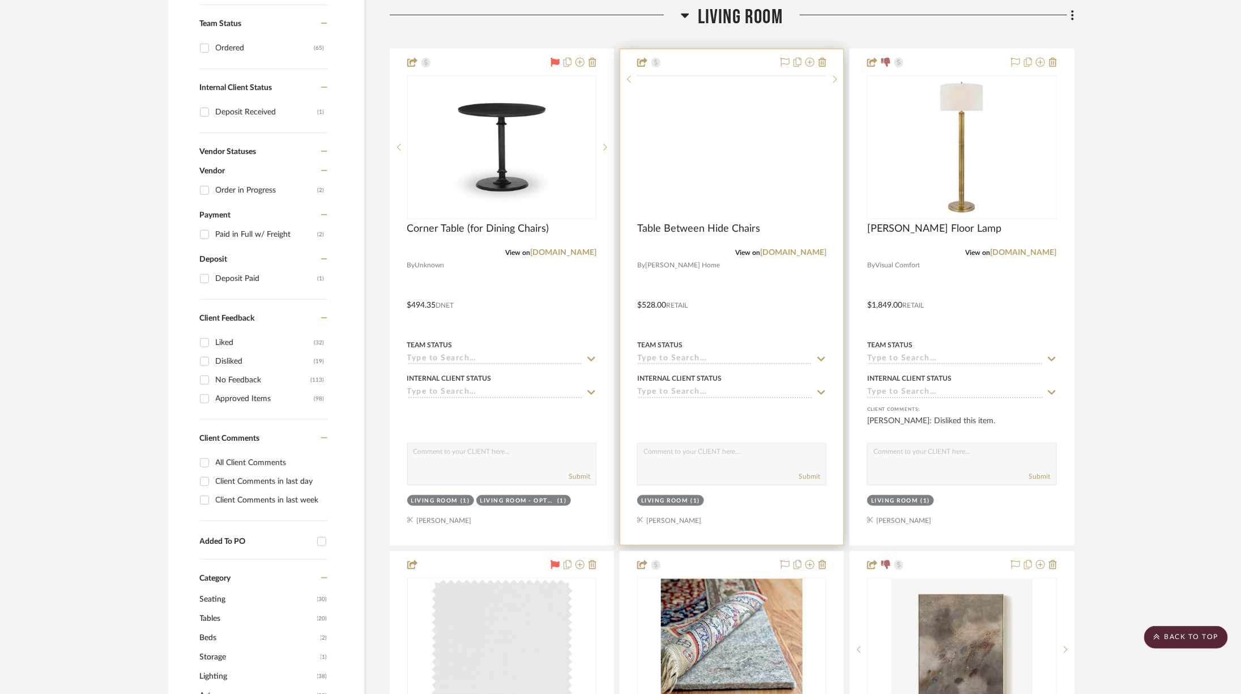
scroll to position [372, 0]
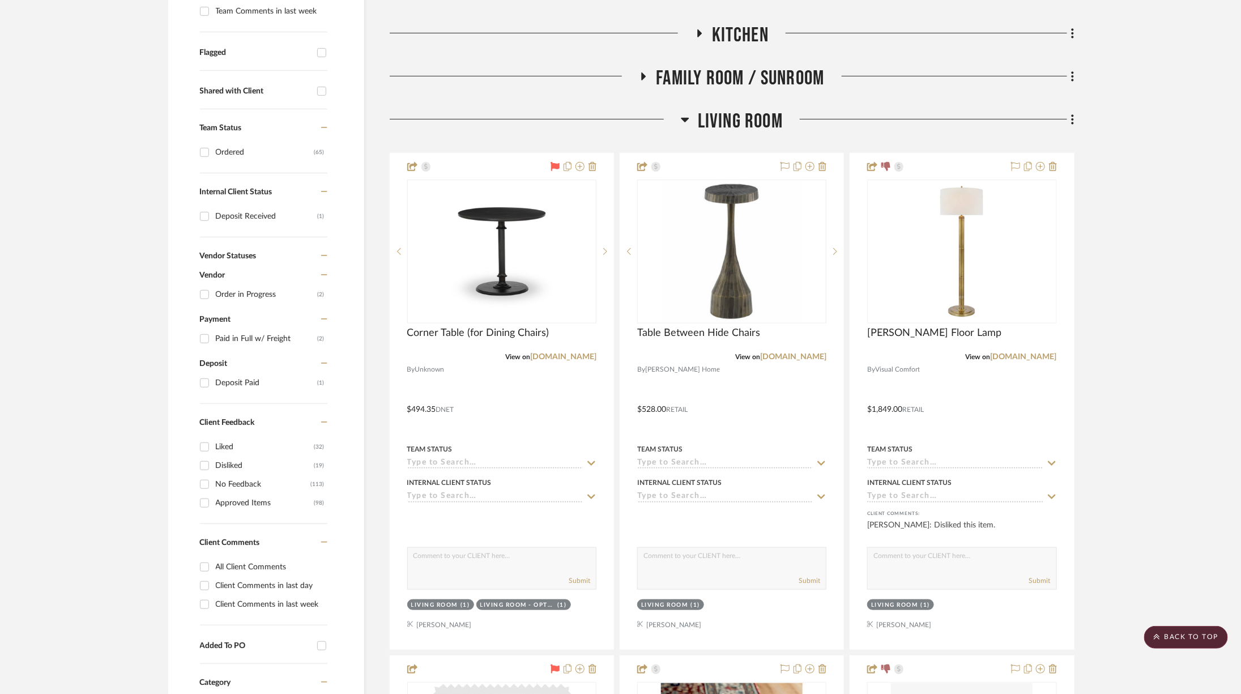
click at [715, 111] on span "Living Room" at bounding box center [740, 121] width 85 height 24
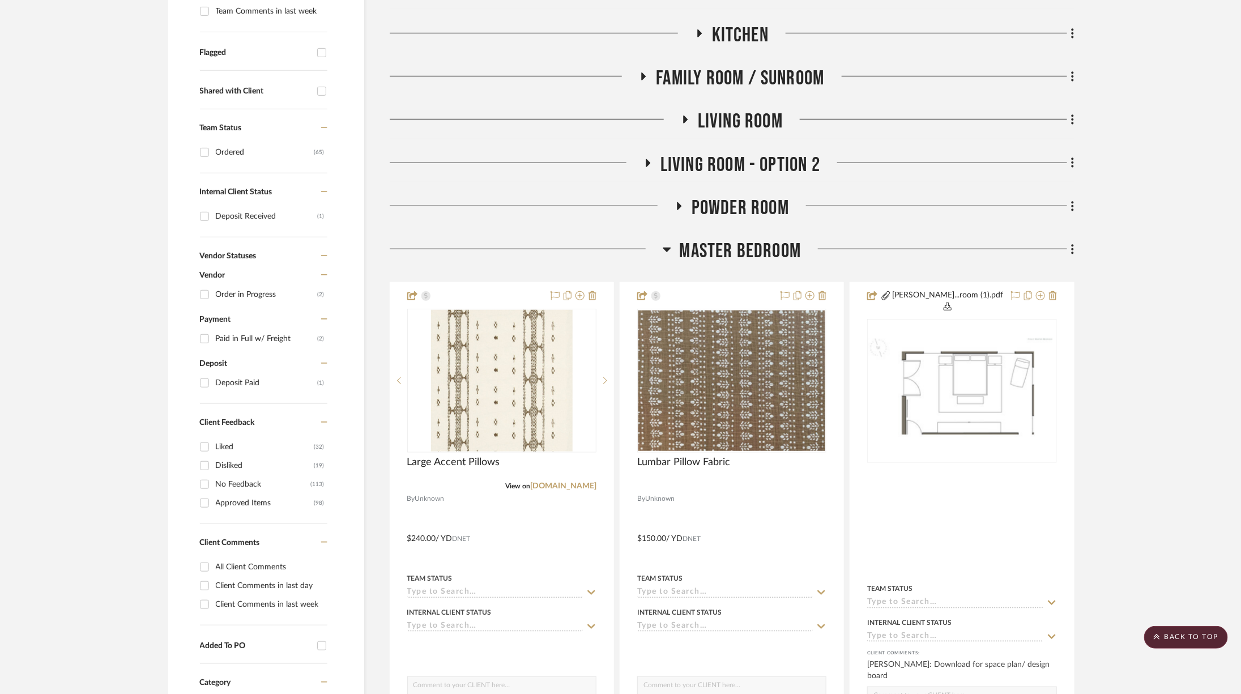
click at [733, 161] on span "Living Room - Option 2" at bounding box center [740, 165] width 160 height 24
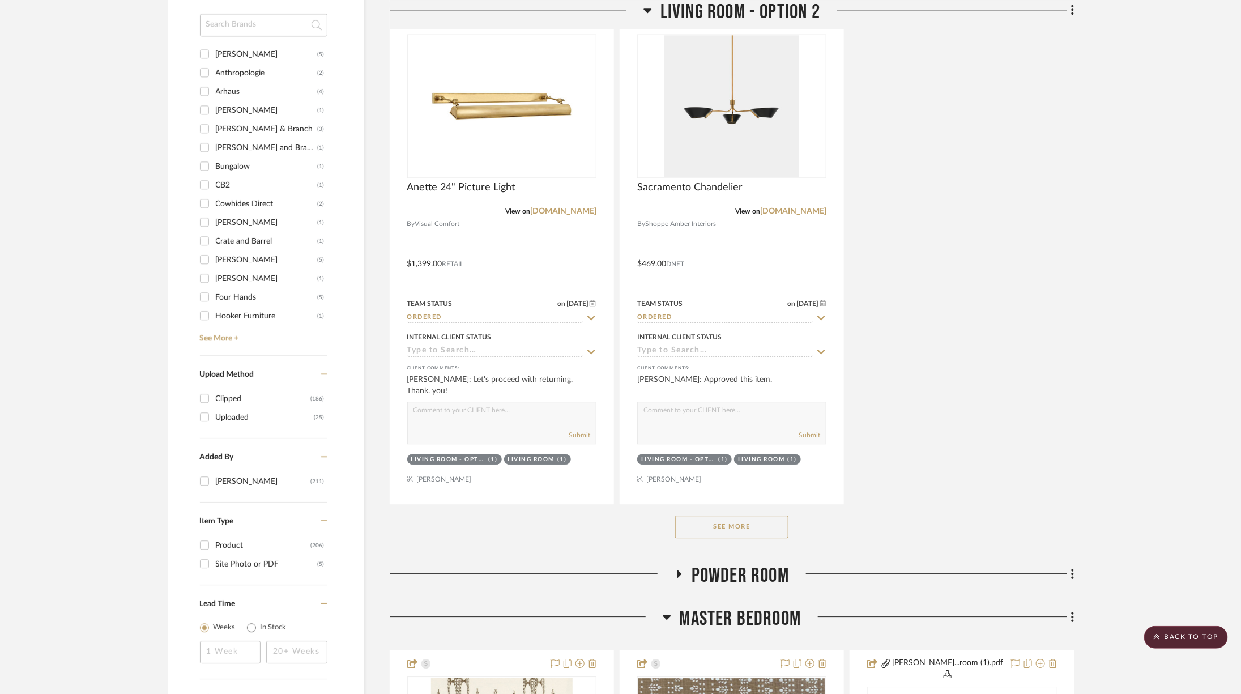
scroll to position [1733, 0]
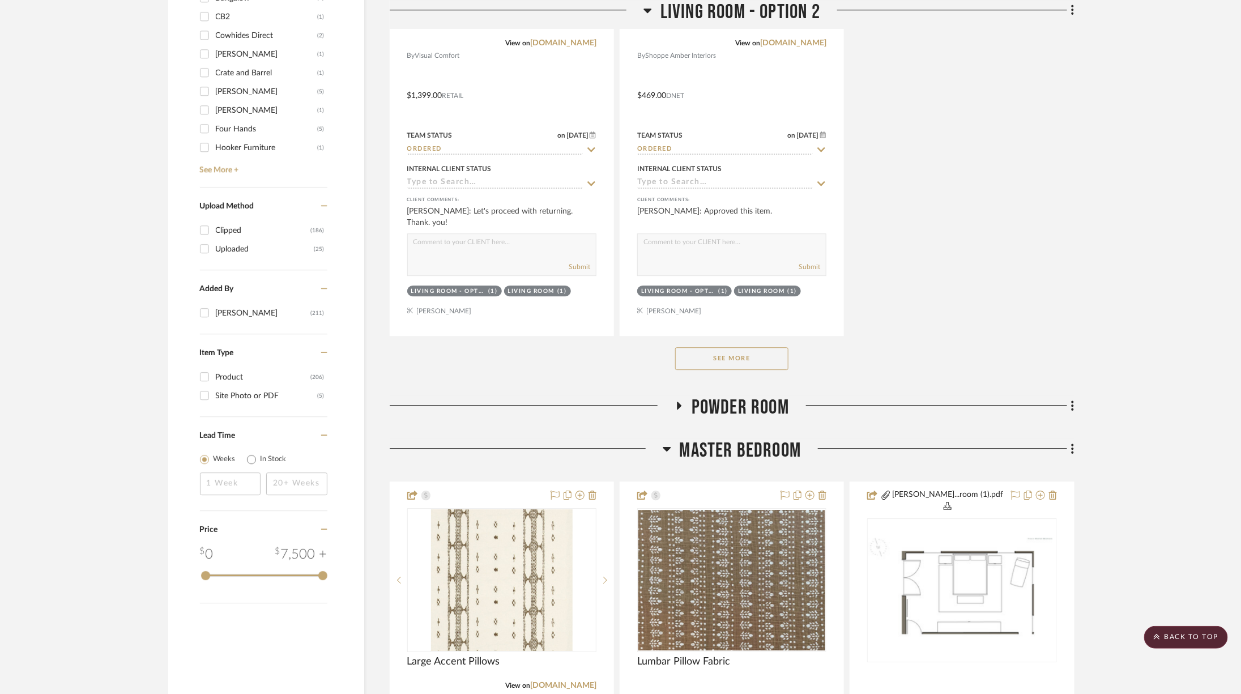
click at [762, 365] on div "See More" at bounding box center [732, 358] width 685 height 45
click at [766, 359] on button "See More" at bounding box center [731, 358] width 113 height 23
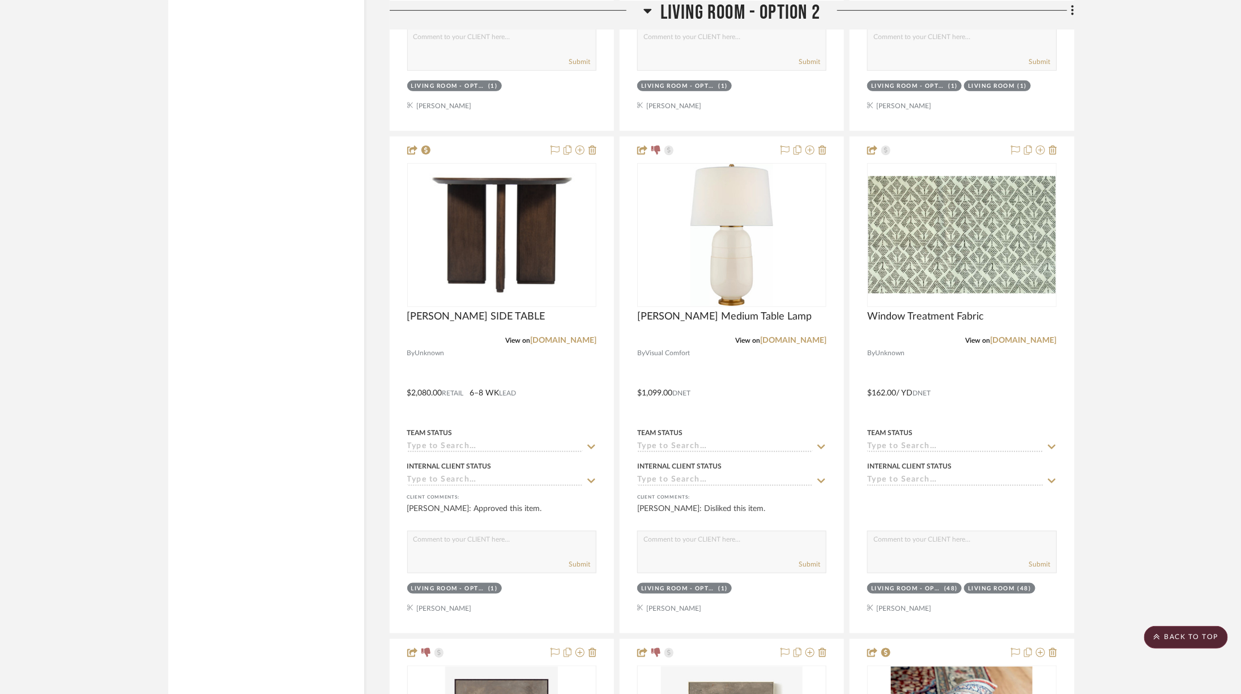
scroll to position [2972, 0]
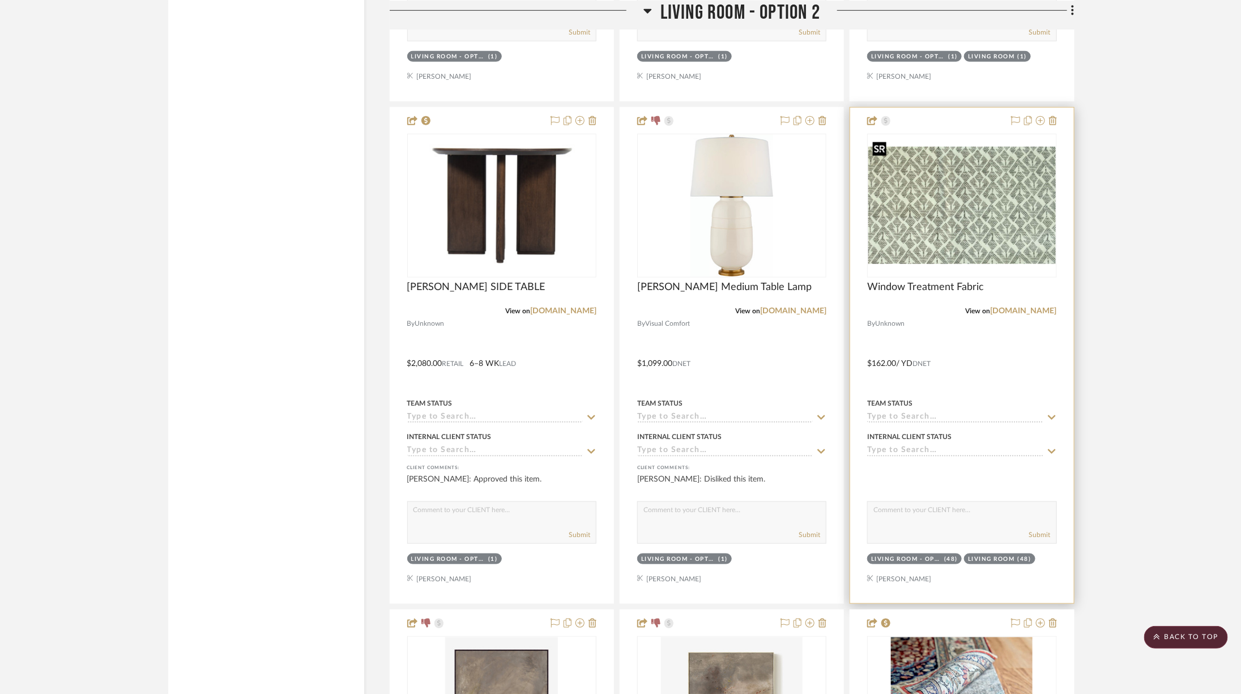
click at [975, 212] on img "0" at bounding box center [961, 205] width 187 height 117
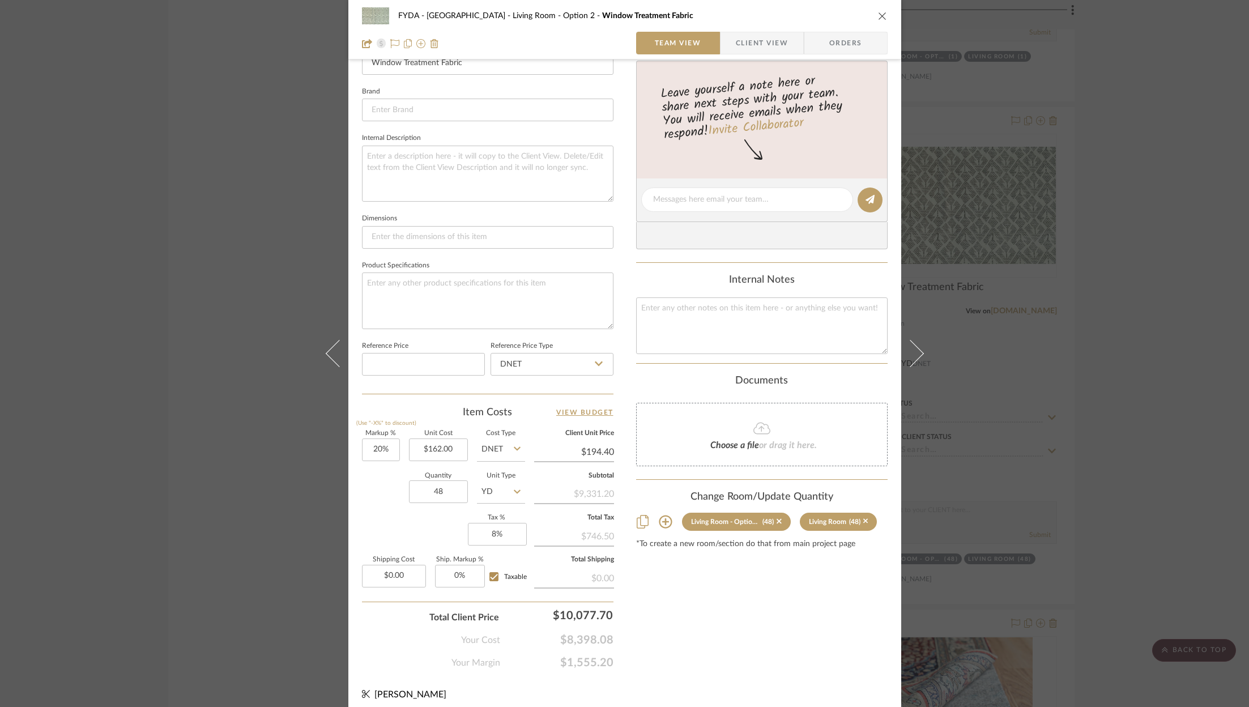
scroll to position [344, 0]
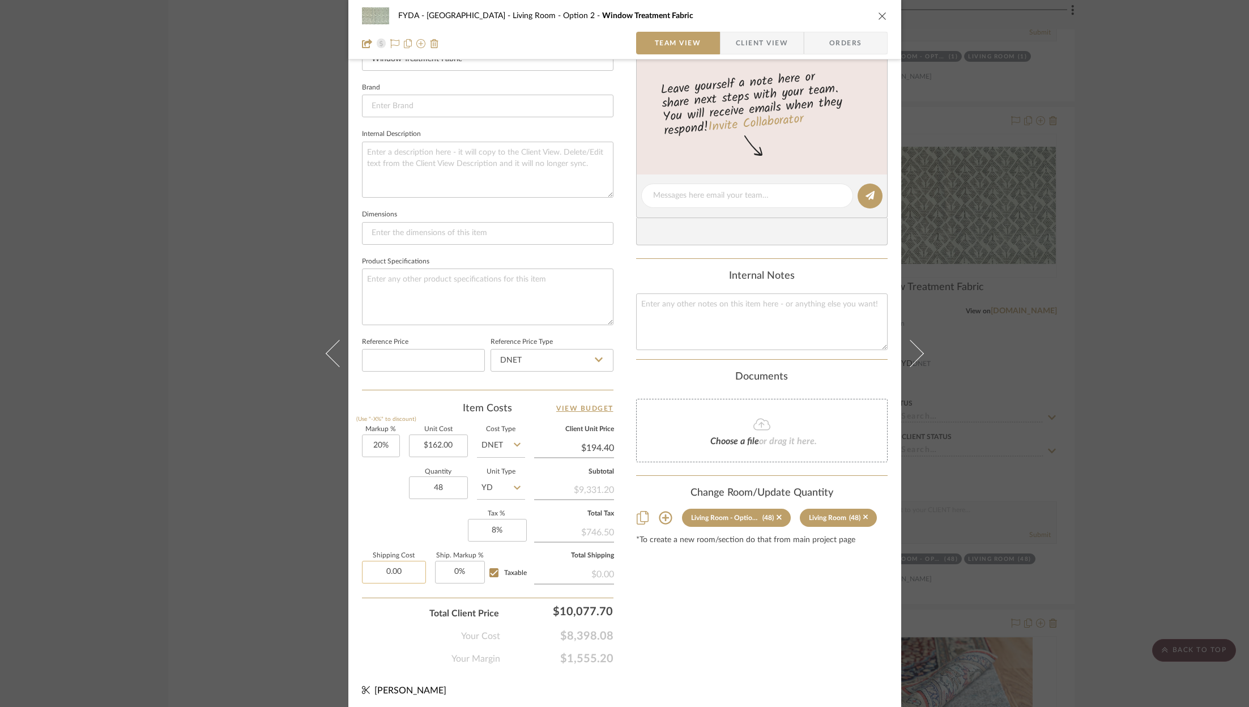
click at [391, 570] on input "0.00" at bounding box center [394, 572] width 64 height 23
type input "$170.00"
click at [719, 635] on div "Content here copies to Client View - confirm visibility there. Show in Client D…" at bounding box center [761, 199] width 251 height 932
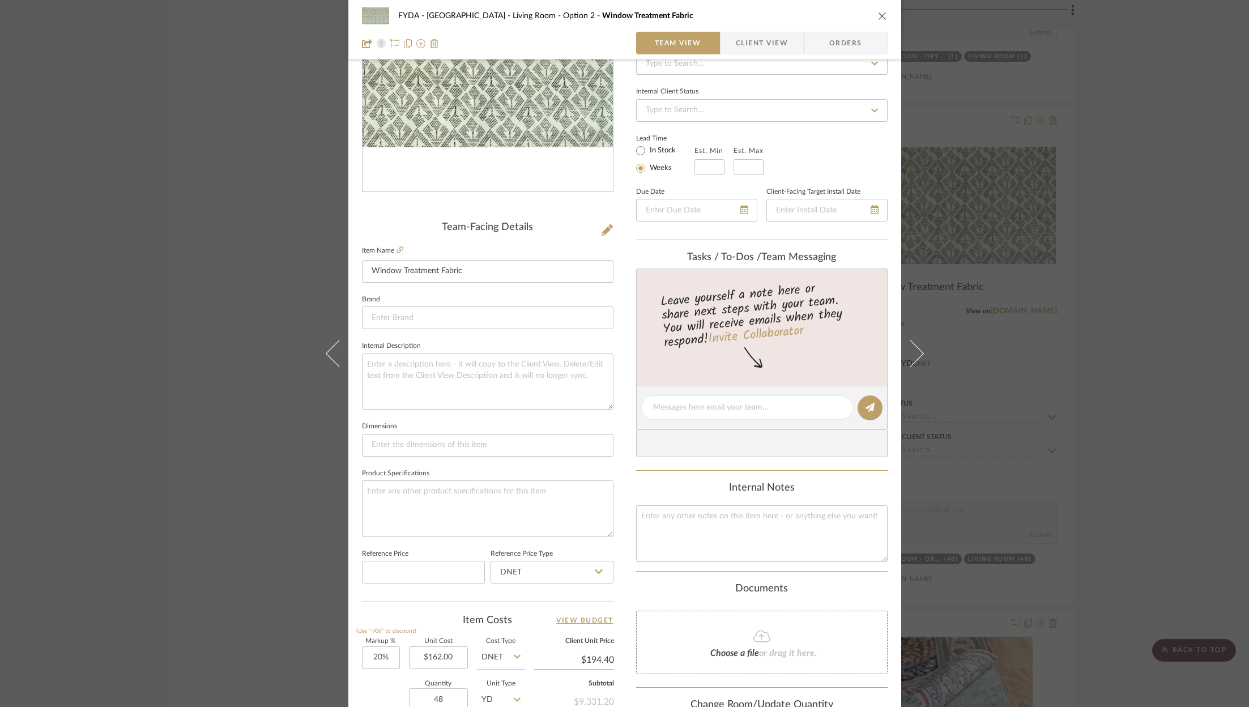
scroll to position [0, 0]
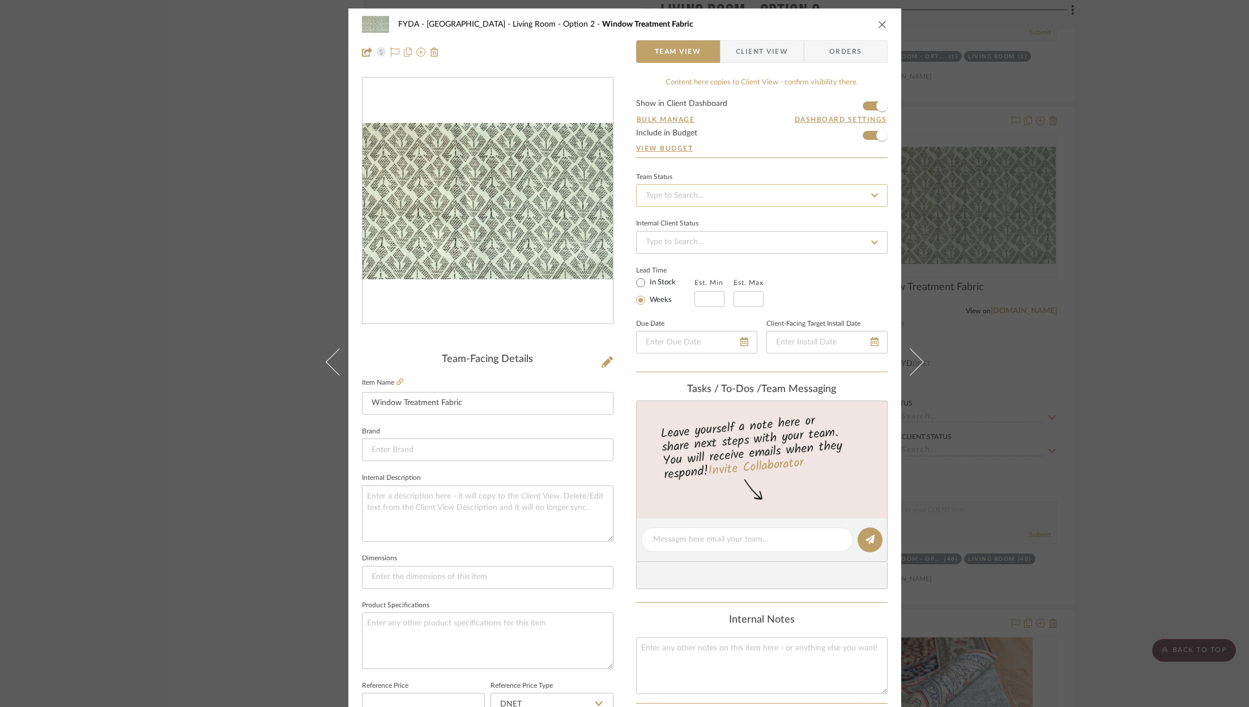
click at [757, 199] on input at bounding box center [761, 195] width 251 height 23
click at [743, 252] on div "Ordered" at bounding box center [758, 253] width 250 height 29
type input "9/9/2025"
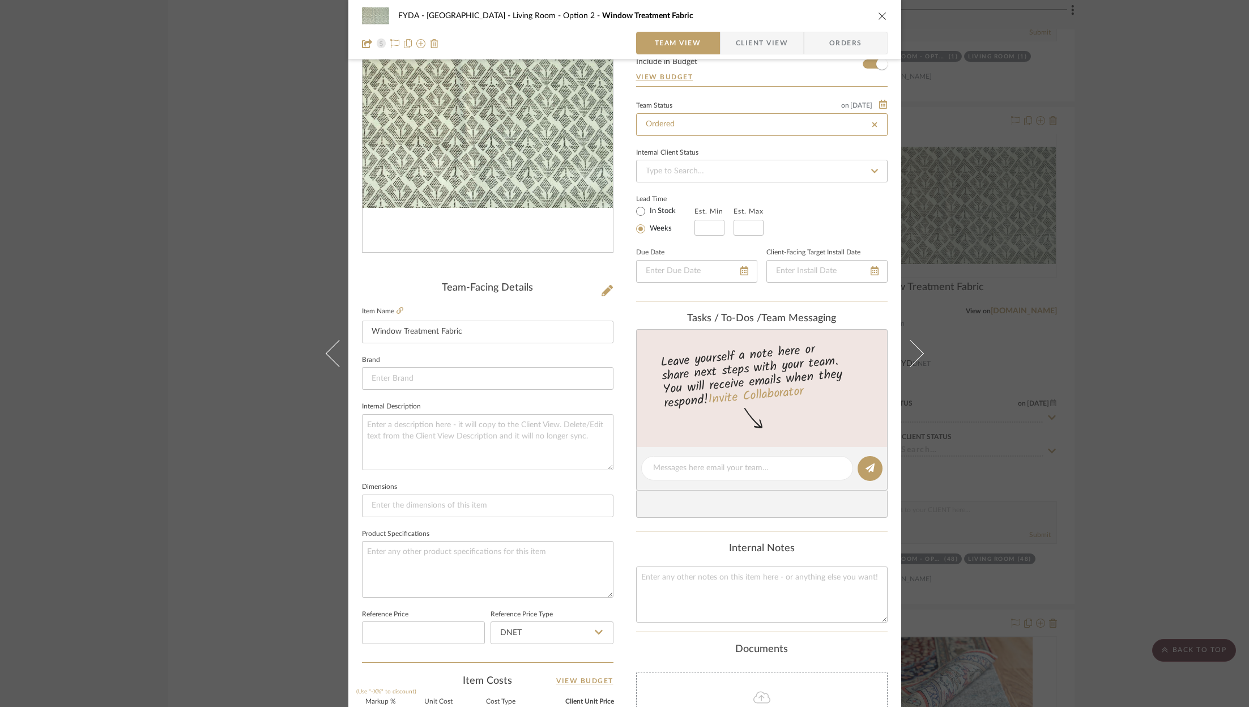
scroll to position [344, 0]
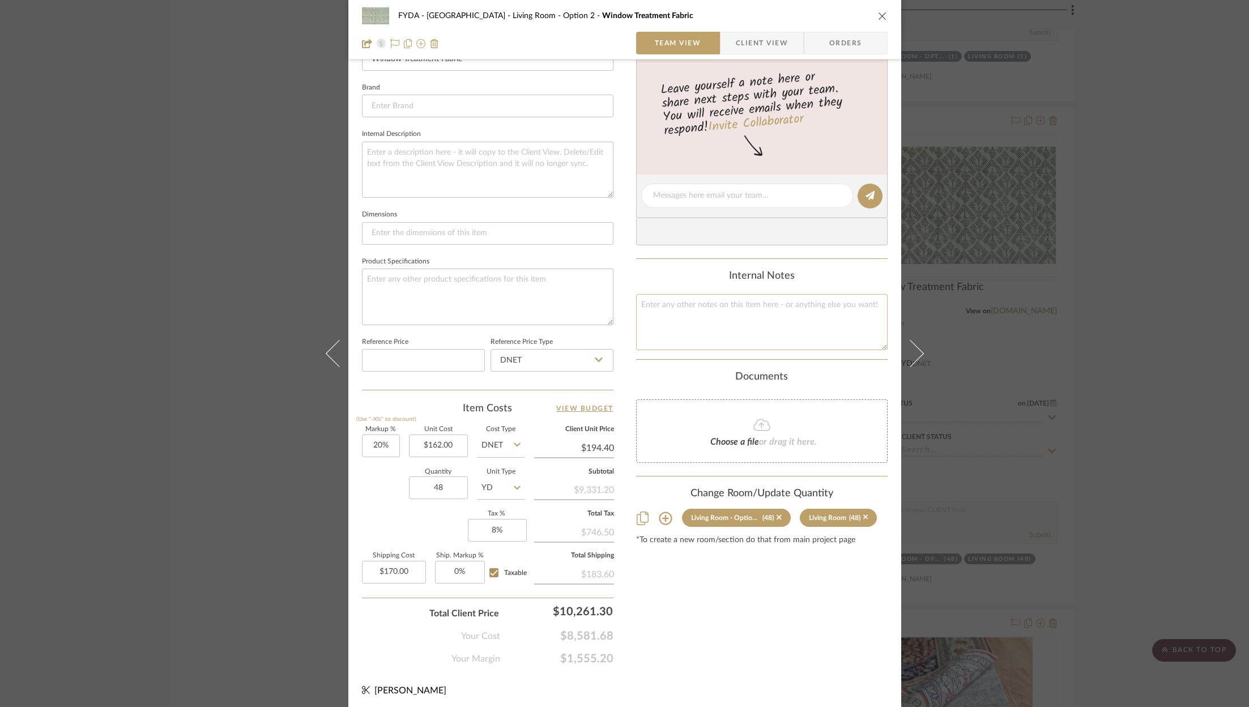
click at [718, 313] on textarea at bounding box center [761, 322] width 251 height 56
click at [763, 426] on icon at bounding box center [761, 425] width 17 height 14
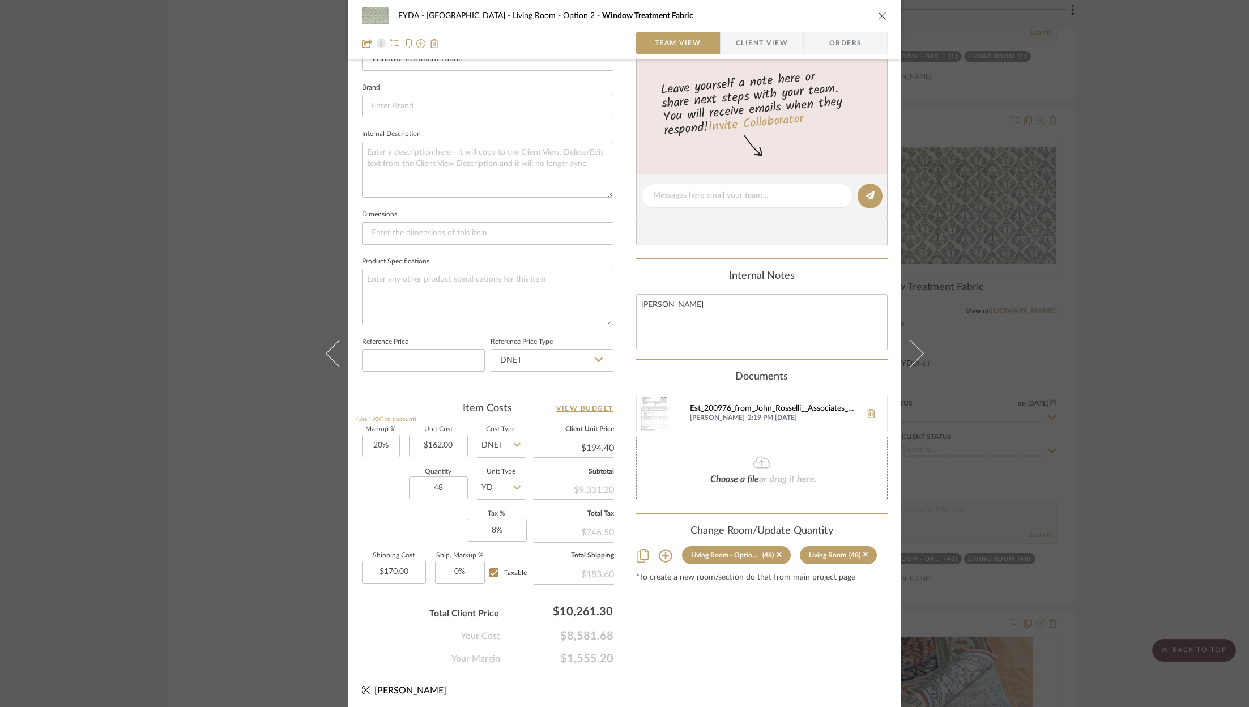
click at [730, 405] on div "Est_200976_from_John_Rosselli__Associates_Ltd._23392.pdf" at bounding box center [772, 408] width 165 height 9
drag, startPoint x: 876, startPoint y: 407, endPoint x: 868, endPoint y: 408, distance: 8.7
click at [868, 408] on button at bounding box center [871, 413] width 32 height 27
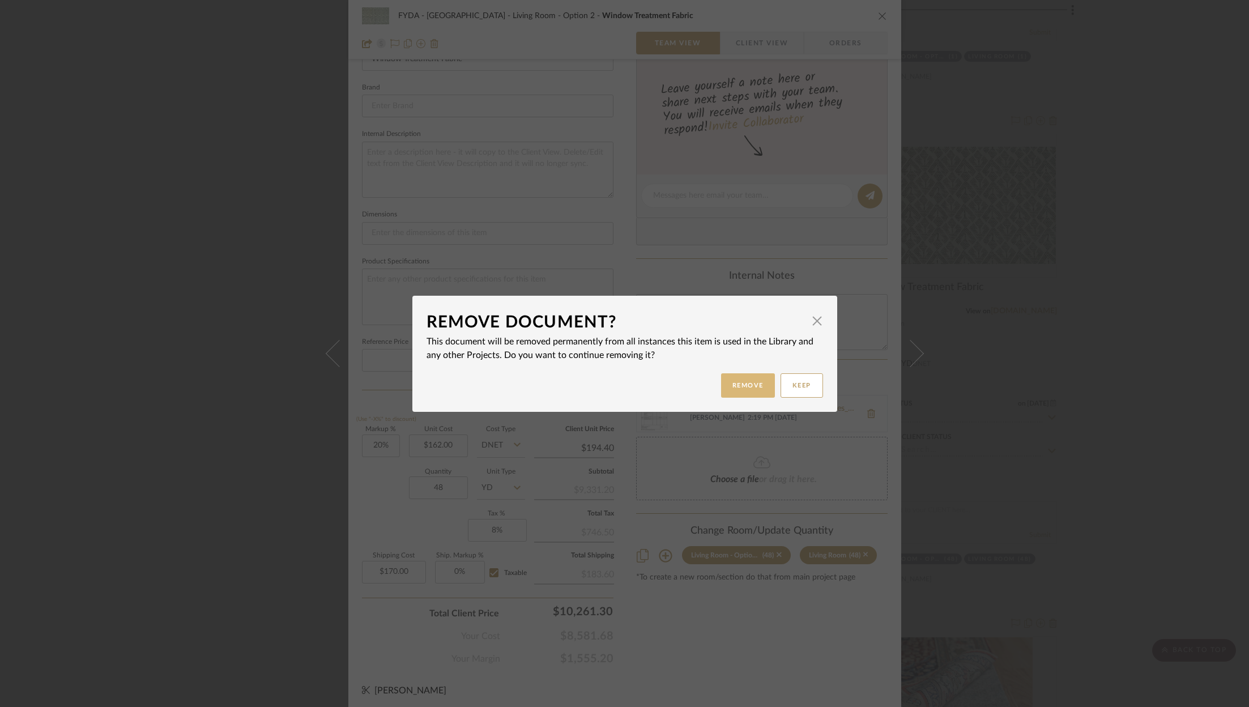
click at [746, 394] on button "Remove" at bounding box center [748, 385] width 54 height 24
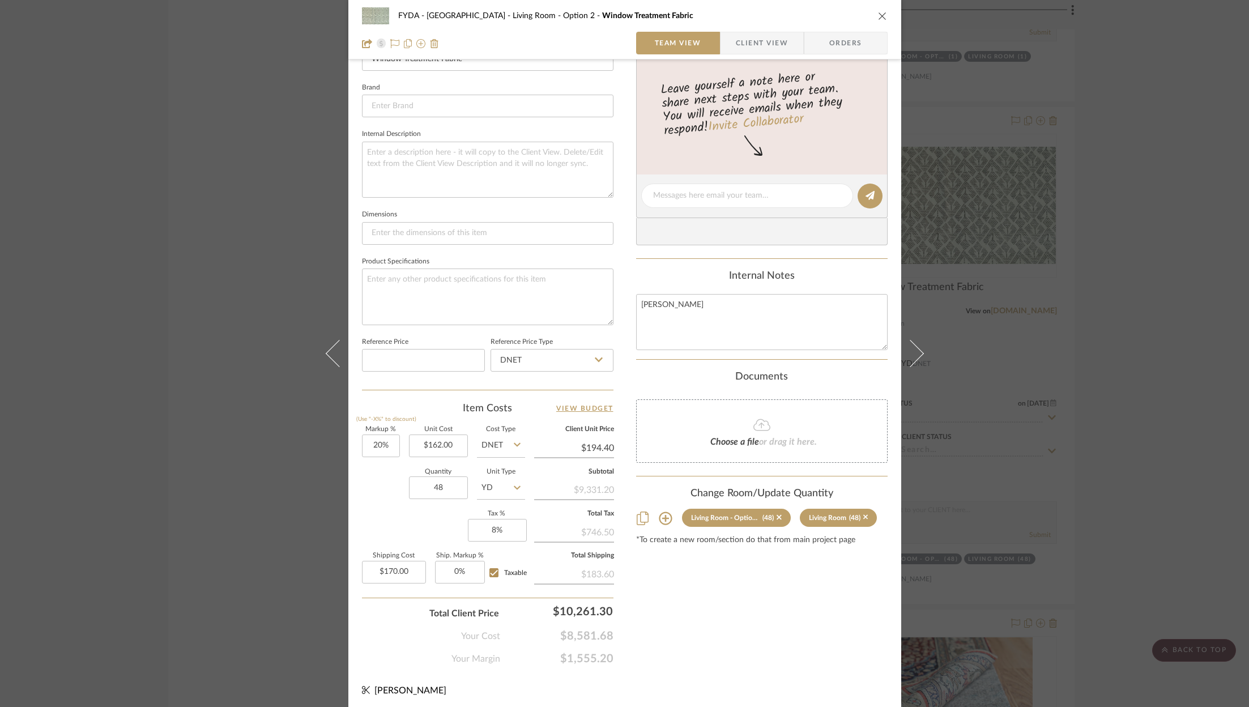
click at [758, 427] on icon at bounding box center [761, 424] width 17 height 12
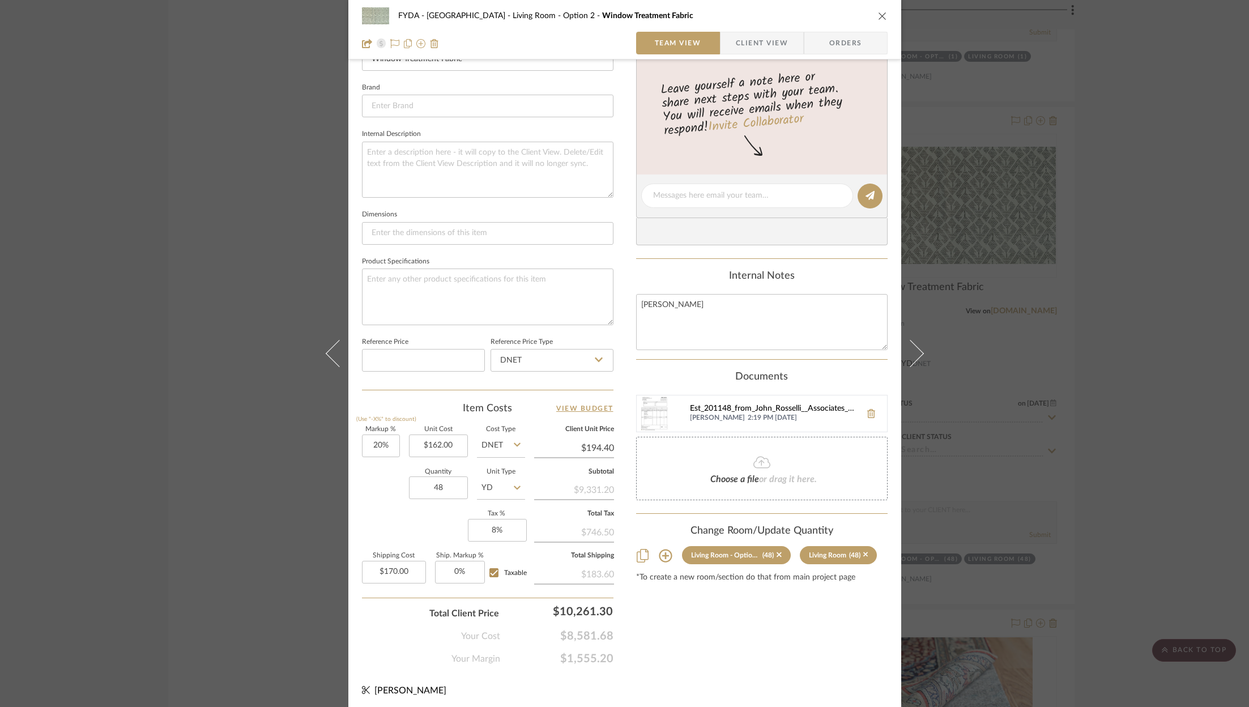
click at [736, 405] on div "Est_201148_from_John_Rosselli__Associates_Ltd._15048.pdf" at bounding box center [772, 408] width 165 height 9
click at [741, 665] on div "FYDA - 655 City Park Living Room - Option 2 Window Treatment Fabric Team View C…" at bounding box center [624, 188] width 553 height 1046
click at [386, 446] on input "20" at bounding box center [381, 445] width 38 height 23
click at [692, 635] on div "Content here copies to Client View - confirm visibility there. Show in Client D…" at bounding box center [761, 199] width 251 height 932
click at [733, 404] on div "Est_201148_from_John_Rosselli__Associates_Ltd._15048.pdf" at bounding box center [772, 408] width 165 height 9
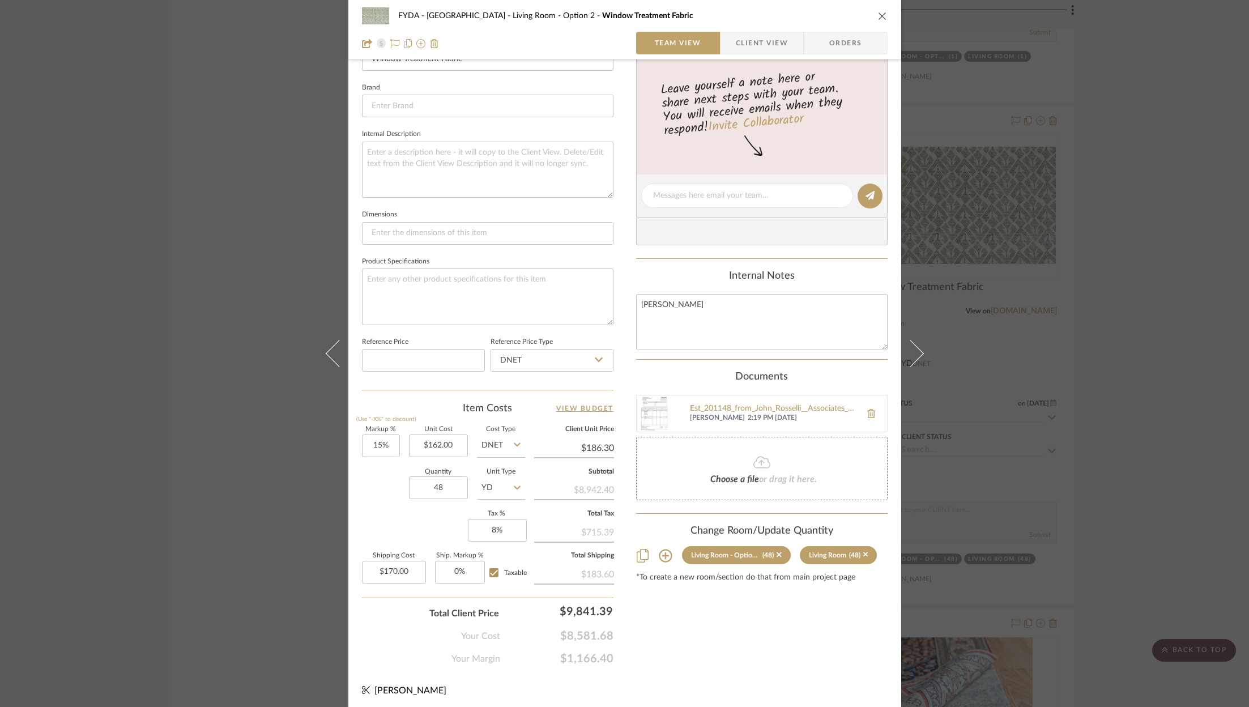
click at [749, 44] on span "Client View" at bounding box center [762, 43] width 52 height 23
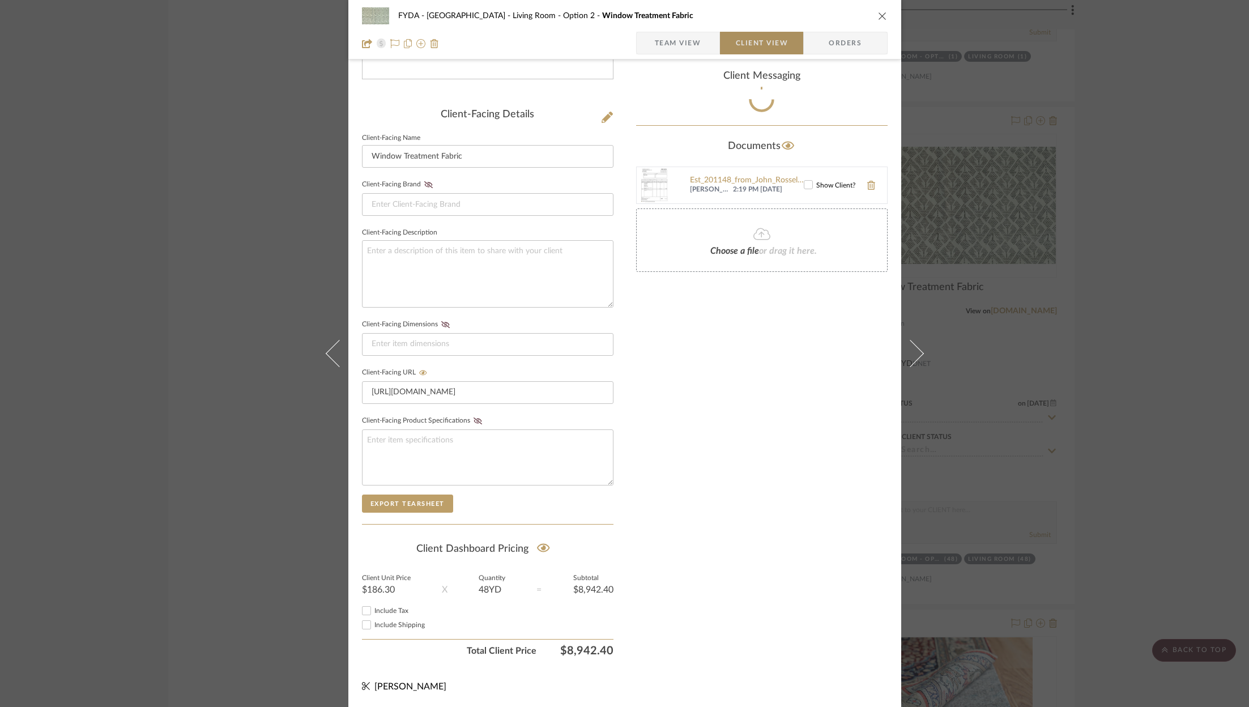
scroll to position [240, 0]
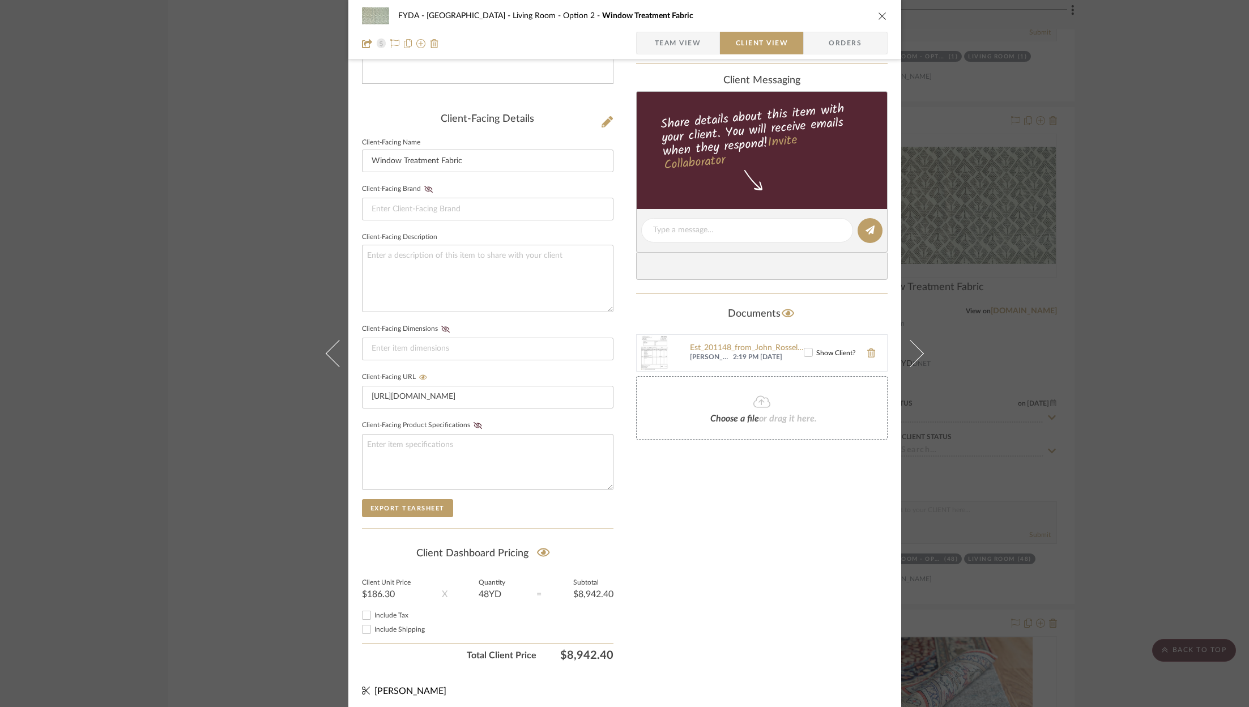
click at [388, 612] on span "Include Tax" at bounding box center [391, 615] width 34 height 7
click at [373, 612] on input "Include Tax" at bounding box center [367, 615] width 14 height 14
click at [385, 626] on span "Include Shipping" at bounding box center [399, 629] width 50 height 7
click at [373, 626] on input "Include Shipping" at bounding box center [367, 629] width 14 height 14
click at [697, 605] on div "Only content on this tab can share to Dashboard. Click eyeball icon to show or …" at bounding box center [761, 251] width 251 height 829
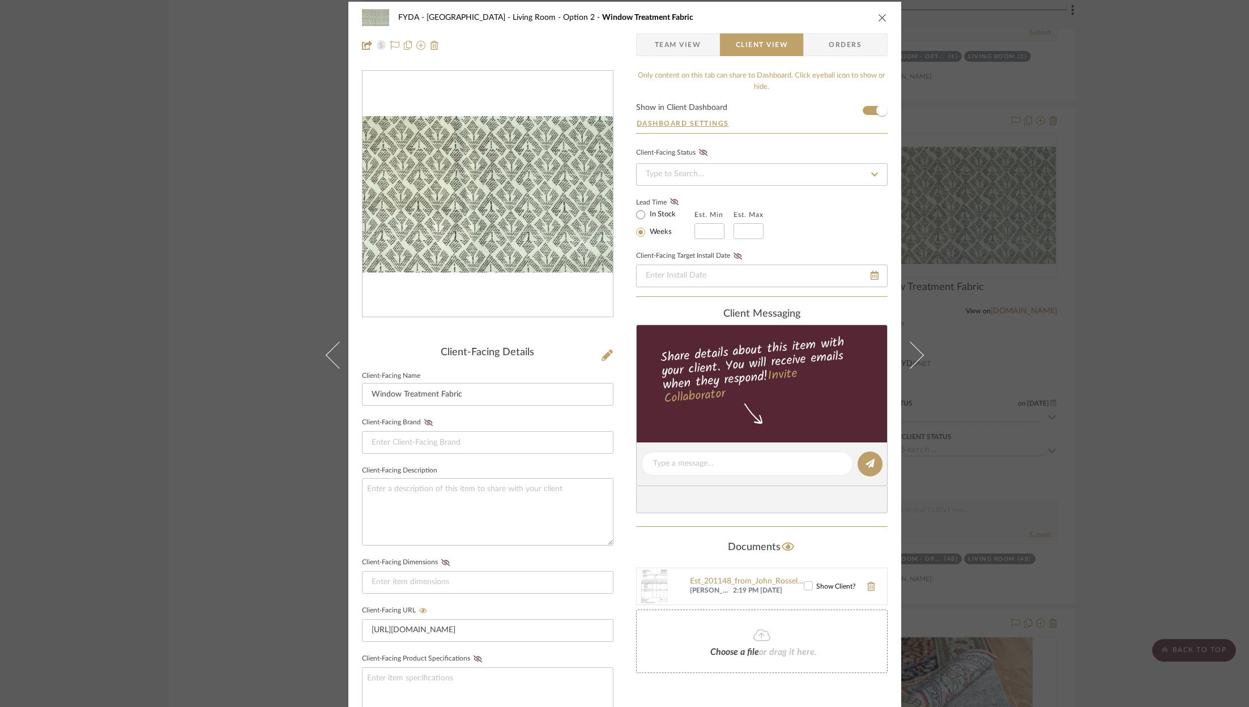
scroll to position [0, 0]
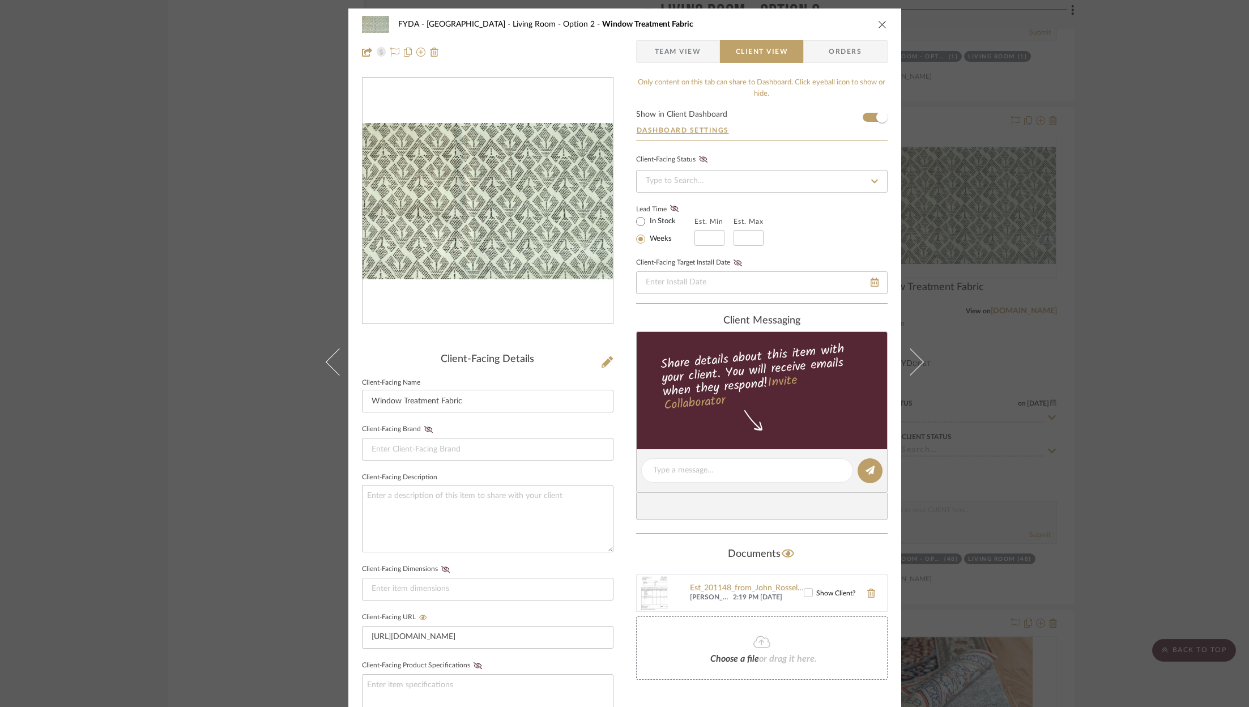
click at [689, 53] on span "Team View" at bounding box center [678, 51] width 46 height 23
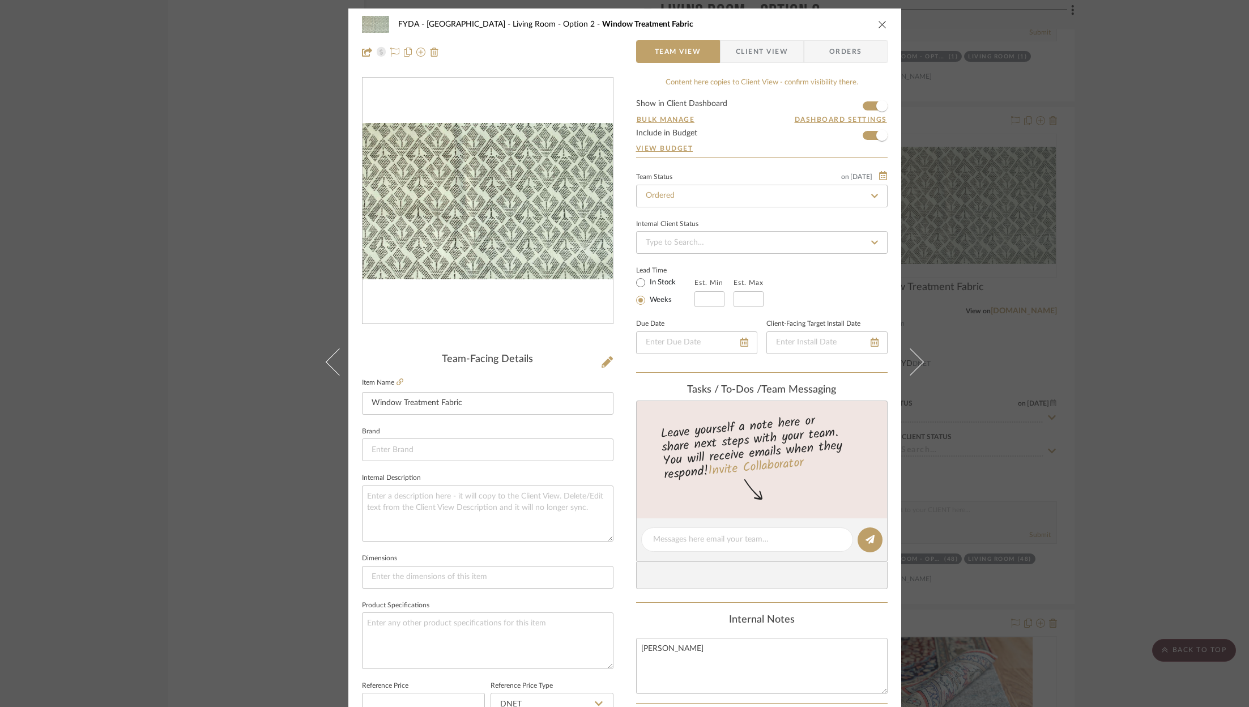
click at [746, 55] on span "Client View" at bounding box center [762, 51] width 52 height 23
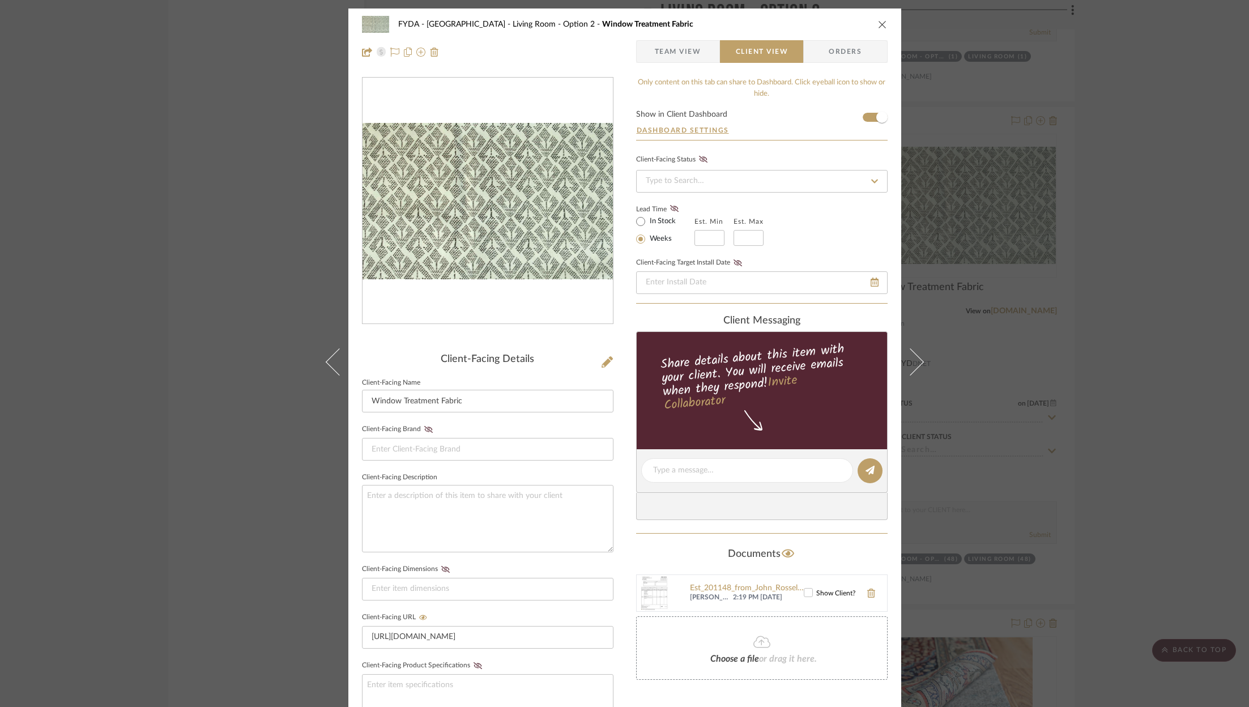
click at [878, 25] on icon "close" at bounding box center [882, 24] width 9 height 9
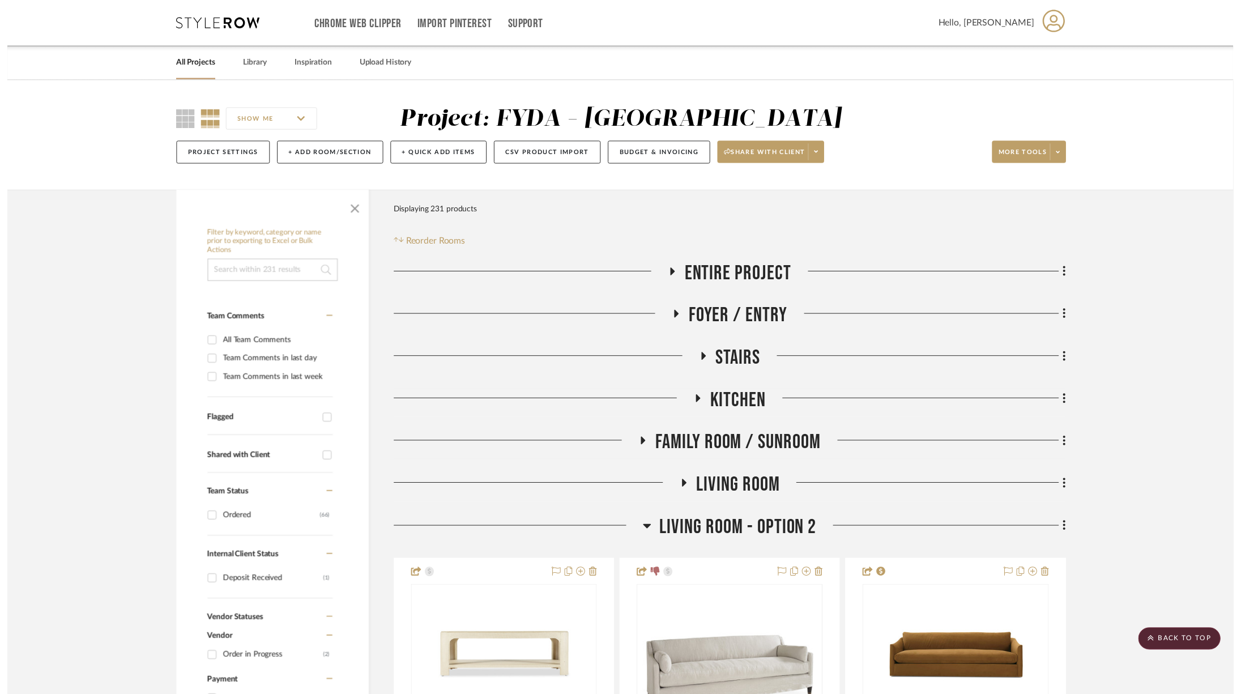
scroll to position [2972, 0]
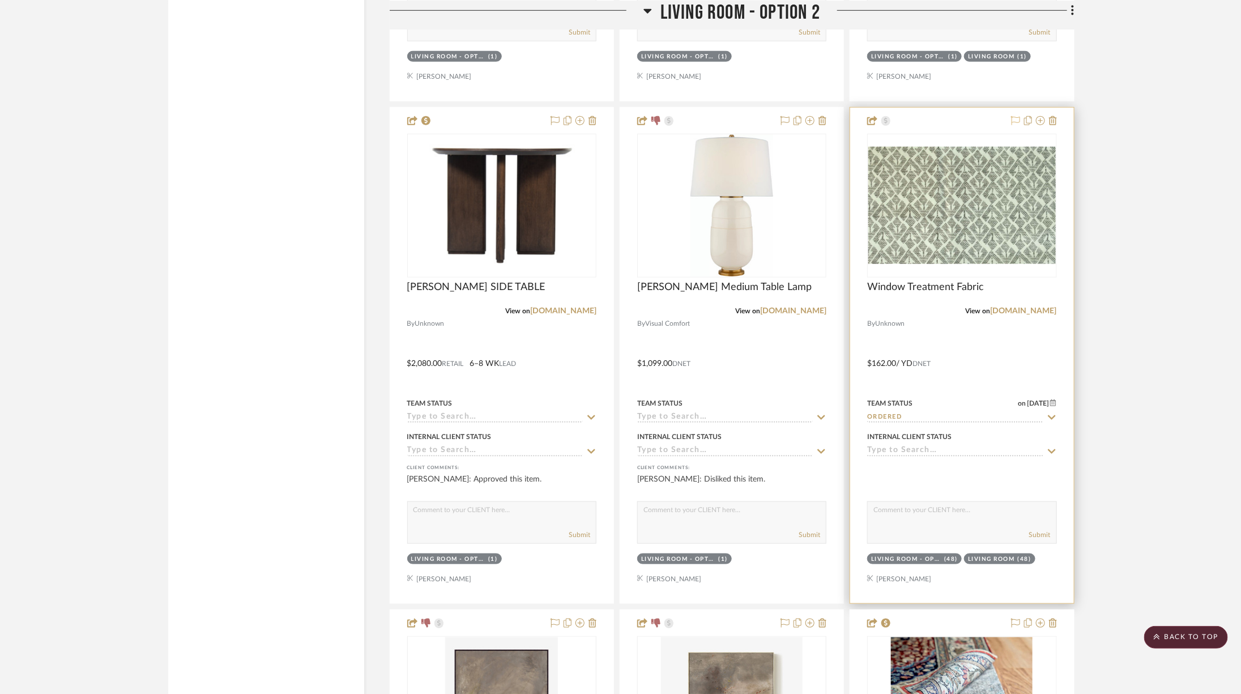
click at [1015, 116] on icon at bounding box center [1015, 120] width 9 height 9
click at [768, 20] on span "Living Room - Option 2" at bounding box center [740, 12] width 160 height 24
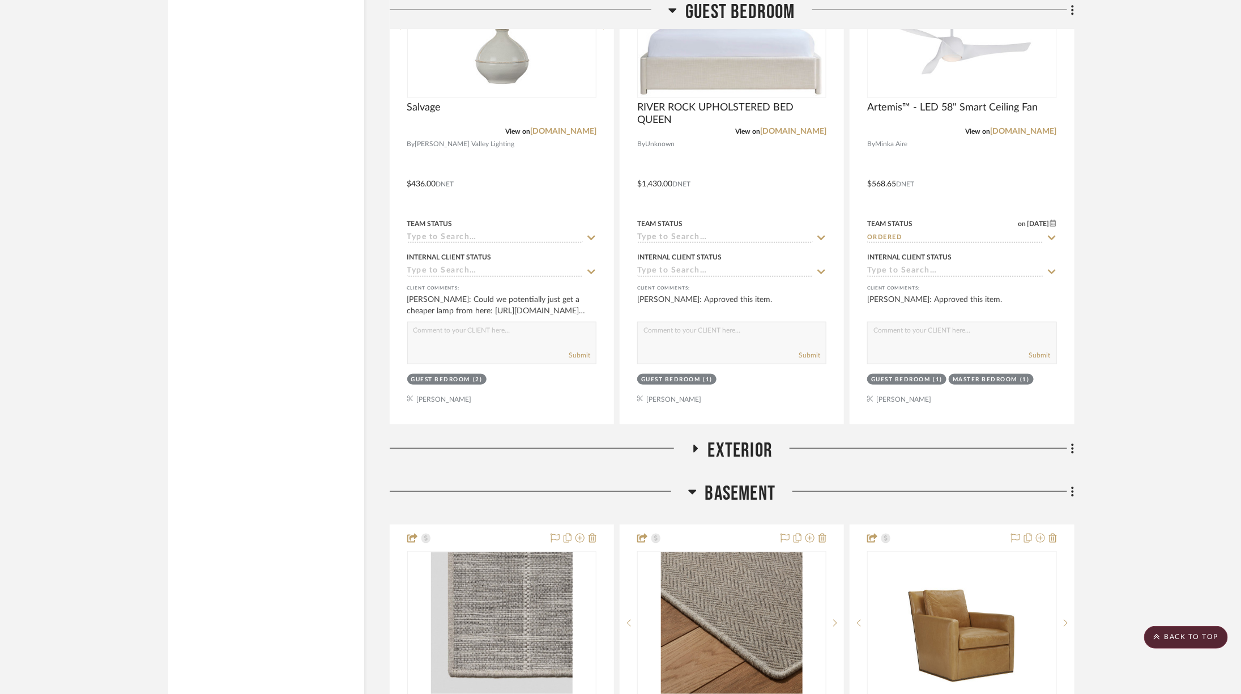
click at [763, 10] on span "Guest Bedroom" at bounding box center [740, 12] width 110 height 24
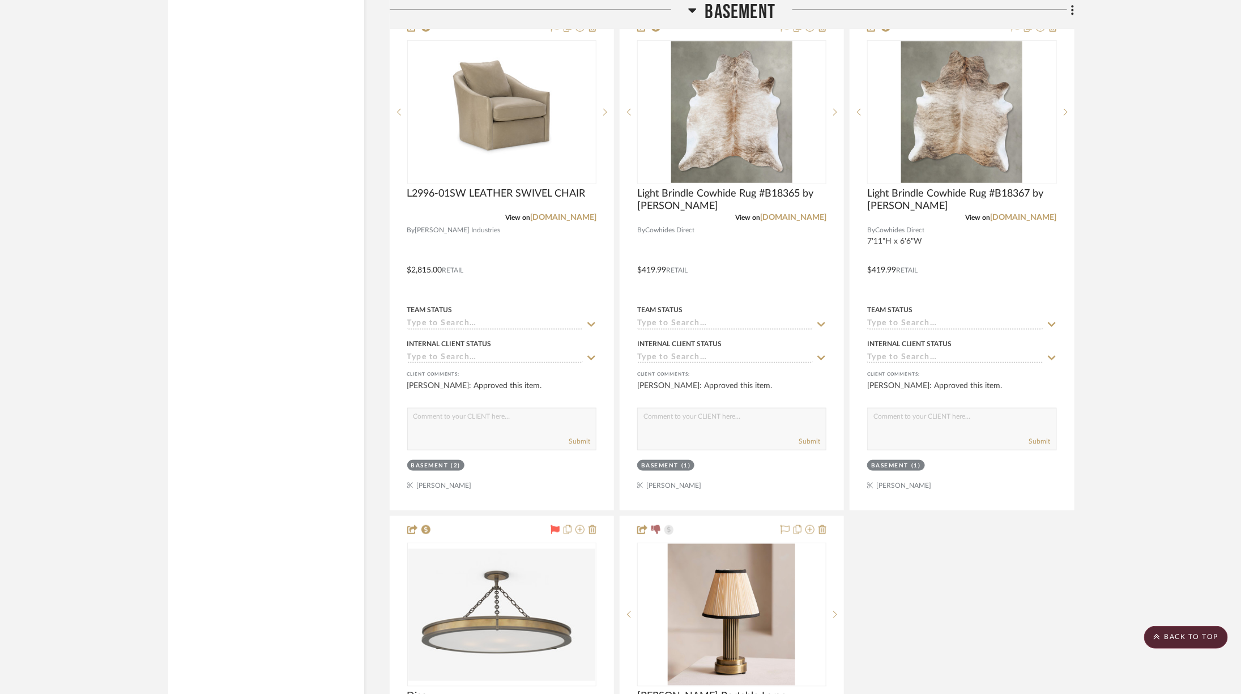
click at [763, 10] on span "Basement" at bounding box center [740, 12] width 71 height 24
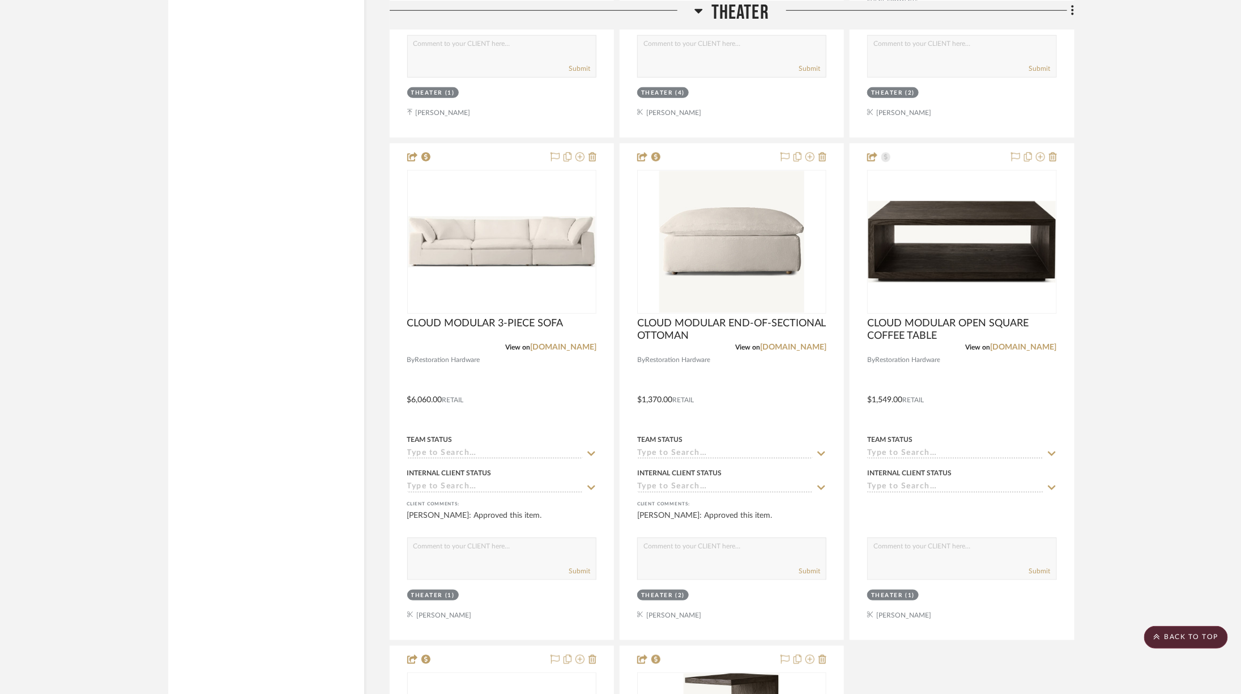
click at [763, 10] on span "Theater" at bounding box center [740, 12] width 58 height 24
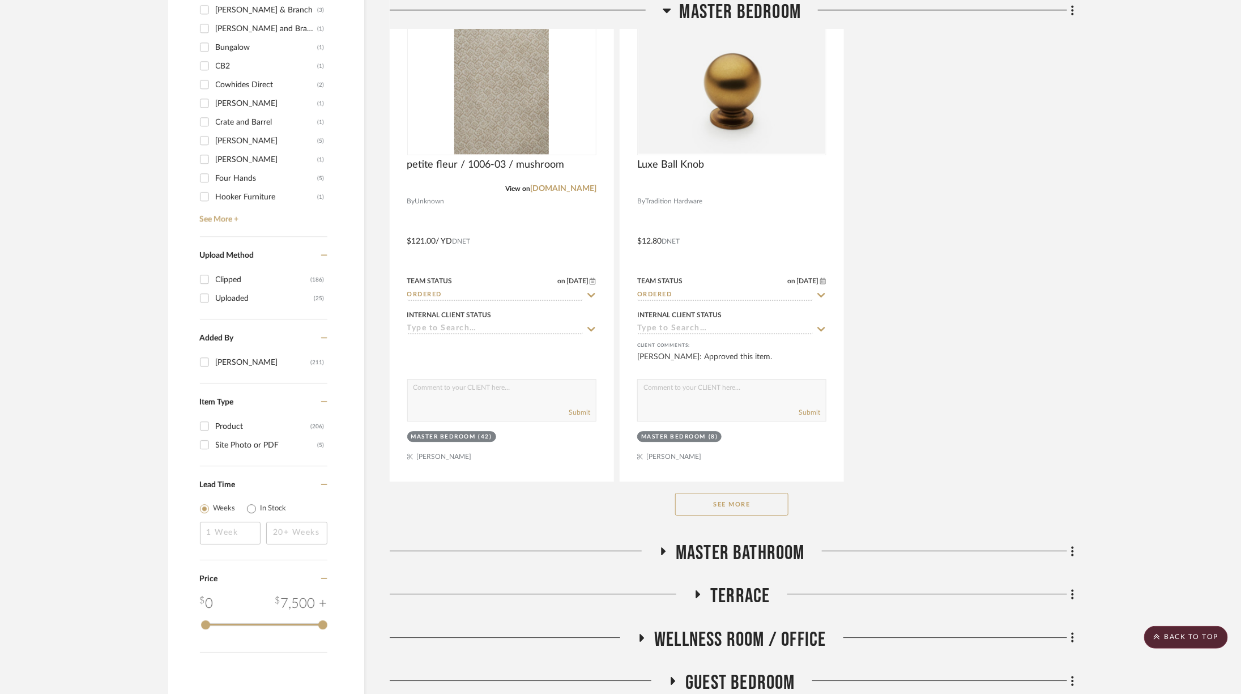
scroll to position [1030, 0]
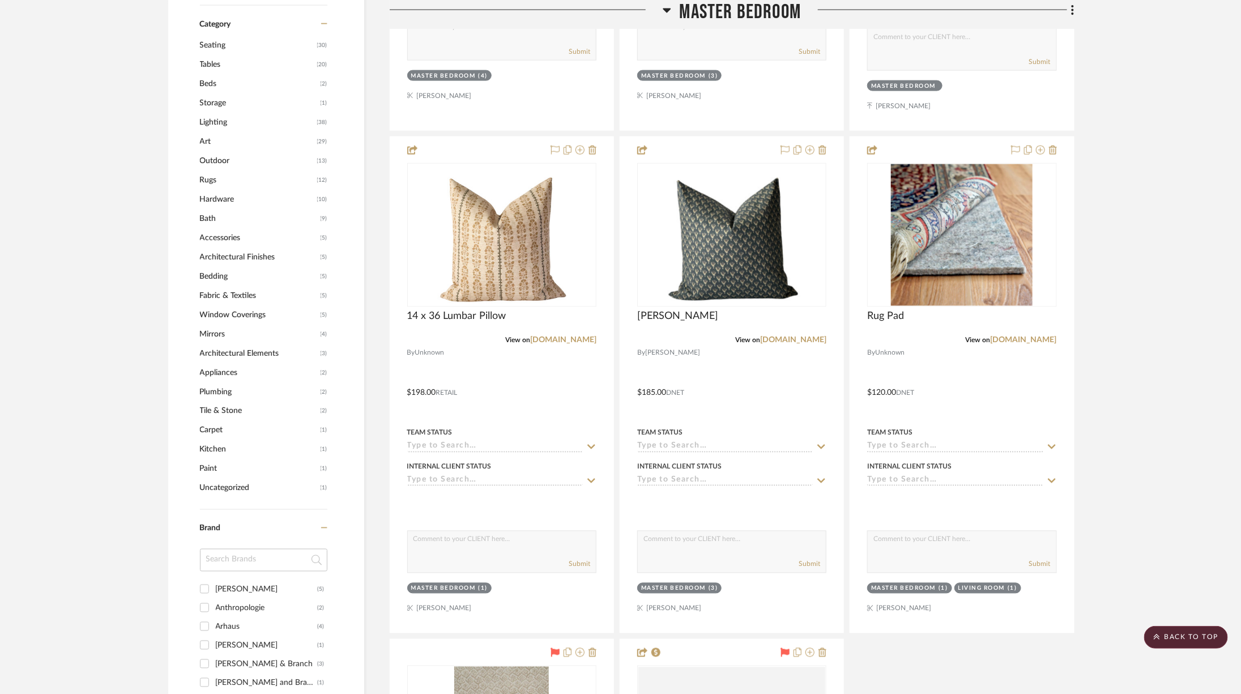
click at [721, 11] on span "Master Bedroom" at bounding box center [741, 12] width 122 height 24
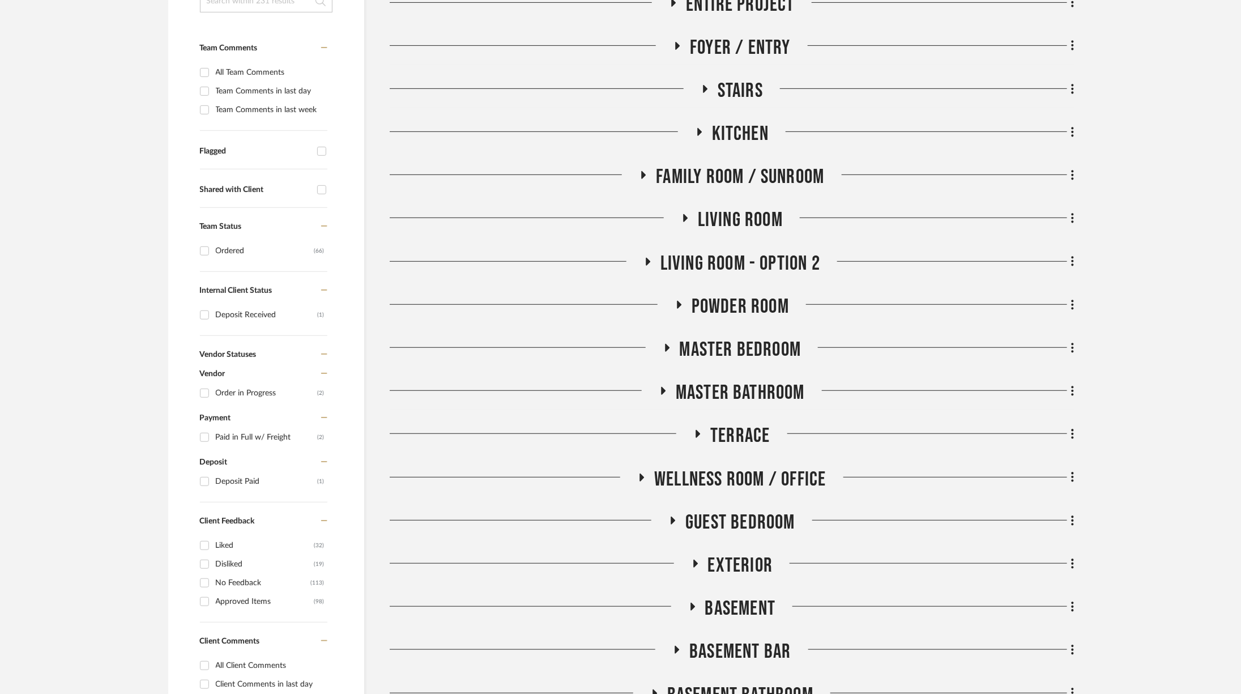
scroll to position [0, 0]
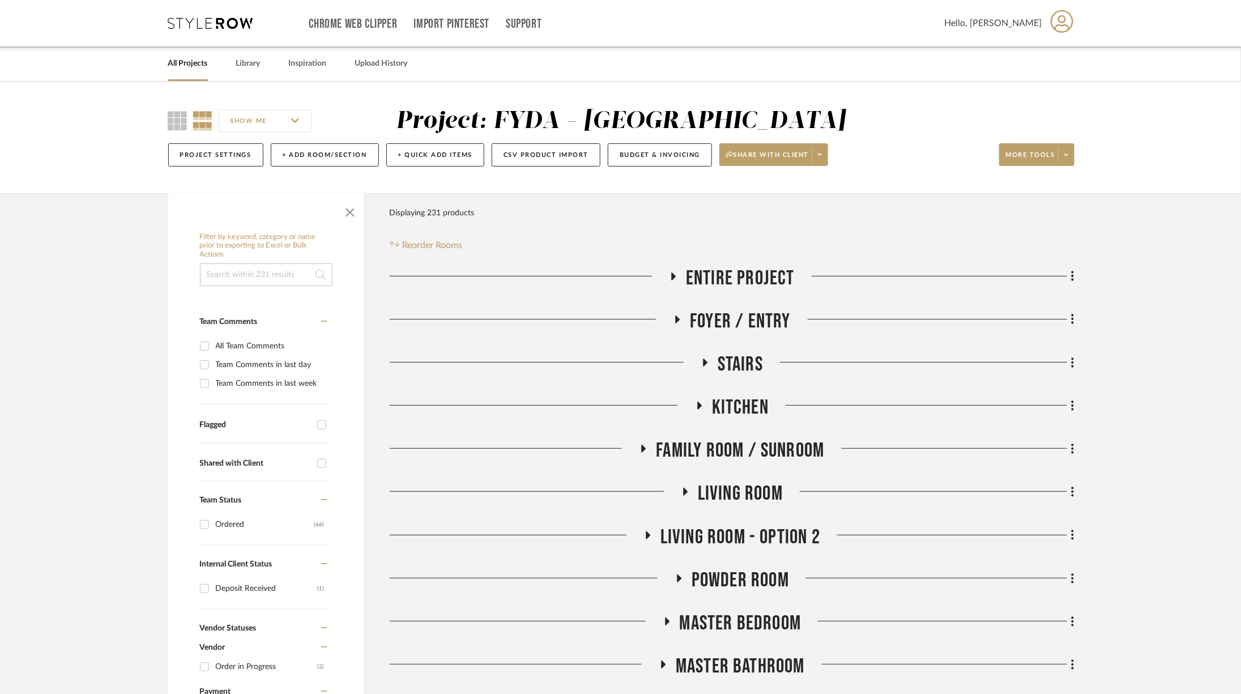
click at [749, 404] on span "Kitchen" at bounding box center [740, 407] width 57 height 24
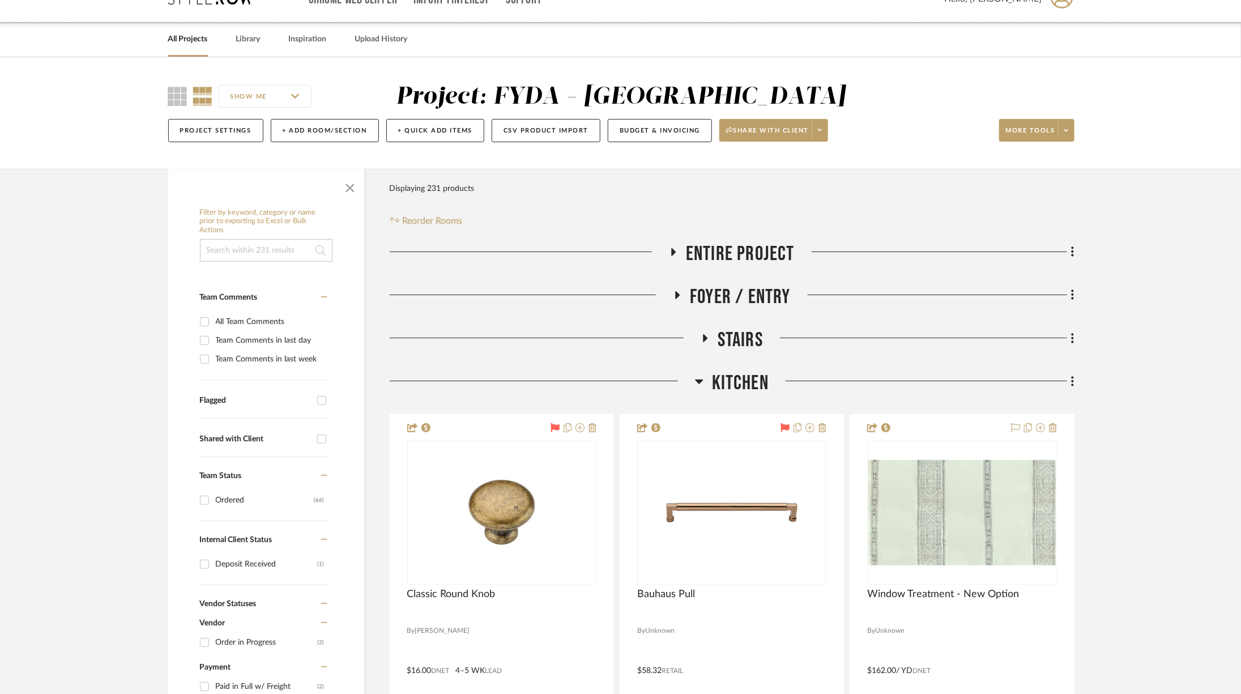
scroll to position [25, 0]
click at [961, 512] on img "0" at bounding box center [961, 511] width 187 height 105
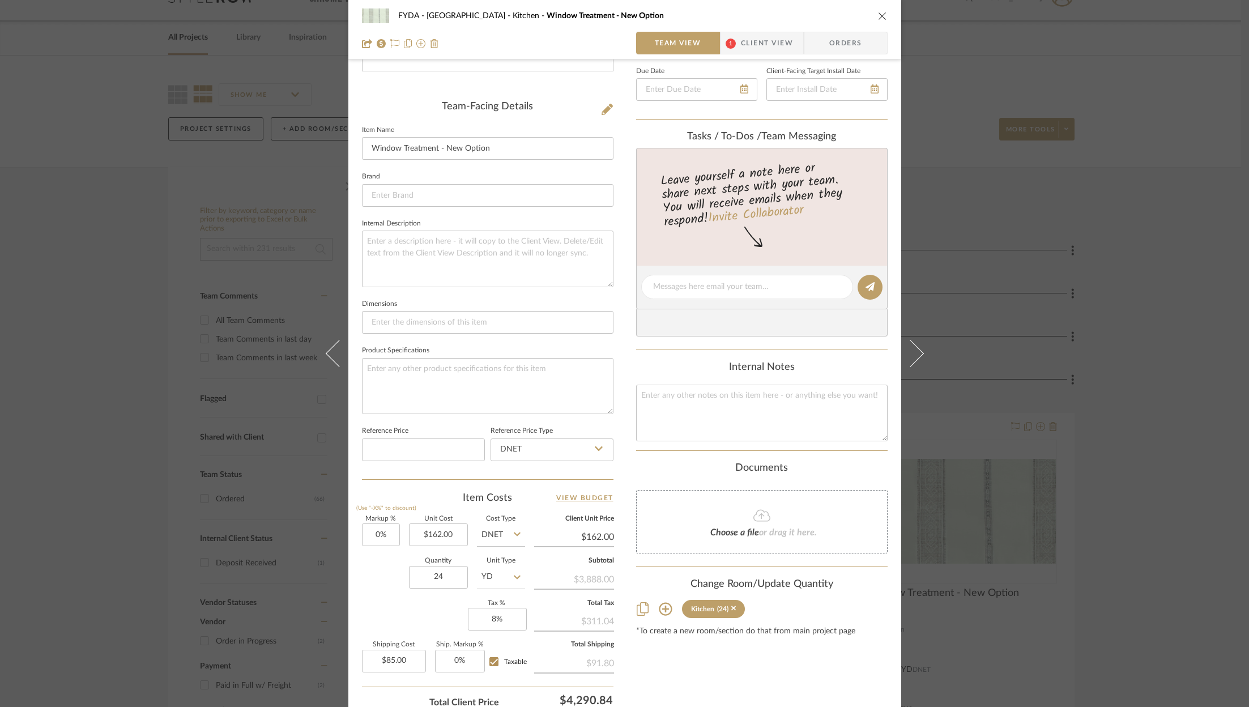
scroll to position [341, 0]
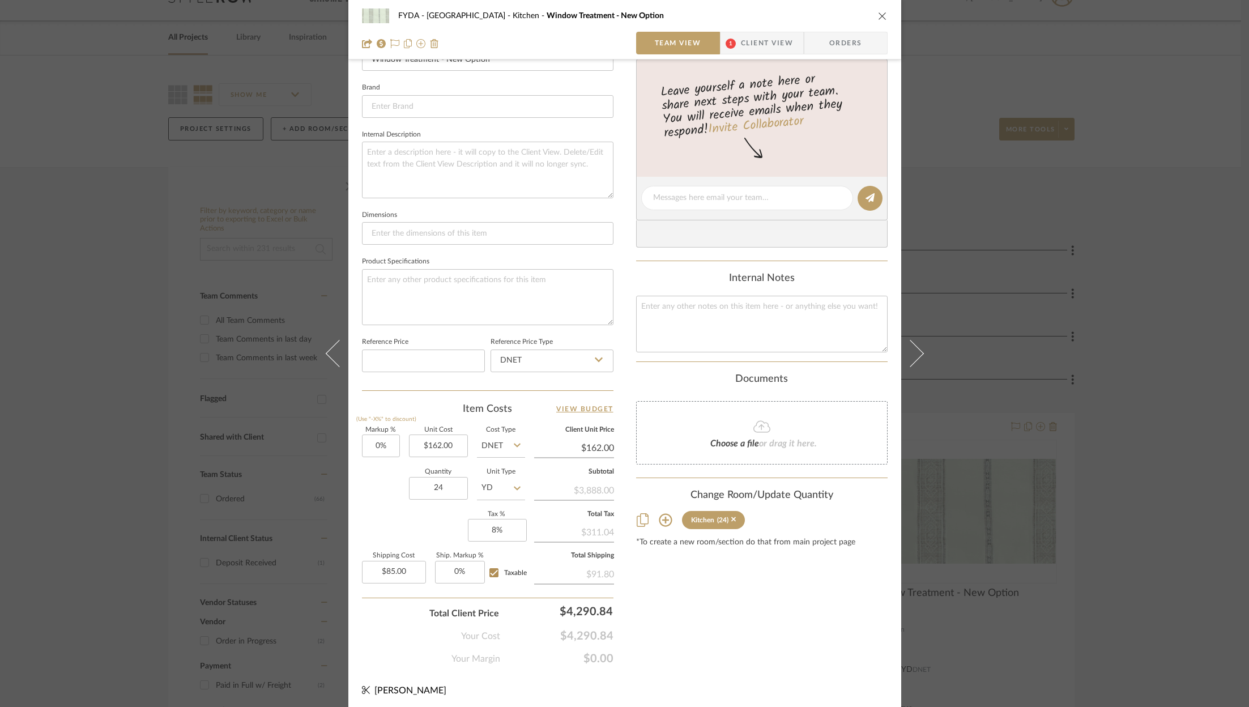
click at [755, 426] on icon at bounding box center [761, 427] width 17 height 14
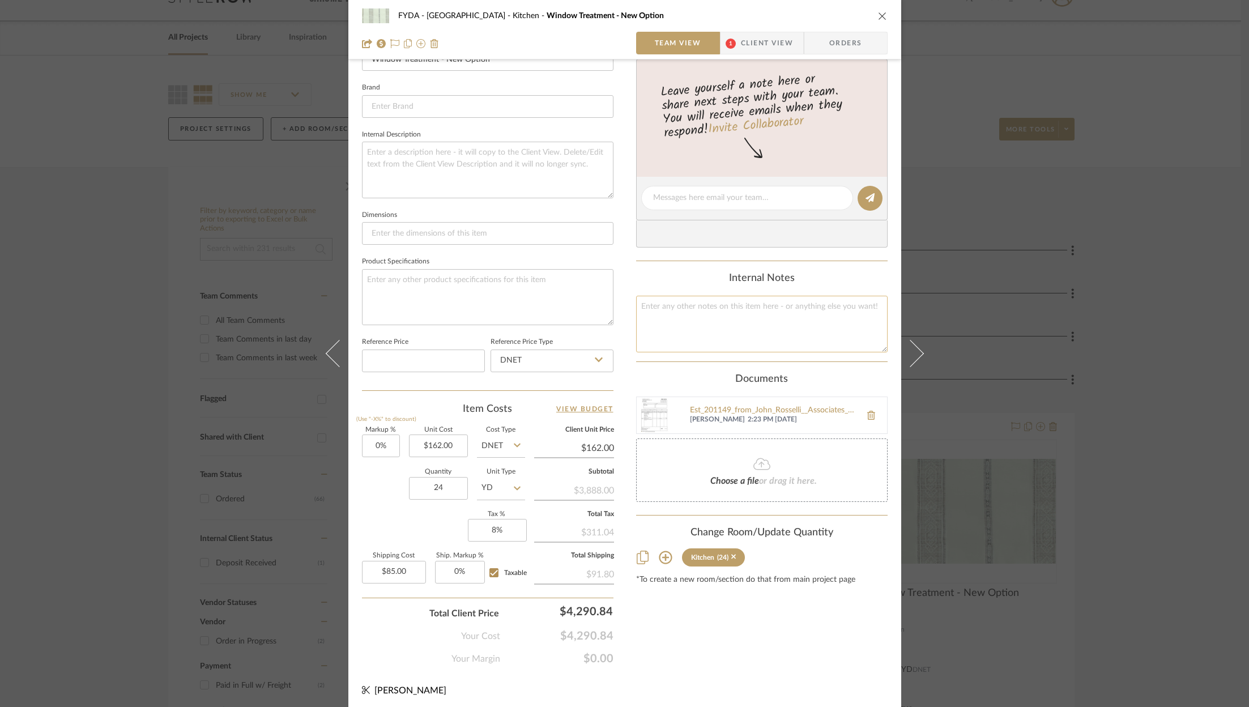
click at [717, 325] on textarea at bounding box center [761, 324] width 251 height 56
click at [390, 41] on icon at bounding box center [394, 43] width 9 height 9
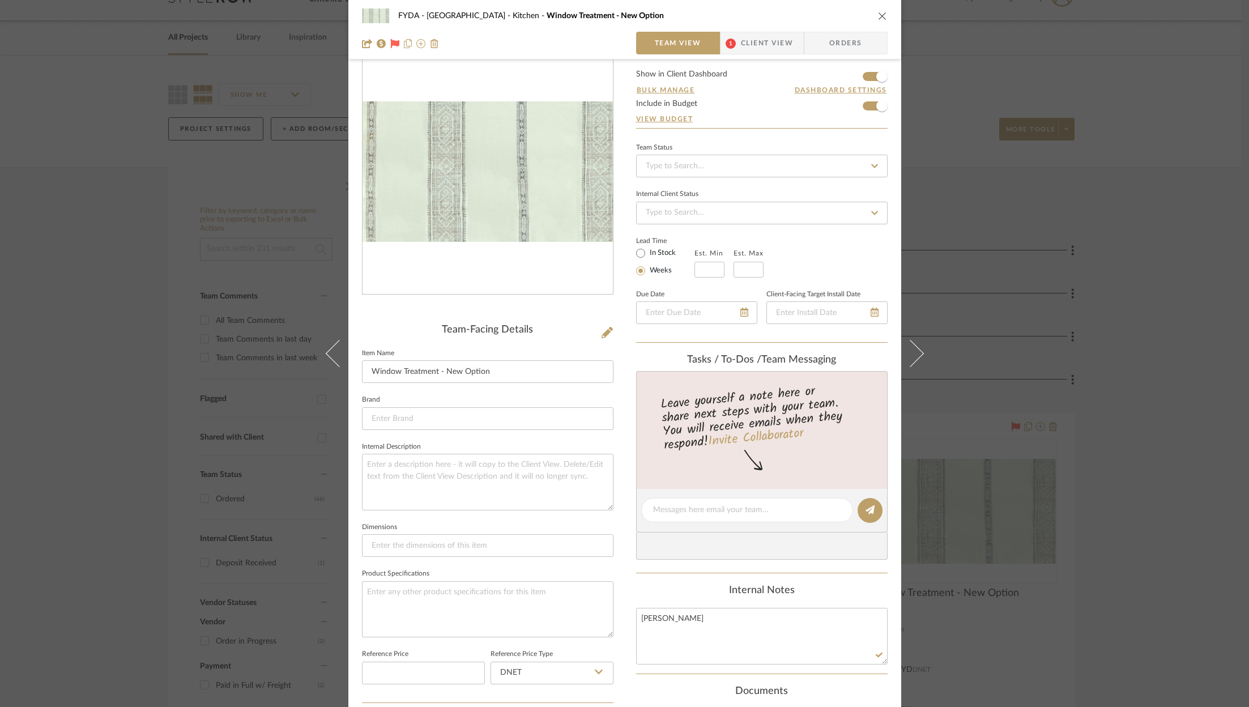
scroll to position [0, 0]
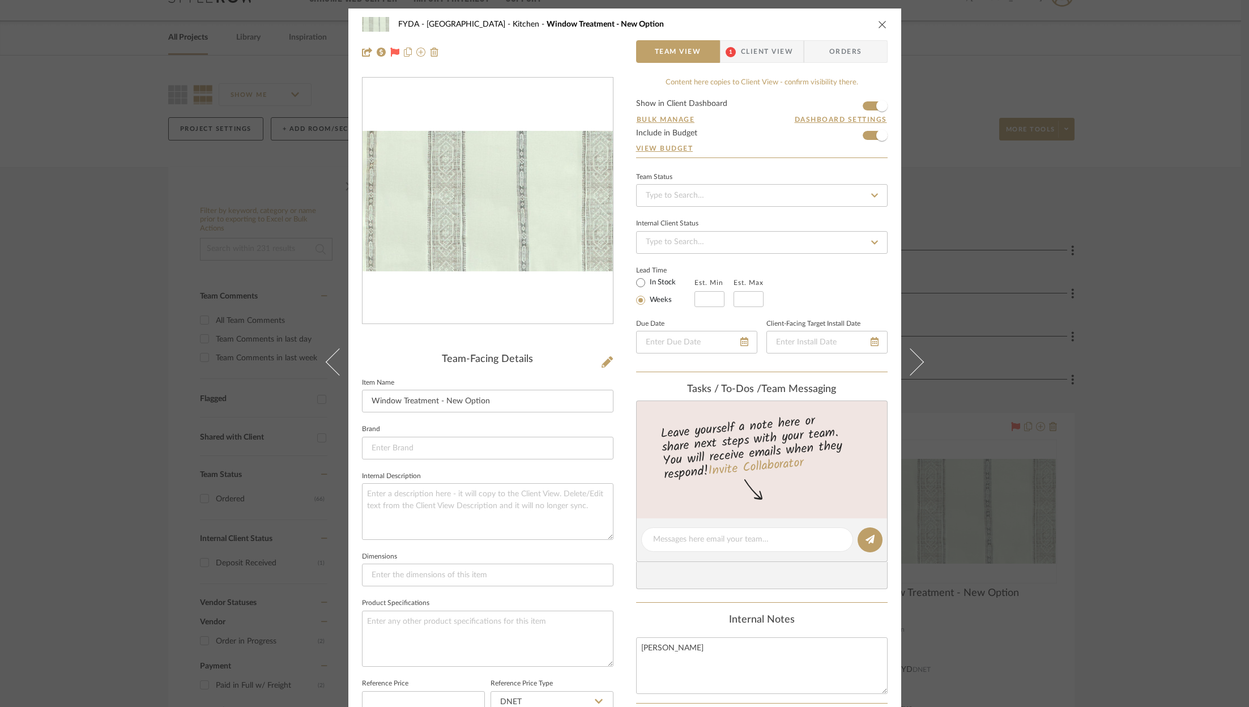
click at [753, 58] on span "Client View" at bounding box center [767, 51] width 52 height 23
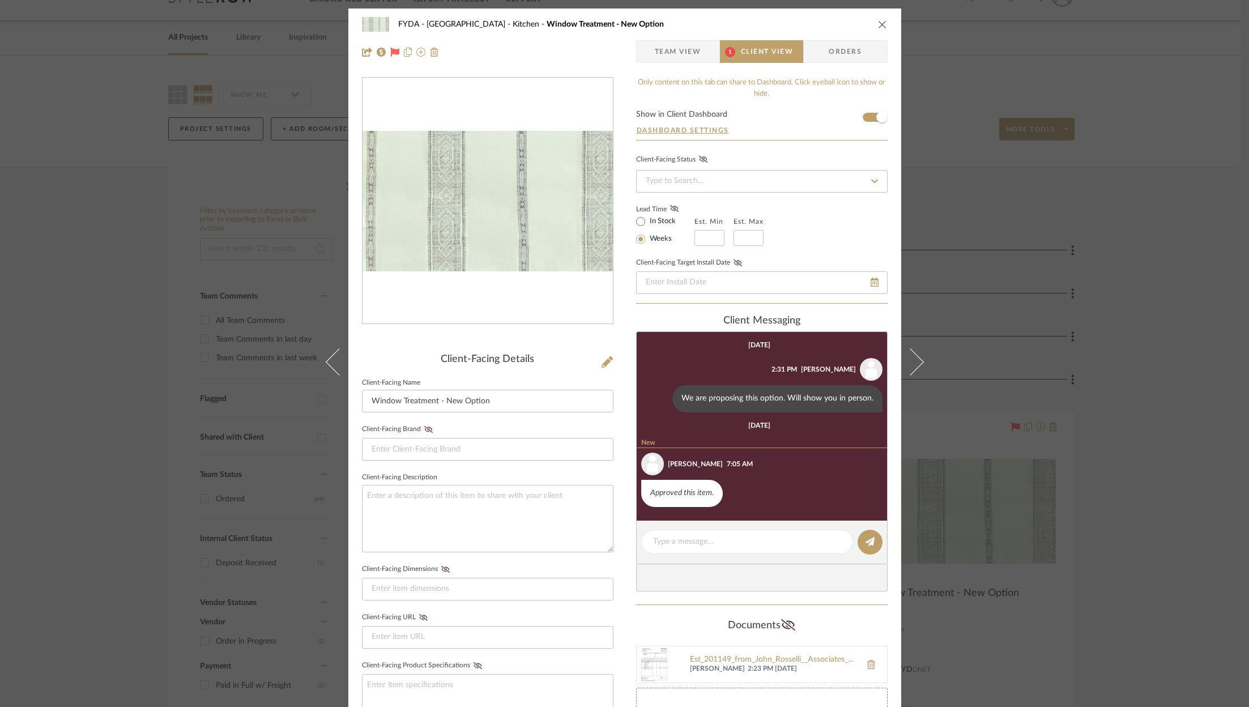
click at [685, 48] on span "Team View" at bounding box center [678, 51] width 46 height 23
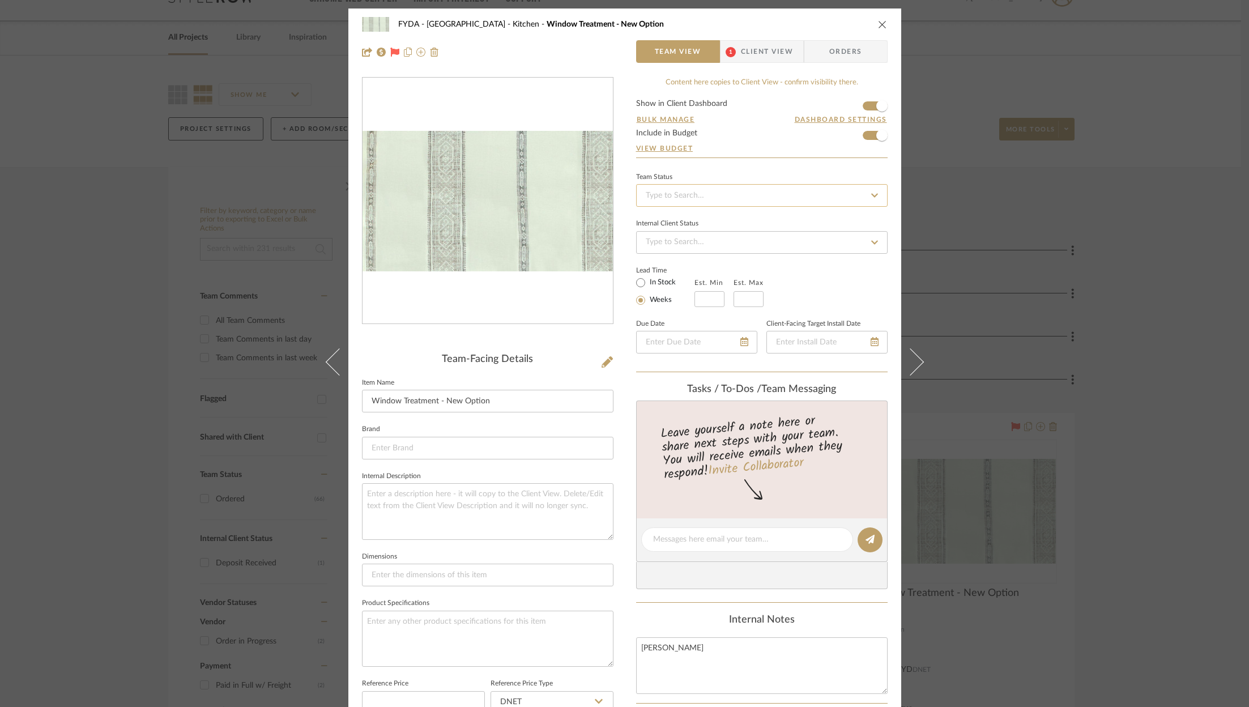
click at [764, 203] on input at bounding box center [761, 195] width 251 height 23
click at [768, 199] on input at bounding box center [761, 195] width 251 height 23
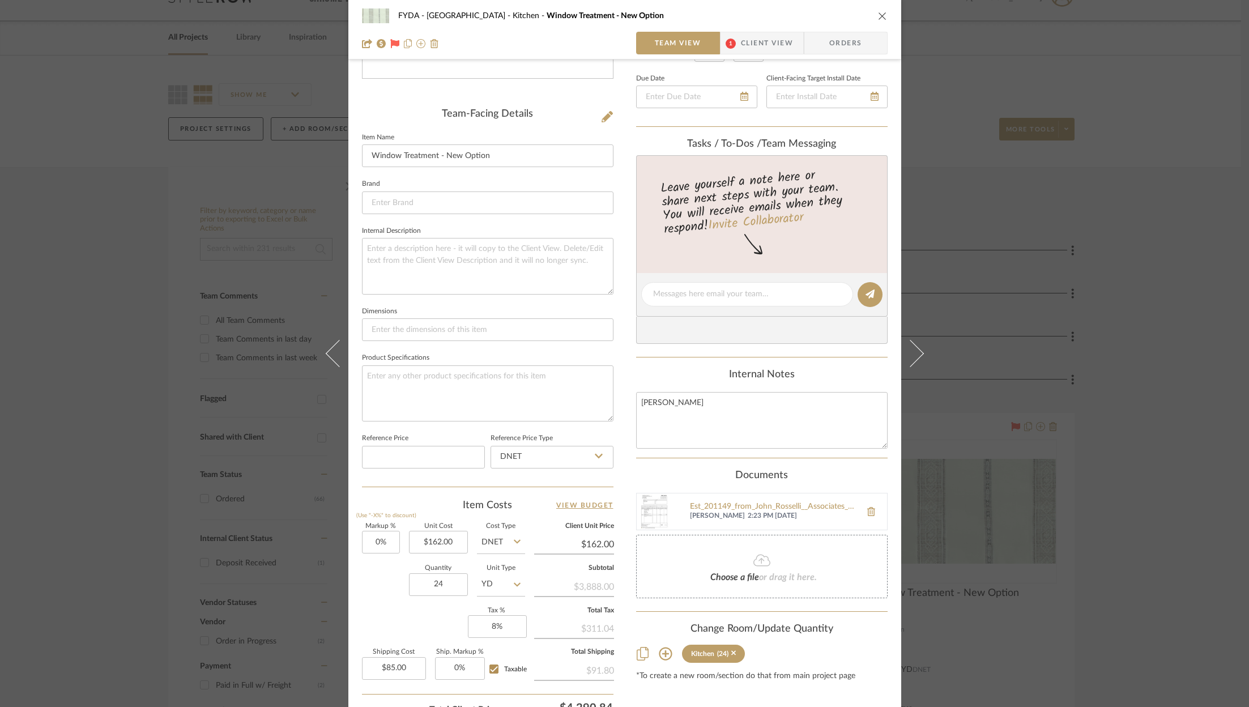
scroll to position [341, 0]
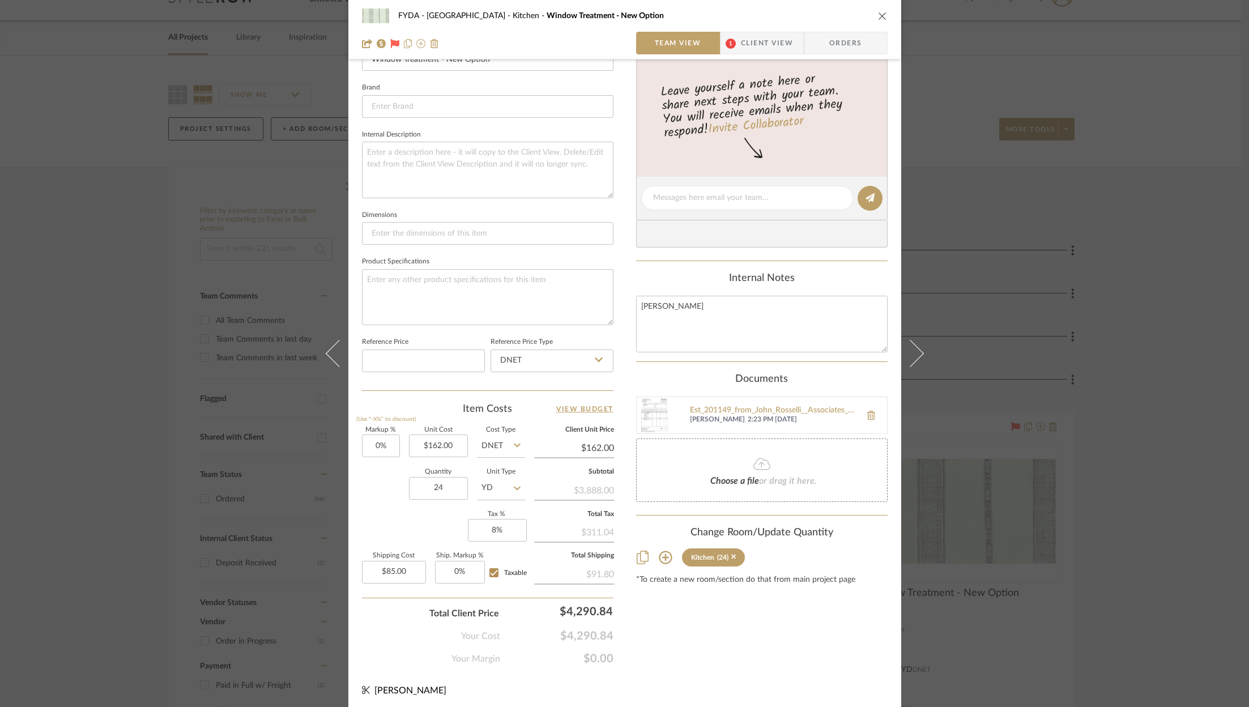
click at [870, 12] on div "FYDA - 655 City Park Kitchen Window Treatment - New Option" at bounding box center [624, 16] width 525 height 23
click at [878, 15] on icon "close" at bounding box center [882, 15] width 9 height 9
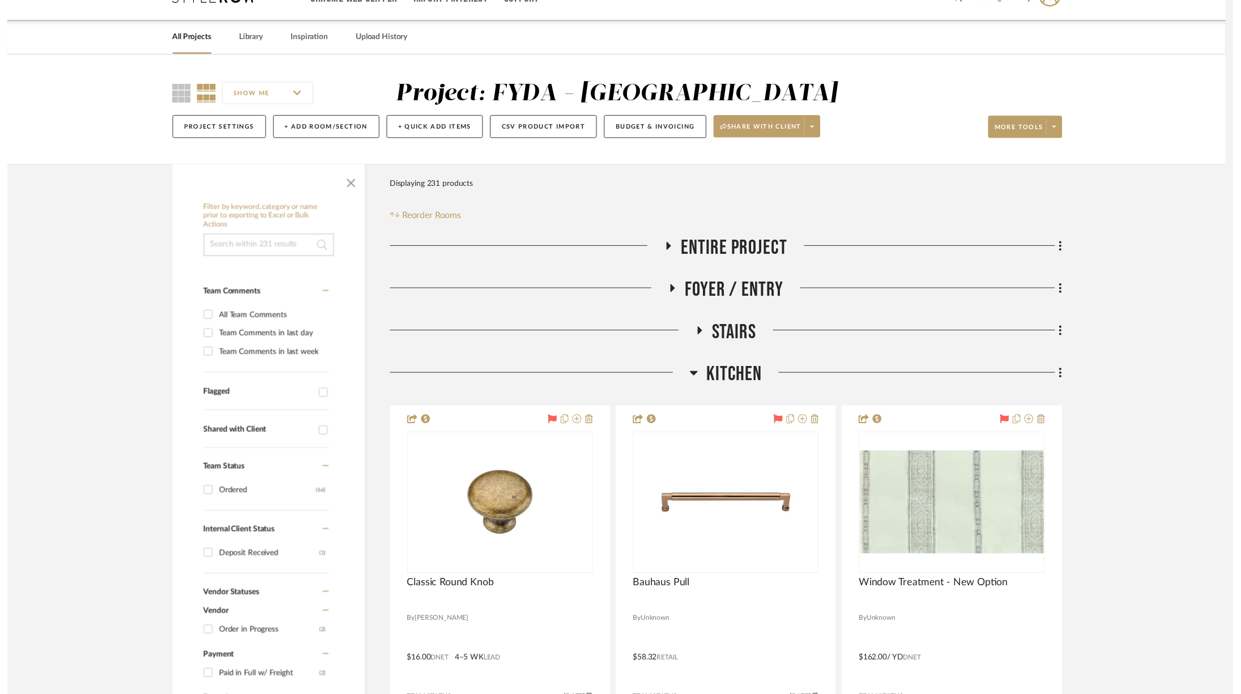
scroll to position [25, 0]
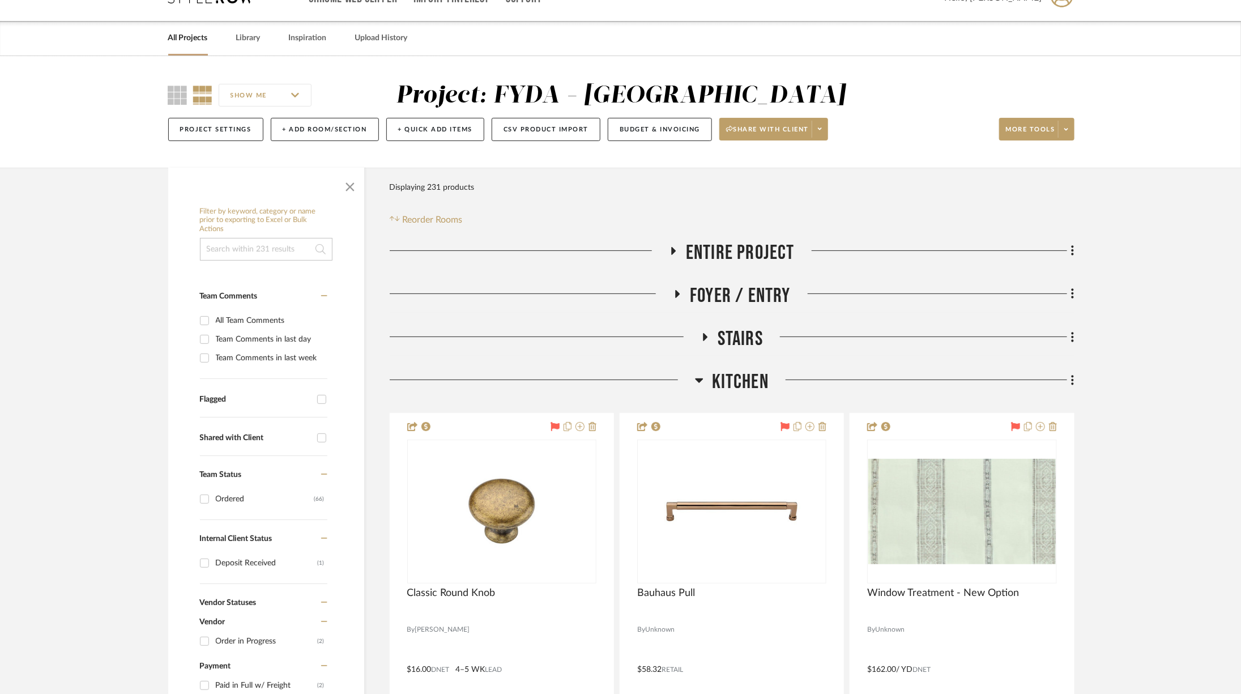
click at [754, 375] on span "Kitchen" at bounding box center [740, 382] width 57 height 24
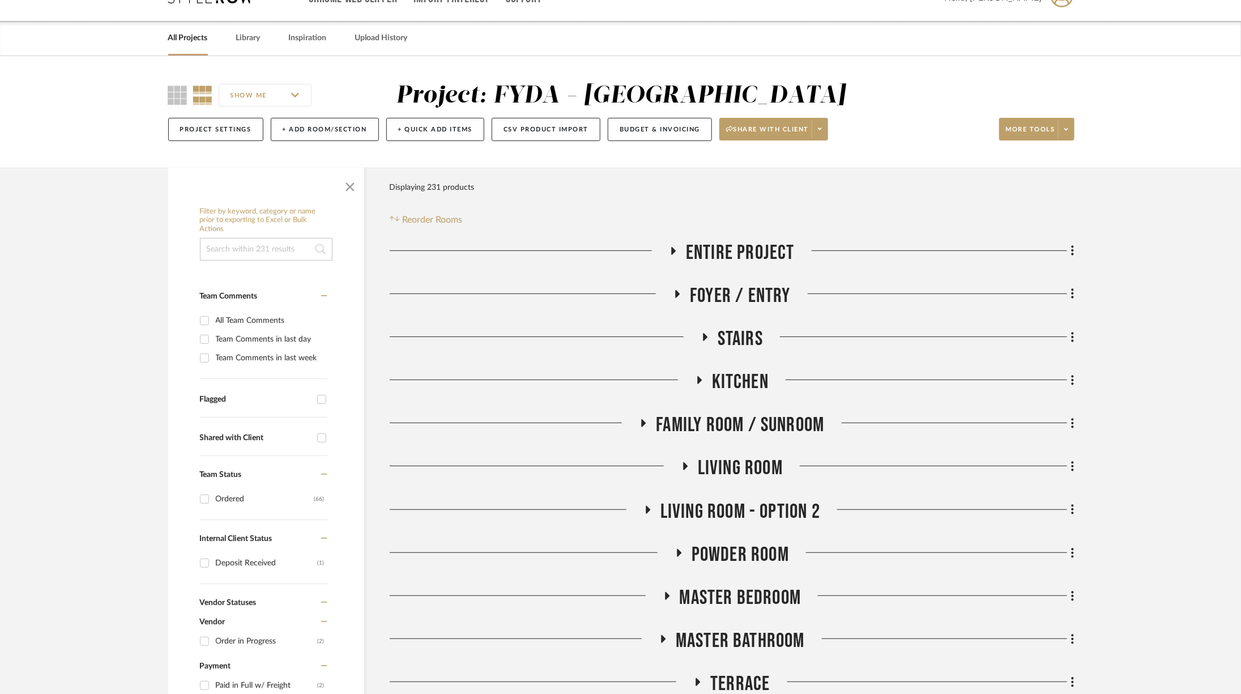
click at [745, 469] on span "Living Room" at bounding box center [740, 468] width 85 height 24
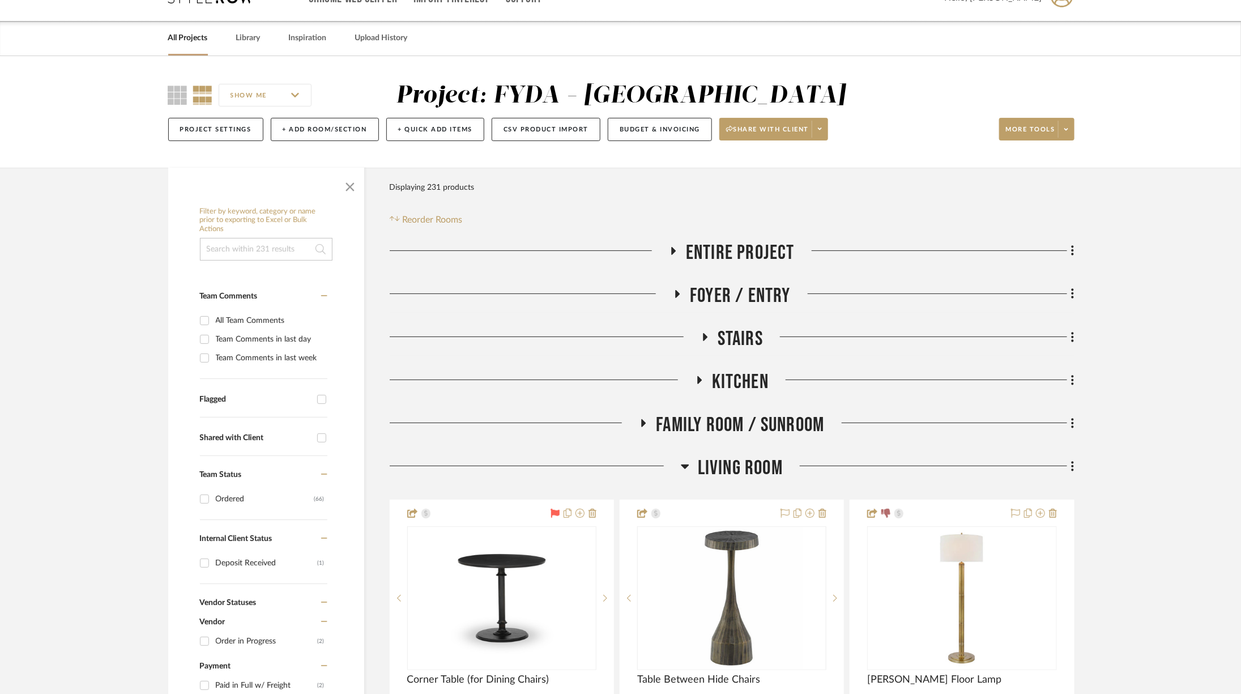
click at [744, 462] on span "Living Room" at bounding box center [740, 468] width 85 height 24
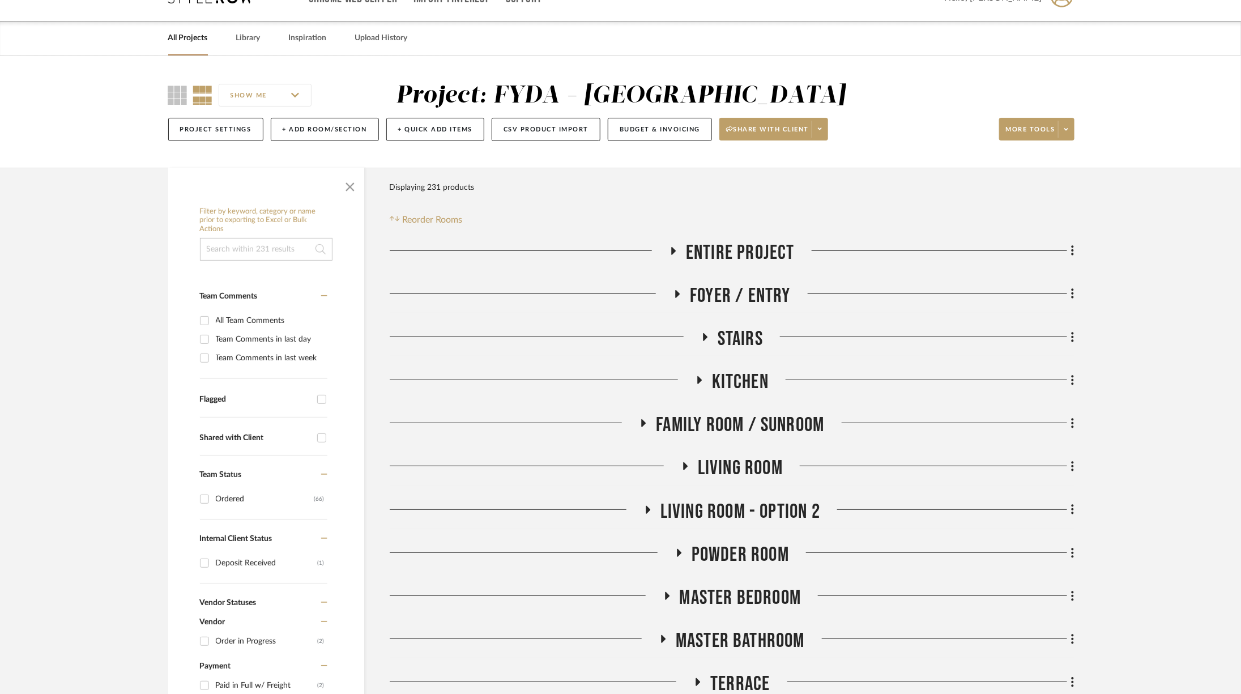
click at [754, 502] on span "Living Room - Option 2" at bounding box center [740, 511] width 160 height 24
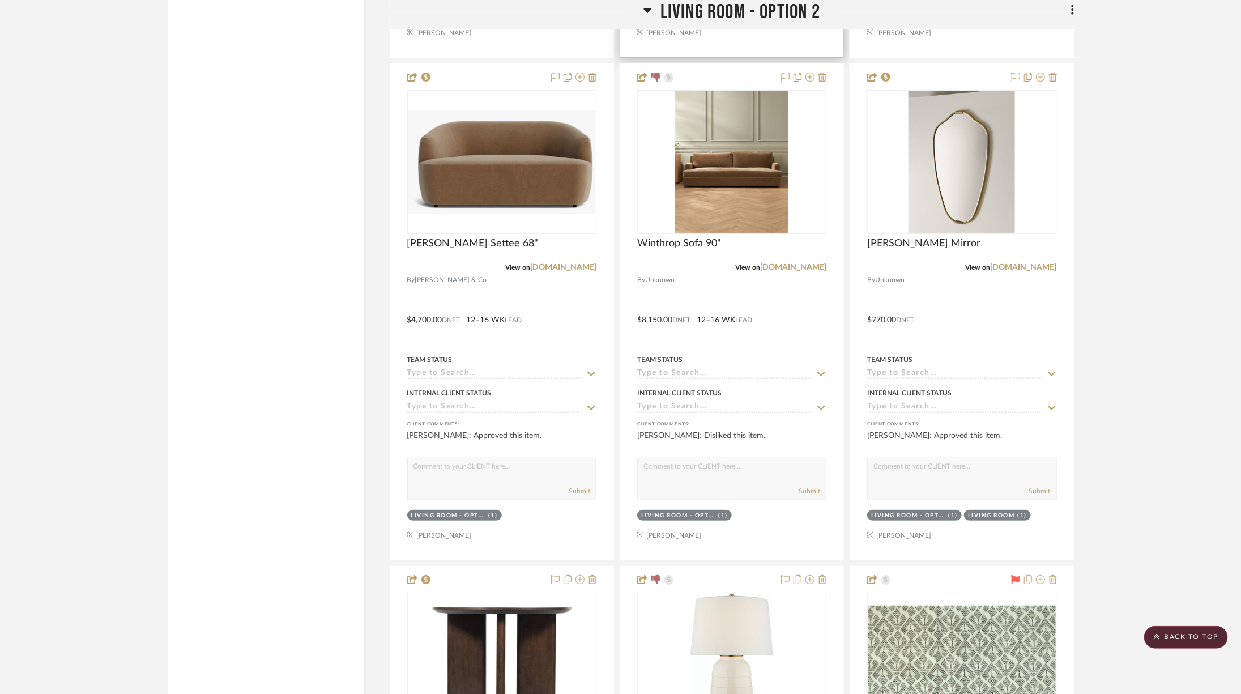
scroll to position [2763, 0]
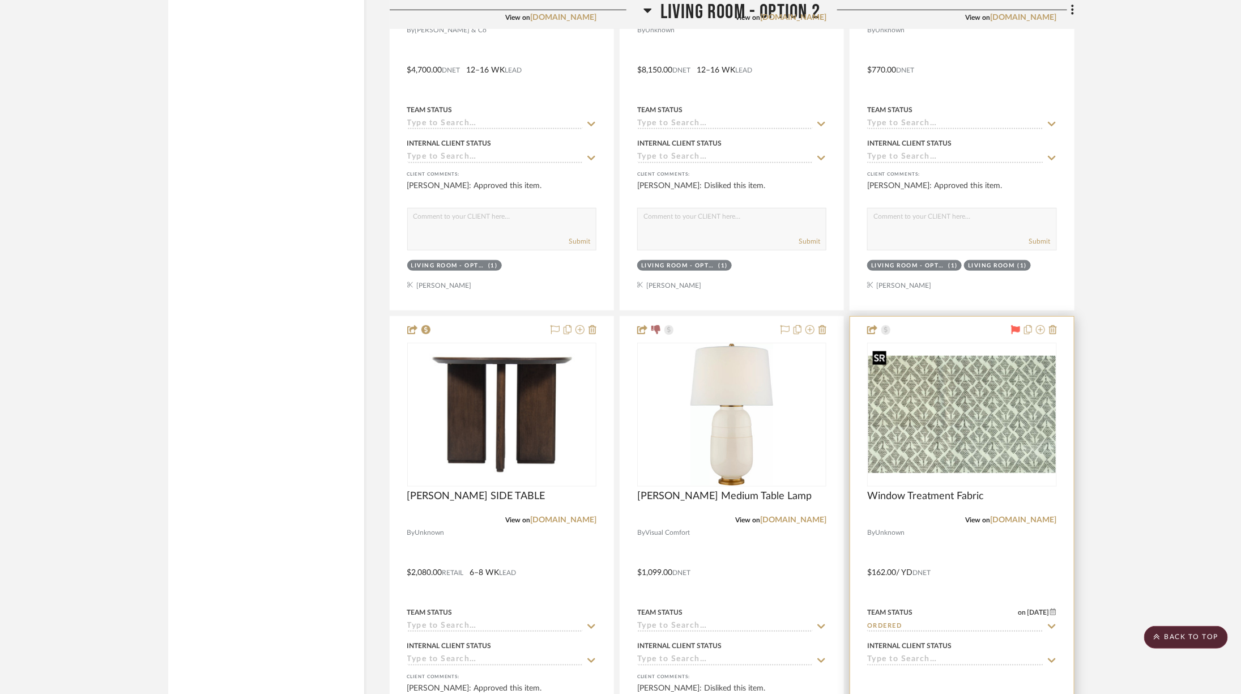
click at [928, 410] on div at bounding box center [961, 415] width 189 height 144
click at [892, 420] on img "0" at bounding box center [961, 414] width 187 height 117
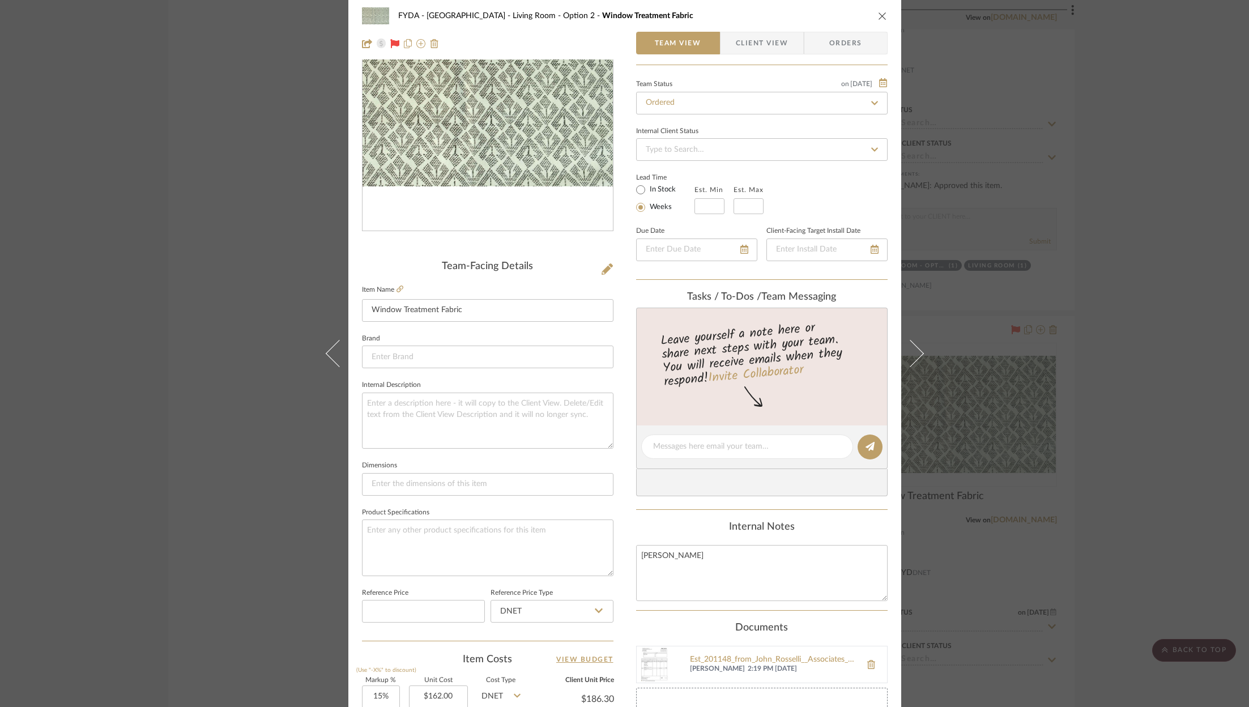
scroll to position [344, 0]
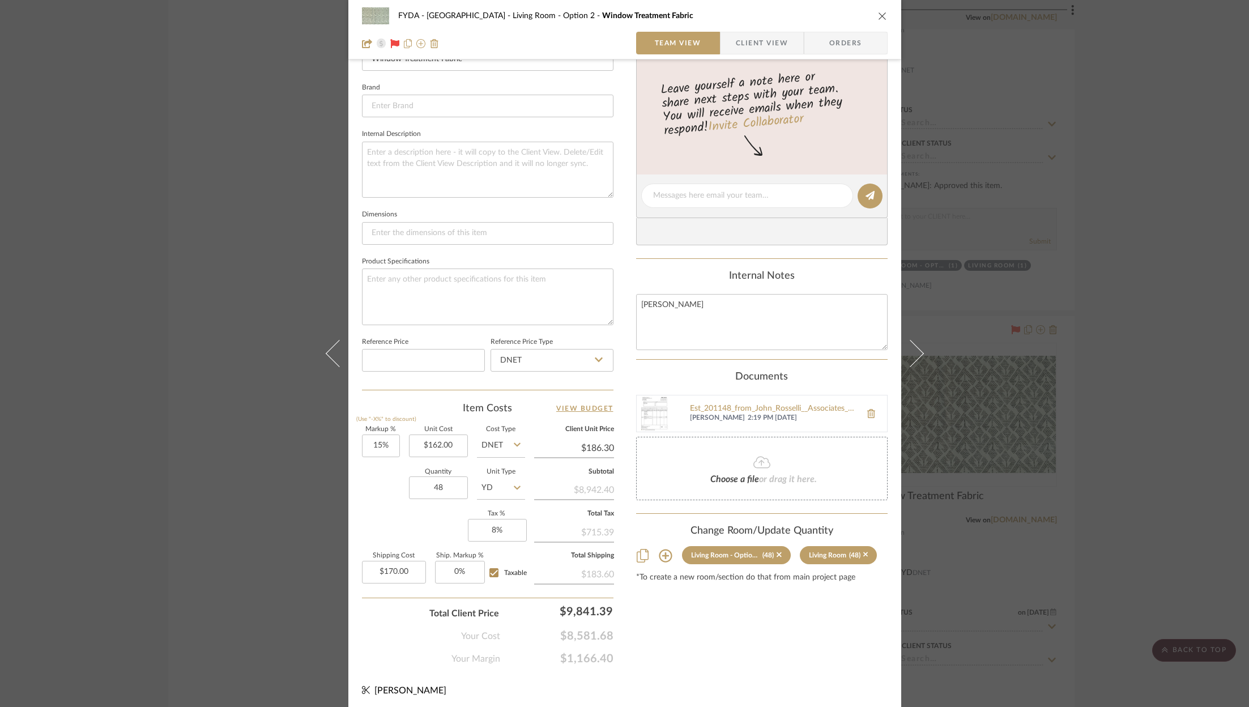
click at [878, 14] on icon "close" at bounding box center [882, 15] width 9 height 9
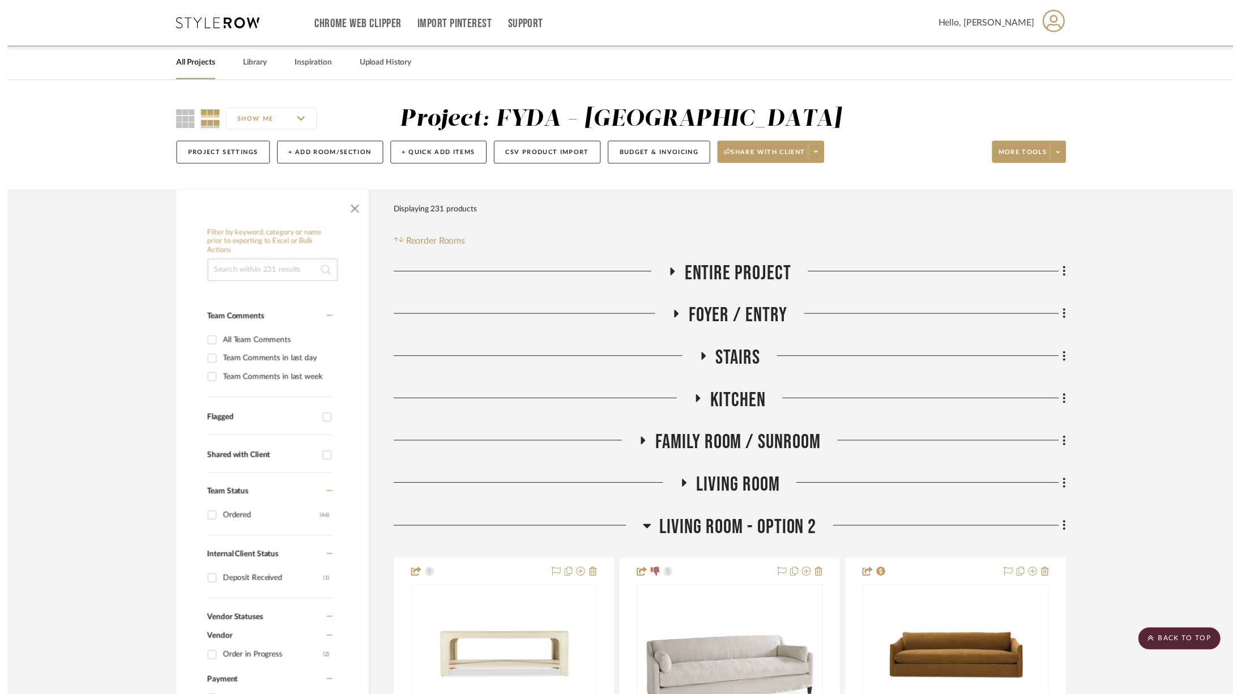
scroll to position [2763, 0]
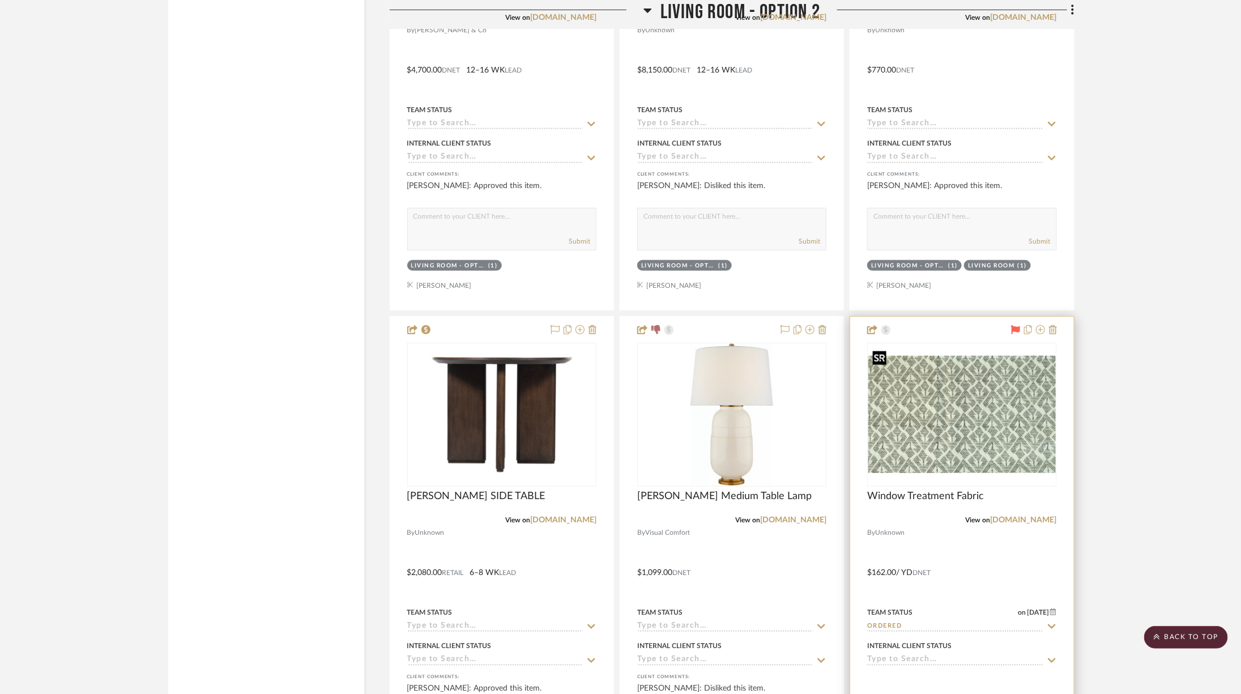
click at [993, 417] on img "0" at bounding box center [961, 414] width 187 height 117
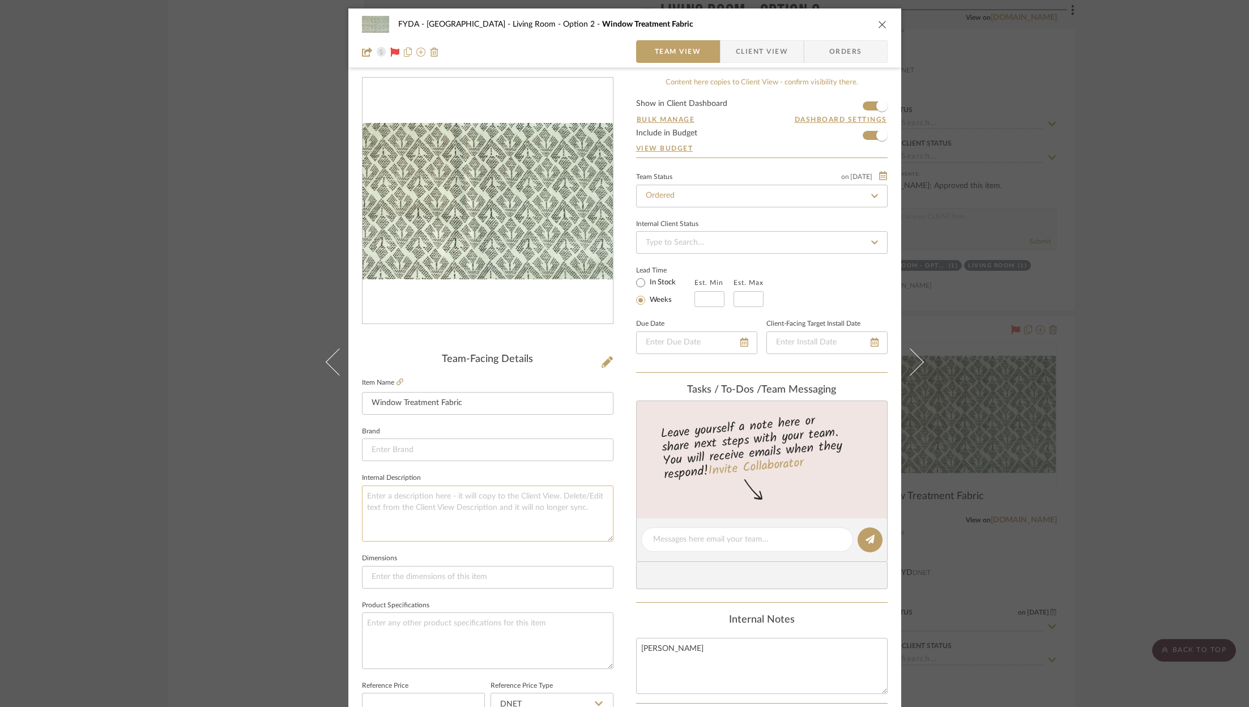
scroll to position [344, 0]
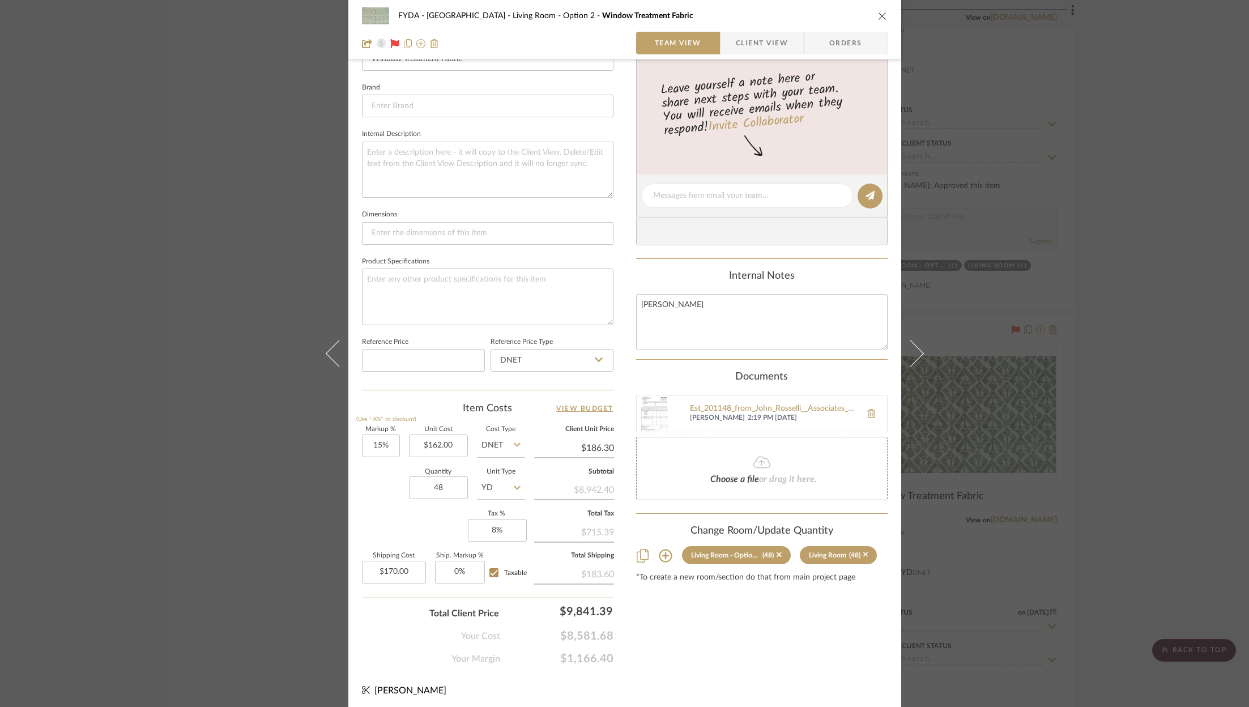
click at [1157, 110] on div "FYDA - 655 City Park Living Room - Option 2 Window Treatment Fabric Team View C…" at bounding box center [624, 353] width 1249 height 707
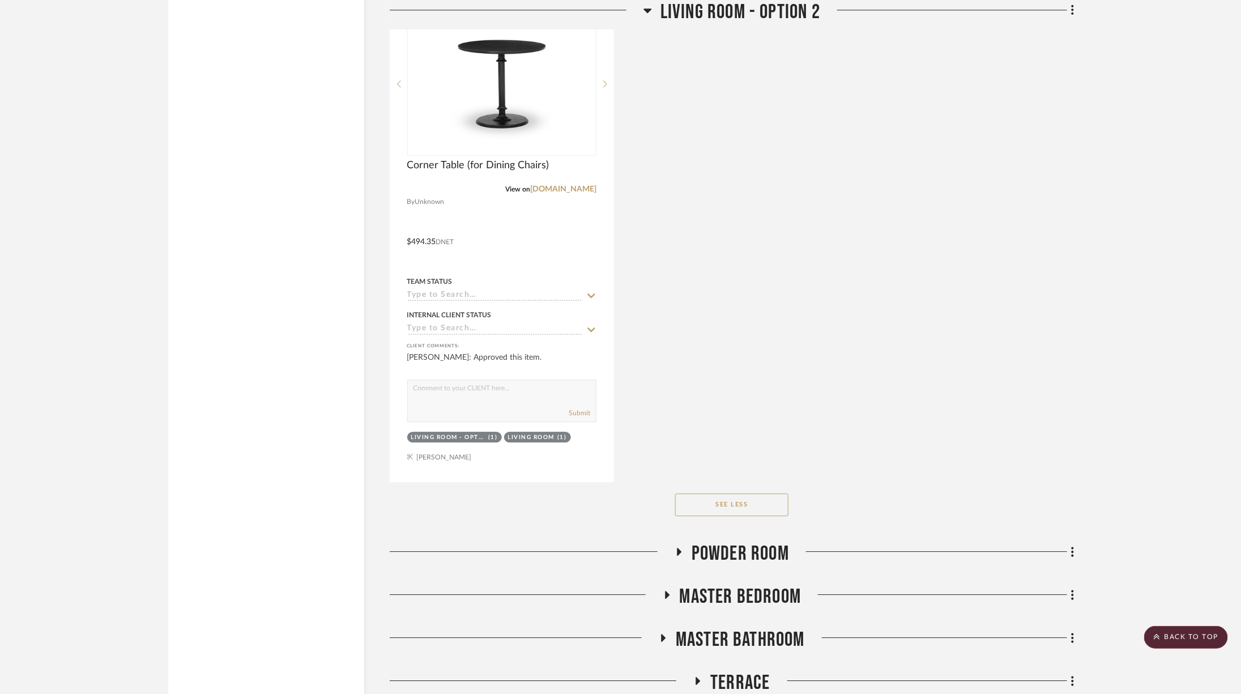
scroll to position [4242, 0]
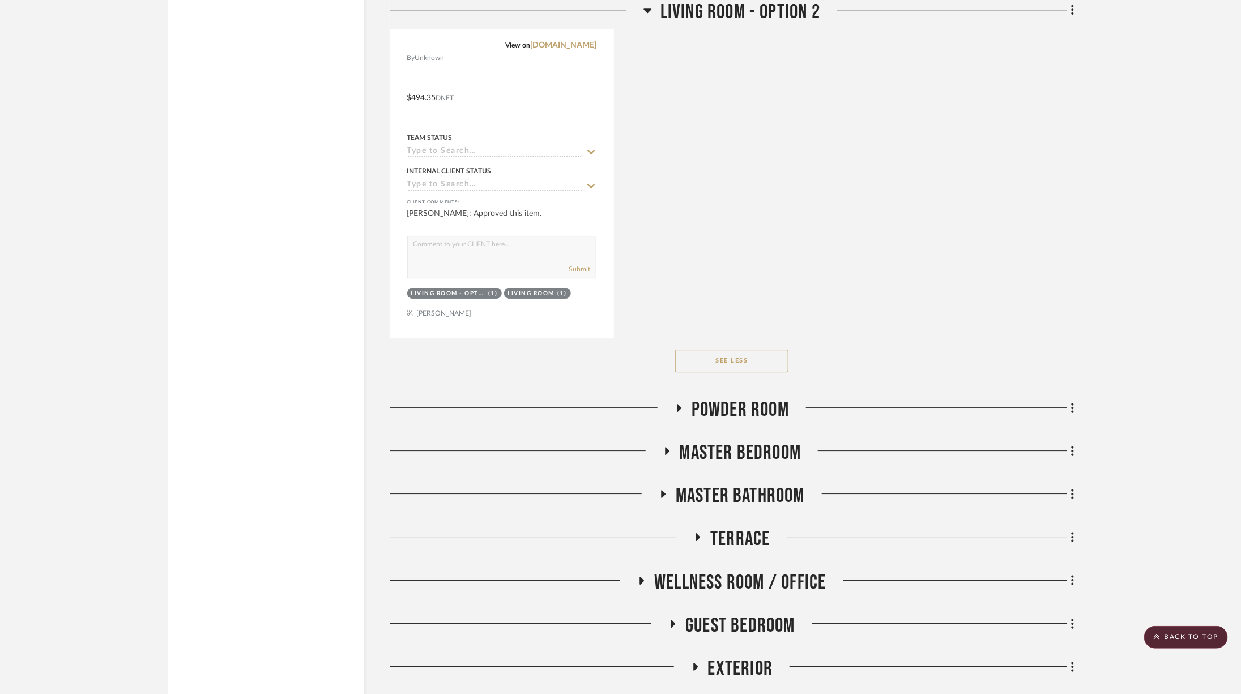
click at [746, 441] on span "Master Bedroom" at bounding box center [741, 453] width 122 height 24
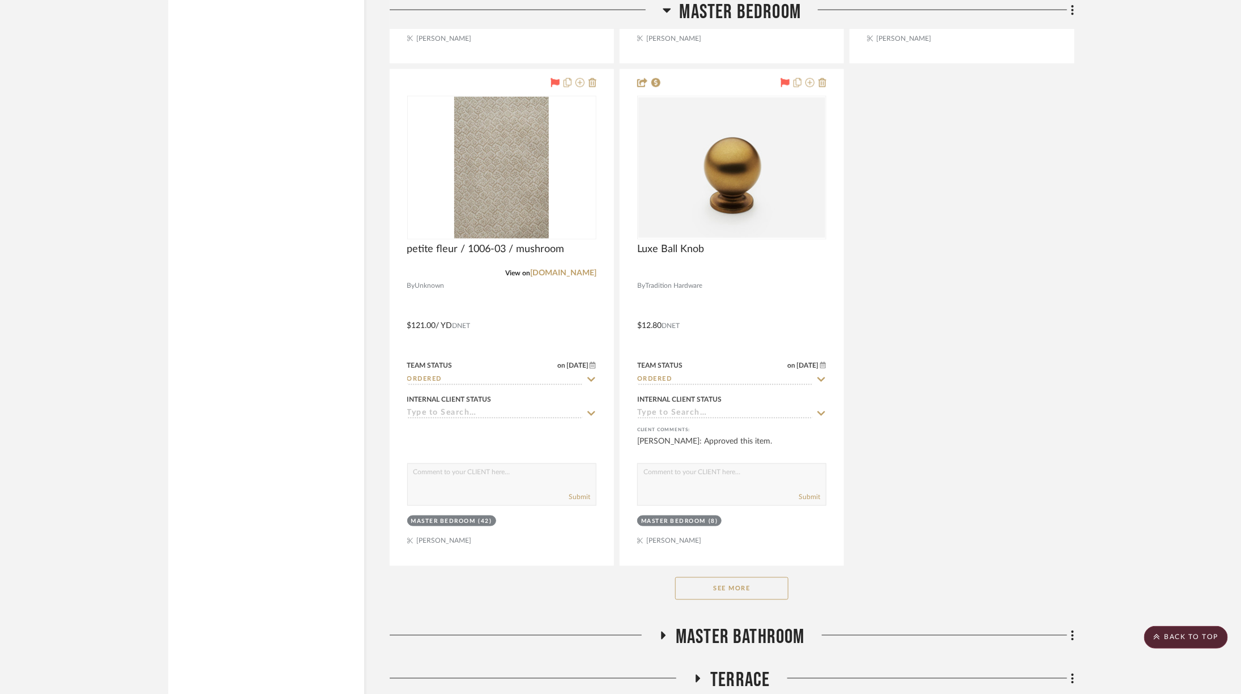
scroll to position [5672, 0]
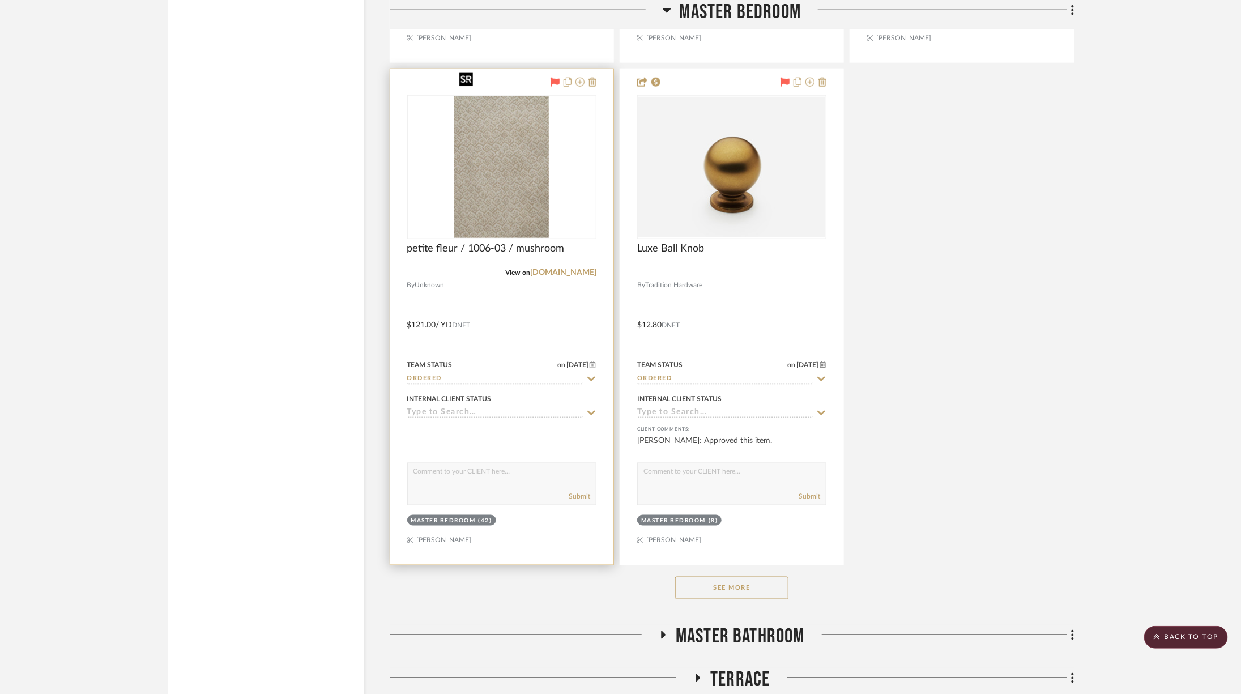
click at [486, 138] on img "0" at bounding box center [501, 167] width 94 height 142
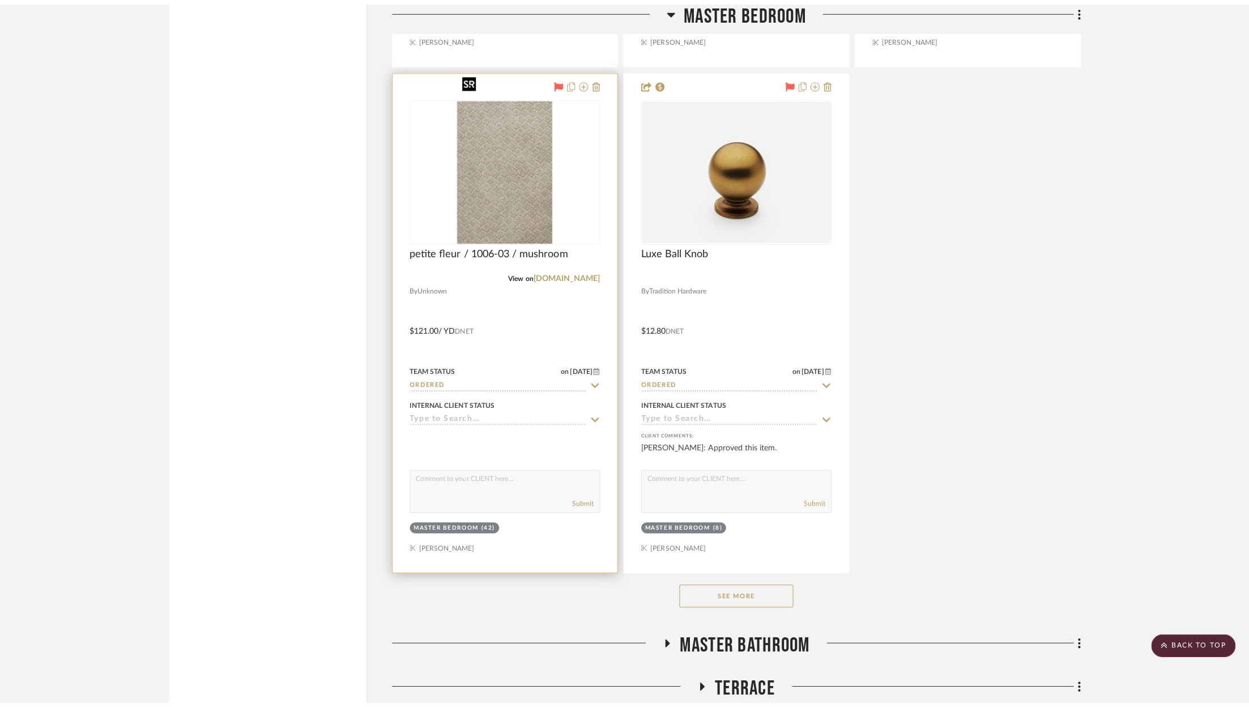
scroll to position [0, 0]
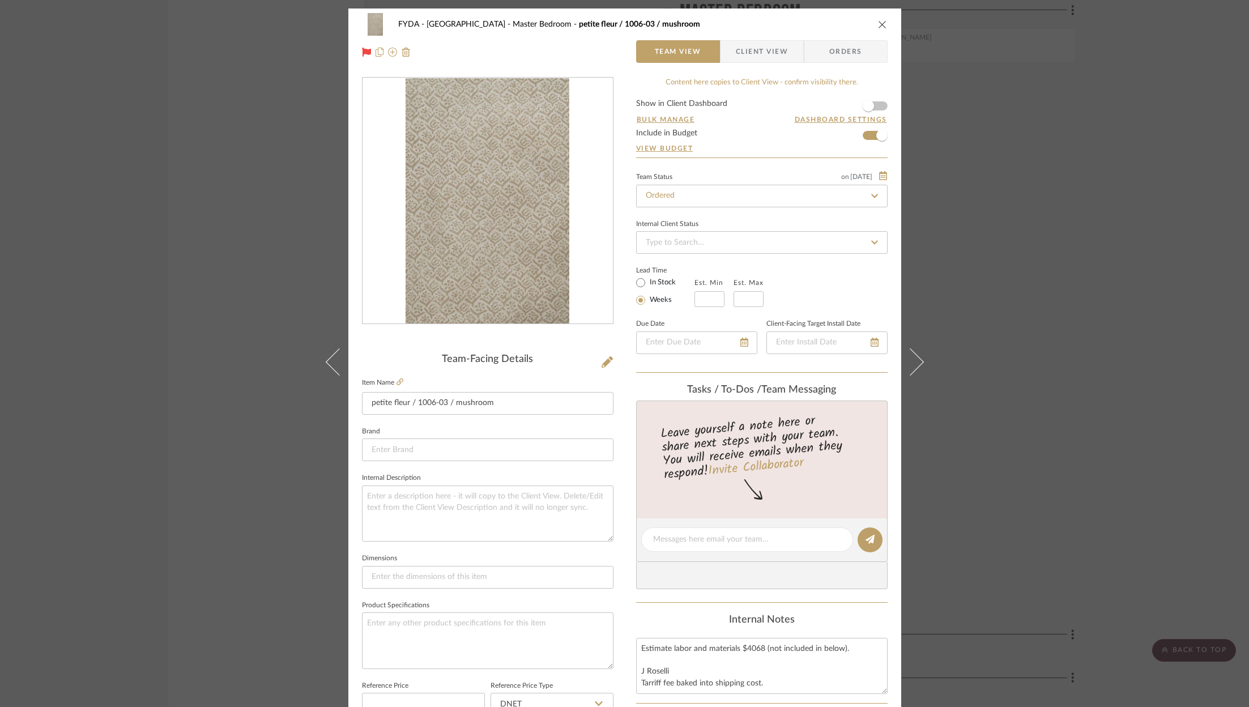
click at [878, 101] on form "Show in Client Dashboard Bulk Manage Dashboard Settings Include in Budget View …" at bounding box center [761, 129] width 251 height 58
click at [876, 105] on span "button" at bounding box center [868, 105] width 25 height 25
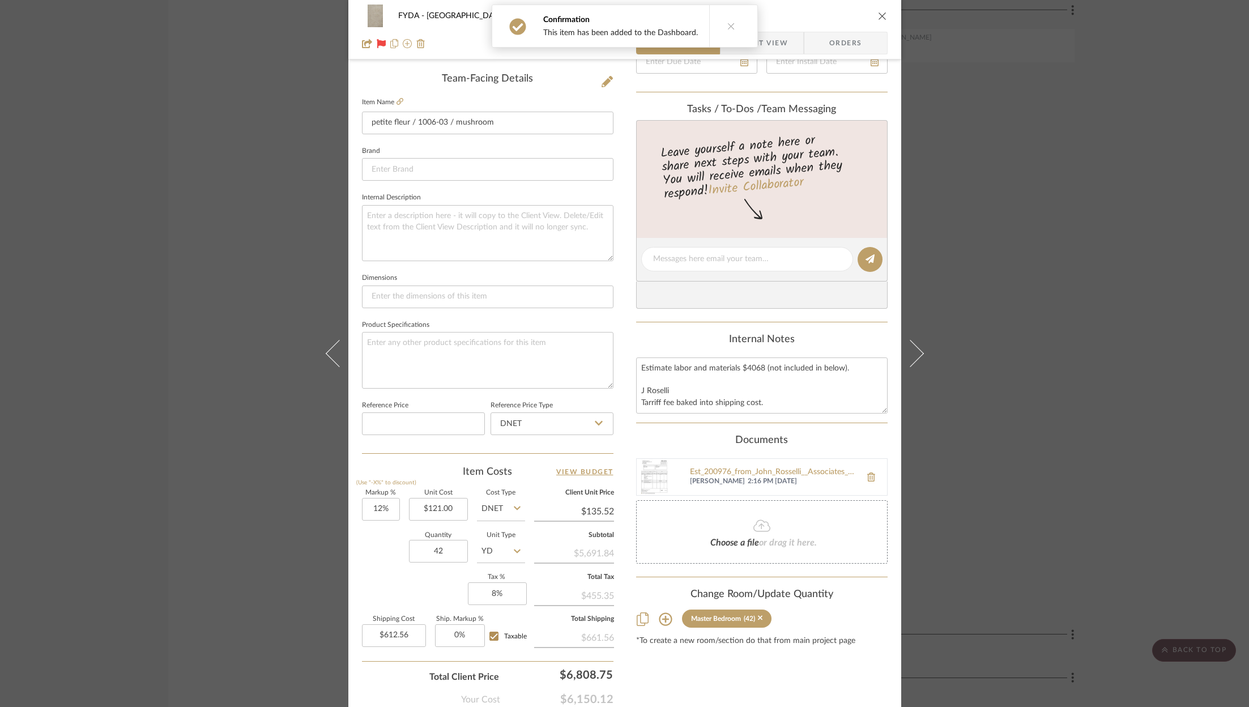
scroll to position [289, 0]
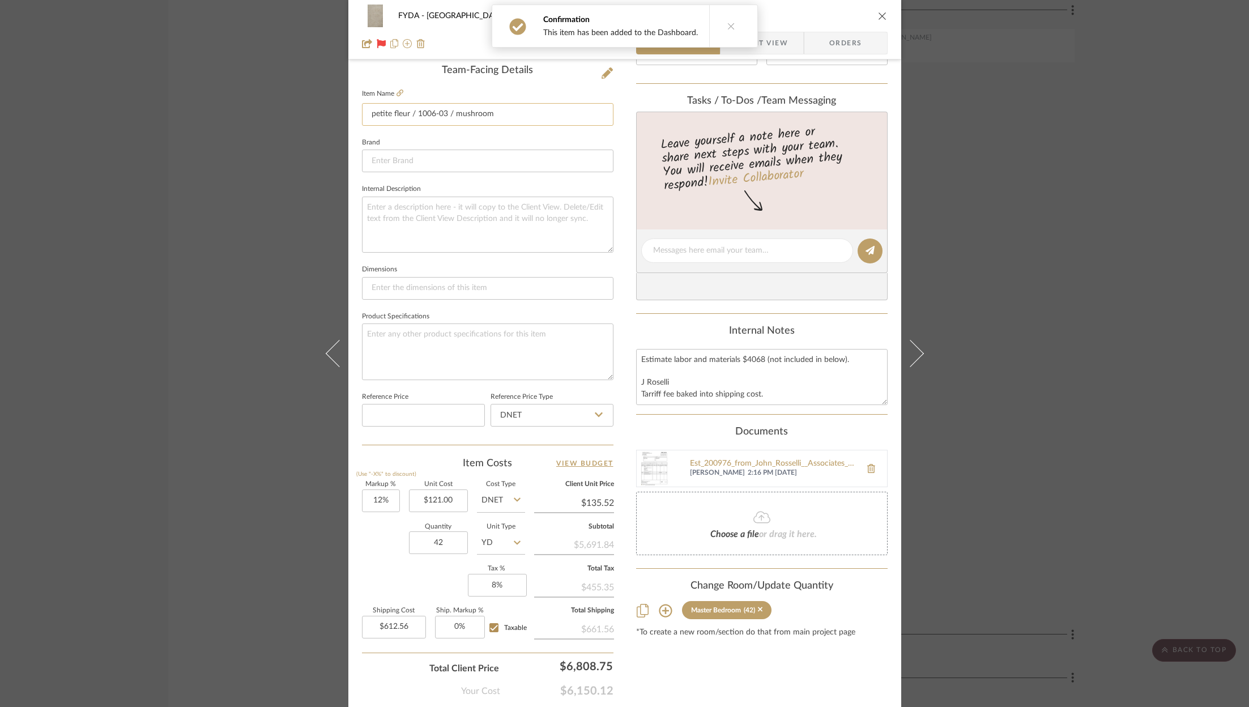
click at [511, 118] on input "petite fleur / 1006-03 / mushroom" at bounding box center [487, 114] width 251 height 23
click at [377, 353] on textarea at bounding box center [487, 351] width 251 height 56
click at [382, 331] on textarea "petitt flour/mushroom" at bounding box center [487, 351] width 251 height 56
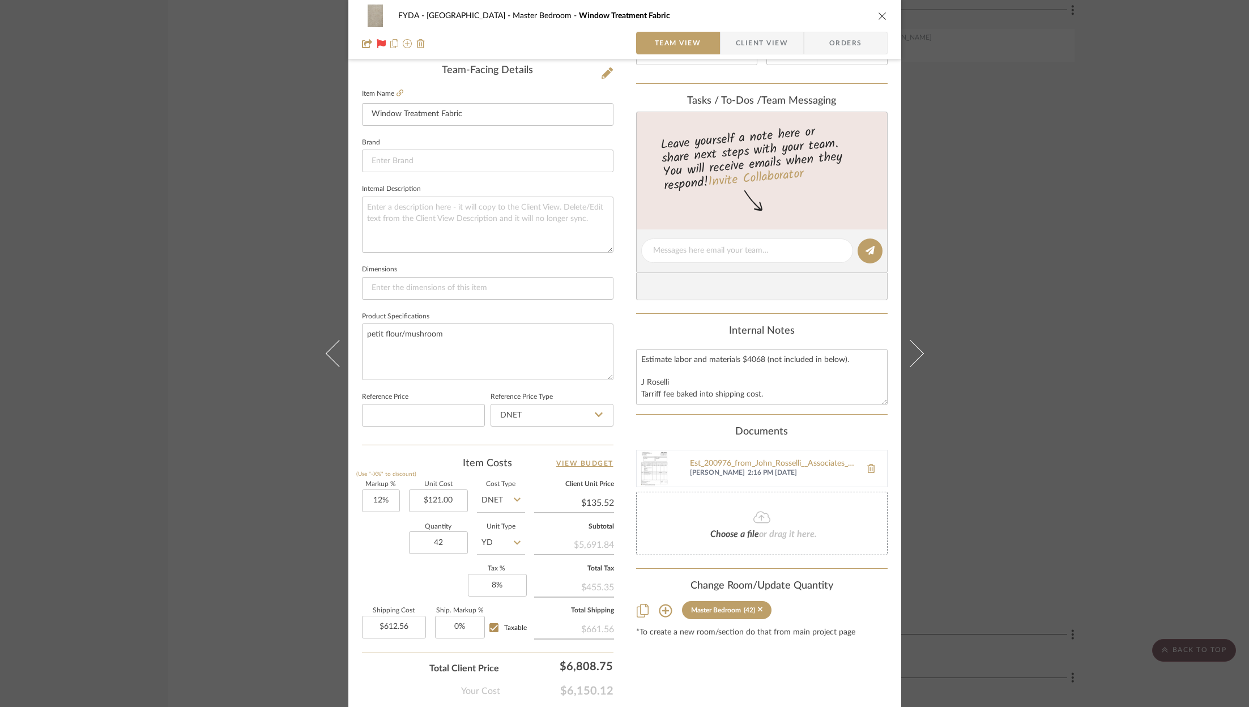
click at [806, 670] on div "Content here copies to Client View - confirm visibility there. Show in Client D…" at bounding box center [761, 254] width 251 height 932
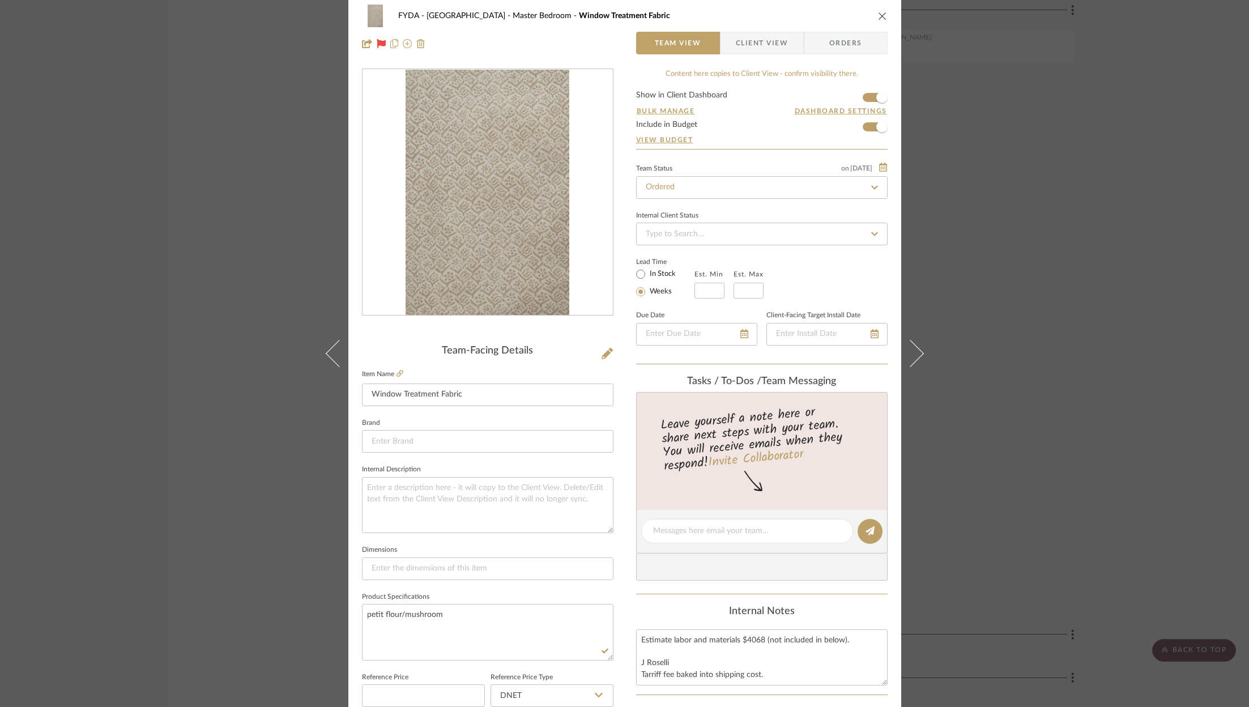
scroll to position [0, 0]
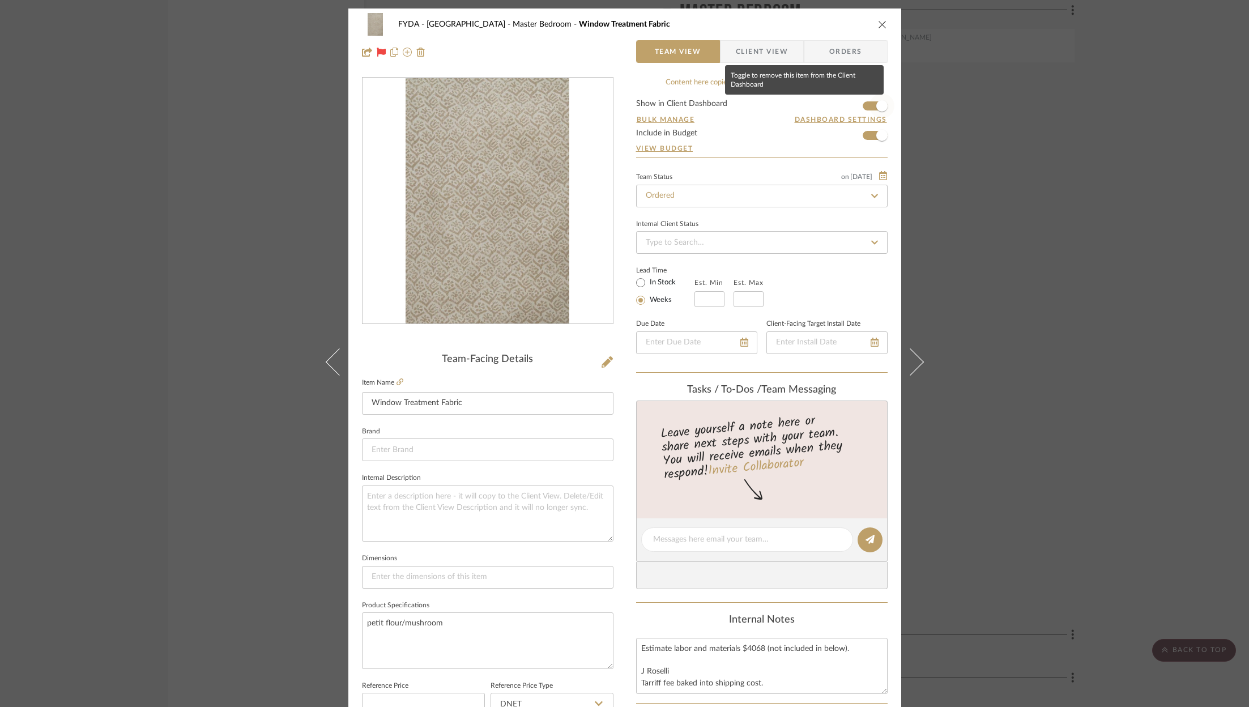
click at [869, 102] on span "button" at bounding box center [881, 105] width 25 height 25
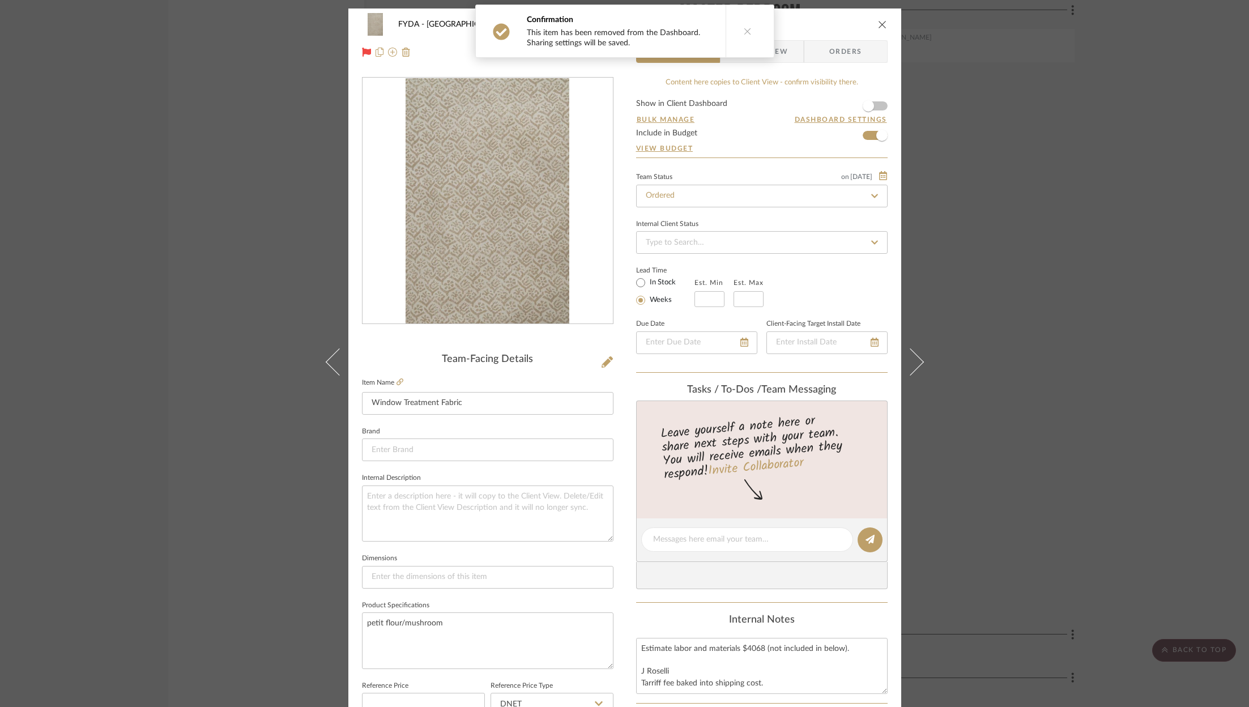
click at [879, 25] on icon "close" at bounding box center [882, 24] width 9 height 9
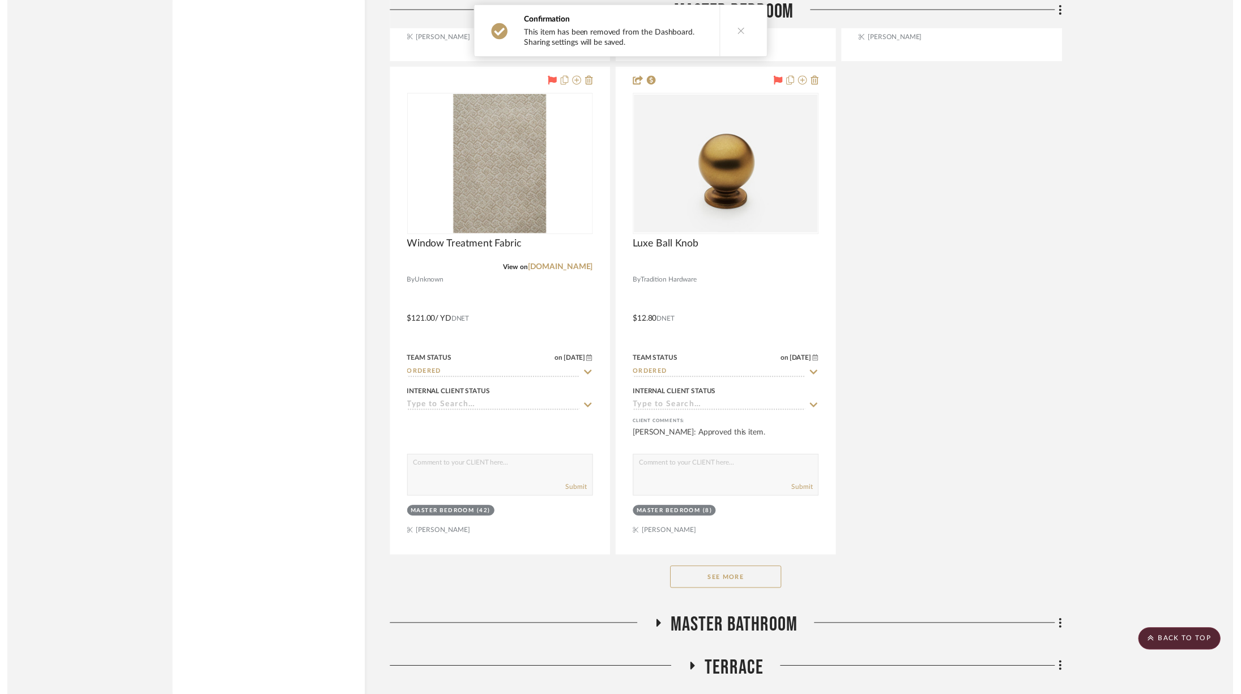
scroll to position [5672, 0]
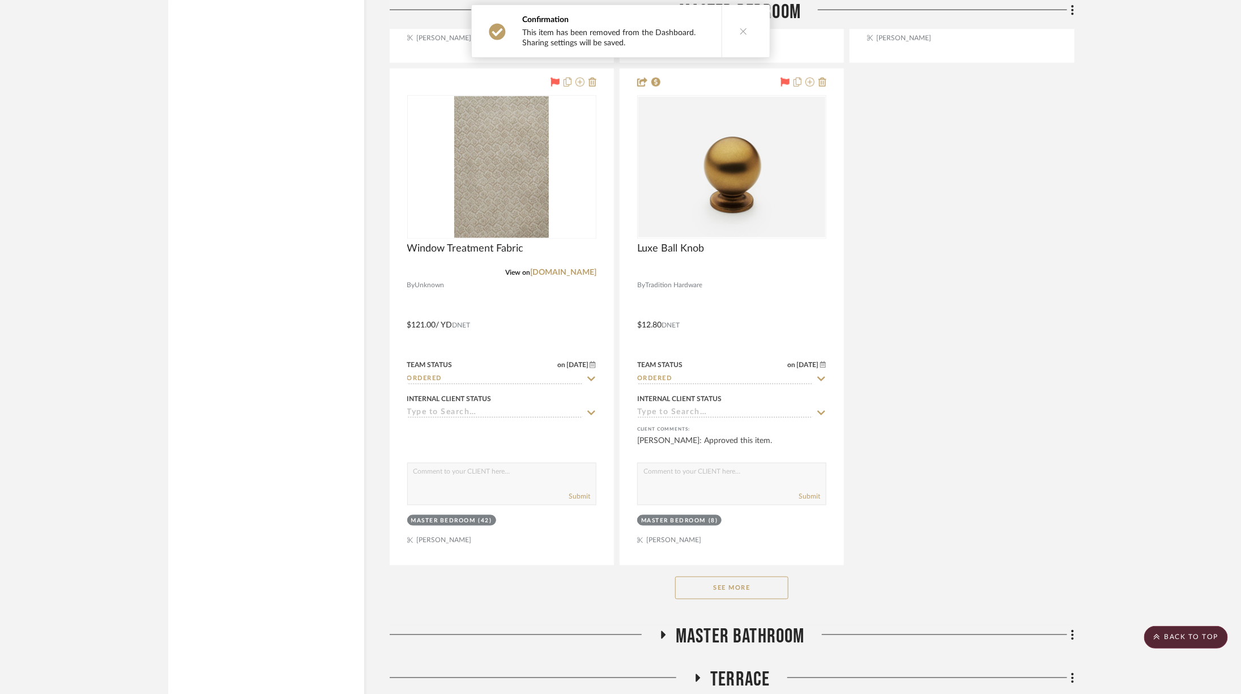
click at [769, 625] on span "Master Bathroom" at bounding box center [740, 637] width 129 height 24
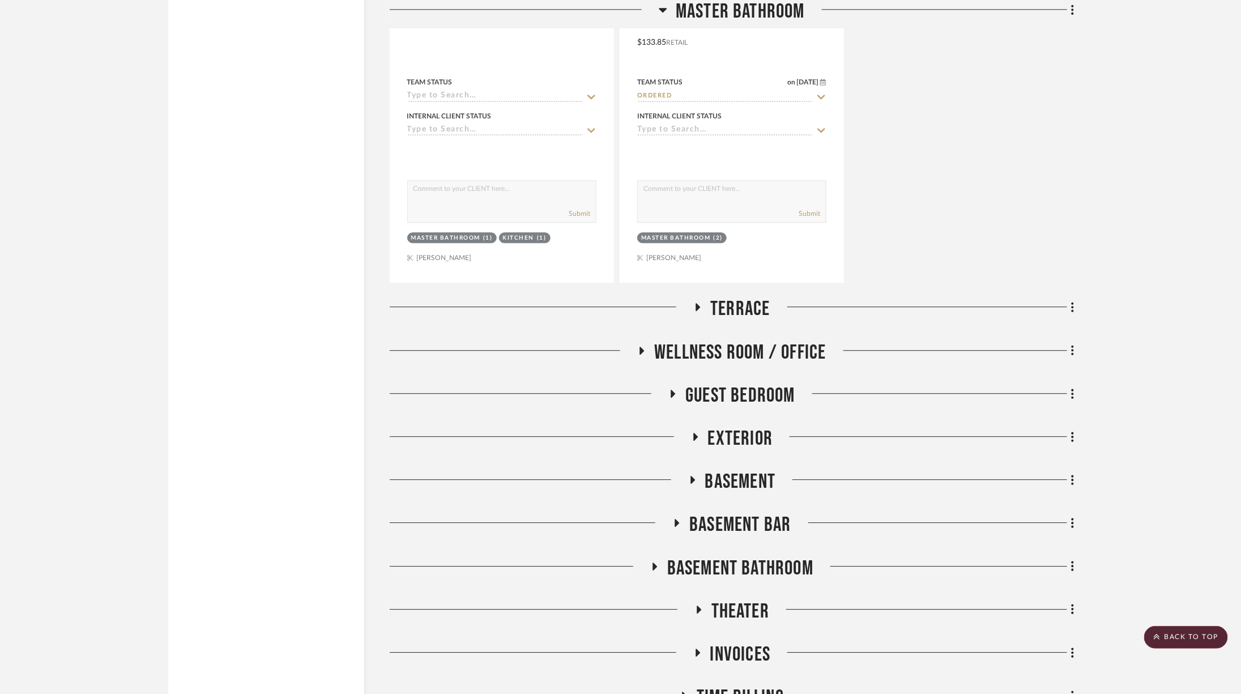
scroll to position [6690, 0]
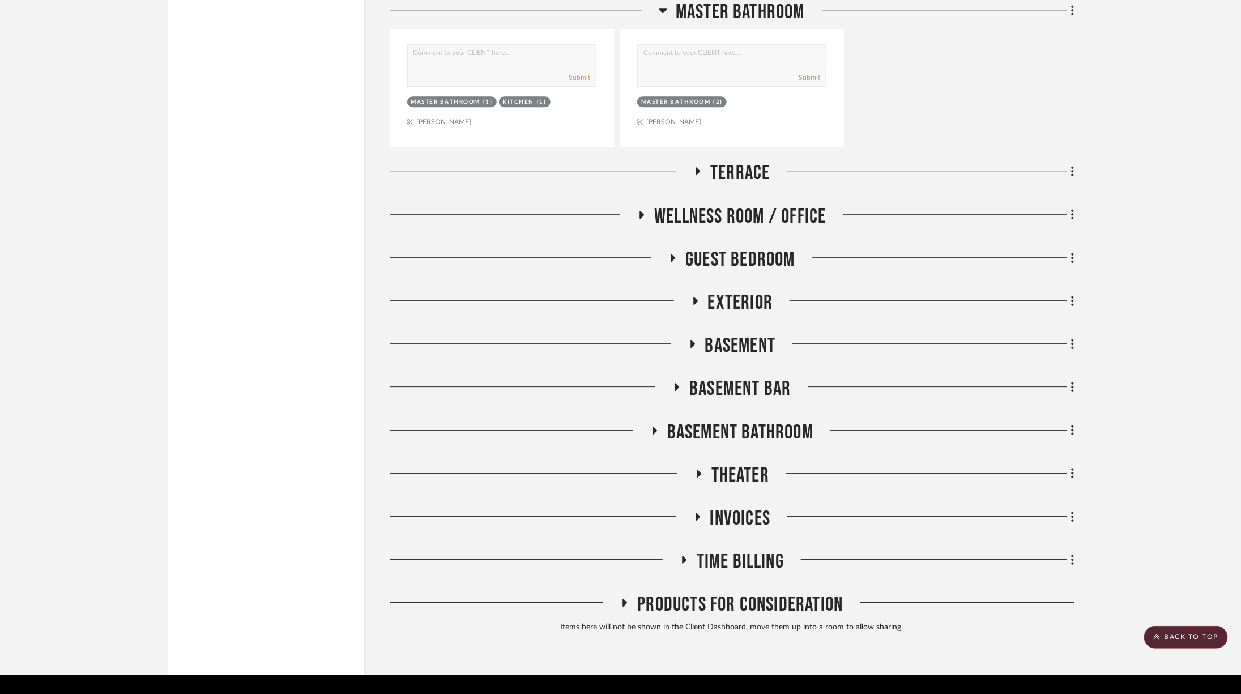
click at [740, 463] on span "Theater" at bounding box center [740, 475] width 58 height 24
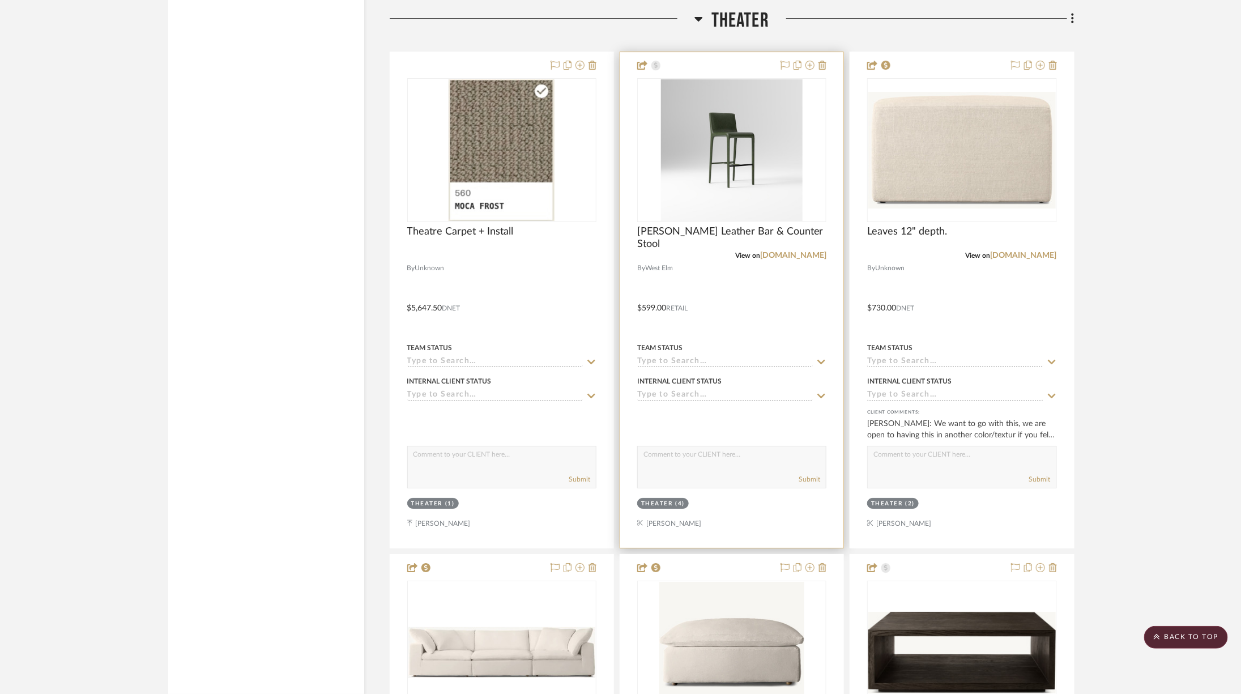
scroll to position [7024, 0]
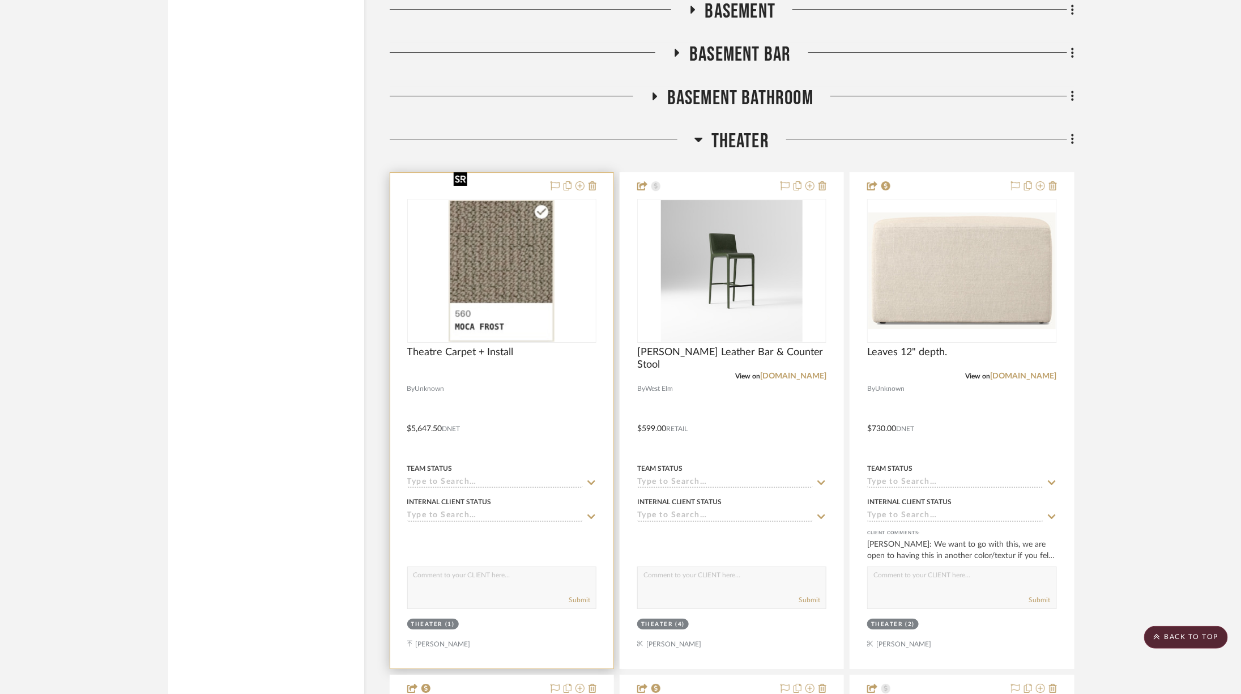
click at [0, 0] on img at bounding box center [0, 0] width 0 height 0
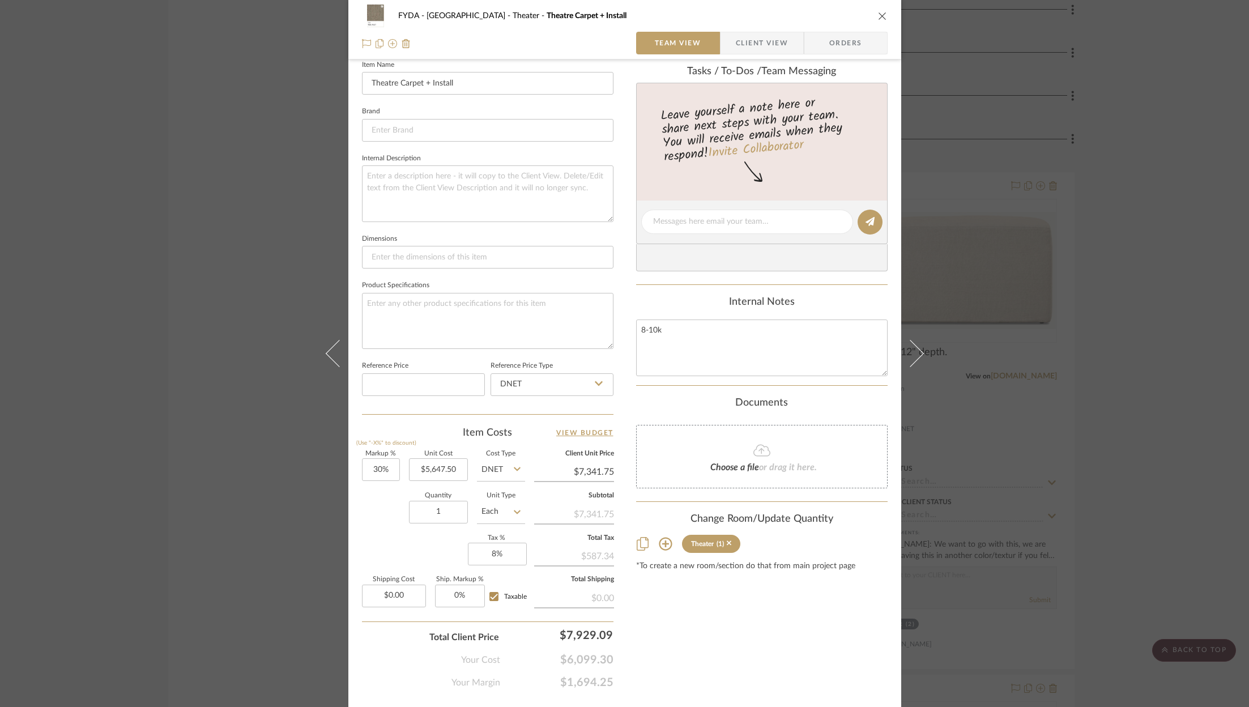
scroll to position [341, 0]
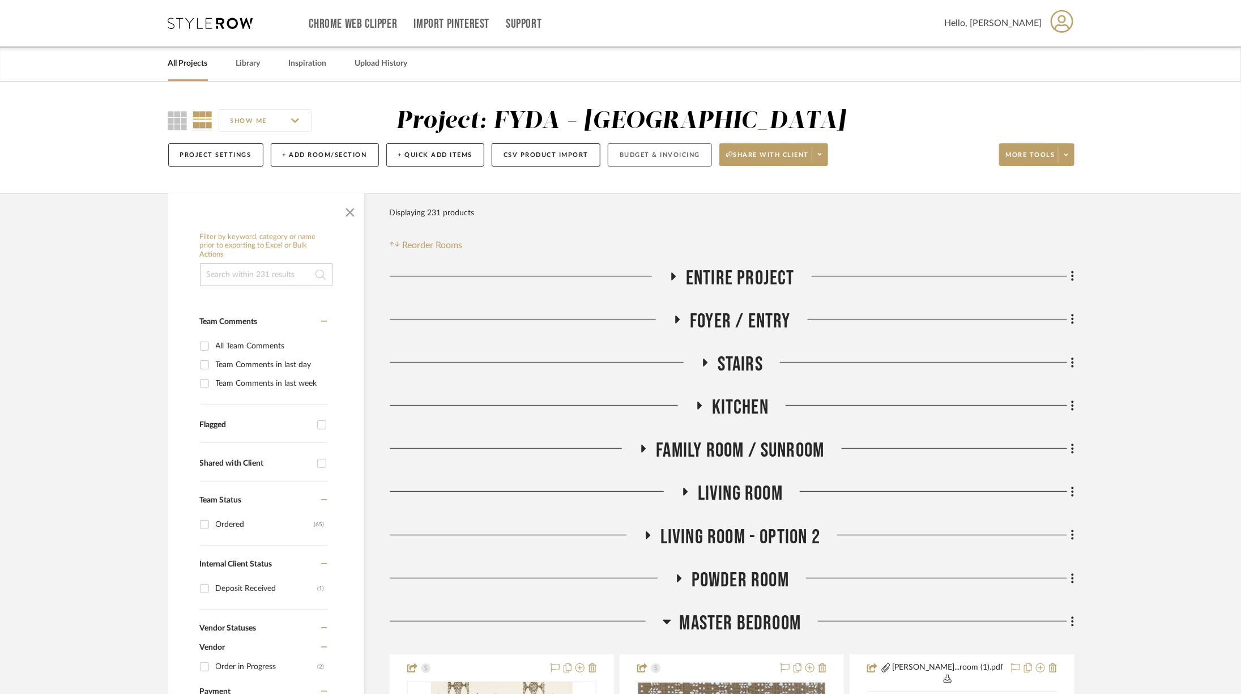
click at [653, 161] on button "Budget & Invoicing" at bounding box center [660, 154] width 104 height 23
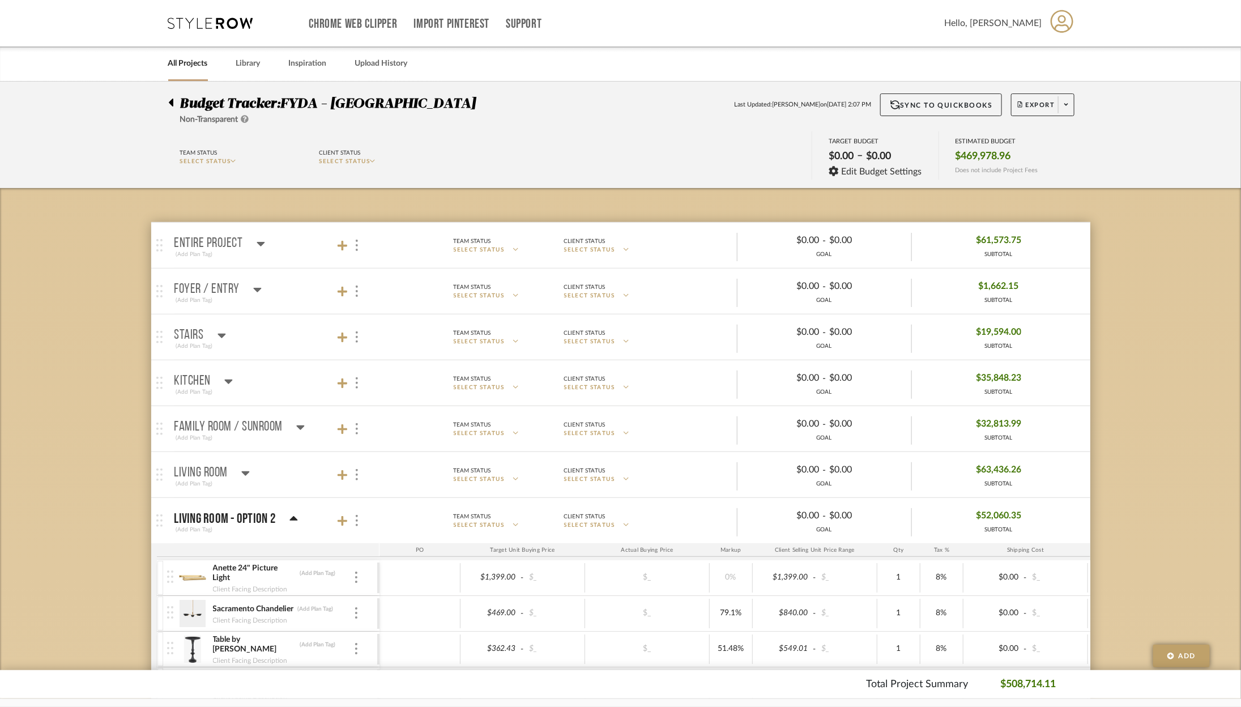
click at [294, 513] on icon at bounding box center [293, 519] width 8 height 14
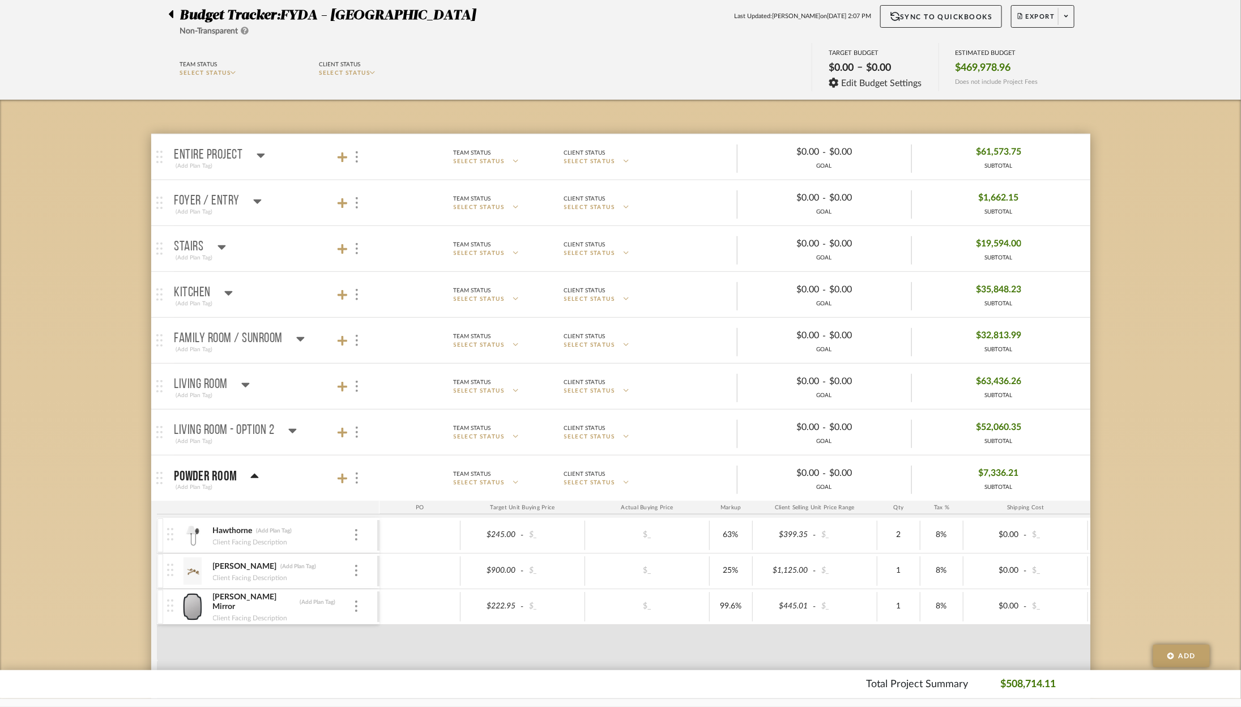
scroll to position [92, 0]
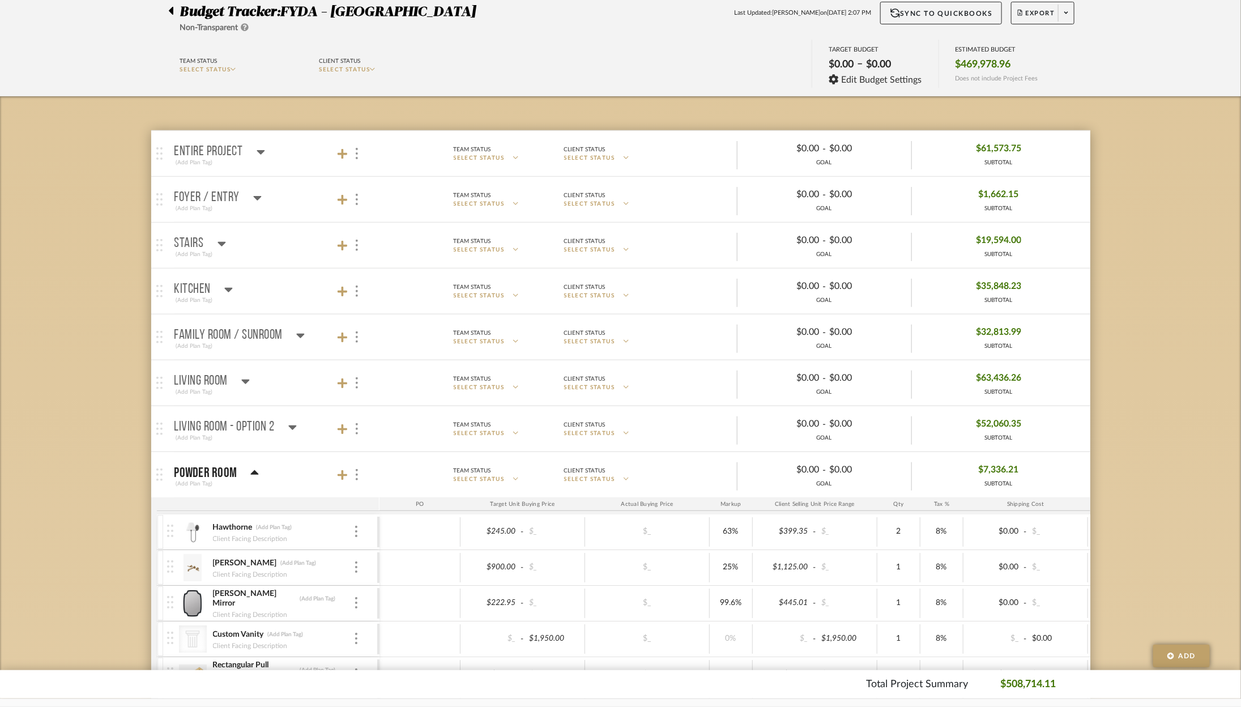
click at [255, 467] on icon at bounding box center [254, 473] width 8 height 14
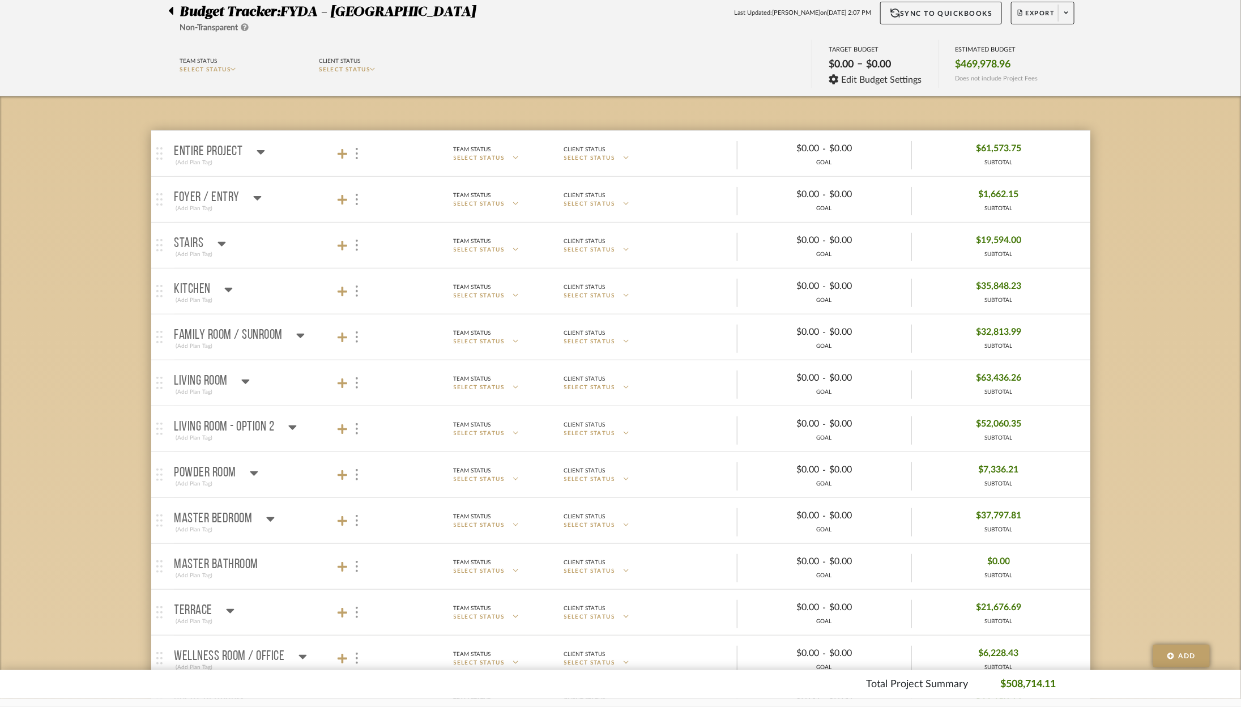
click at [251, 509] on div "Master Bedroom (Add Plan Tag)" at bounding box center [224, 521] width 100 height 28
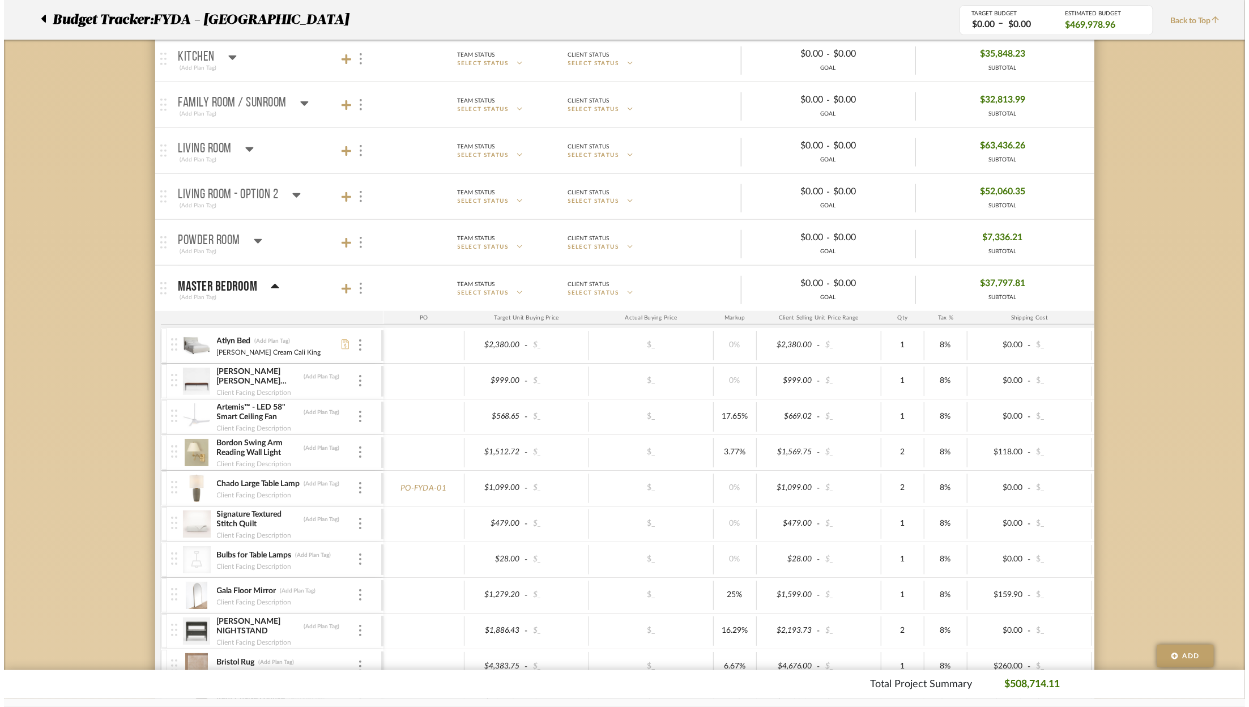
scroll to position [0, 0]
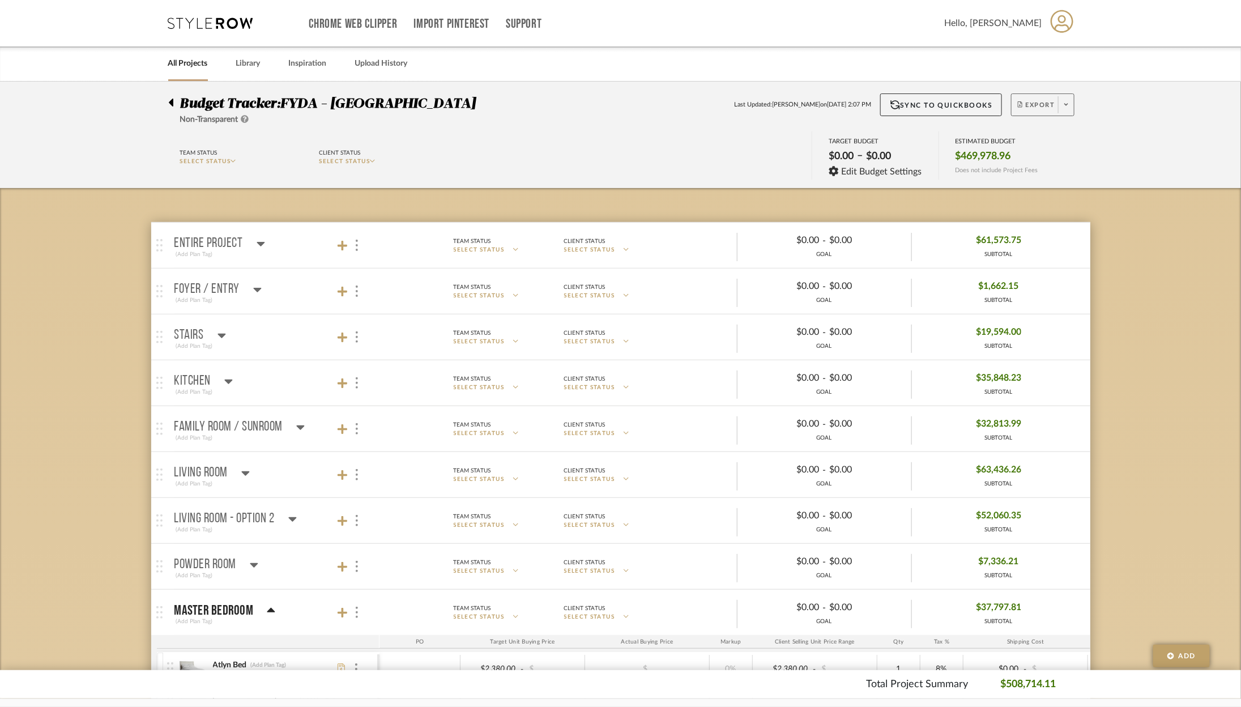
click at [1065, 108] on fa-icon at bounding box center [1066, 105] width 4 height 6
click at [1059, 131] on button "Export PDF" at bounding box center [1063, 136] width 108 height 27
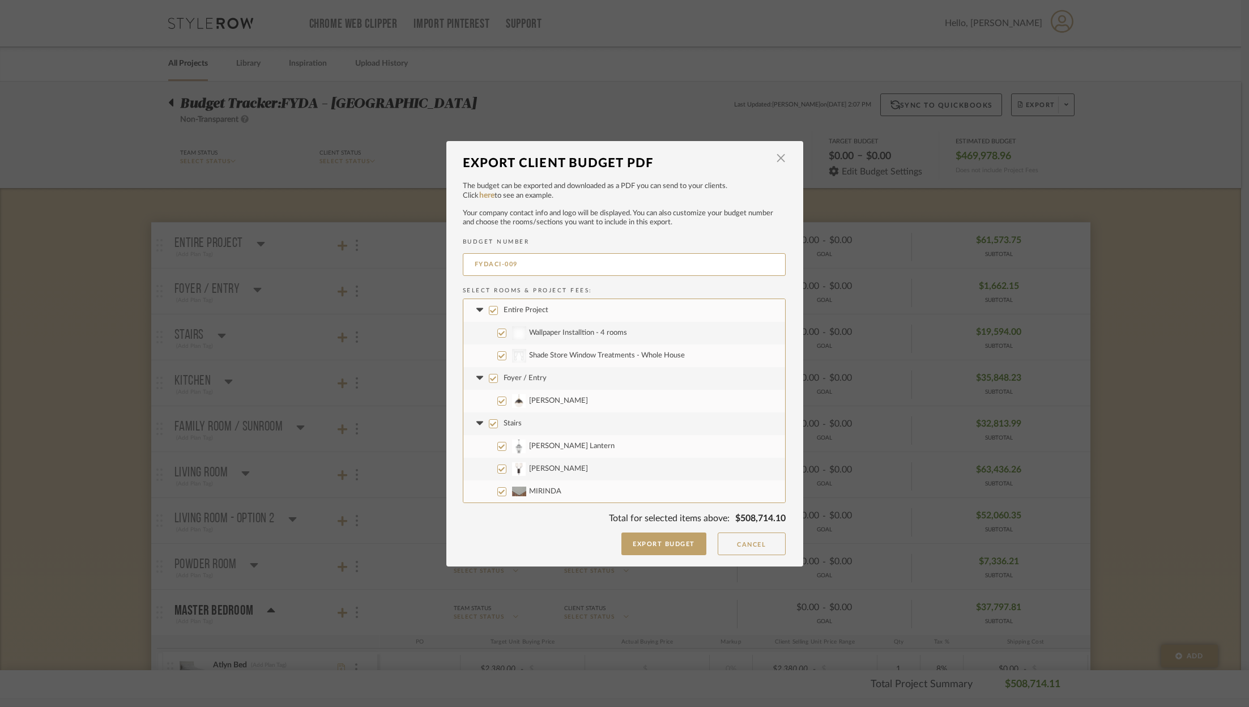
click at [536, 306] on span "Entire Project" at bounding box center [525, 309] width 45 height 7
click at [498, 306] on input "Entire Project" at bounding box center [493, 310] width 9 height 9
checkbox input "false"
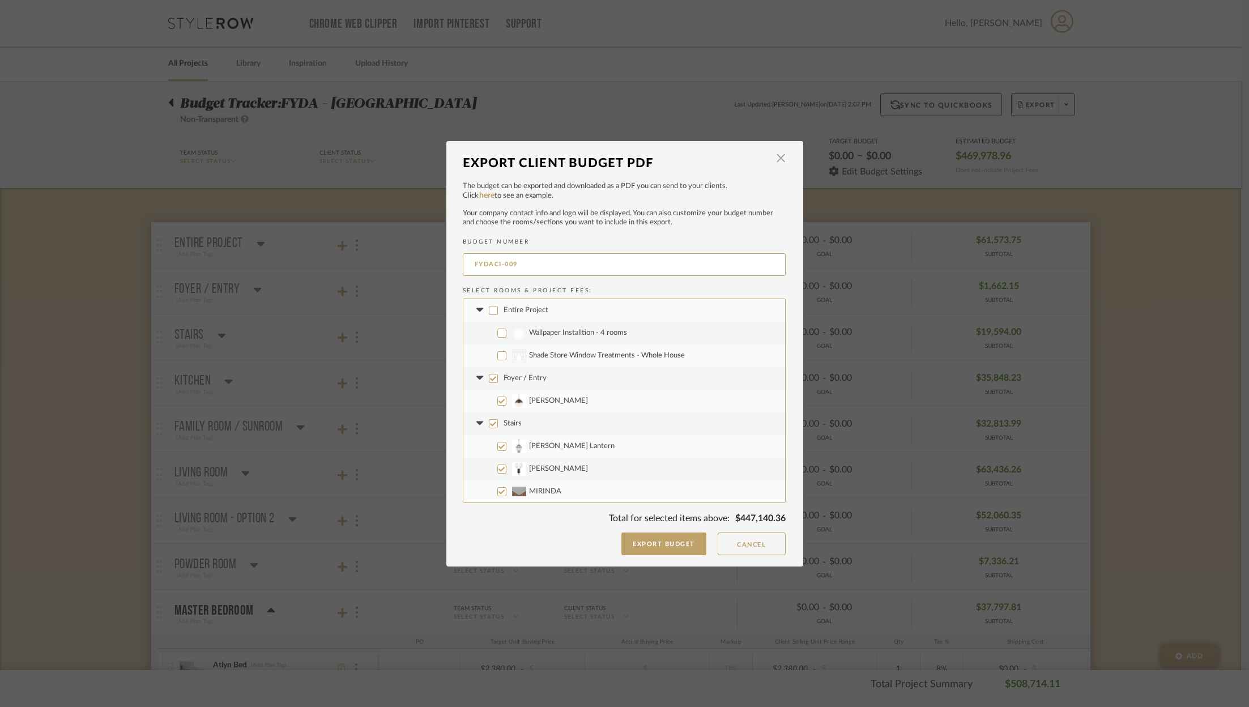
click at [523, 382] on label "Foyer / Entry" at bounding box center [624, 378] width 322 height 23
click at [498, 382] on input "Foyer / Entry" at bounding box center [493, 378] width 9 height 9
checkbox input "false"
click at [515, 425] on span "Stairs" at bounding box center [512, 423] width 18 height 7
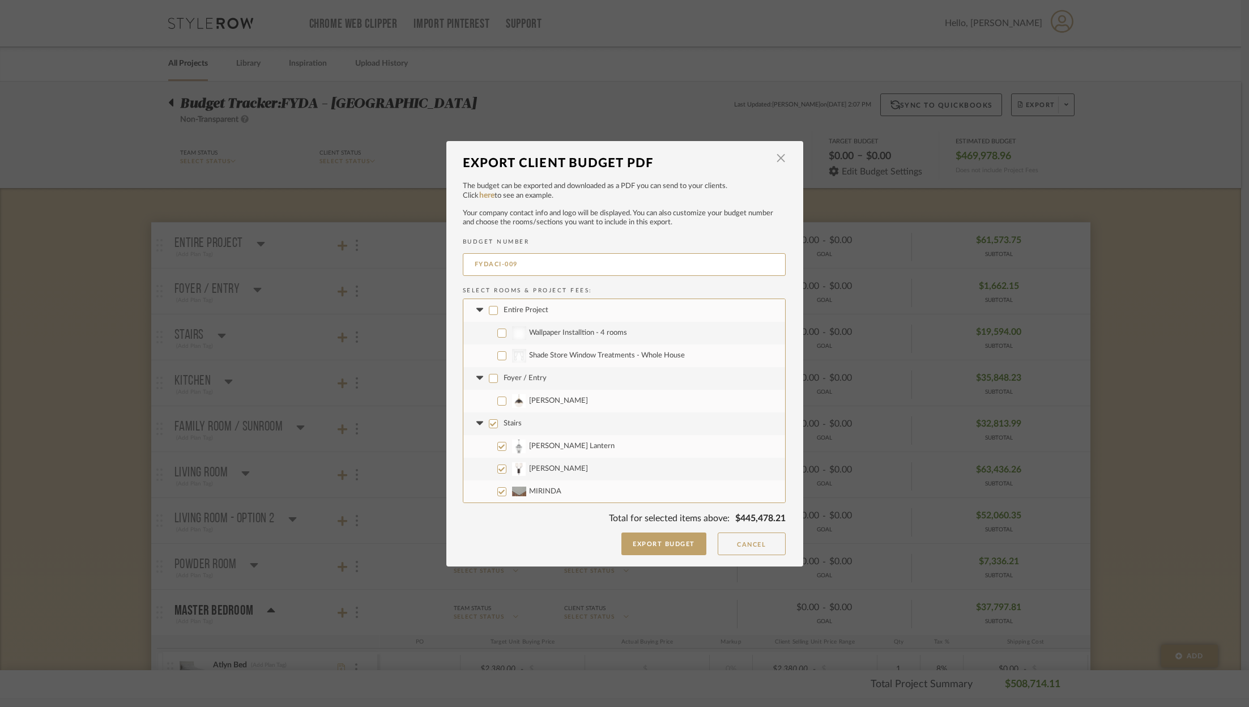
click at [498, 425] on input "Stairs" at bounding box center [493, 423] width 9 height 9
checkbox input "false"
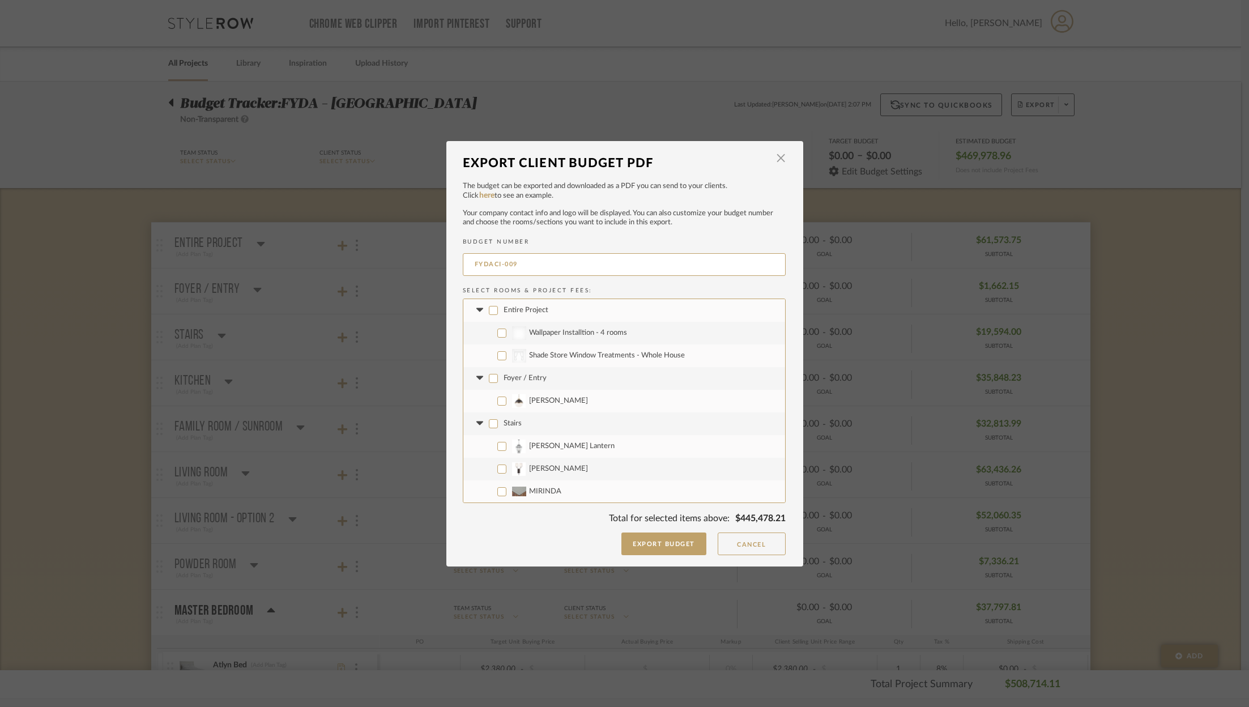
checkbox input "false"
click at [494, 403] on label "Kitchen" at bounding box center [624, 409] width 322 height 23
click at [494, 405] on input "Kitchen" at bounding box center [493, 409] width 9 height 9
checkbox input "false"
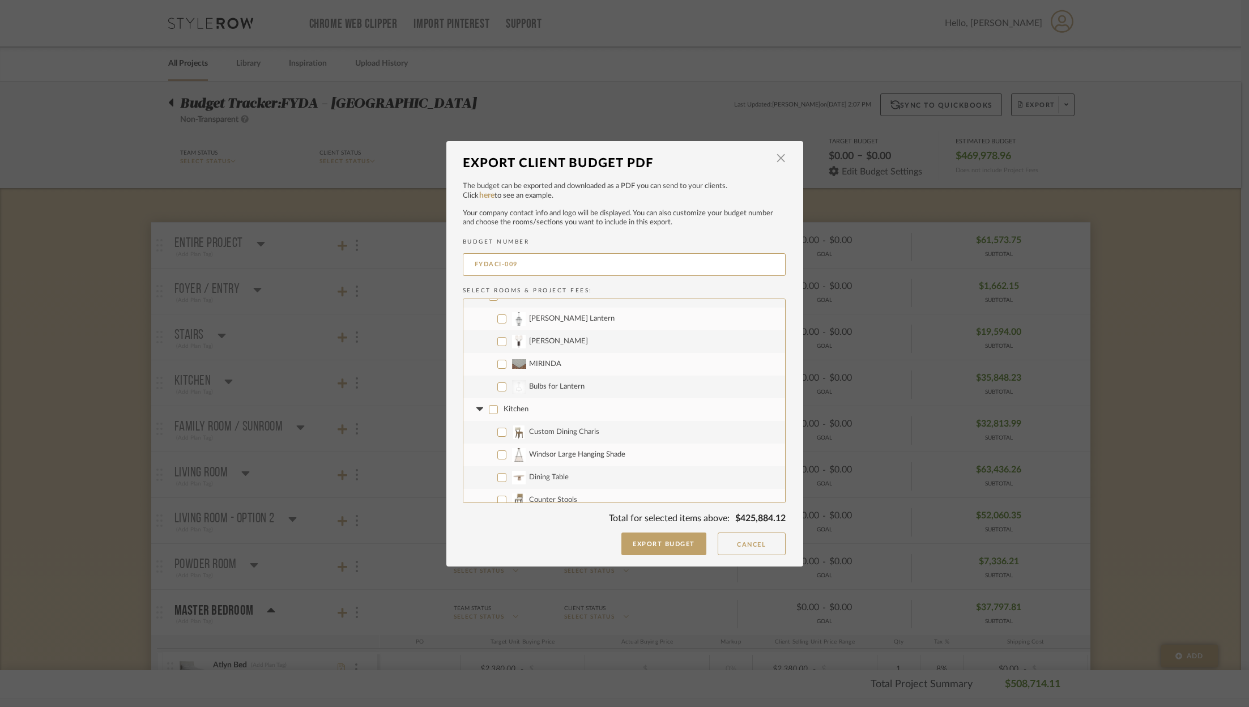
checkbox input "false"
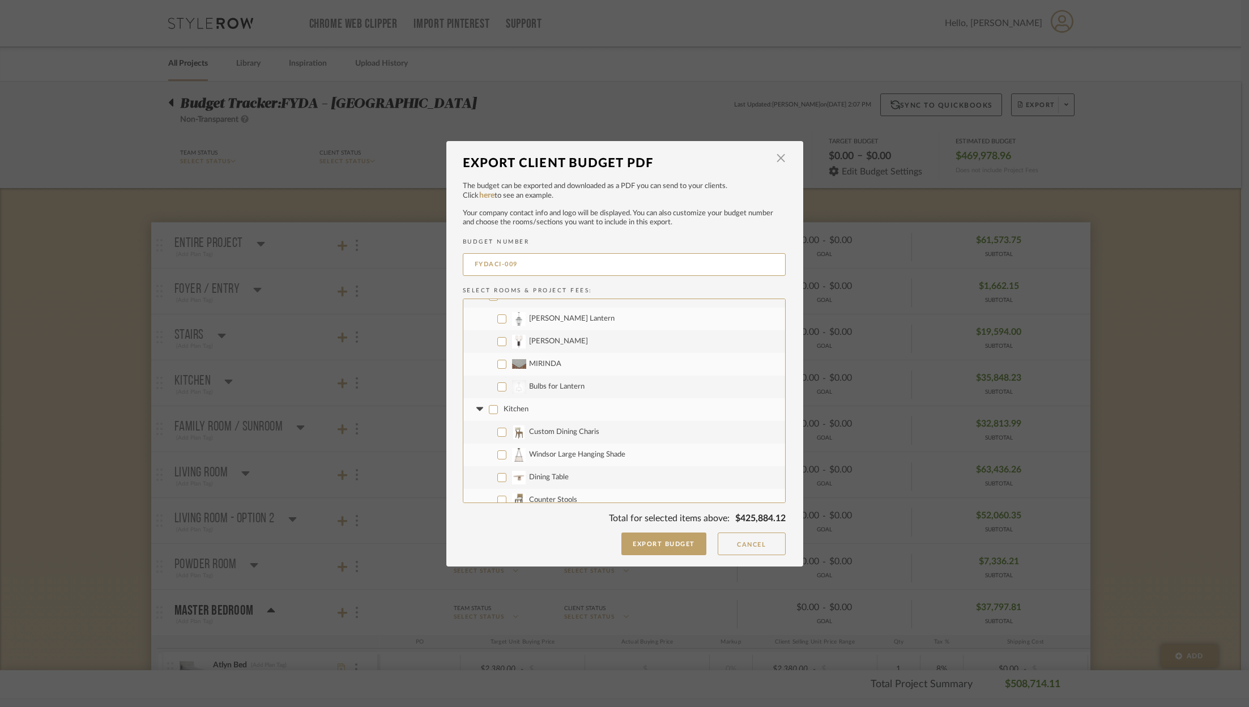
checkbox input "false"
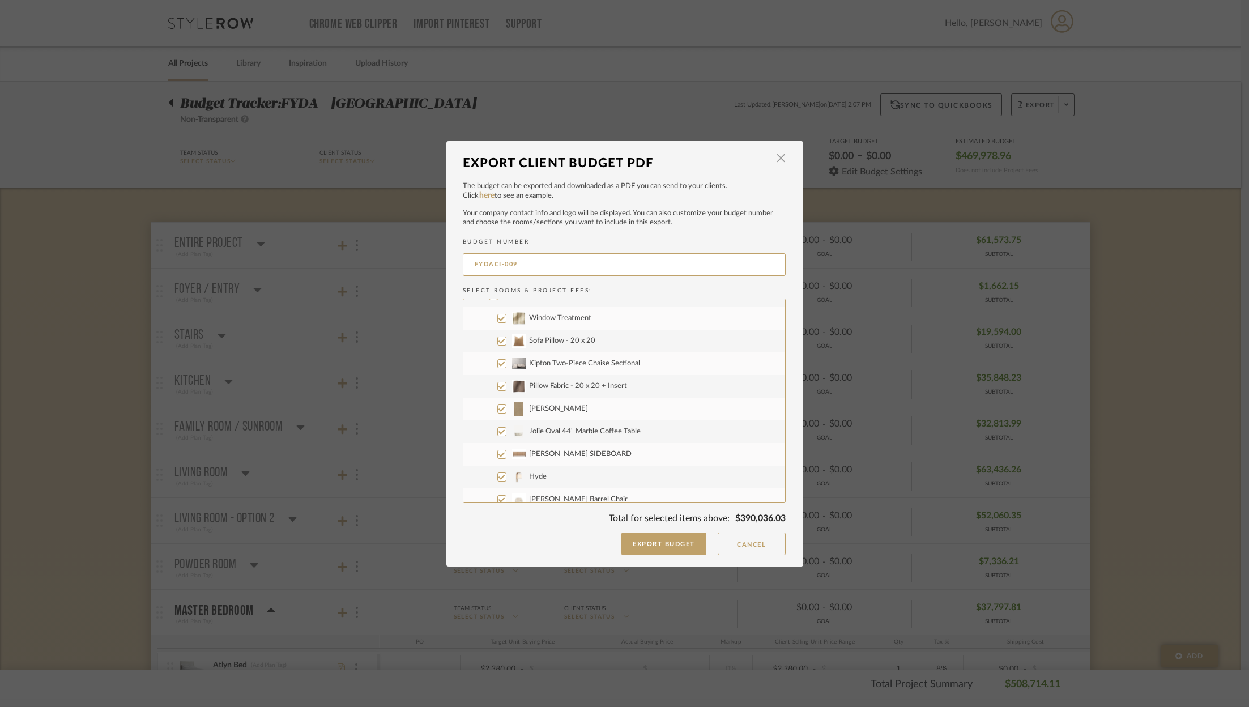
scroll to position [394, 0]
click at [523, 381] on label "Family Room / Sunroom" at bounding box center [624, 392] width 322 height 23
click at [498, 387] on input "Family Room / Sunroom" at bounding box center [493, 391] width 9 height 9
checkbox input "false"
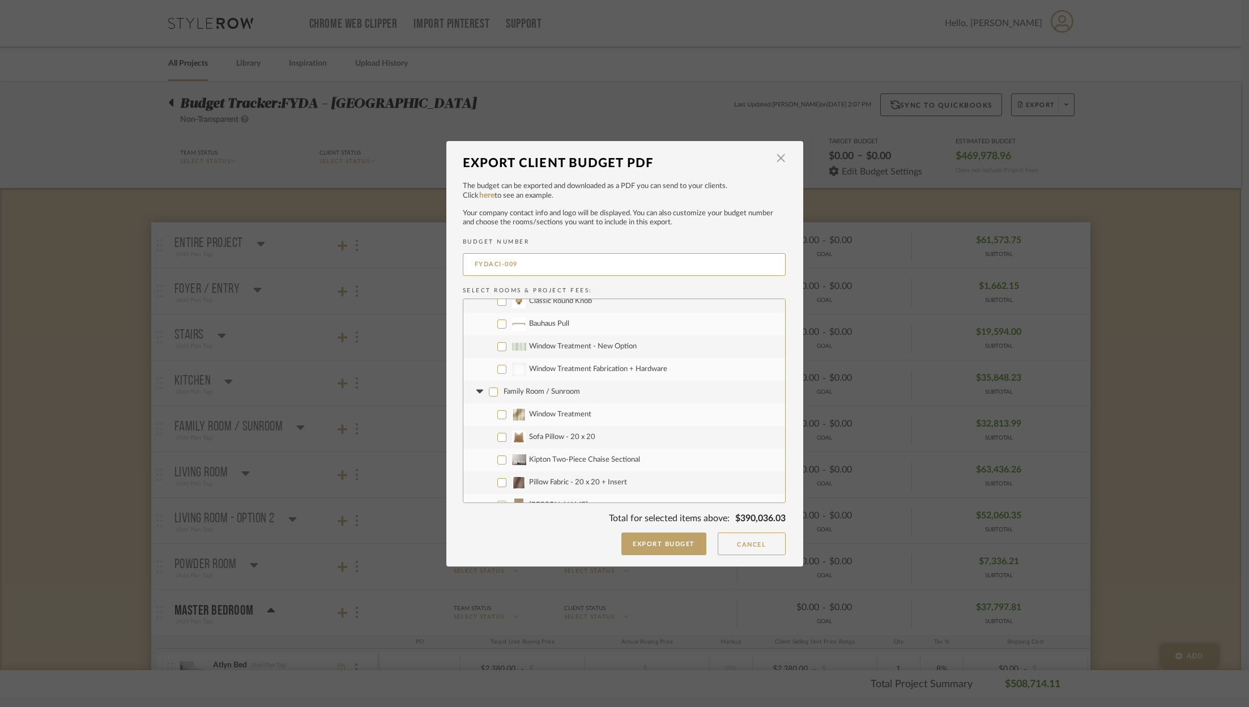
checkbox input "false"
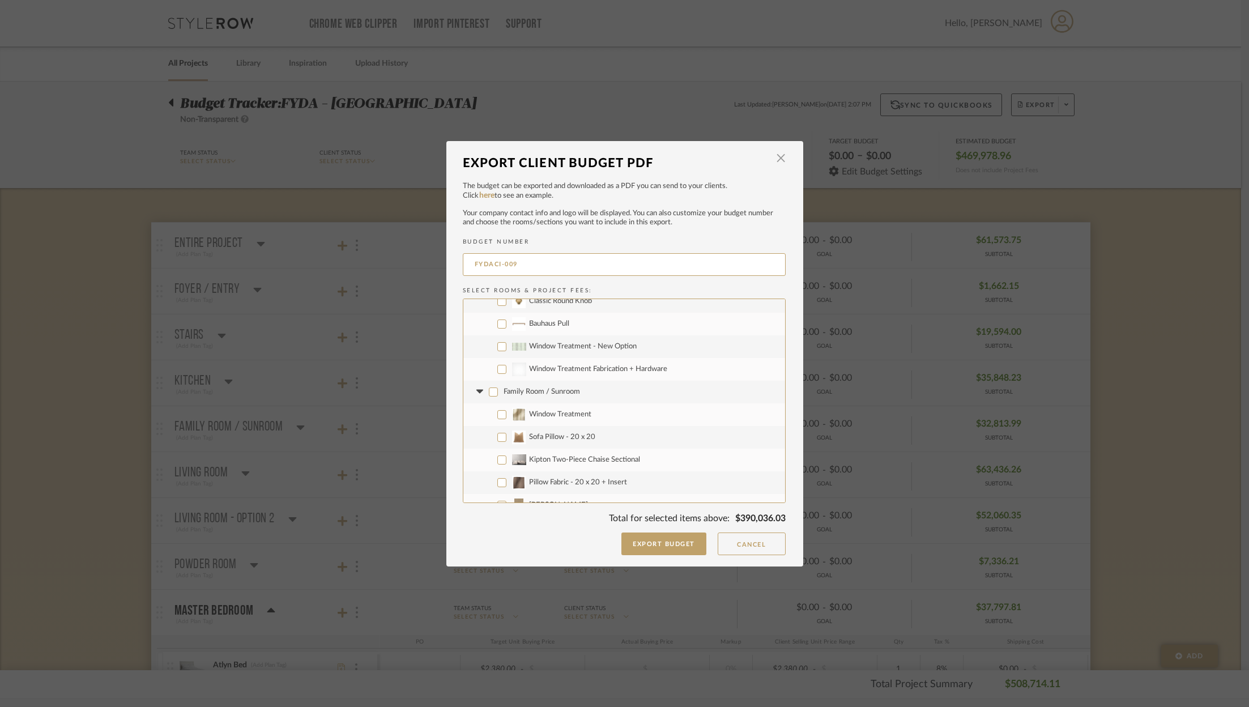
checkbox input "false"
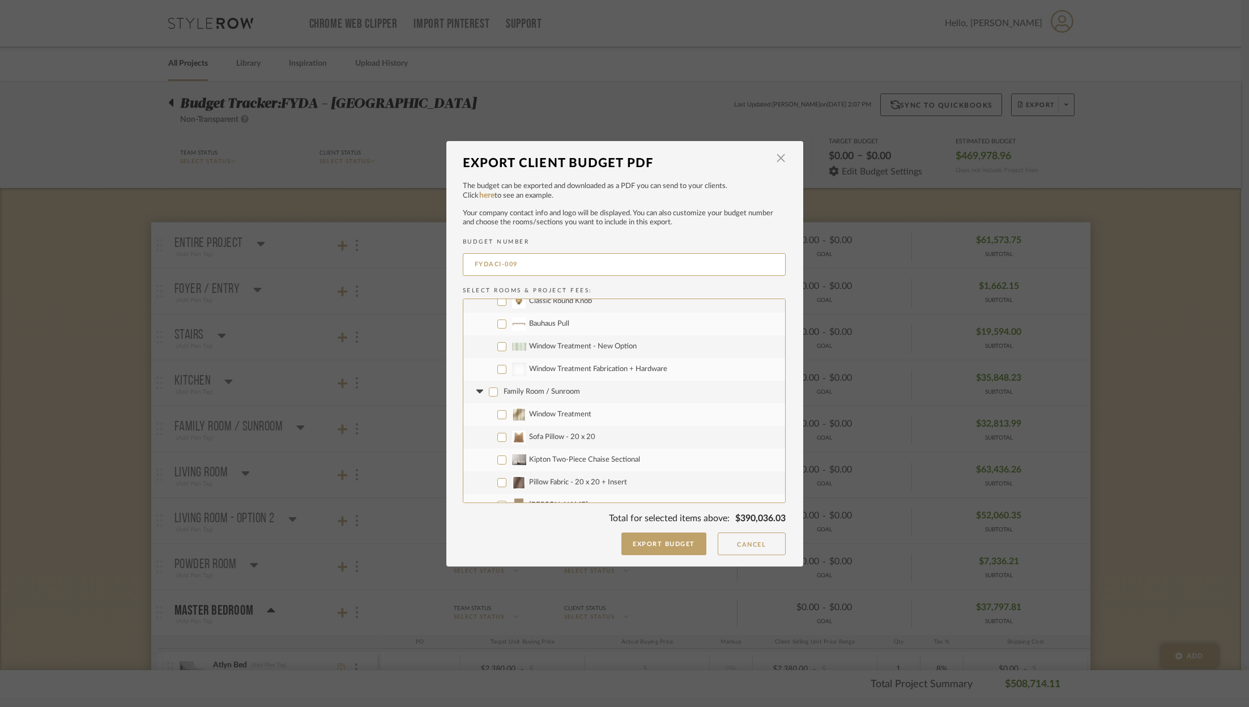
checkbox input "false"
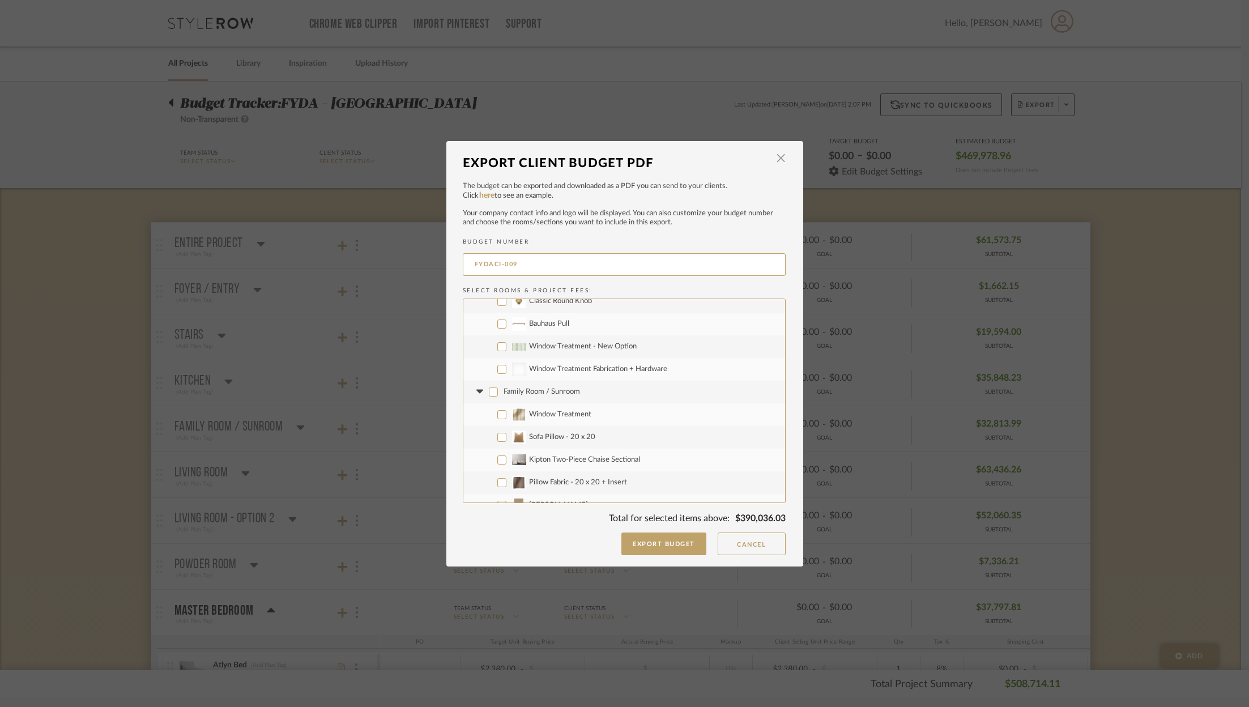
checkbox input "false"
click at [474, 334] on fa-icon at bounding box center [480, 338] width 12 height 12
click at [477, 357] on fa-icon at bounding box center [480, 360] width 12 height 12
click at [489, 359] on input "Living Room" at bounding box center [493, 360] width 9 height 9
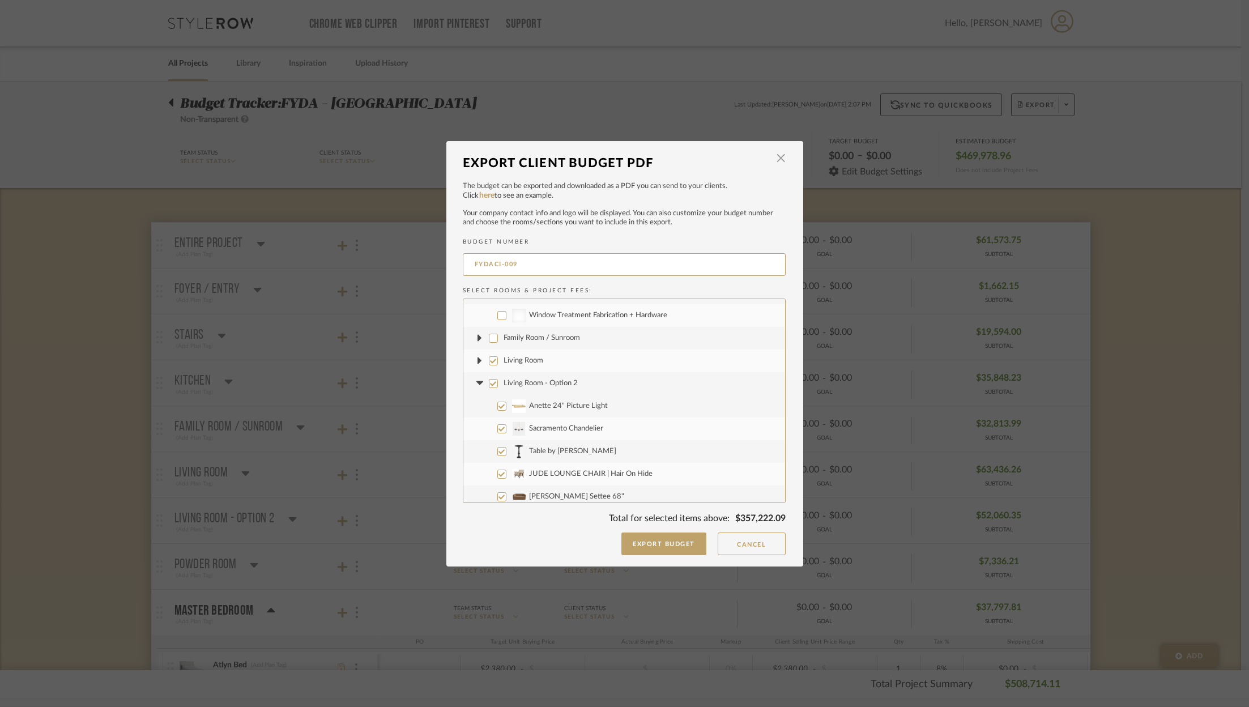
checkbox input "false"
click at [489, 381] on input "Living Room - Option 2" at bounding box center [493, 383] width 9 height 9
checkbox input "false"
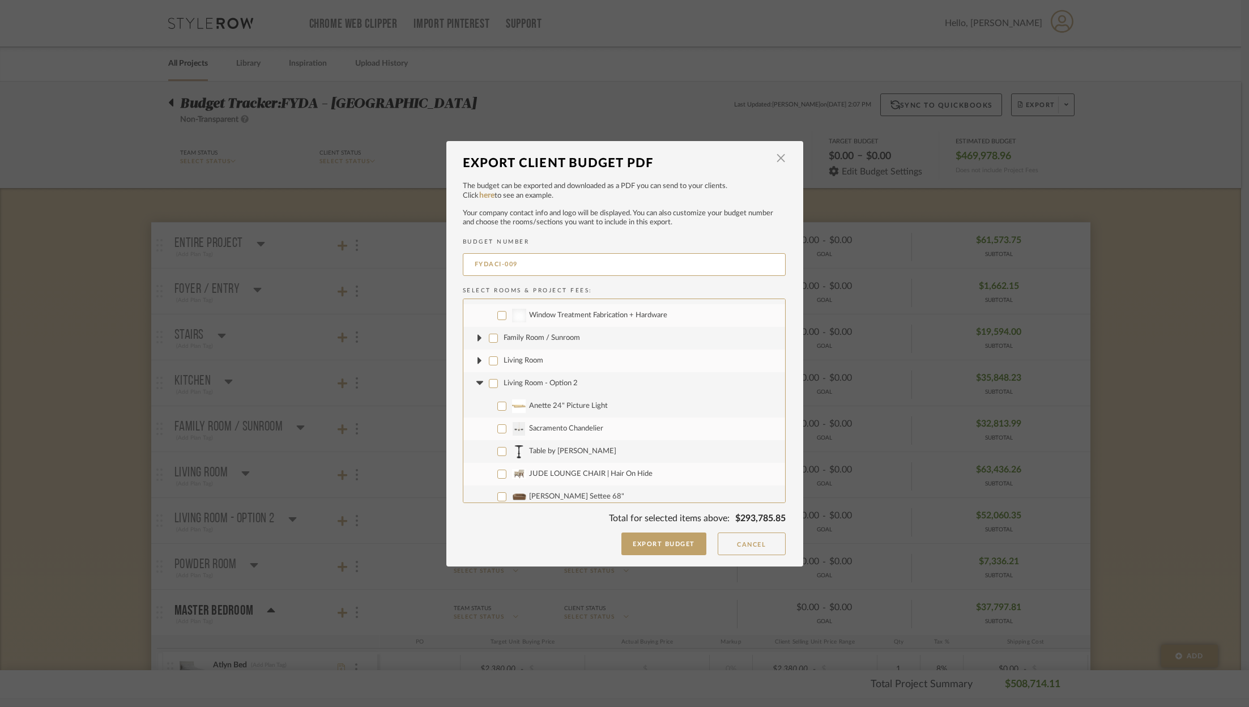
checkbox input "false"
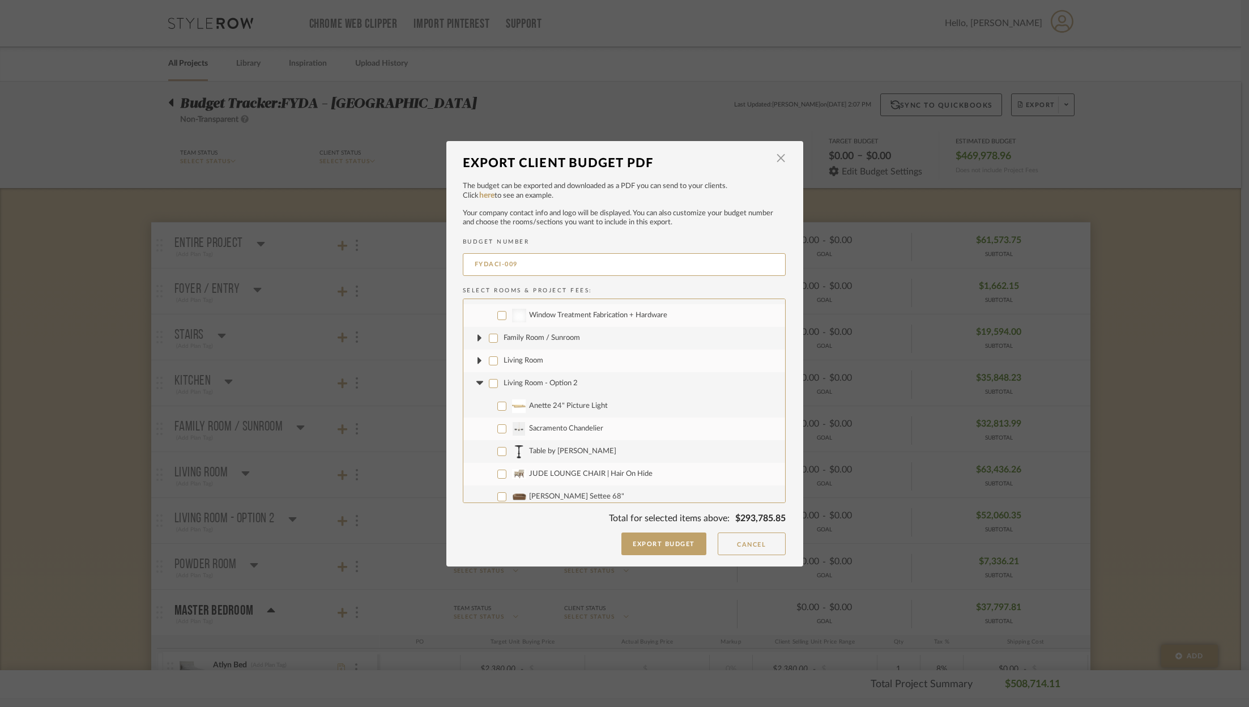
checkbox input "false"
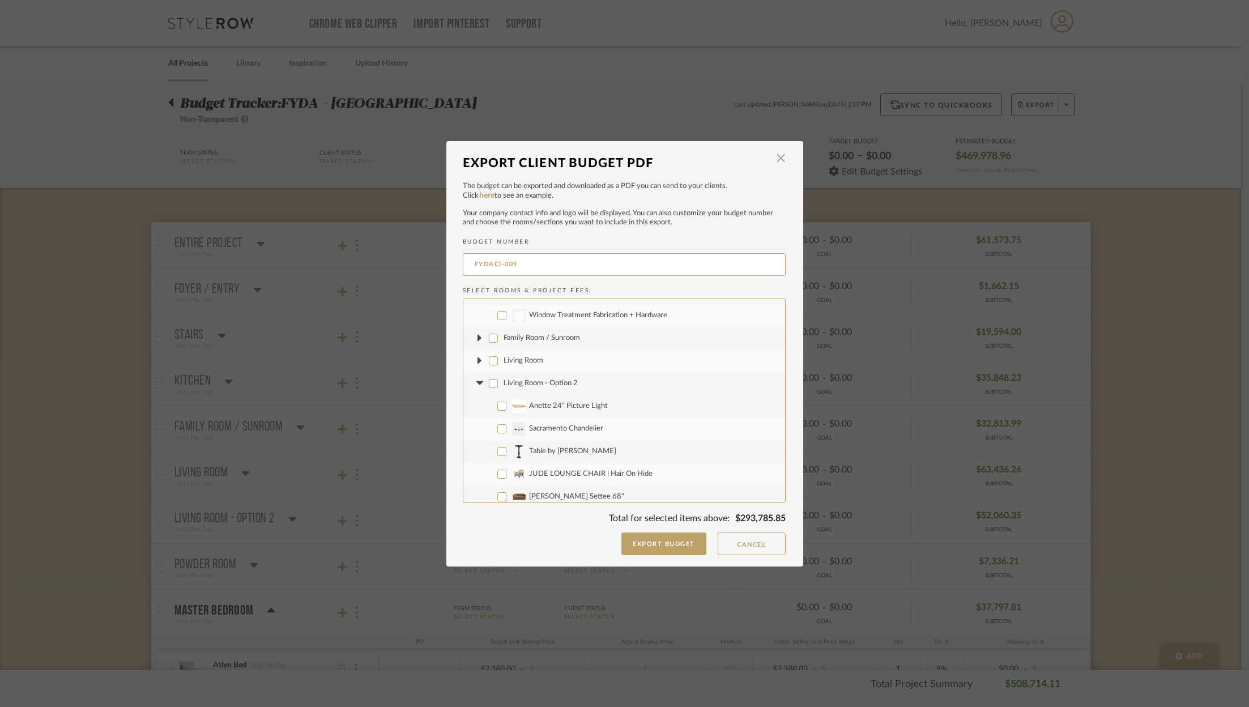
checkbox input "false"
click at [476, 383] on icon at bounding box center [479, 383] width 7 height 4
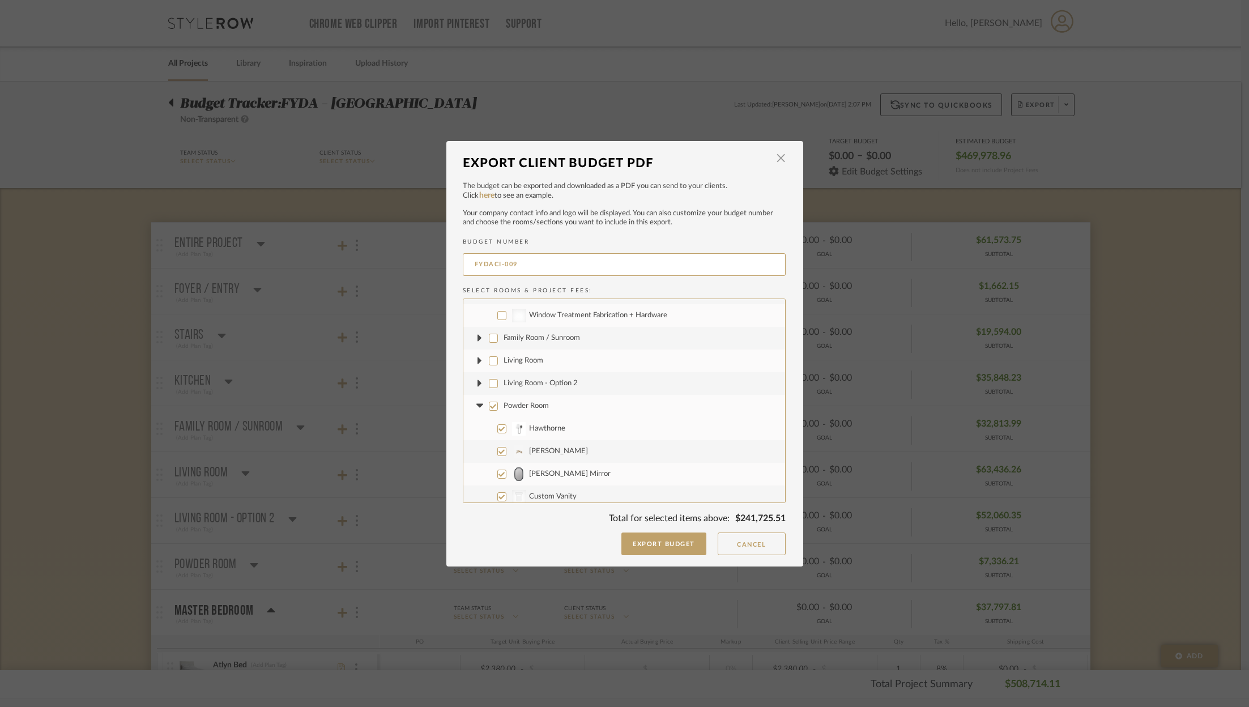
drag, startPoint x: 489, startPoint y: 405, endPoint x: 476, endPoint y: 407, distance: 12.6
click at [489, 405] on input "Powder Room" at bounding box center [493, 405] width 9 height 9
checkbox input "false"
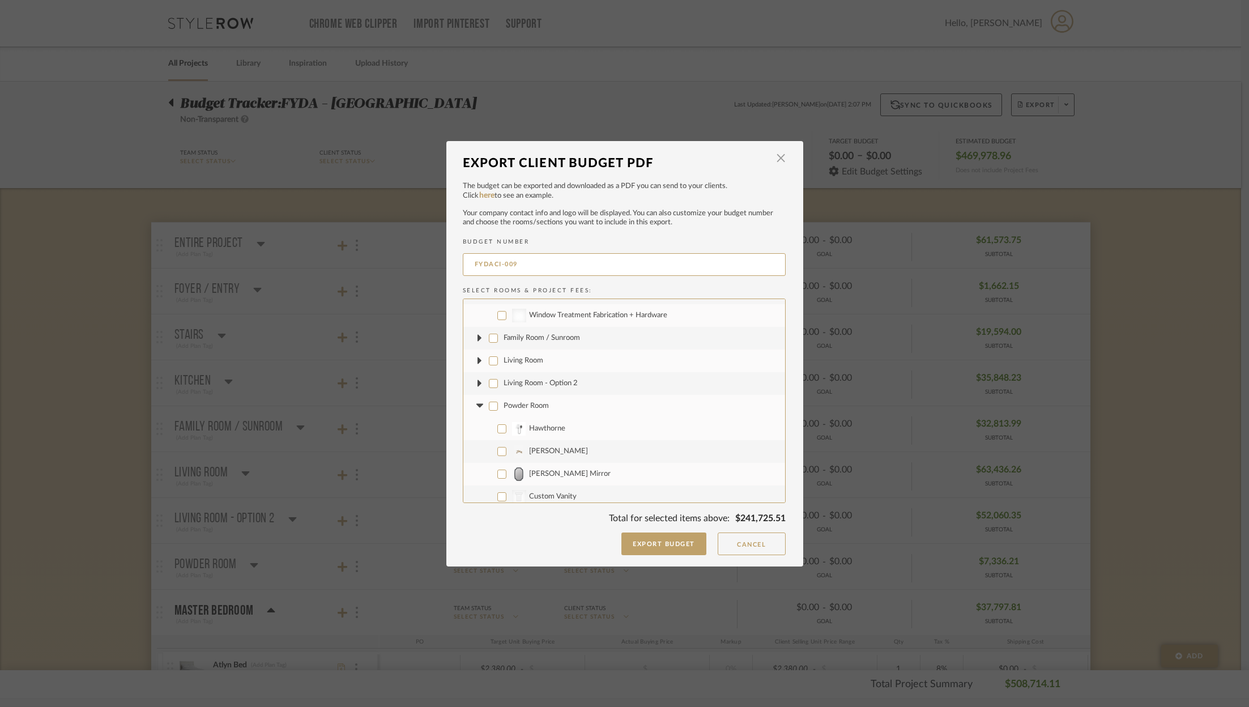
checkbox input "false"
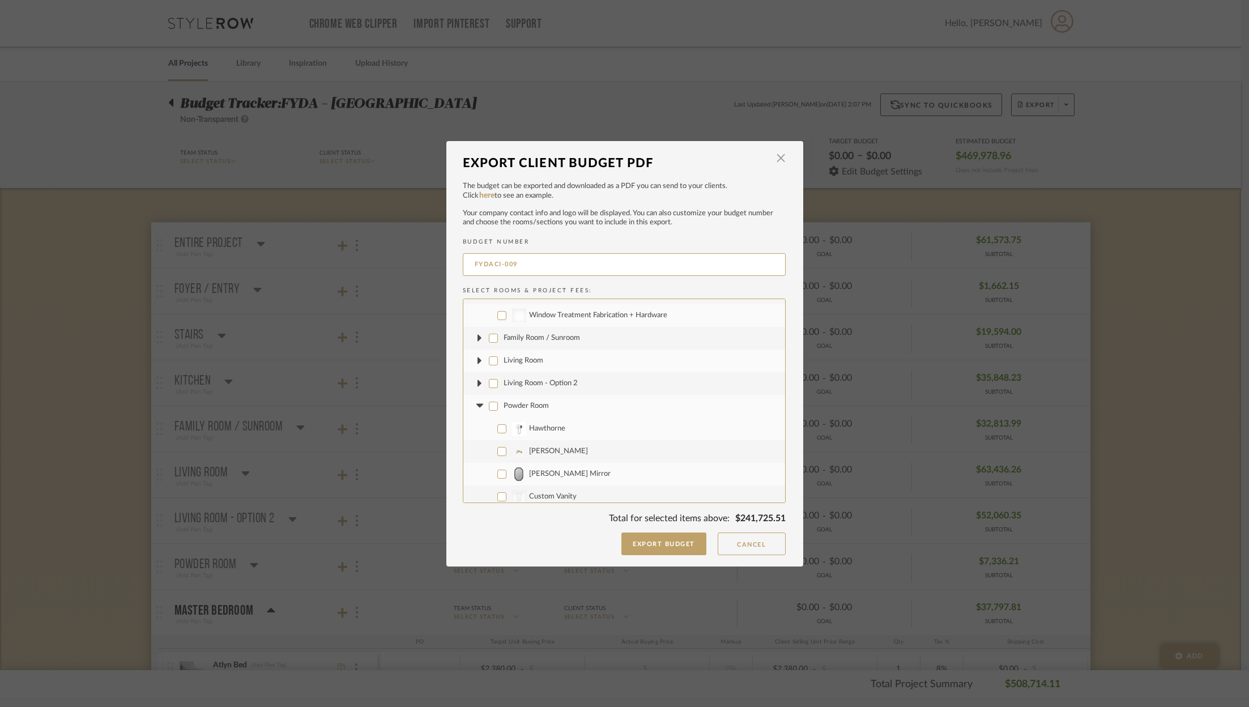
checkbox input "false"
click at [476, 407] on icon at bounding box center [480, 406] width 12 height 5
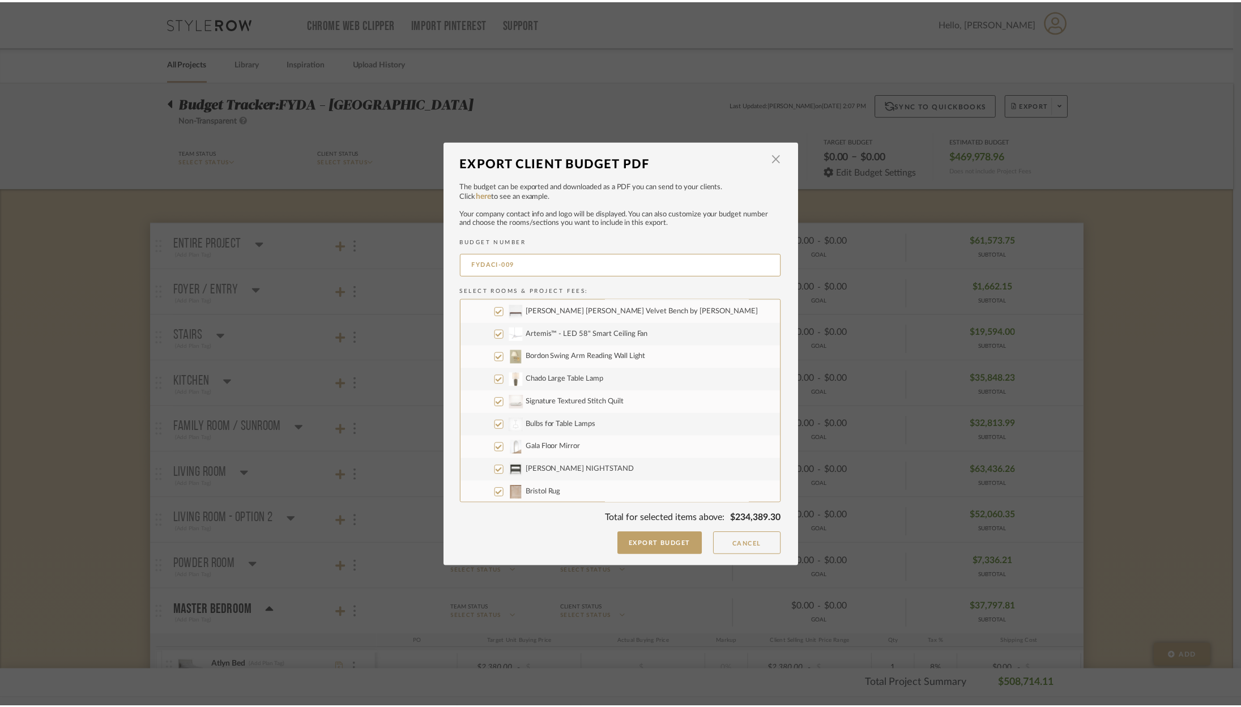
scroll to position [614, 0]
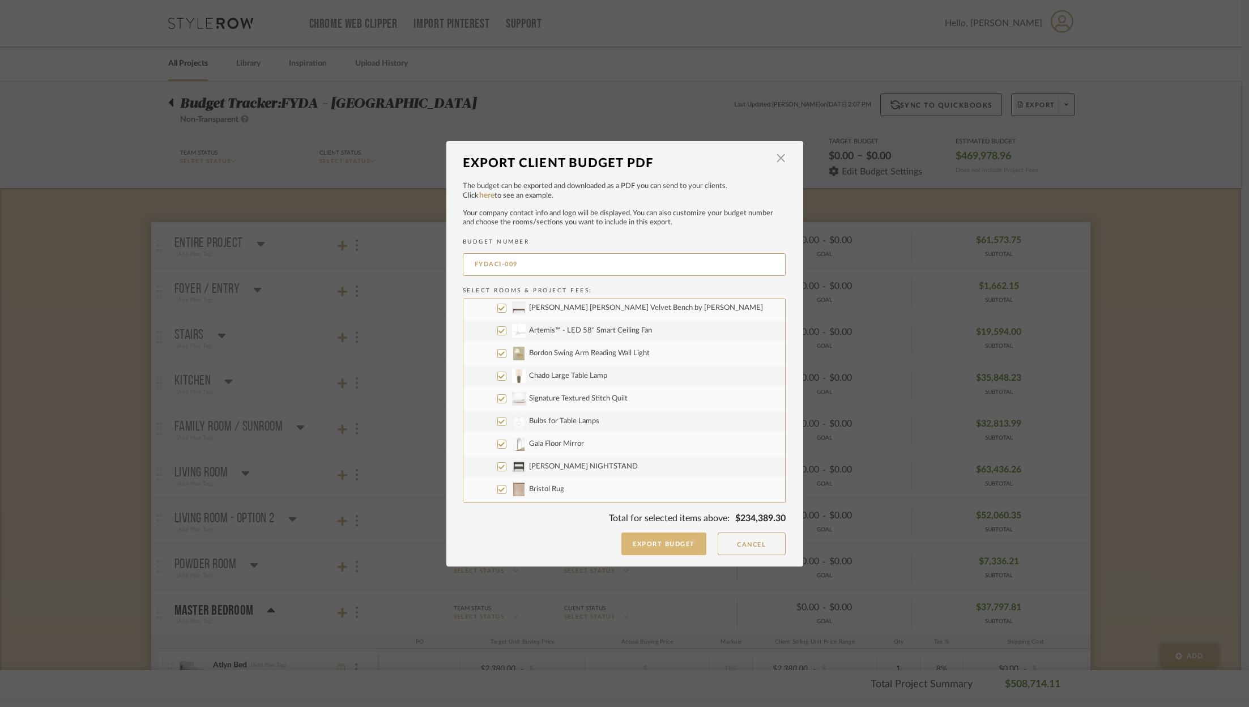
click at [683, 548] on button "Export Budget" at bounding box center [663, 543] width 85 height 23
